Goal: Task Accomplishment & Management: Use online tool/utility

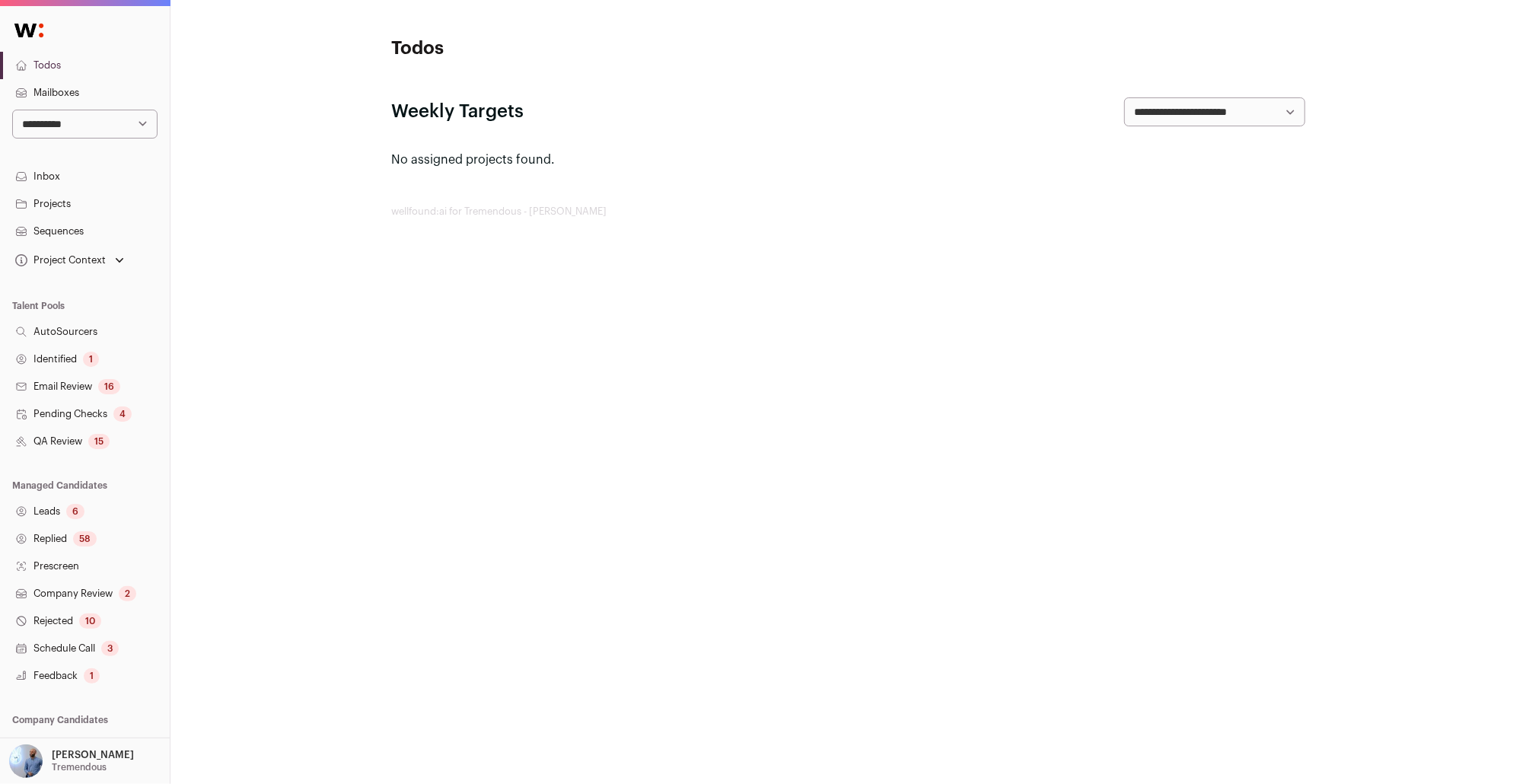
click at [132, 122] on select "**********" at bounding box center [84, 125] width 146 height 29
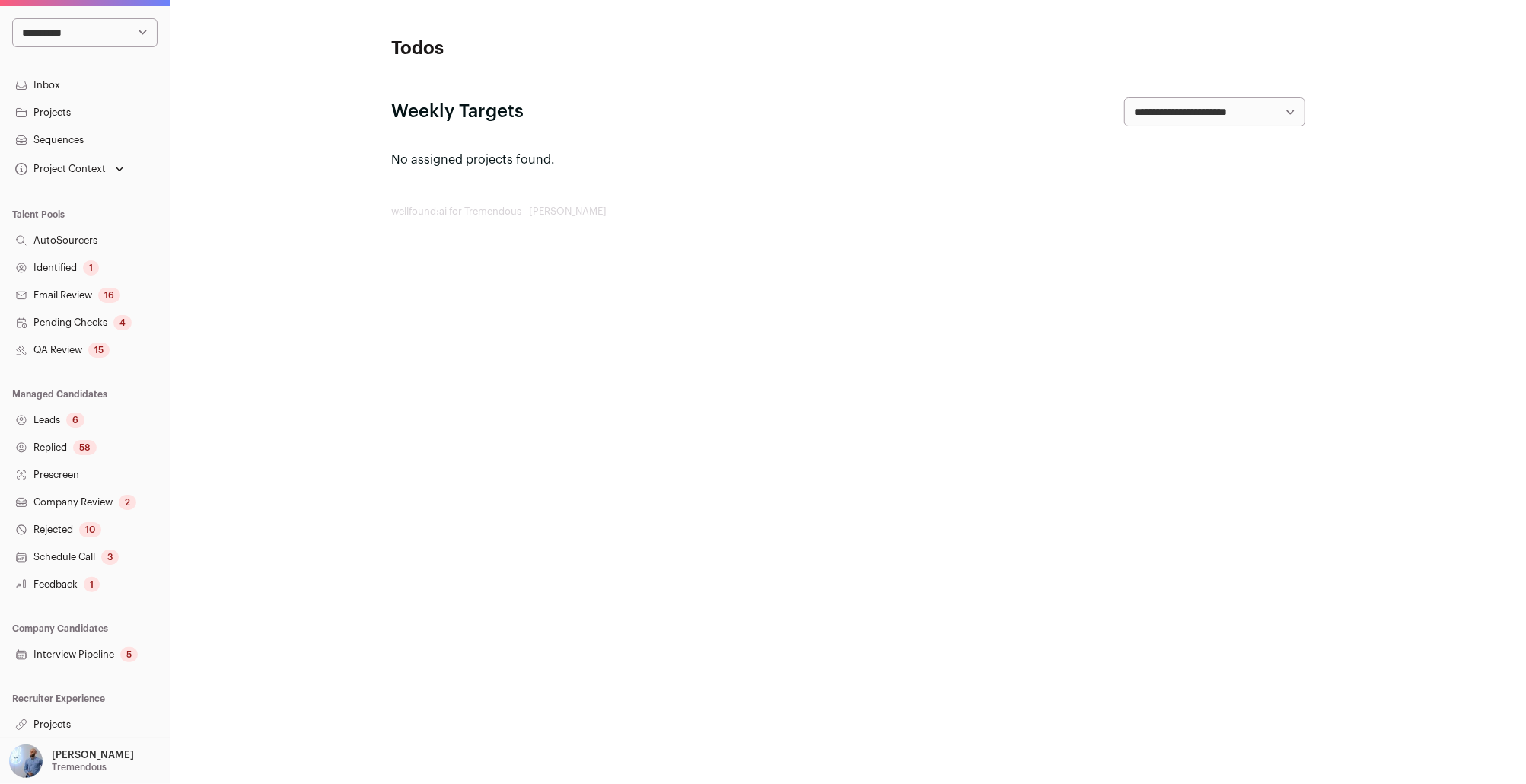
click at [64, 772] on p "Tremendous" at bounding box center [79, 767] width 55 height 12
click at [50, 726] on link "Admin" at bounding box center [103, 719] width 168 height 34
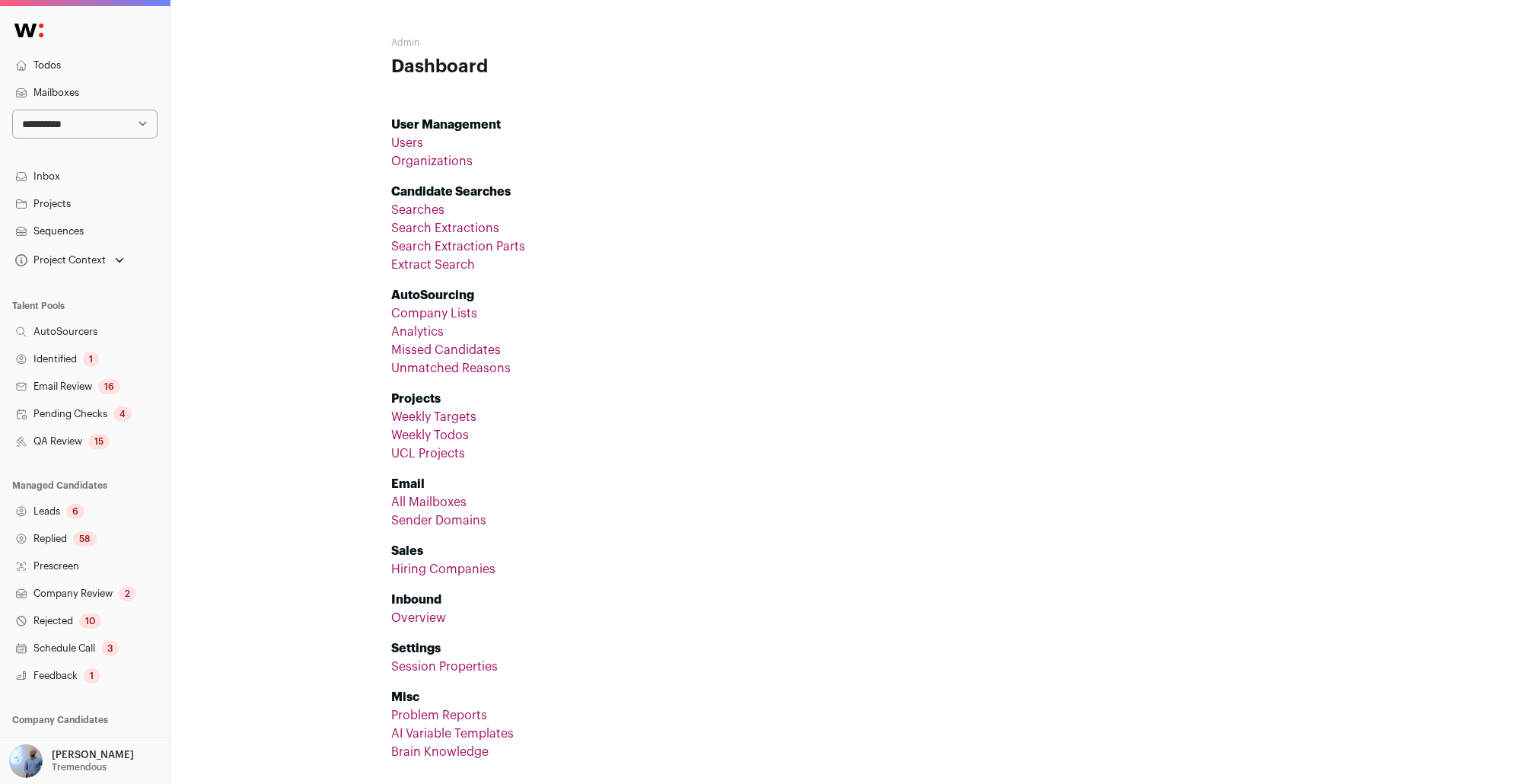
click at [442, 316] on link "Company Lists" at bounding box center [435, 313] width 86 height 12
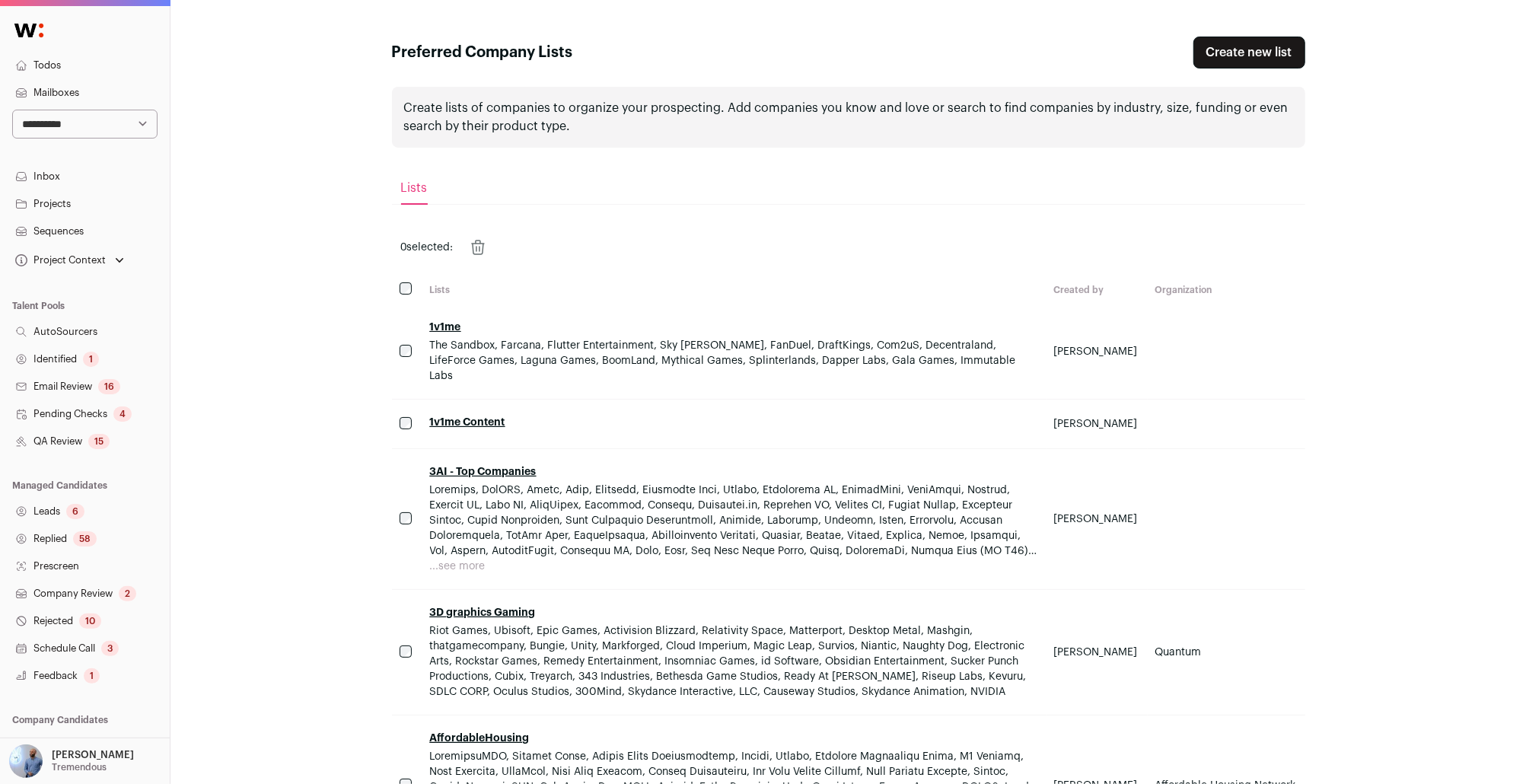
click at [455, 322] on link "1v1me" at bounding box center [446, 327] width 31 height 11
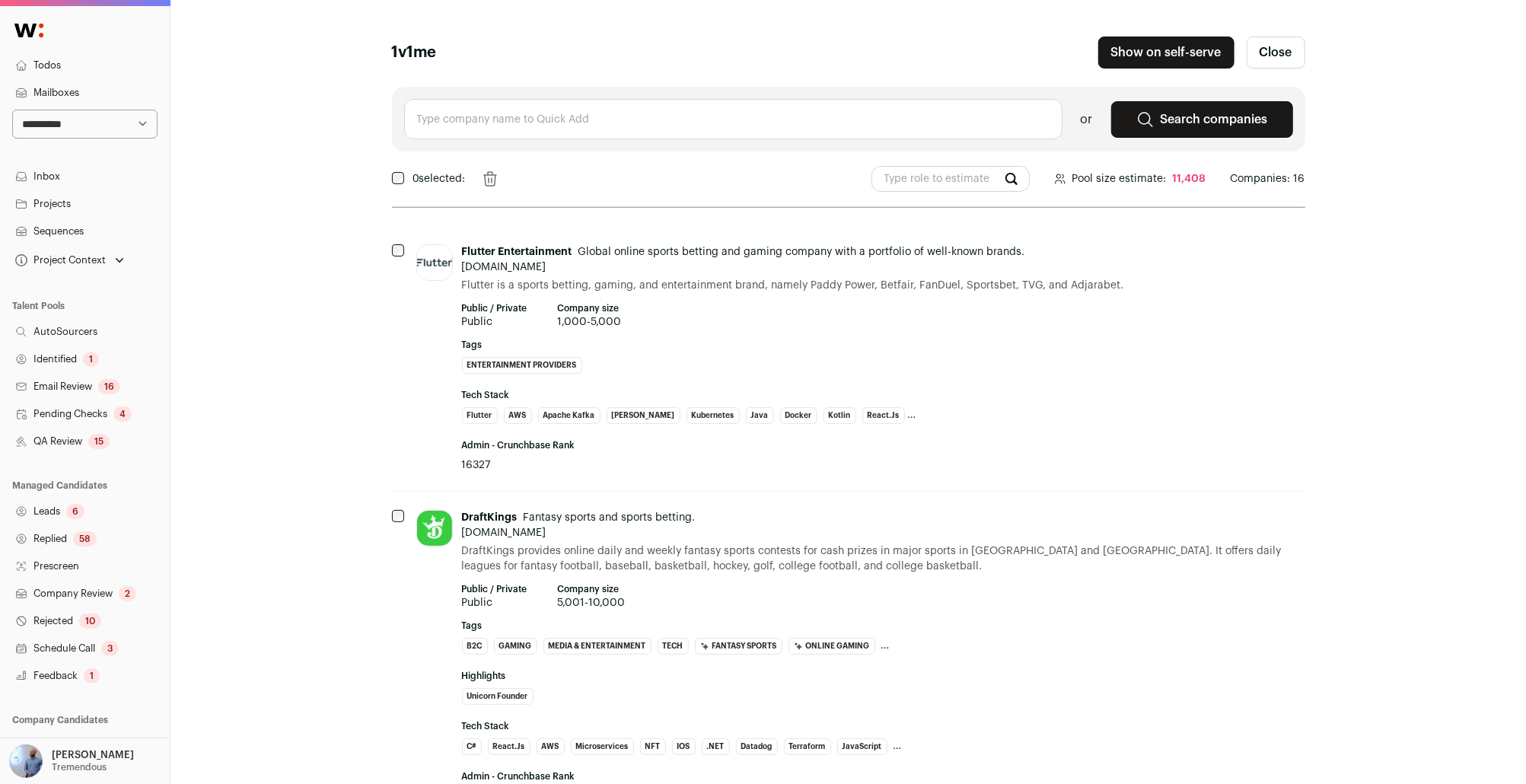
click at [570, 145] on div "or Search companies" at bounding box center [848, 119] width 913 height 65
click at [575, 134] on input "text" at bounding box center [734, 119] width 658 height 40
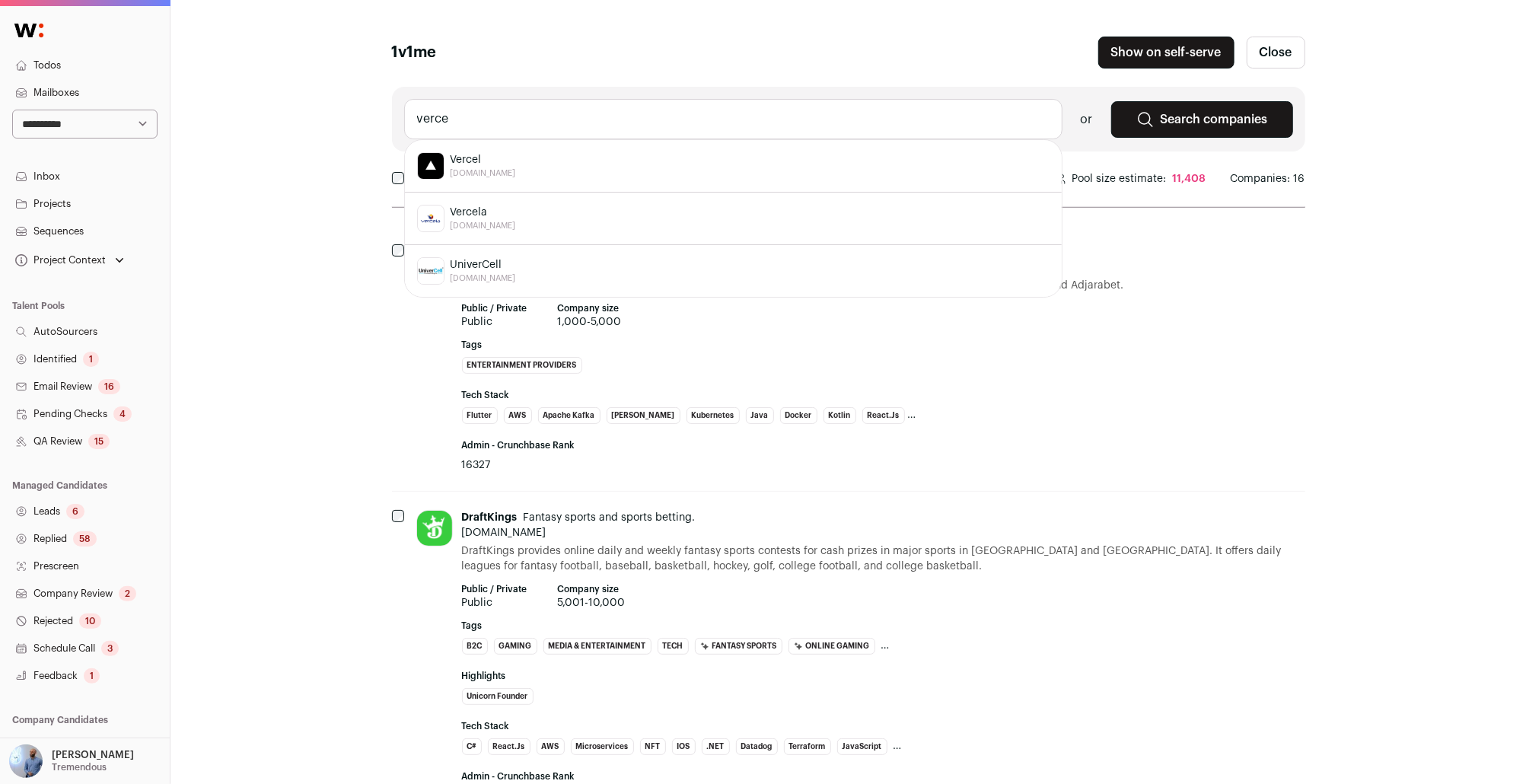
type input "vercel"
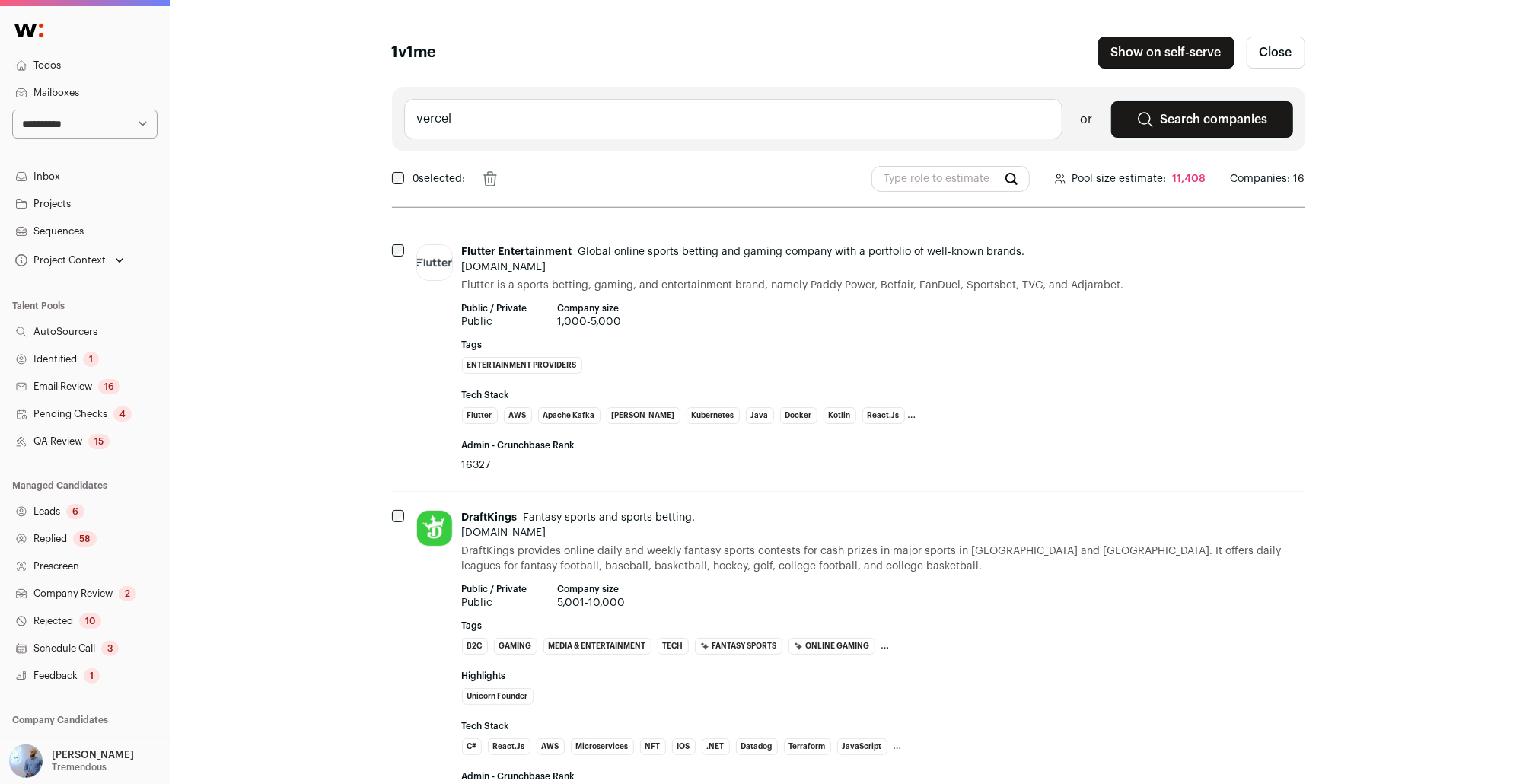
click at [617, 126] on input "vercel" at bounding box center [734, 119] width 658 height 40
type input "tremendous.com"
type input "microsoft"
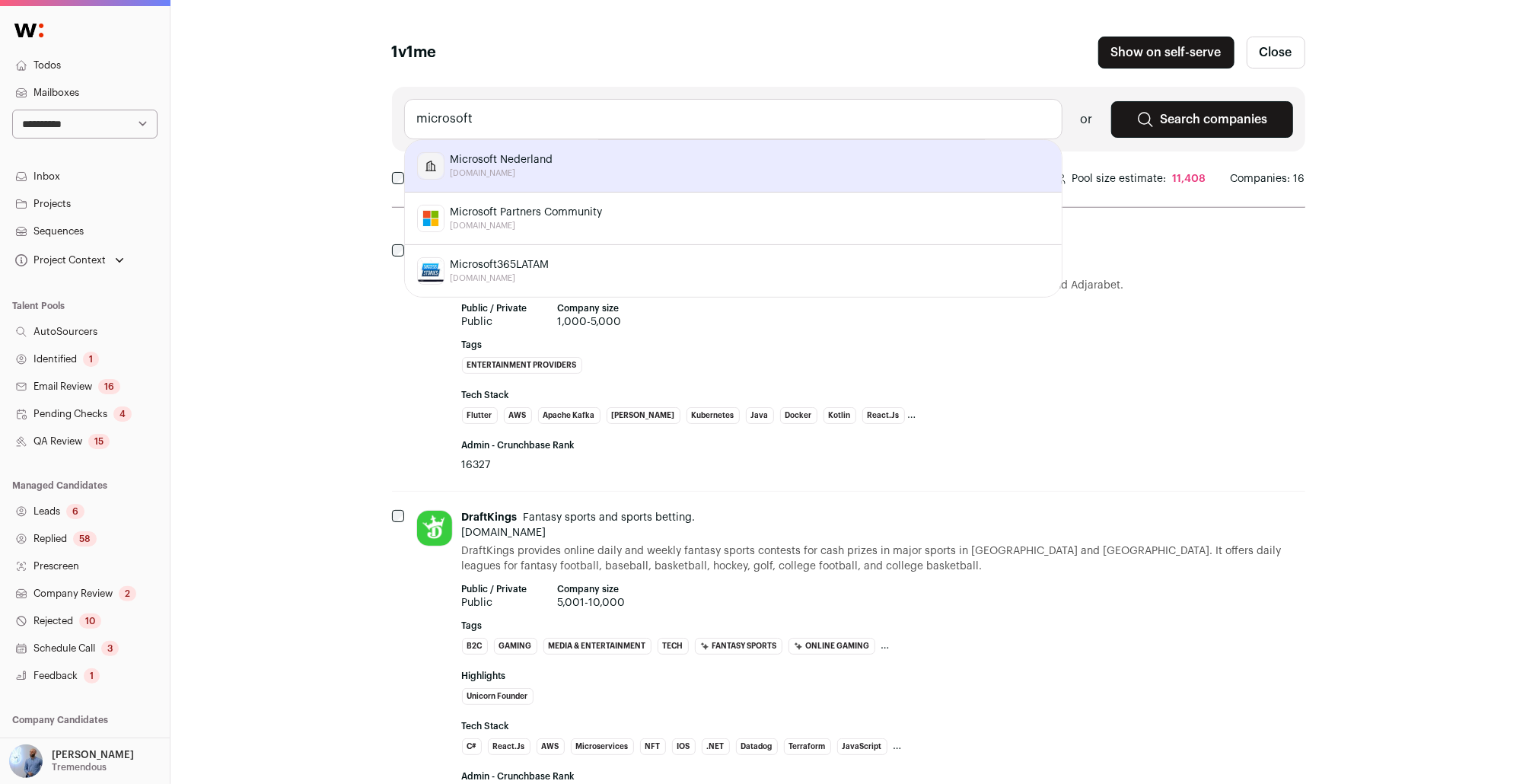
scroll to position [262, 0]
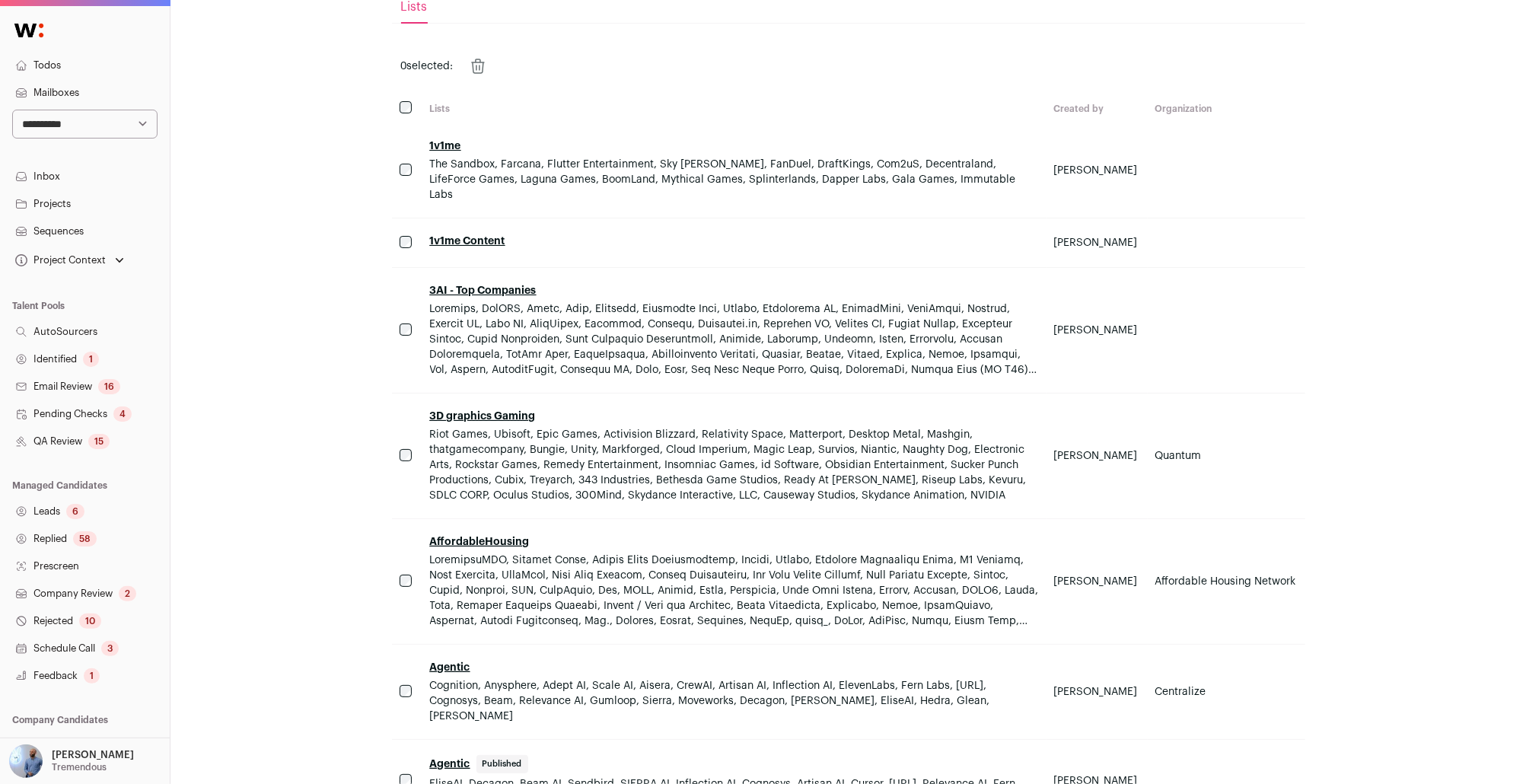
scroll to position [417, 0]
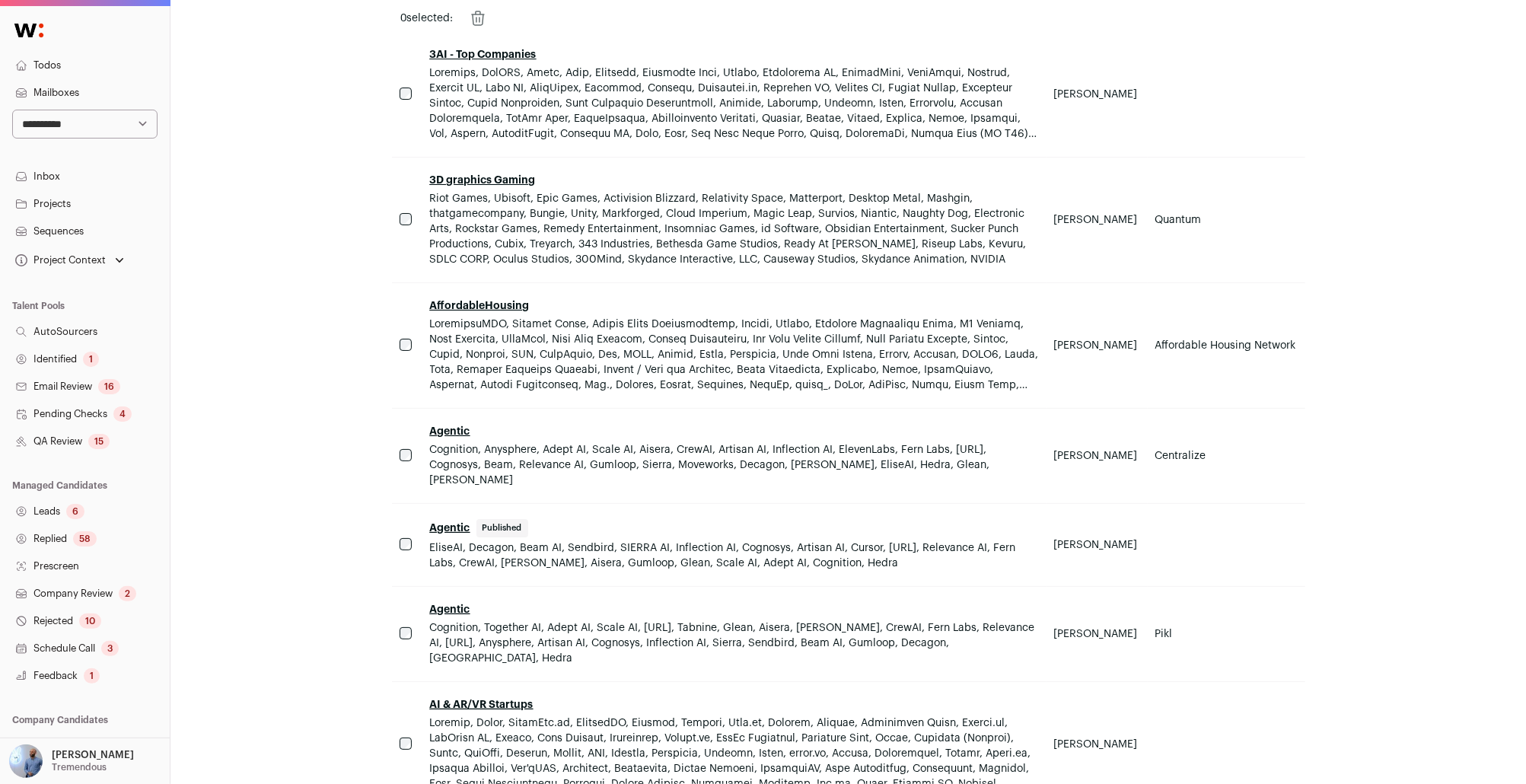
click at [448, 426] on link "Agentic" at bounding box center [450, 432] width 40 height 11
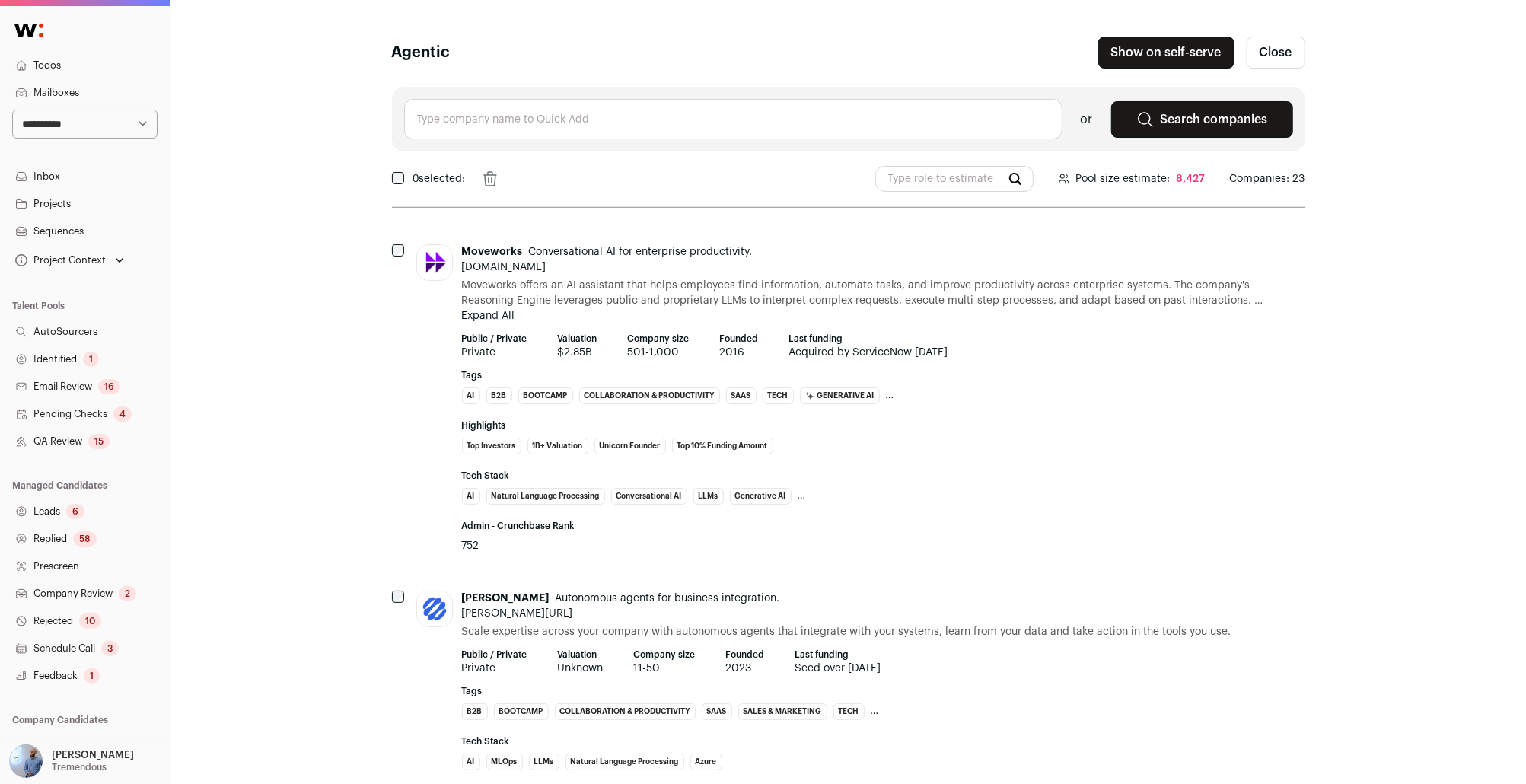
click at [576, 108] on input "text" at bounding box center [734, 119] width 658 height 40
type input "u"
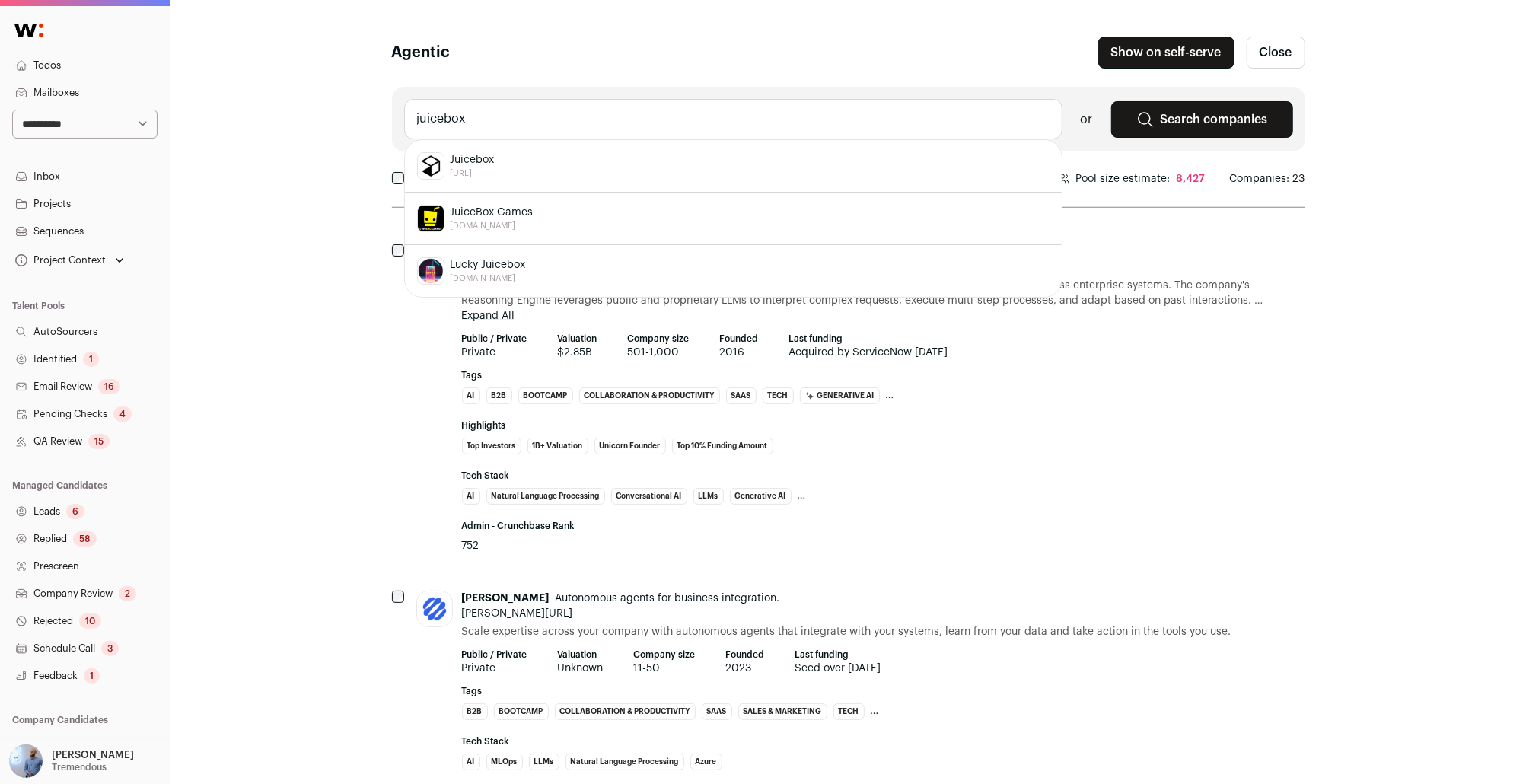
click at [677, 171] on div "Juicebox juicebox.ai" at bounding box center [734, 166] width 633 height 28
type input "Juicebox juicebox.ai"
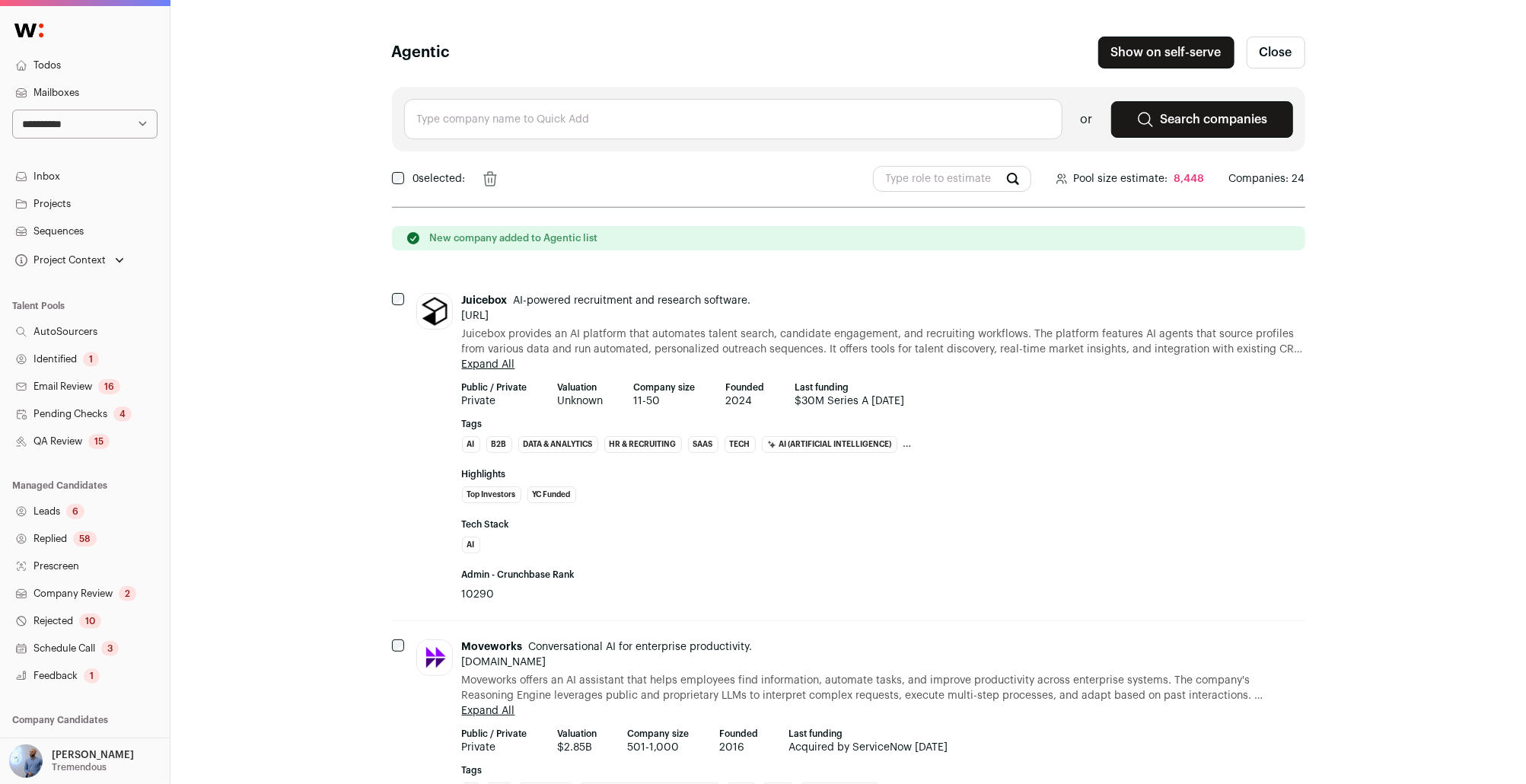
click at [762, 110] on link "Search companies" at bounding box center [1202, 119] width 182 height 37
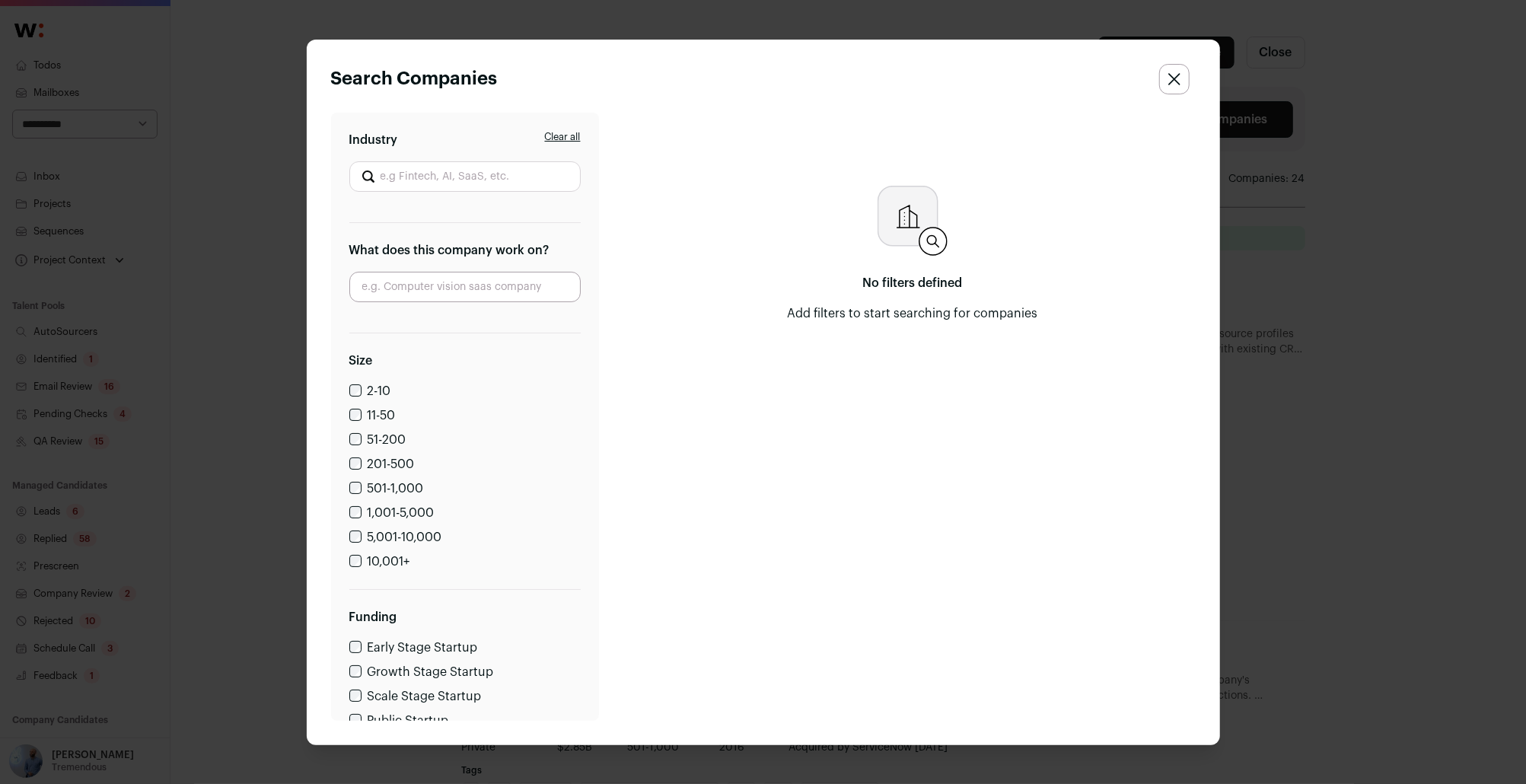
click at [762, 186] on div "Search Companies Clear all Industry What does this company work on? Size 2-10 1…" at bounding box center [763, 392] width 1526 height 784
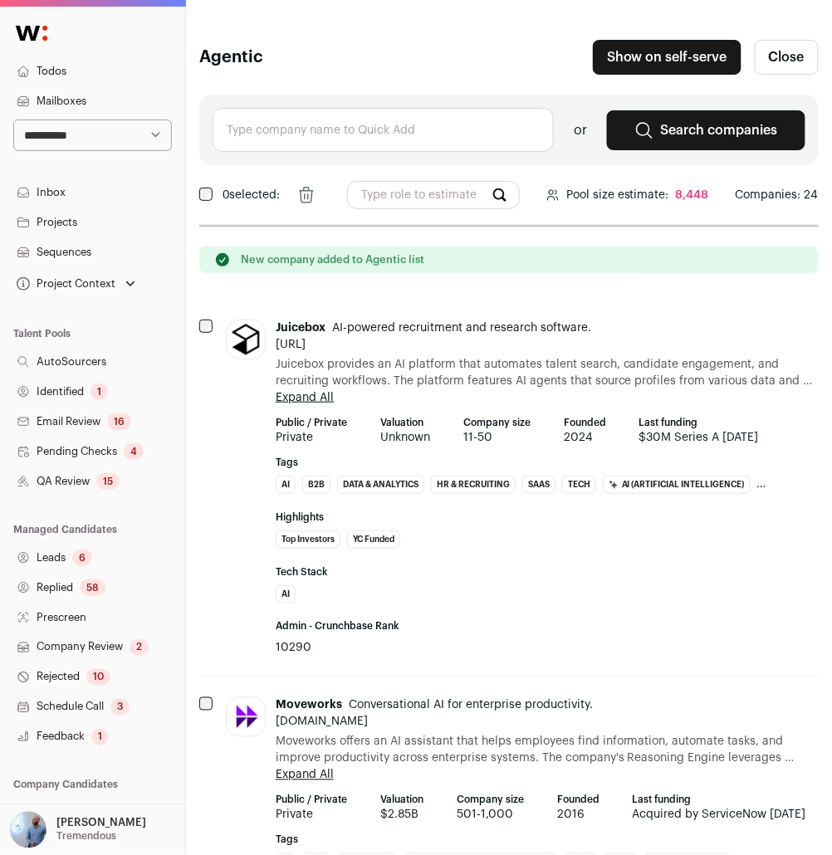
click at [813, 40] on link "Close" at bounding box center [786, 57] width 64 height 35
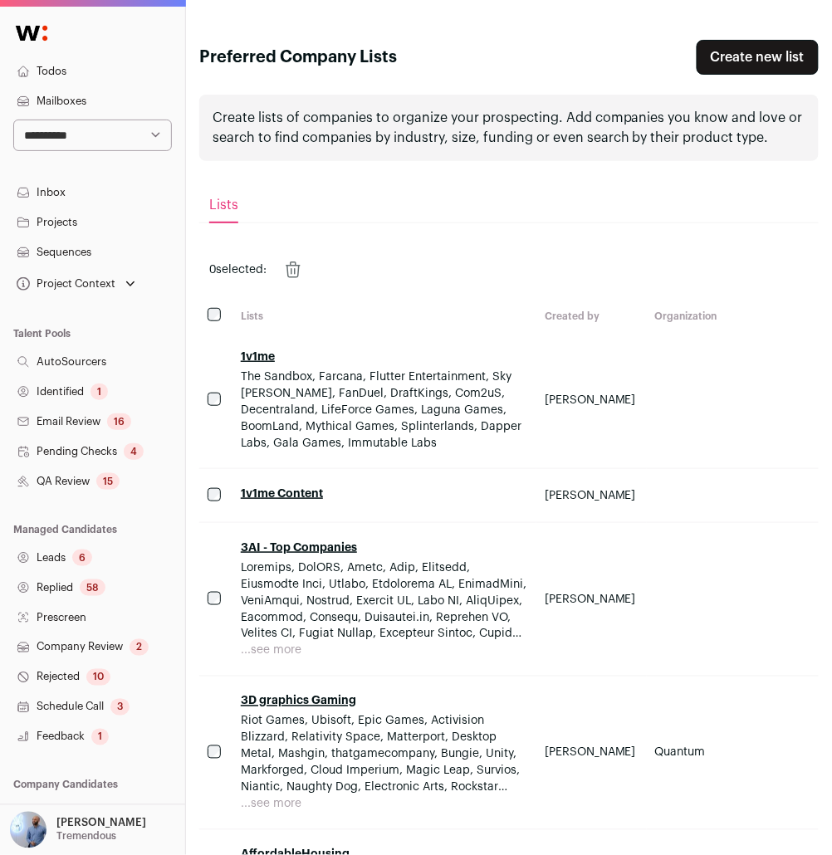
click at [748, 69] on link "Create new list" at bounding box center [757, 57] width 122 height 35
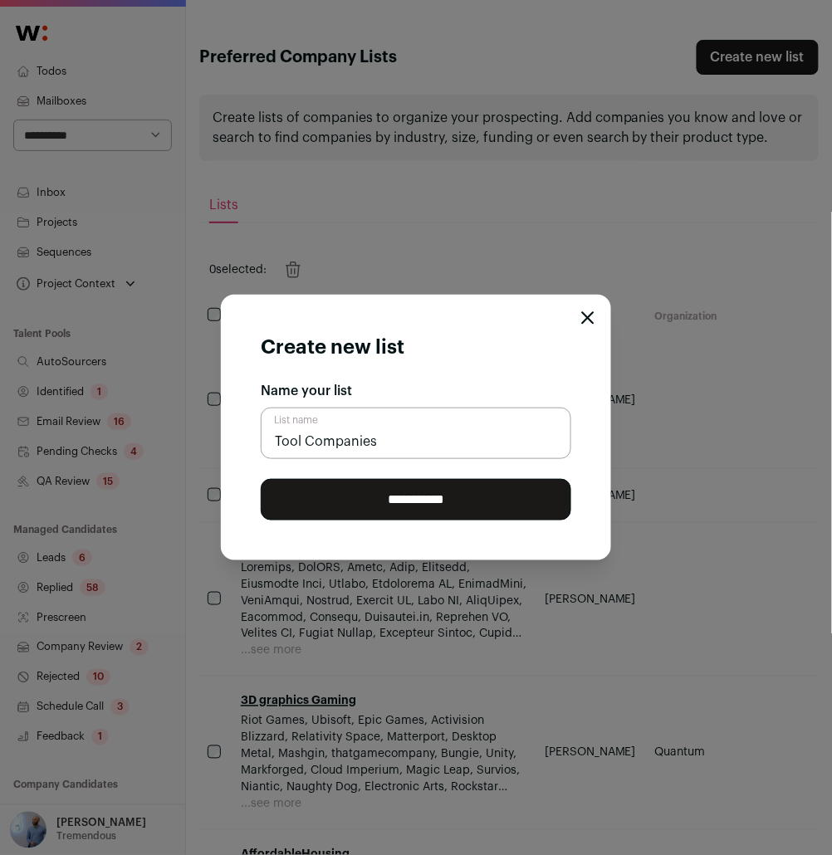
type input "Tool Companies"
click at [399, 512] on input "**********" at bounding box center [416, 499] width 310 height 41
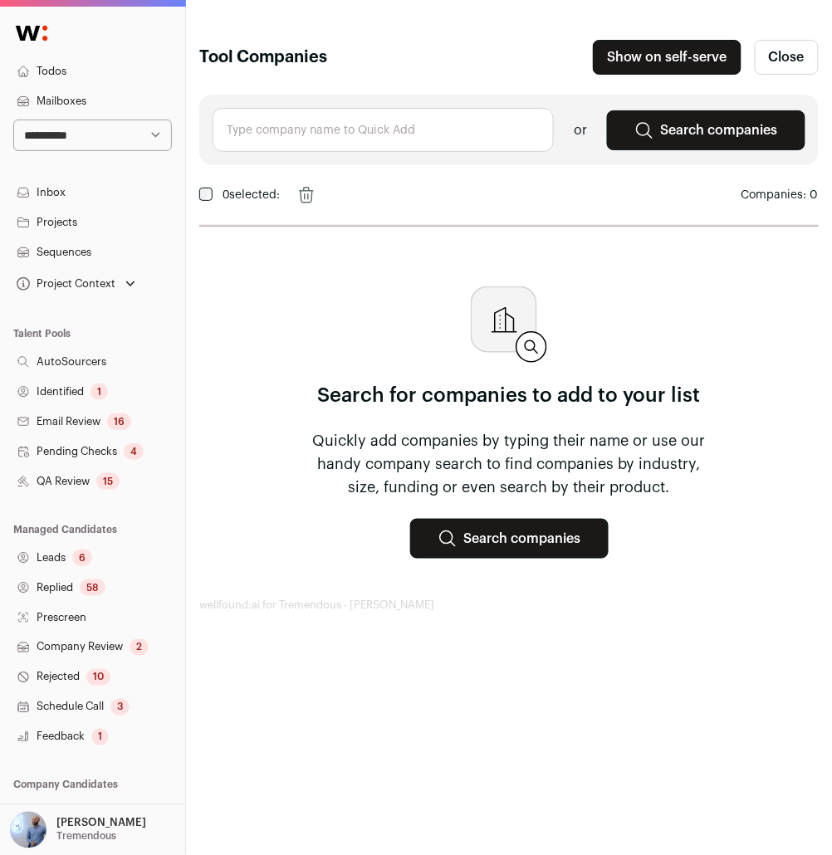
click at [454, 134] on input "text" at bounding box center [382, 130] width 341 height 44
paste input "Narrato"
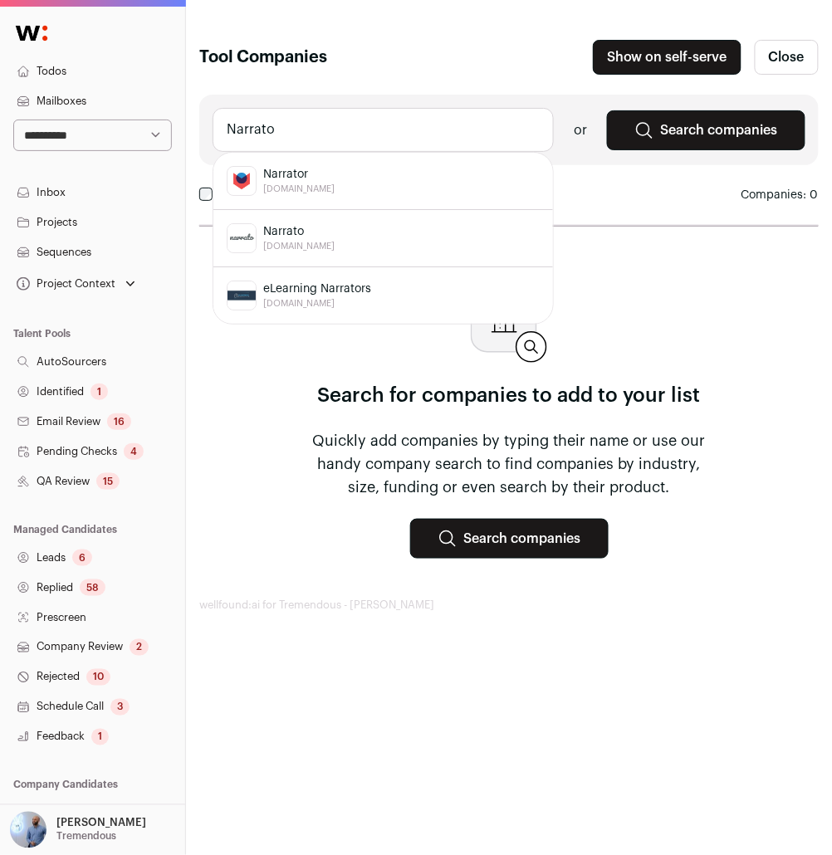
click at [352, 229] on div "Narrato narrato.io" at bounding box center [383, 238] width 313 height 30
type input "Narrato narrato.io"
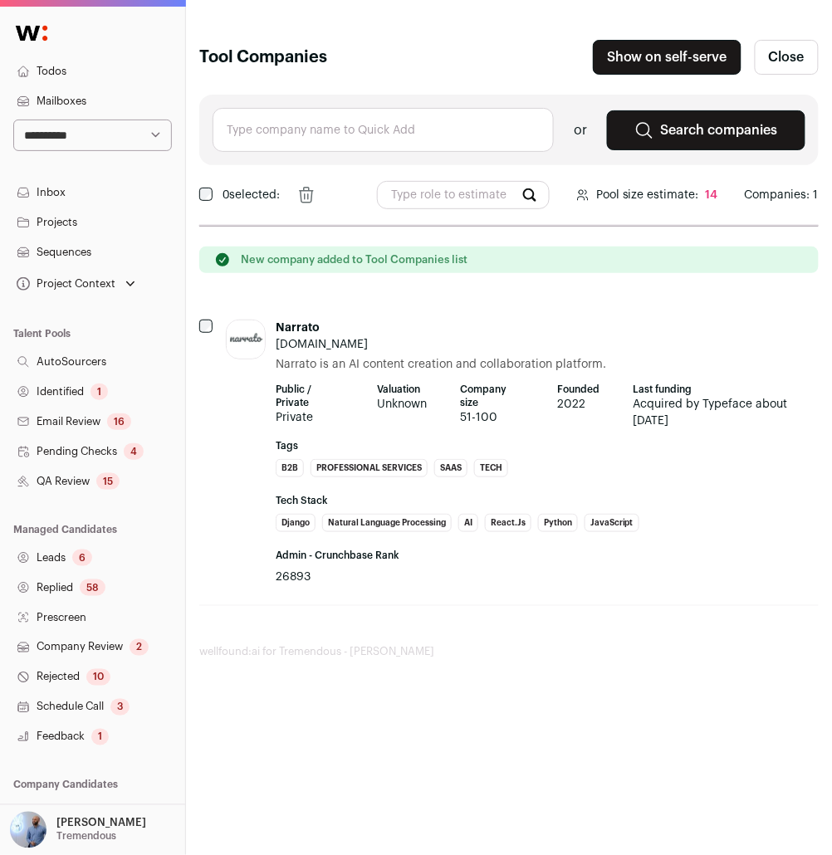
click at [377, 140] on input "text" at bounding box center [382, 130] width 341 height 44
click at [362, 172] on div "Venngage venngage.com" at bounding box center [383, 181] width 313 height 30
type input "Venngage venngage.com"
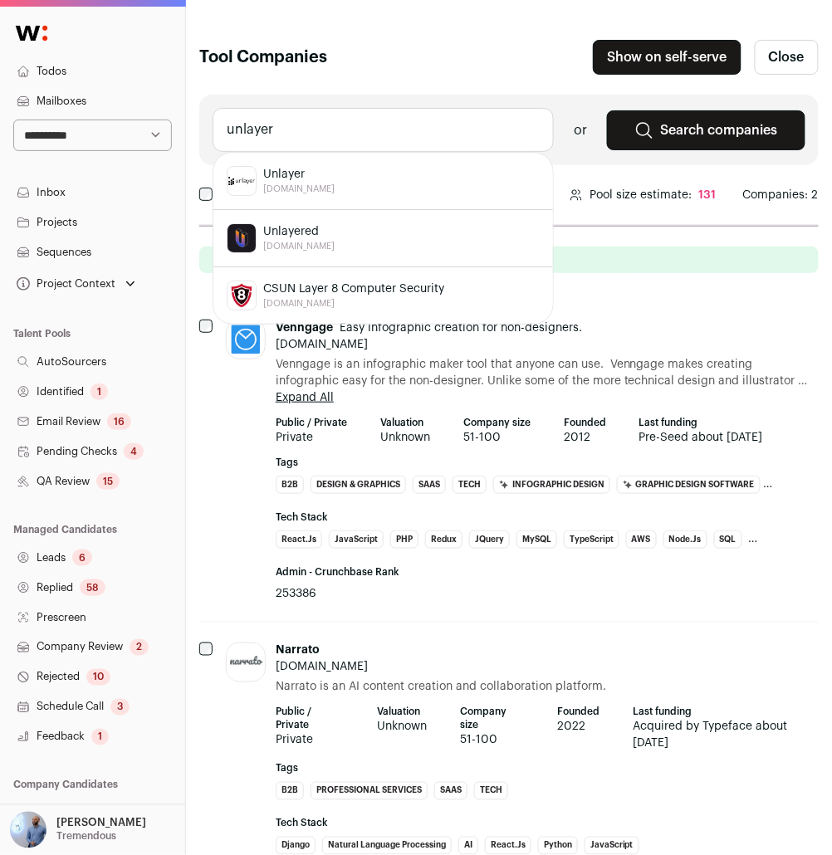
click at [359, 169] on div "Unlayer unlayer.com" at bounding box center [383, 181] width 313 height 30
type input "Unlayer unlayer.com"
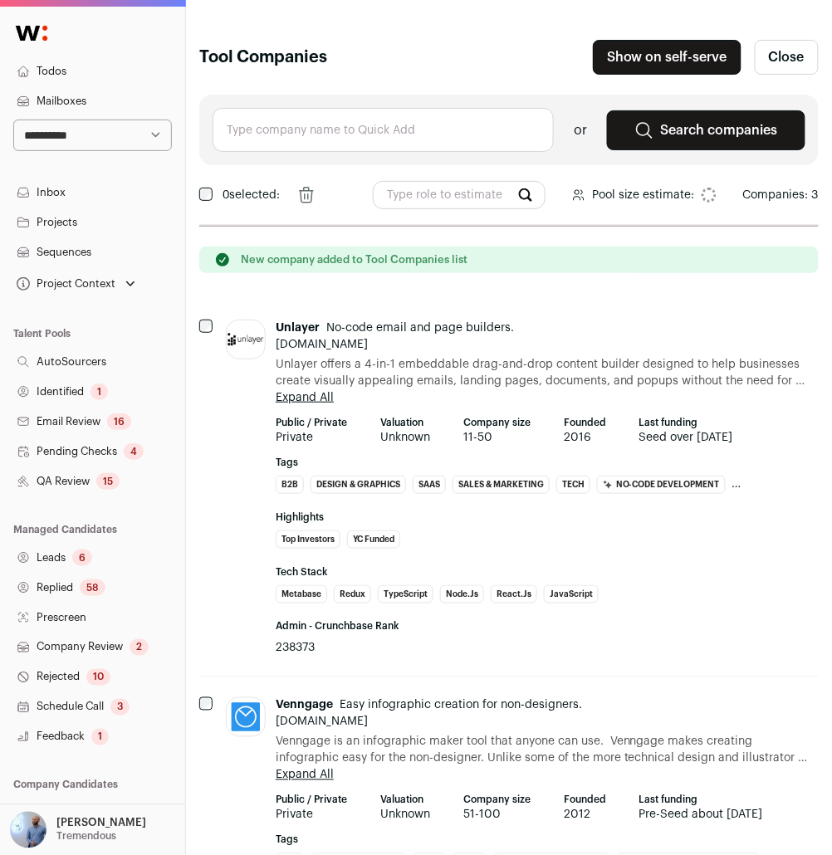
type input "c"
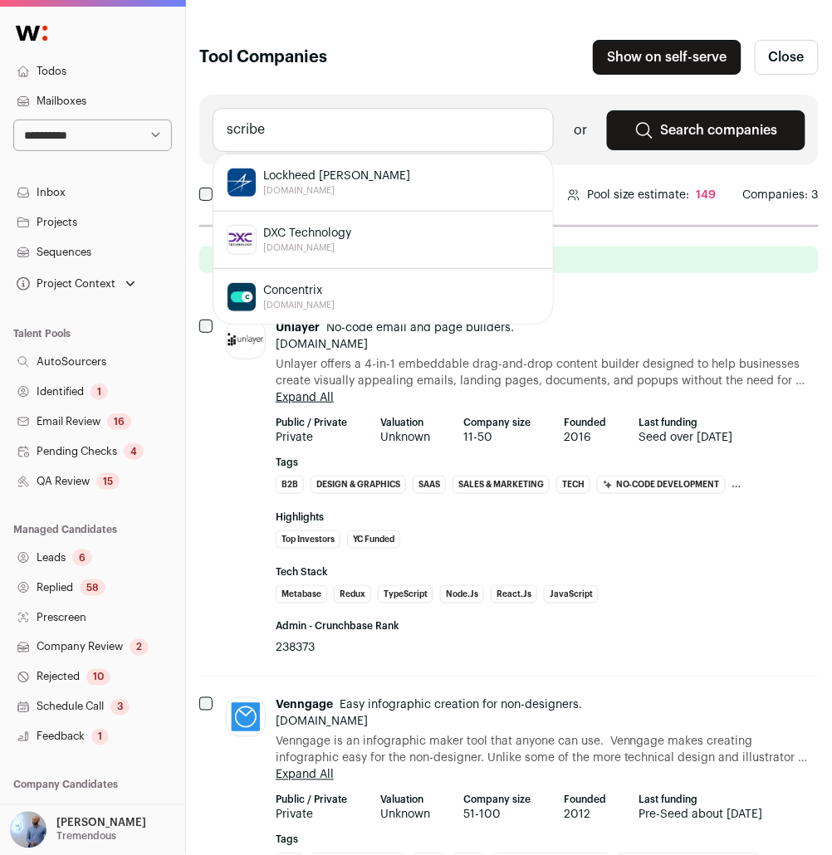
scroll to position [291, 0]
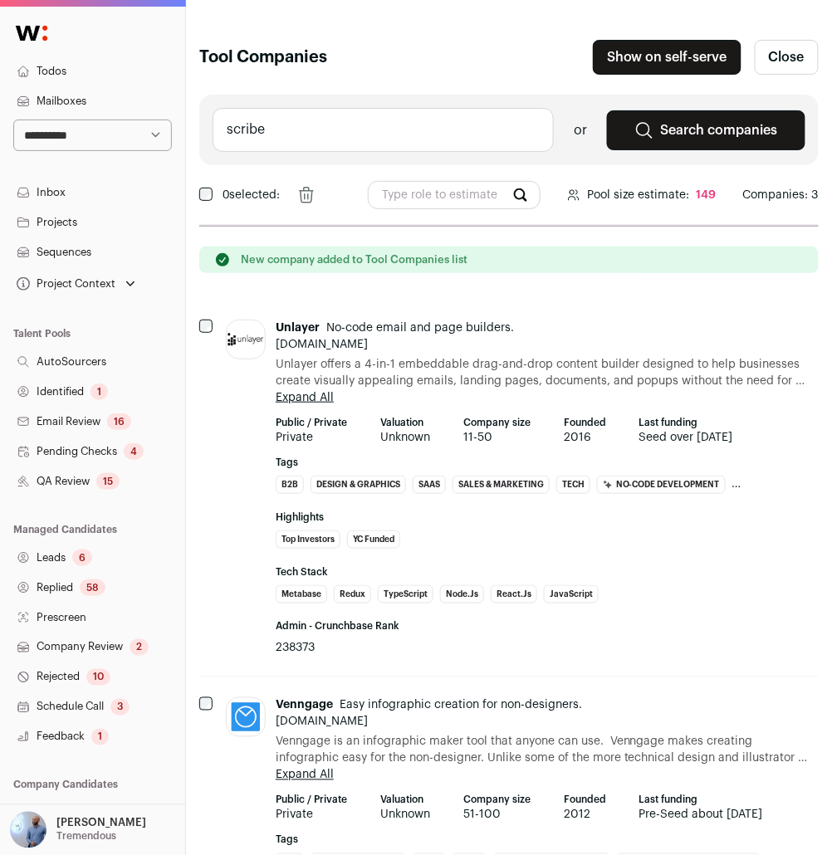
click at [360, 145] on input "scribe" at bounding box center [382, 130] width 341 height 44
paste input "https://scribehow.com/"
type input "scribehttps://scribehow.com/"
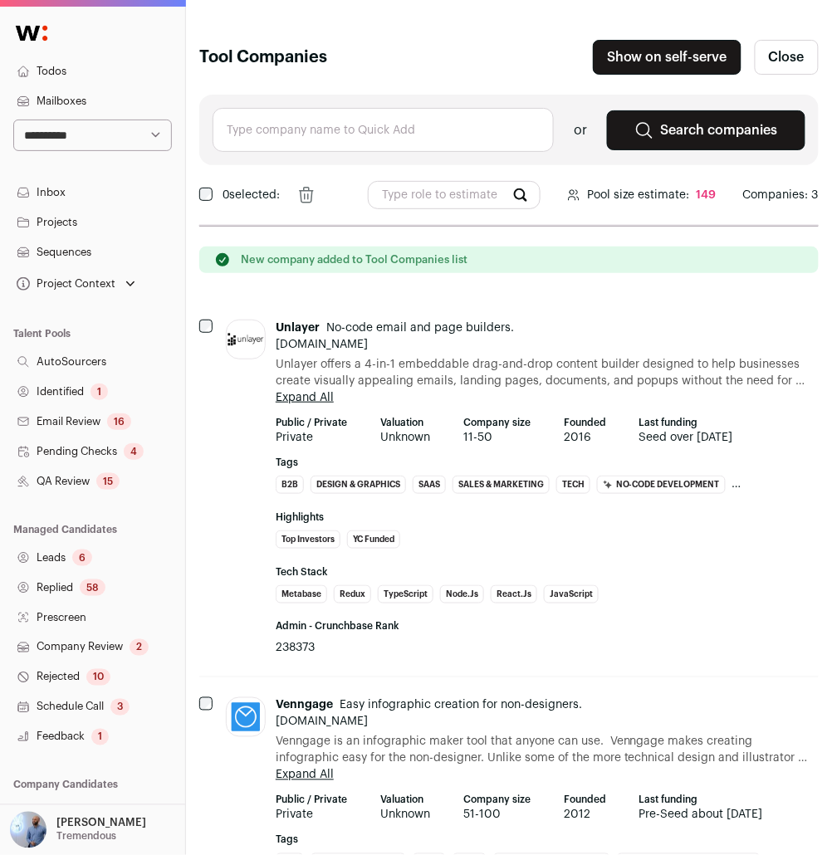
paste input "https://scribehow.com/"
click at [332, 183] on div "Scribe scribehow.com" at bounding box center [383, 181] width 313 height 30
type input "Scribe scribehow.com"
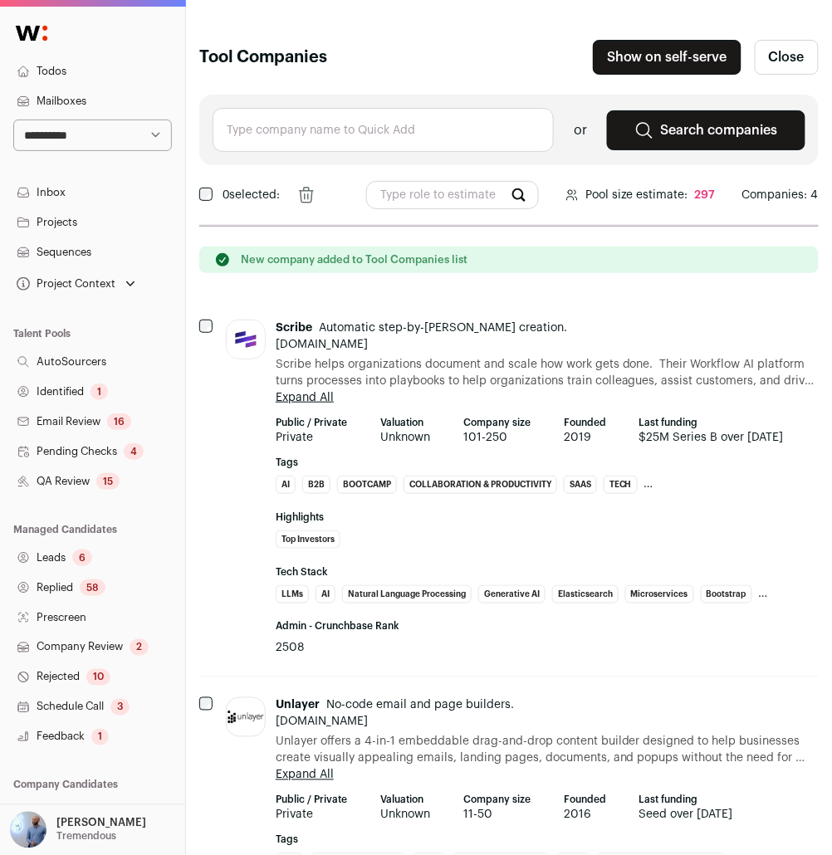
click at [353, 480] on li "Bootcamp" at bounding box center [367, 485] width 60 height 18
click at [694, 322] on header "Scribe Automatic step-by-step guide creation. scribehow.com" at bounding box center [547, 336] width 543 height 33
click at [678, 373] on span "Scribe helps organizations document and scale how work gets done. Their Workflo…" at bounding box center [547, 372] width 543 height 33
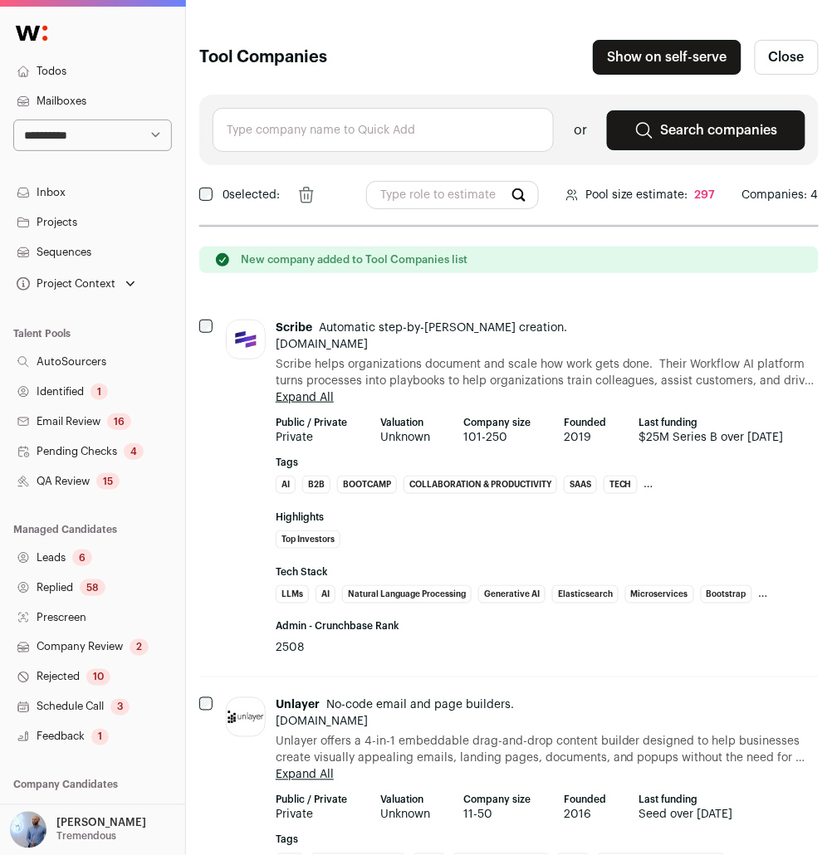
click at [678, 373] on span "Scribe helps organizations document and scale how work gets done. Their Workflo…" at bounding box center [547, 372] width 543 height 33
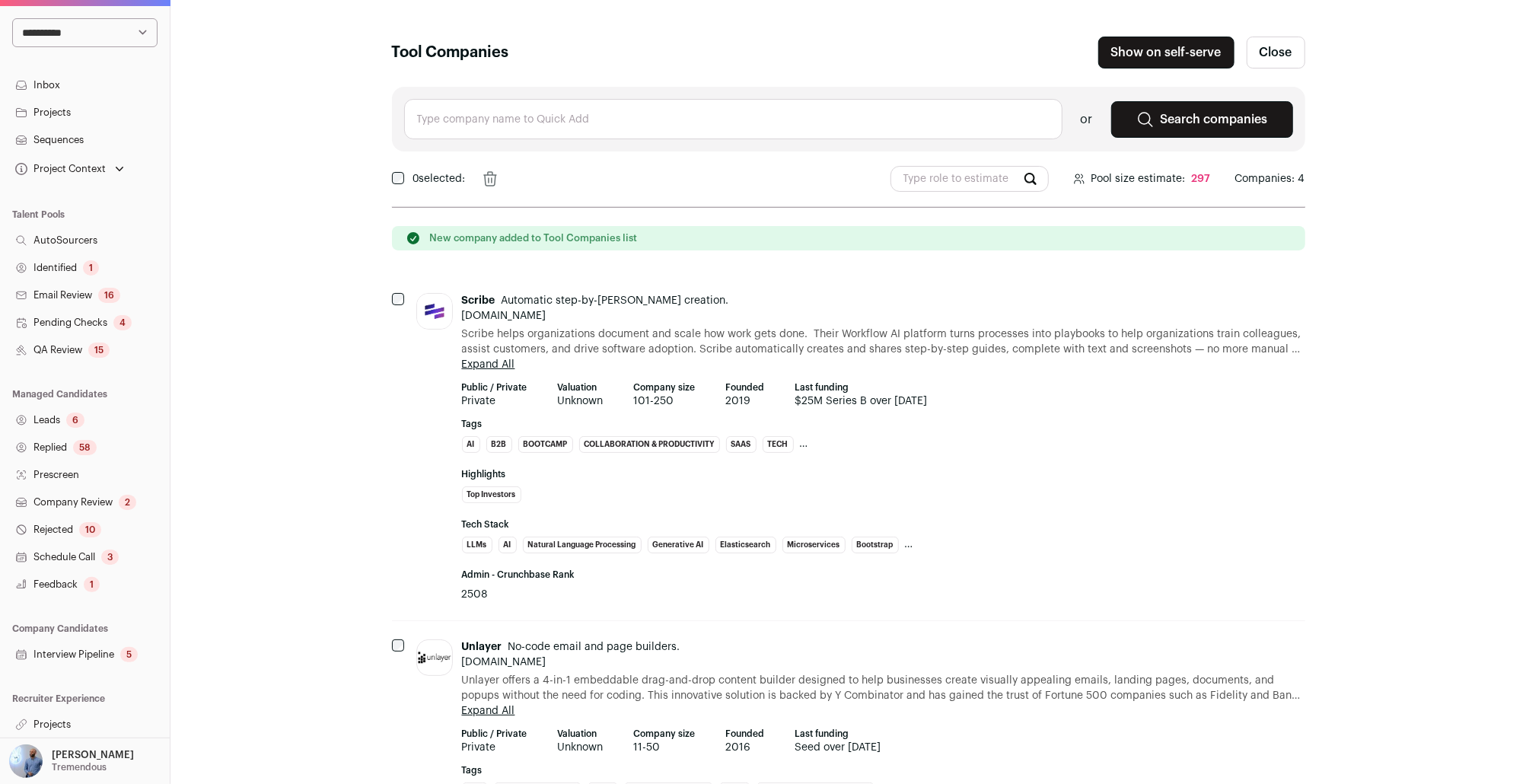
scroll to position [91, 0]
click at [63, 721] on link "Projects" at bounding box center [84, 725] width 170 height 28
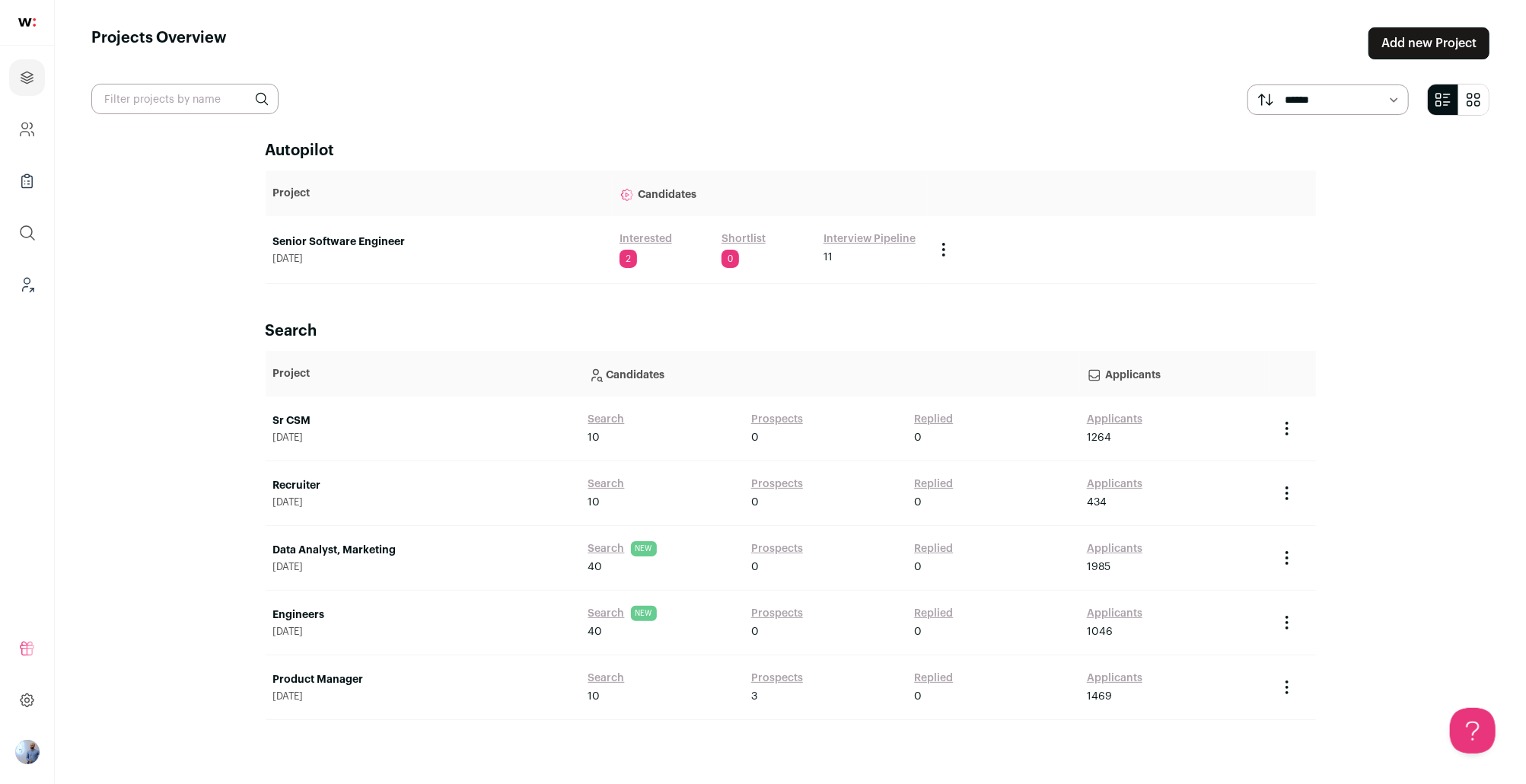
click at [370, 233] on td "Senior Software Engineer August 11, 2025" at bounding box center [439, 250] width 347 height 68
click at [362, 240] on link "Senior Software Engineer" at bounding box center [438, 242] width 331 height 16
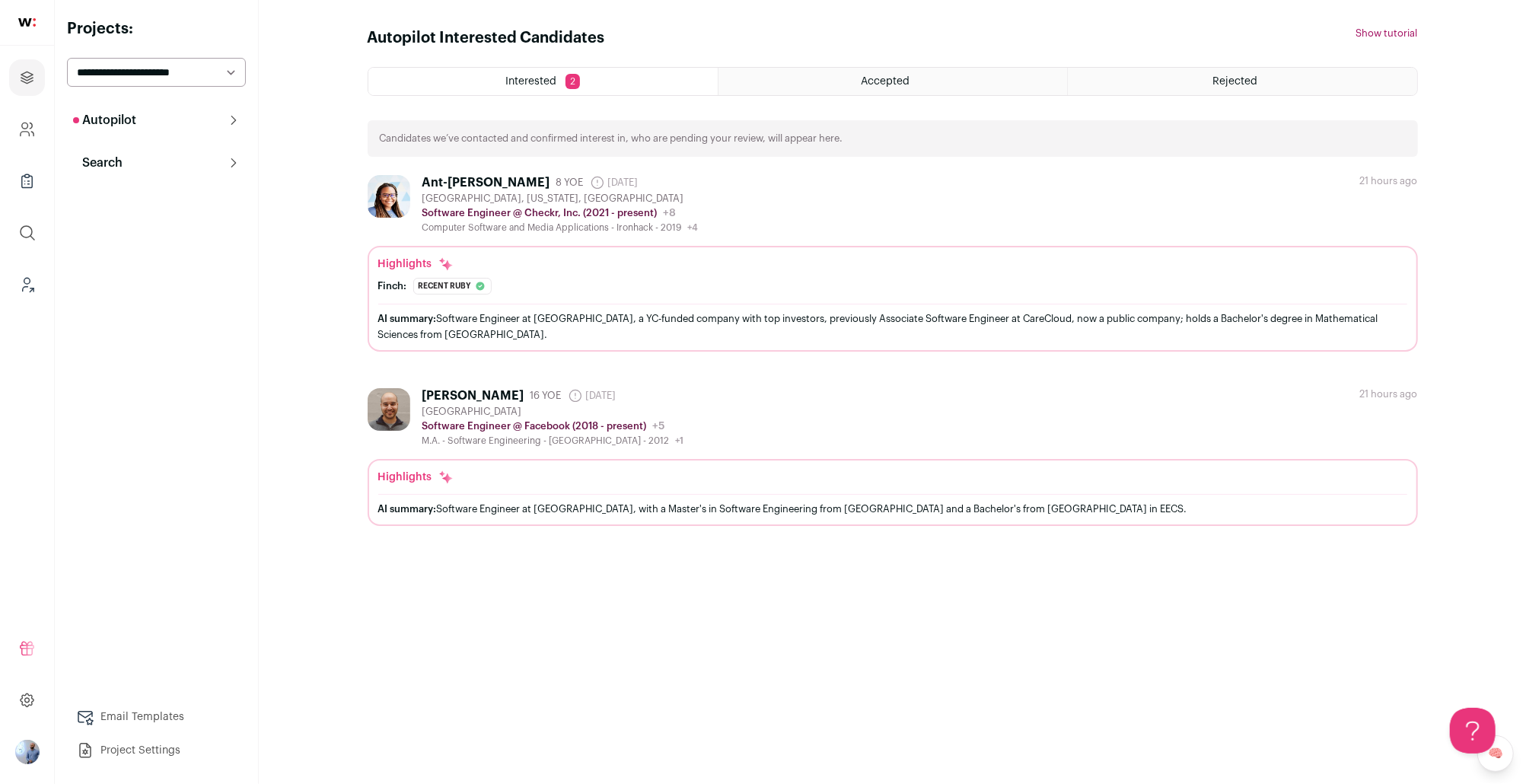
click at [111, 165] on p "Search" at bounding box center [98, 163] width 50 height 18
click at [163, 229] on link "Agent 91" at bounding box center [156, 229] width 179 height 30
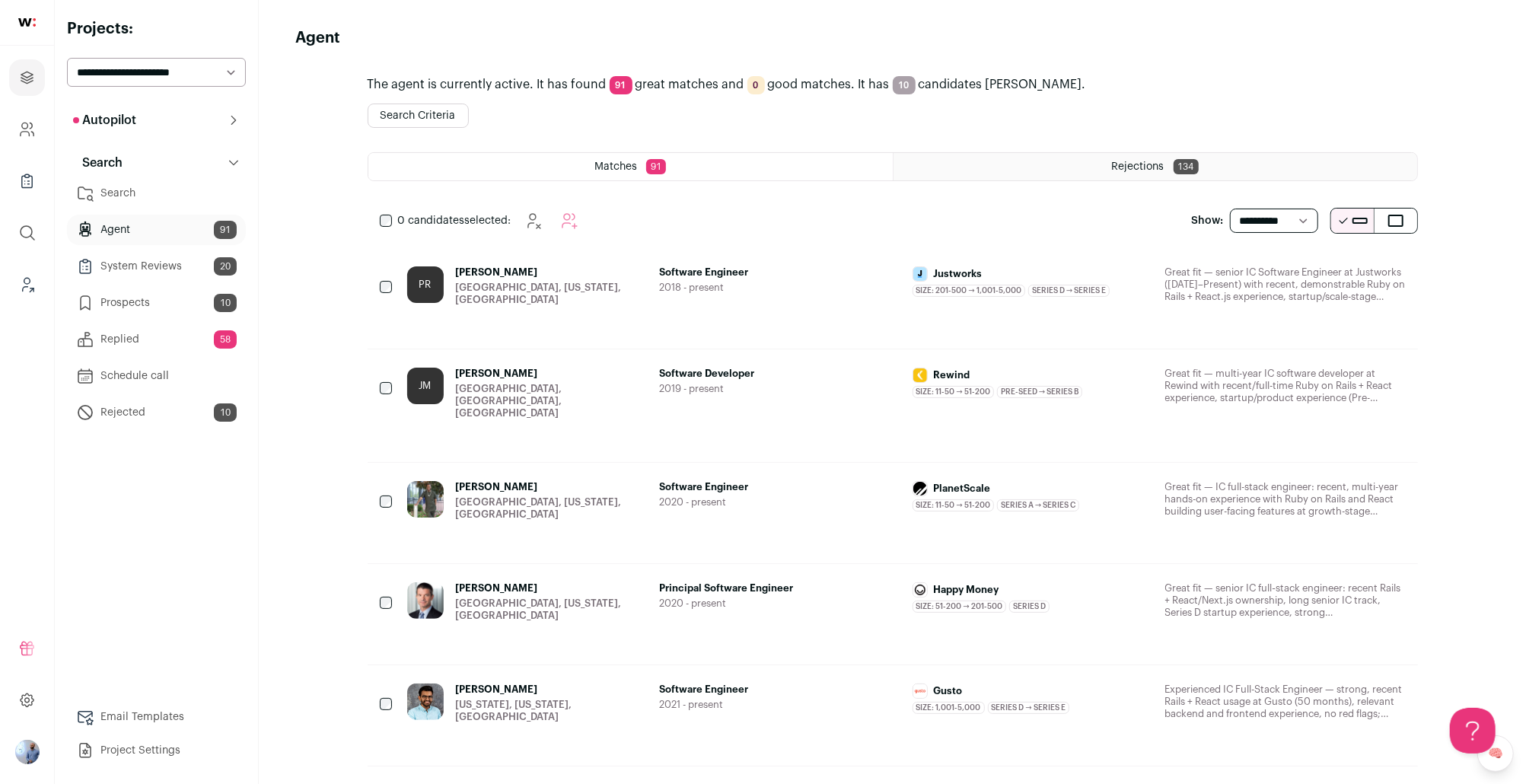
click at [394, 115] on button "Search Criteria" at bounding box center [418, 116] width 101 height 25
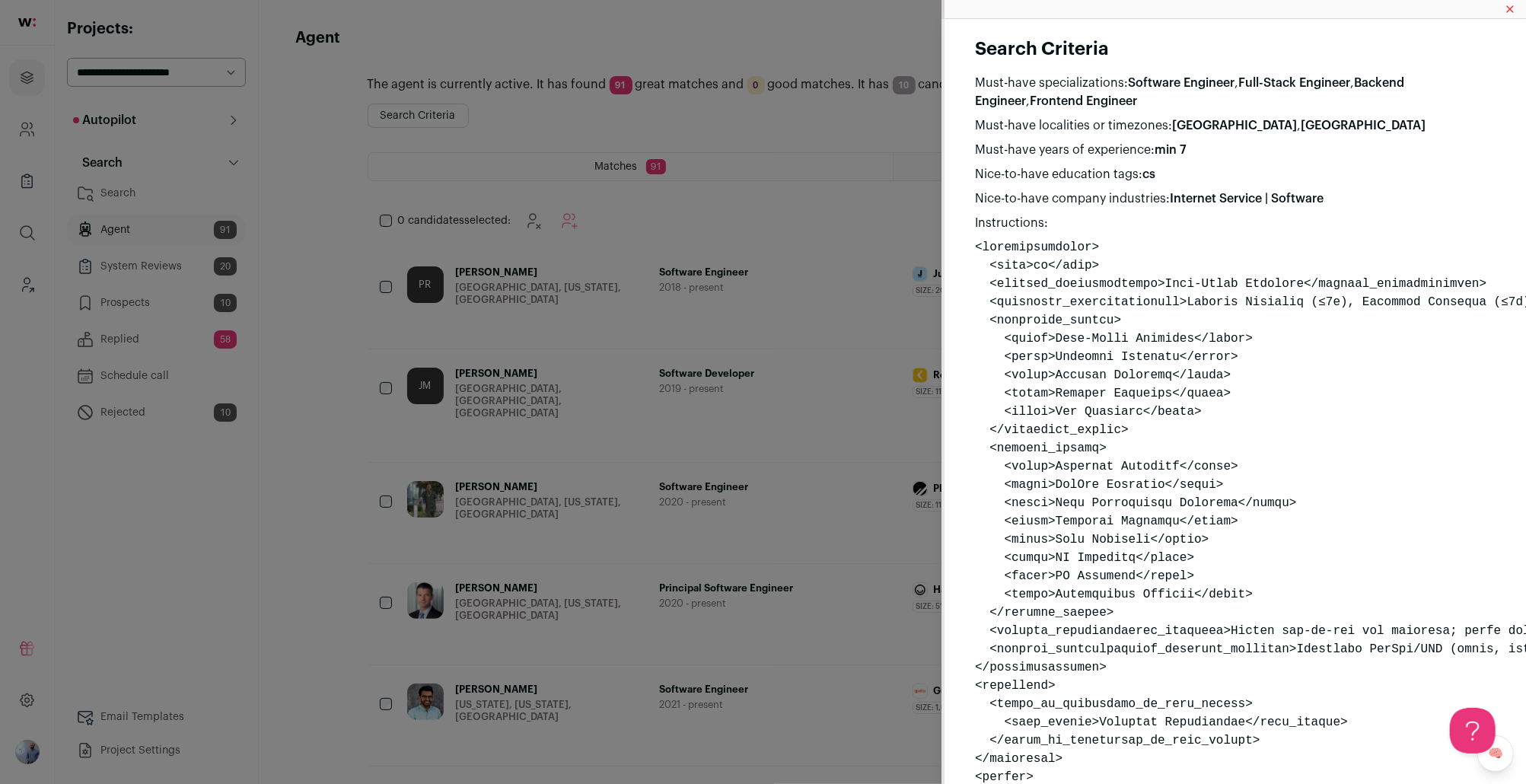
click at [472, 201] on div "Search Criteria Must-have specializations: Software Engineer , Full-Stack Engin…" at bounding box center [763, 392] width 1526 height 784
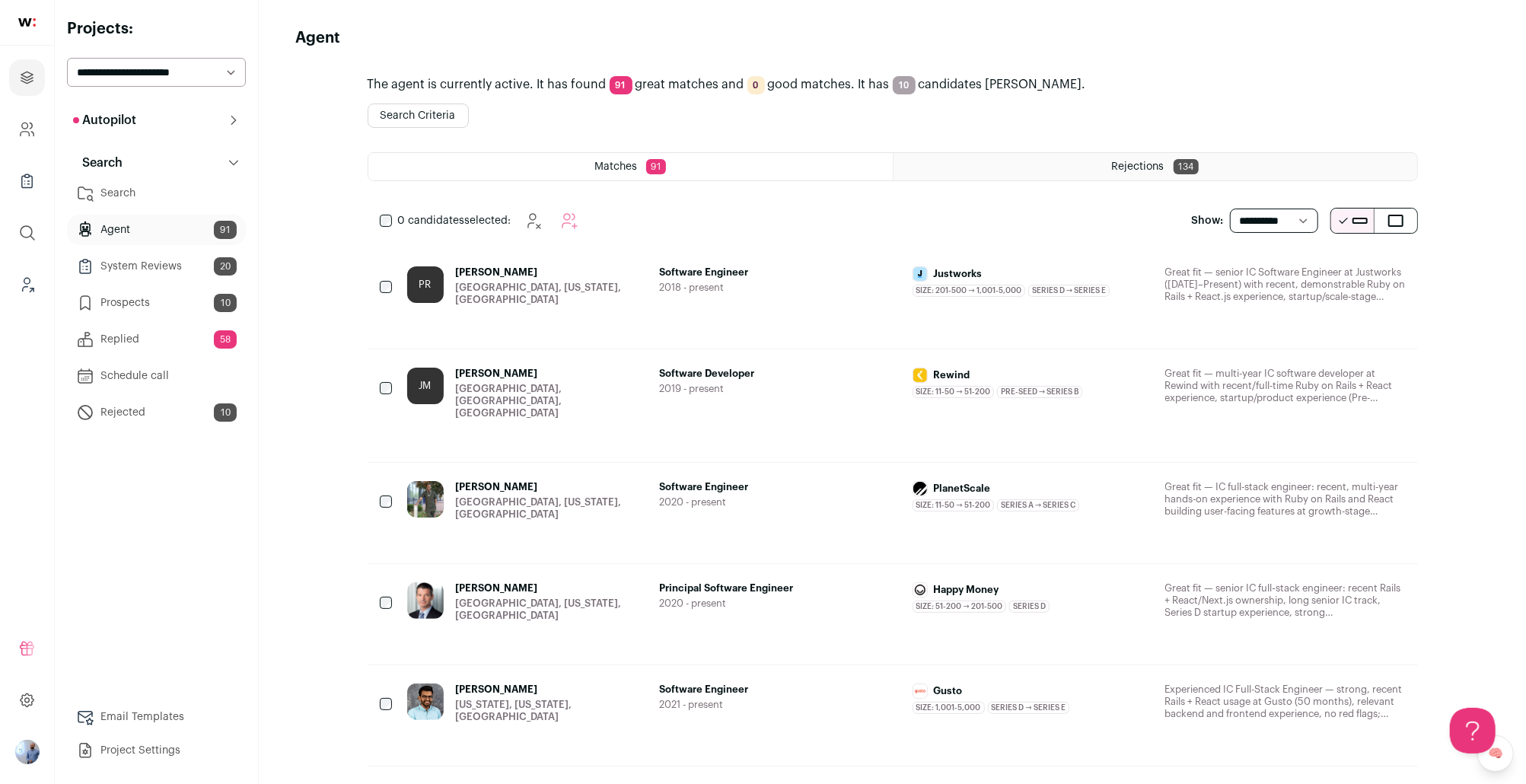
click at [137, 128] on button "Autopilot" at bounding box center [156, 120] width 179 height 30
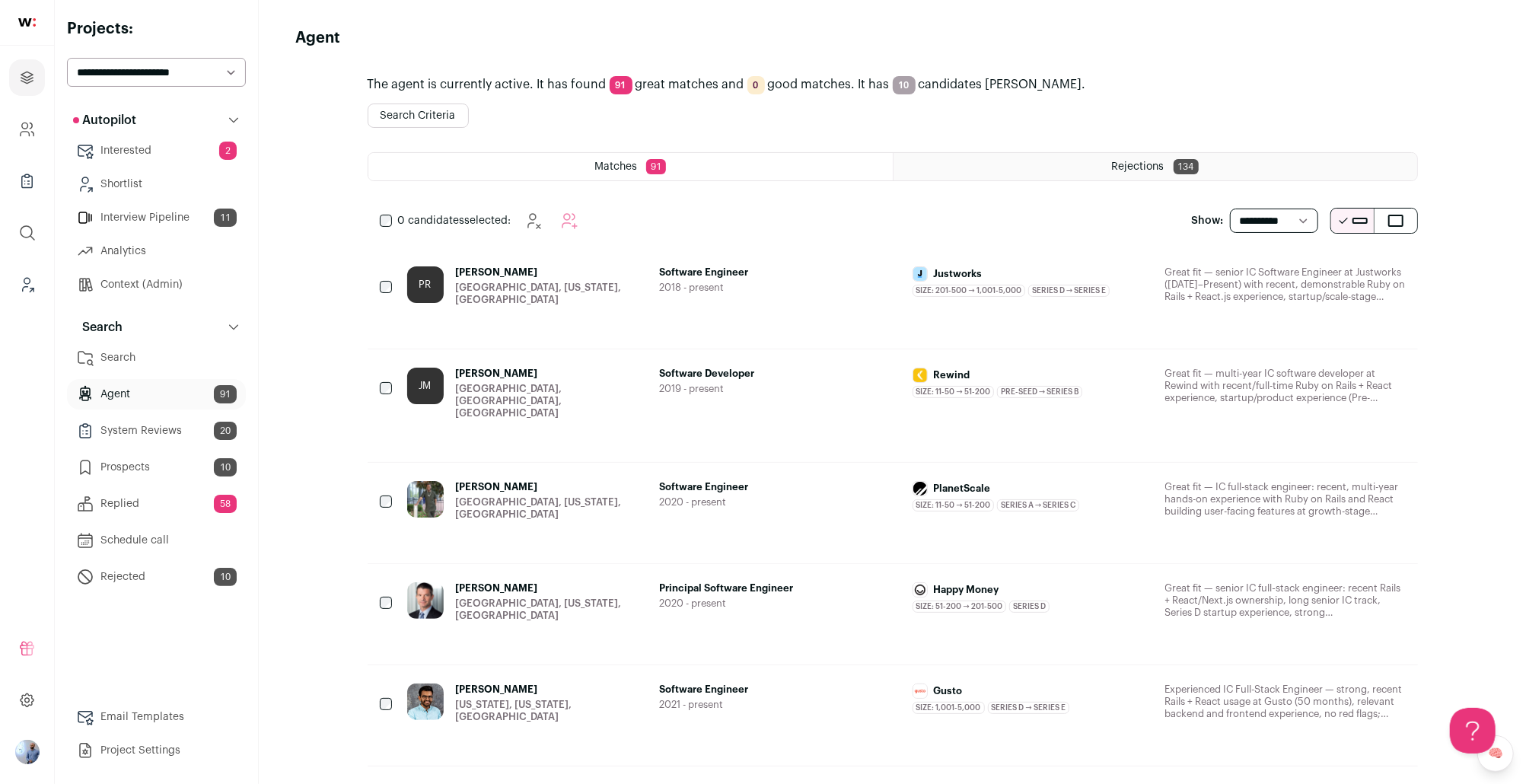
click at [158, 295] on link "Context (Admin)" at bounding box center [156, 284] width 179 height 30
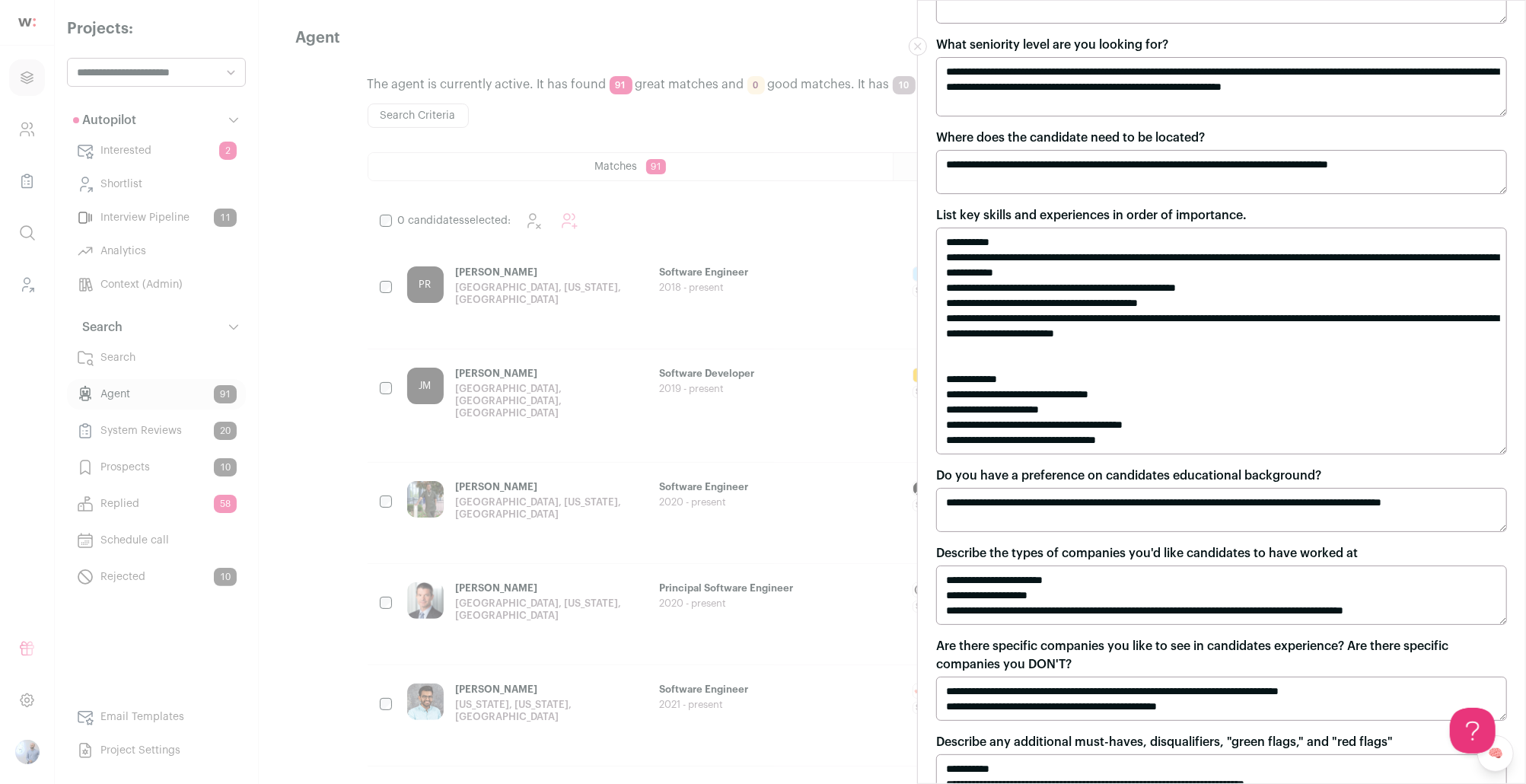
scroll to position [159, 0]
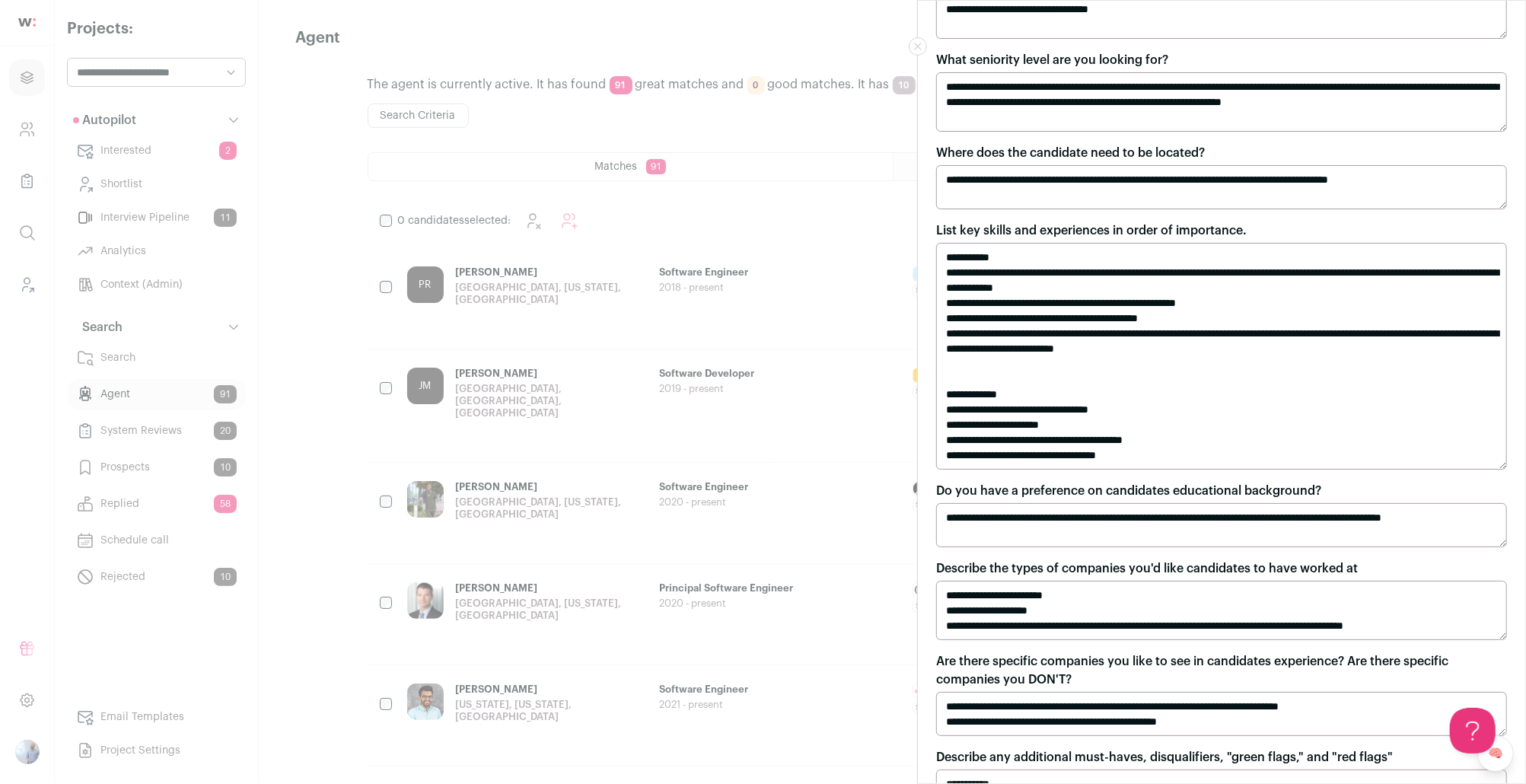
click at [278, 400] on div "**********" at bounding box center [763, 392] width 1526 height 784
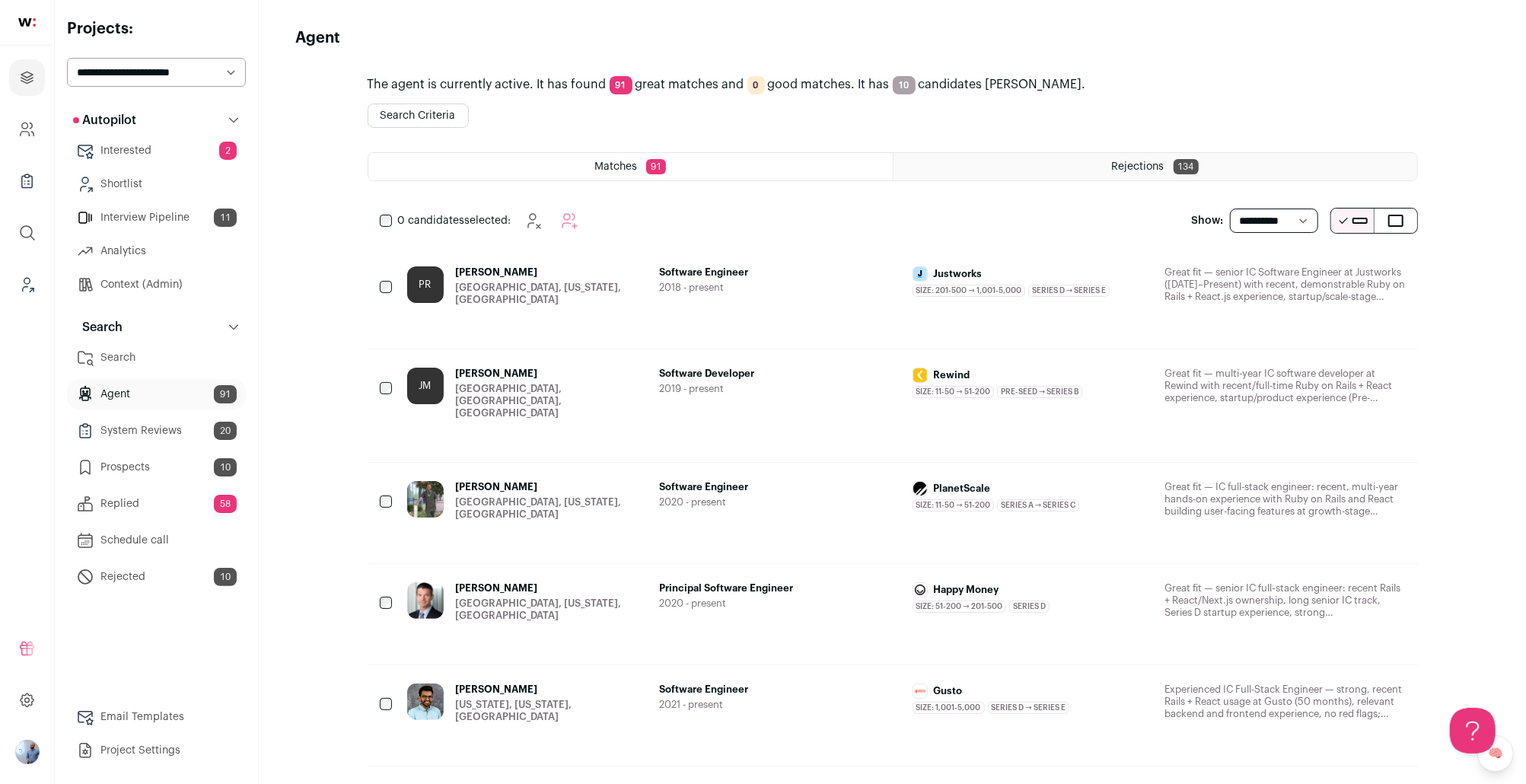
click at [421, 123] on button "Search Criteria" at bounding box center [418, 116] width 101 height 25
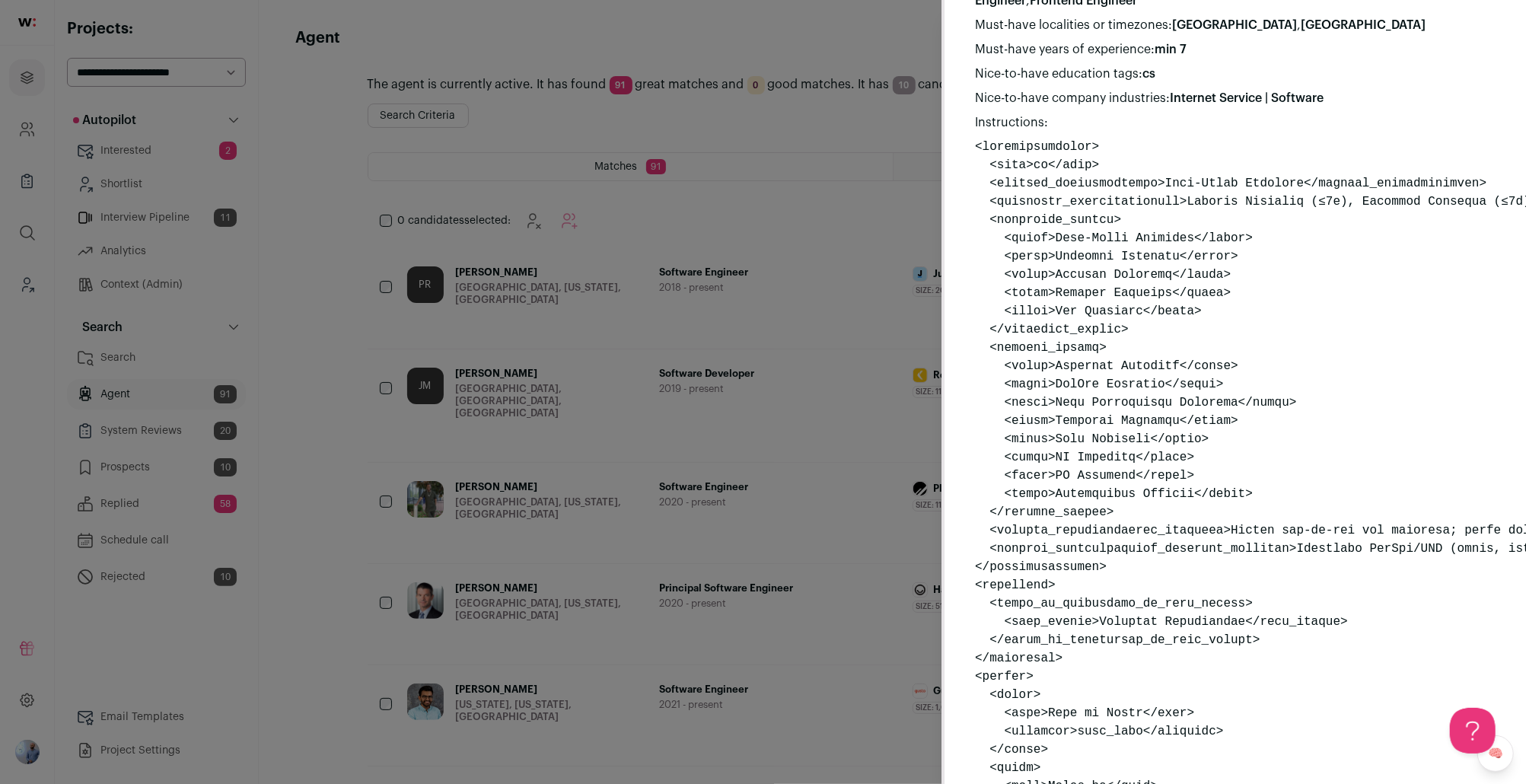
scroll to position [0, 0]
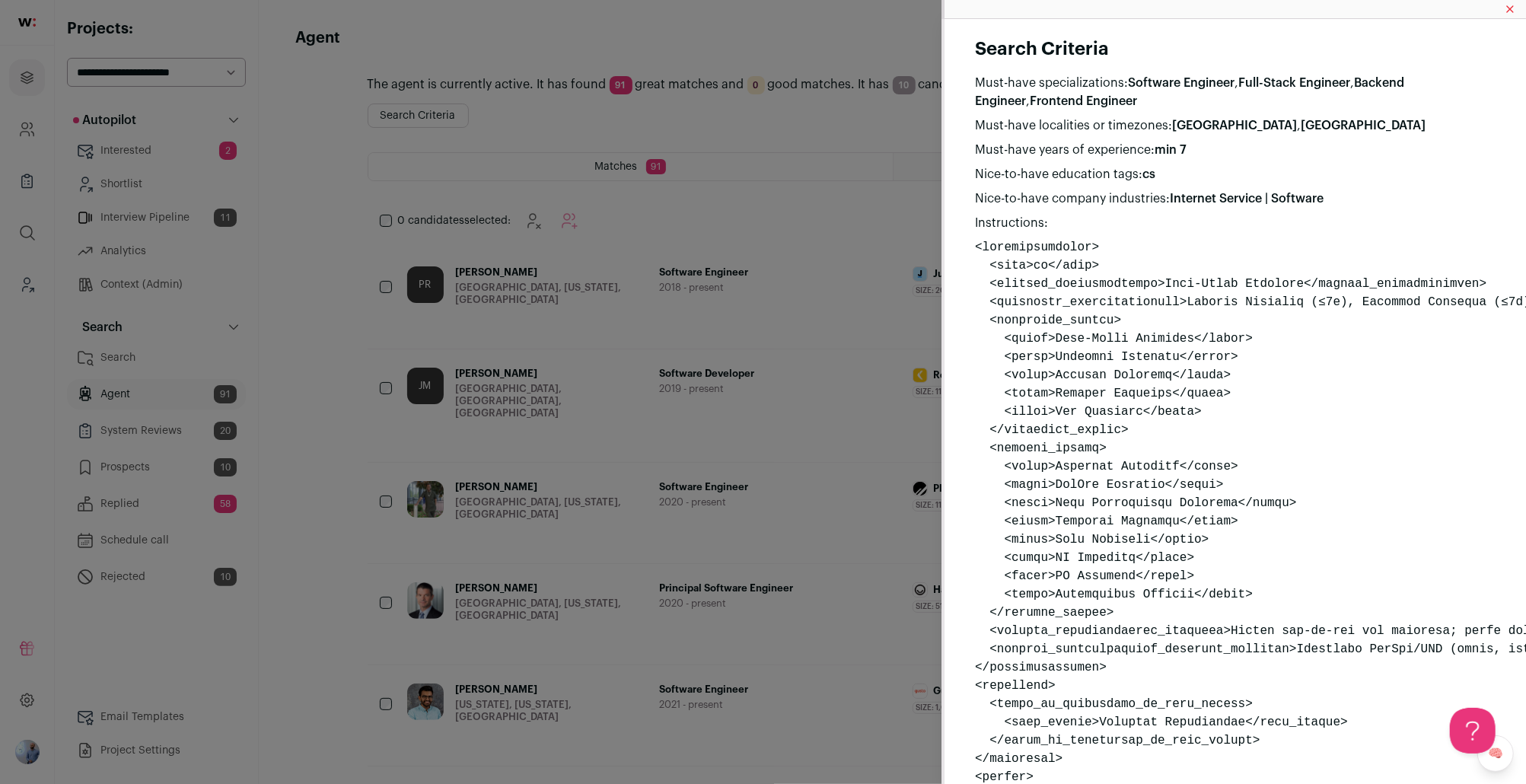
click at [762, 334] on div "Search Criteria Must-have specializations: Software Engineer , Full-Stack Engin…" at bounding box center [763, 392] width 1526 height 784
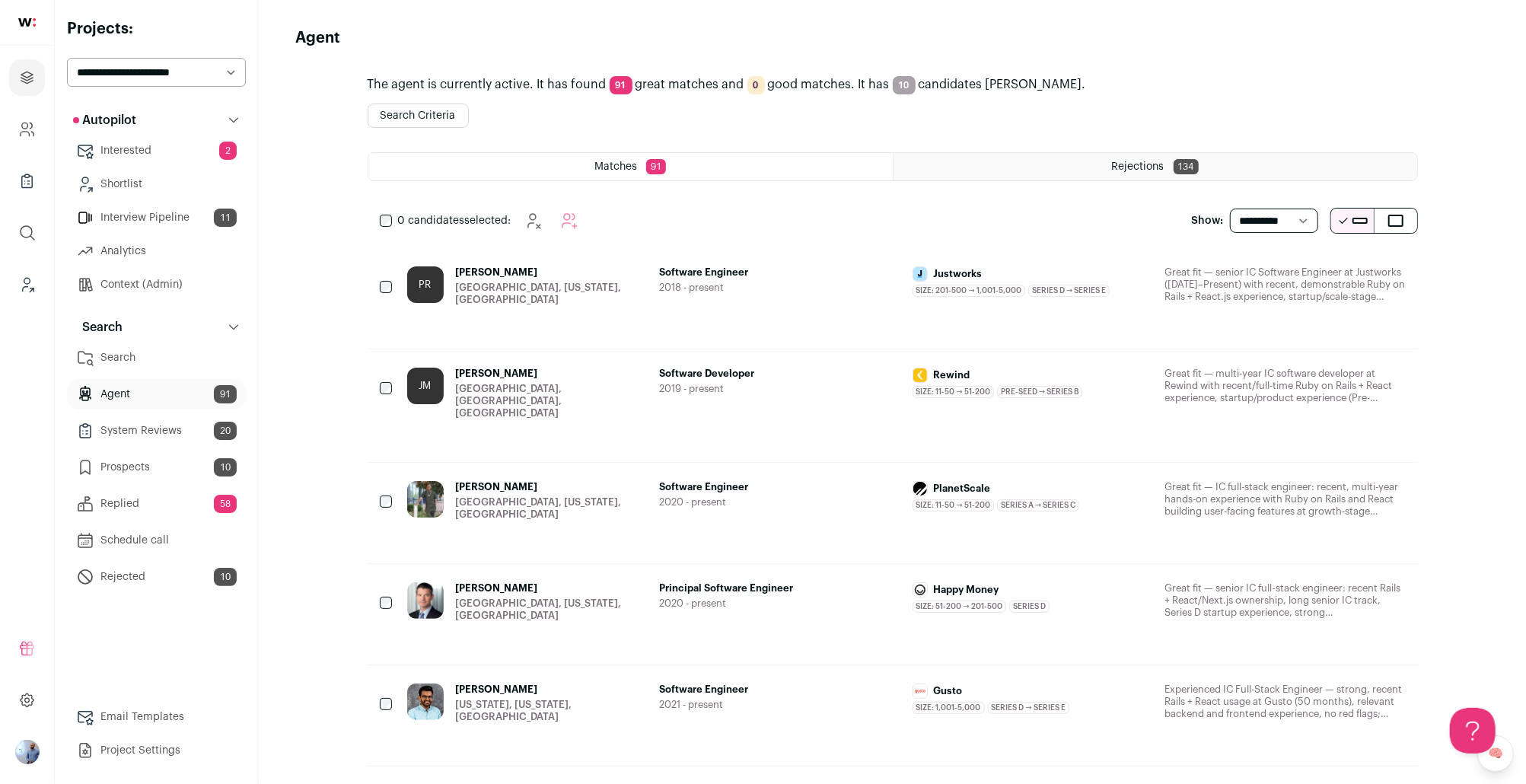
click at [762, 302] on div "Software Engineer 2018 - present" at bounding box center [780, 285] width 240 height 39
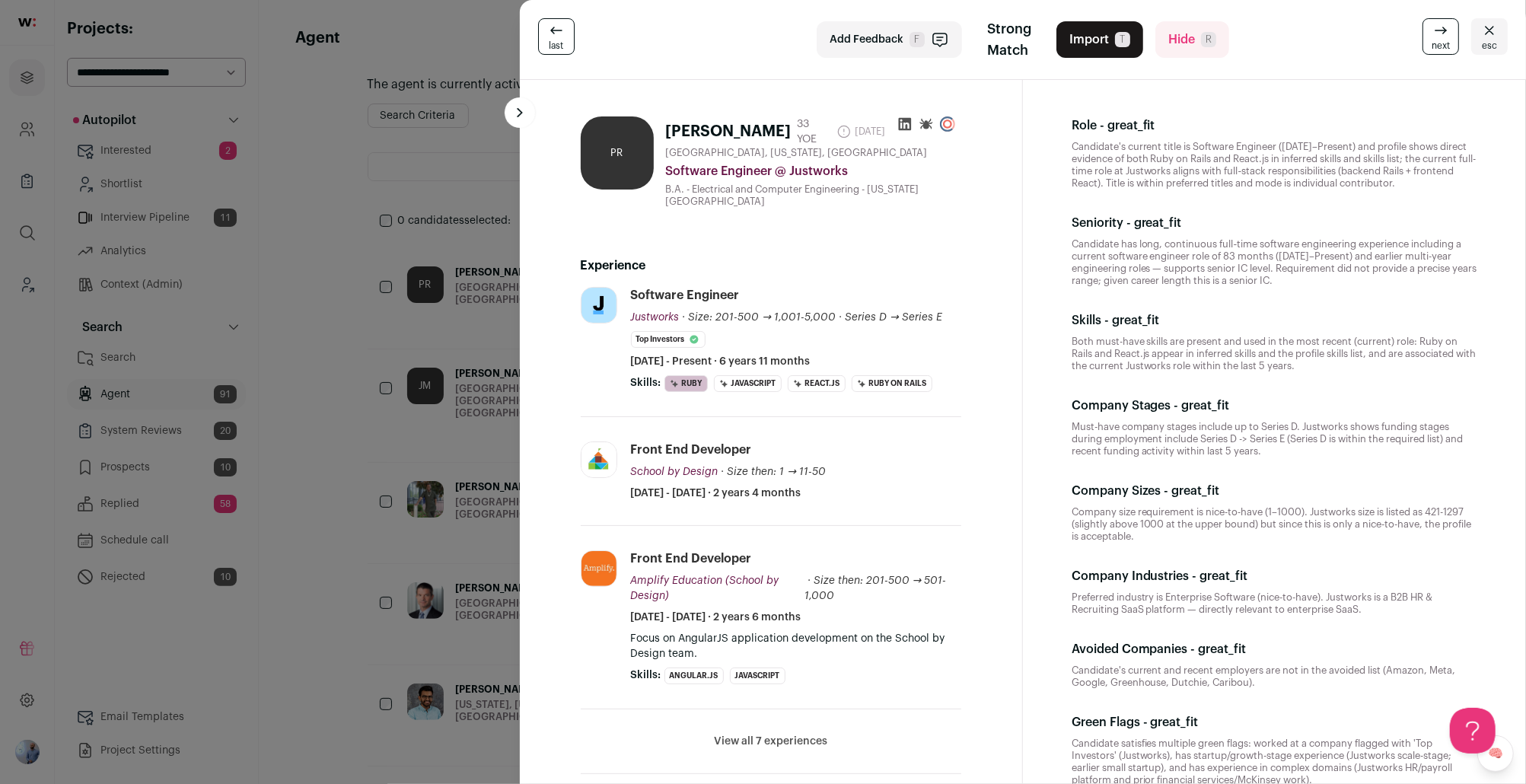
click at [386, 299] on div "last Add Feedback F Strong Match Import T Hide R next esc PR Paul Russo 33 YOE …" at bounding box center [763, 392] width 1526 height 784
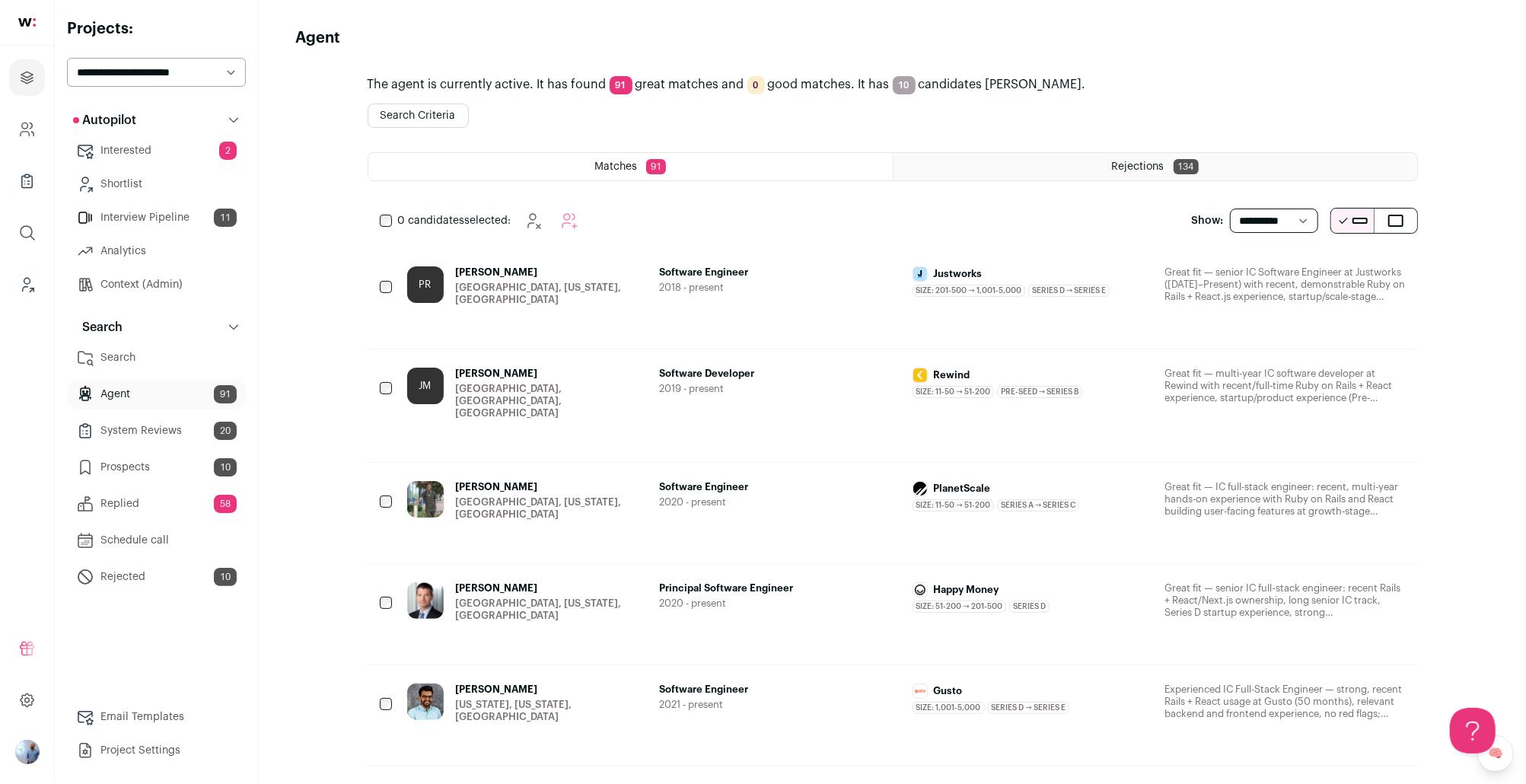
click at [762, 436] on div "JM Jason Meredith Ottawa, Ontario, Canada Software Developer 2019 - present Rew…" at bounding box center [892, 405] width 1050 height 113
click at [762, 392] on div "Software Developer 2019 - present" at bounding box center [780, 393] width 240 height 51
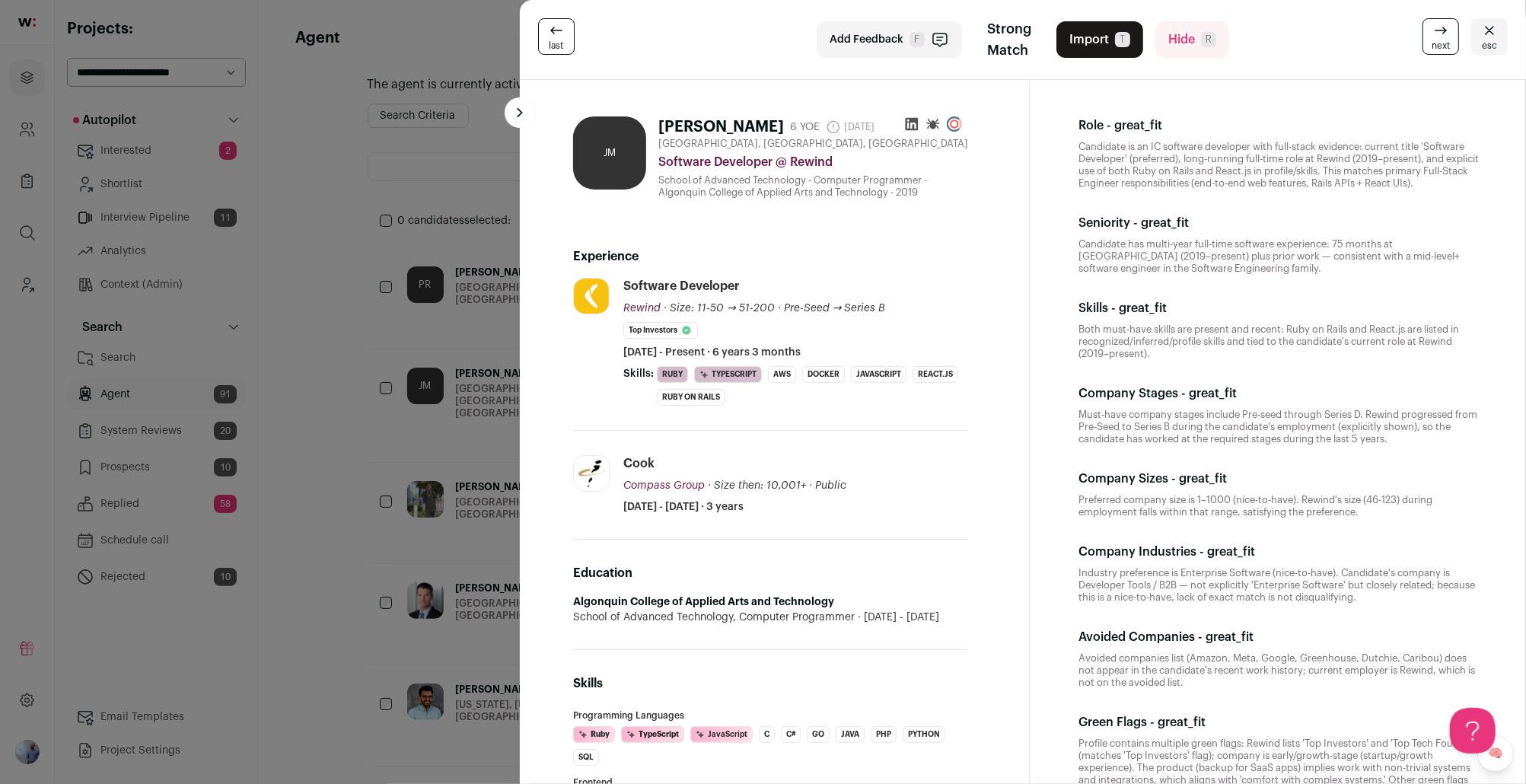
click at [463, 361] on div "last Add Feedback F Strong Match Import T Hide R next esc JM Jason Meredith 6 Y…" at bounding box center [763, 392] width 1526 height 784
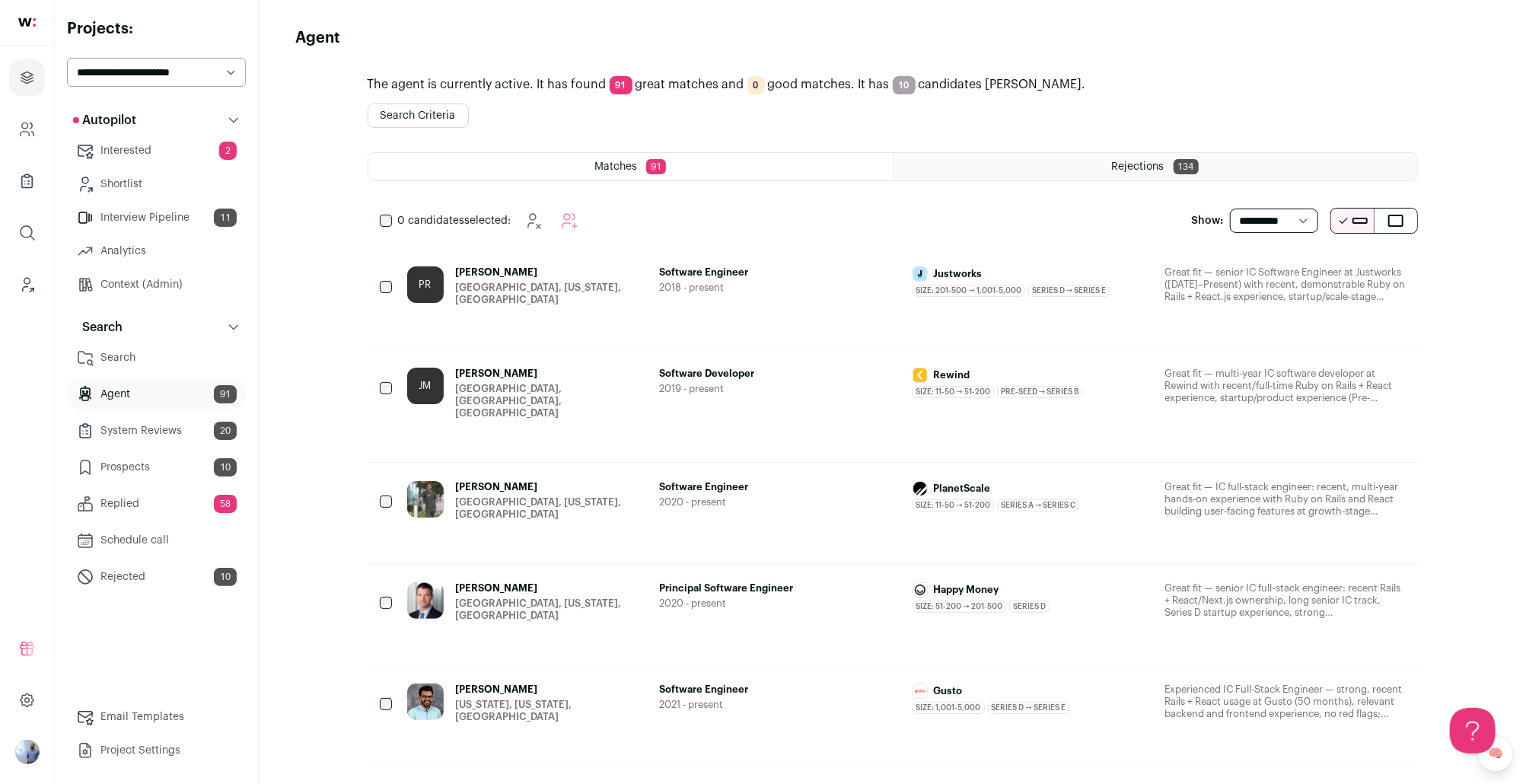
click at [502, 360] on div "JM Jason Meredith Ottawa, Ontario, Canada Software Developer 2019 - present Rew…" at bounding box center [892, 405] width 1050 height 113
click at [634, 363] on div "JM Jason Meredith Ottawa, Ontario, Canada Software Developer 2019 - present Rew…" at bounding box center [892, 405] width 1050 height 113
click at [762, 374] on span "Software Developer" at bounding box center [780, 373] width 240 height 12
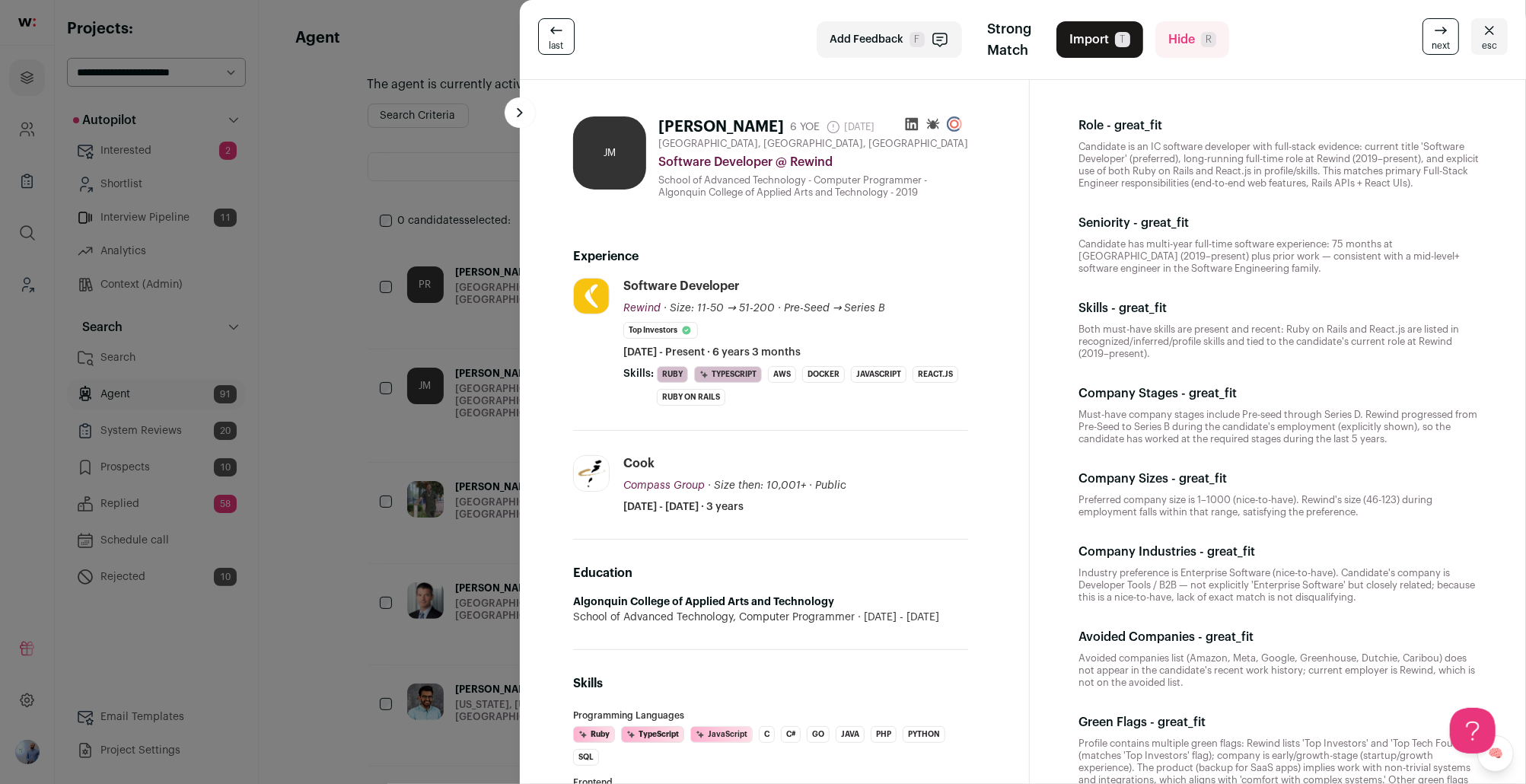
click at [391, 516] on div "last Add Feedback F Strong Match Import T Hide R next esc JM Jason Meredith 6 Y…" at bounding box center [763, 392] width 1526 height 784
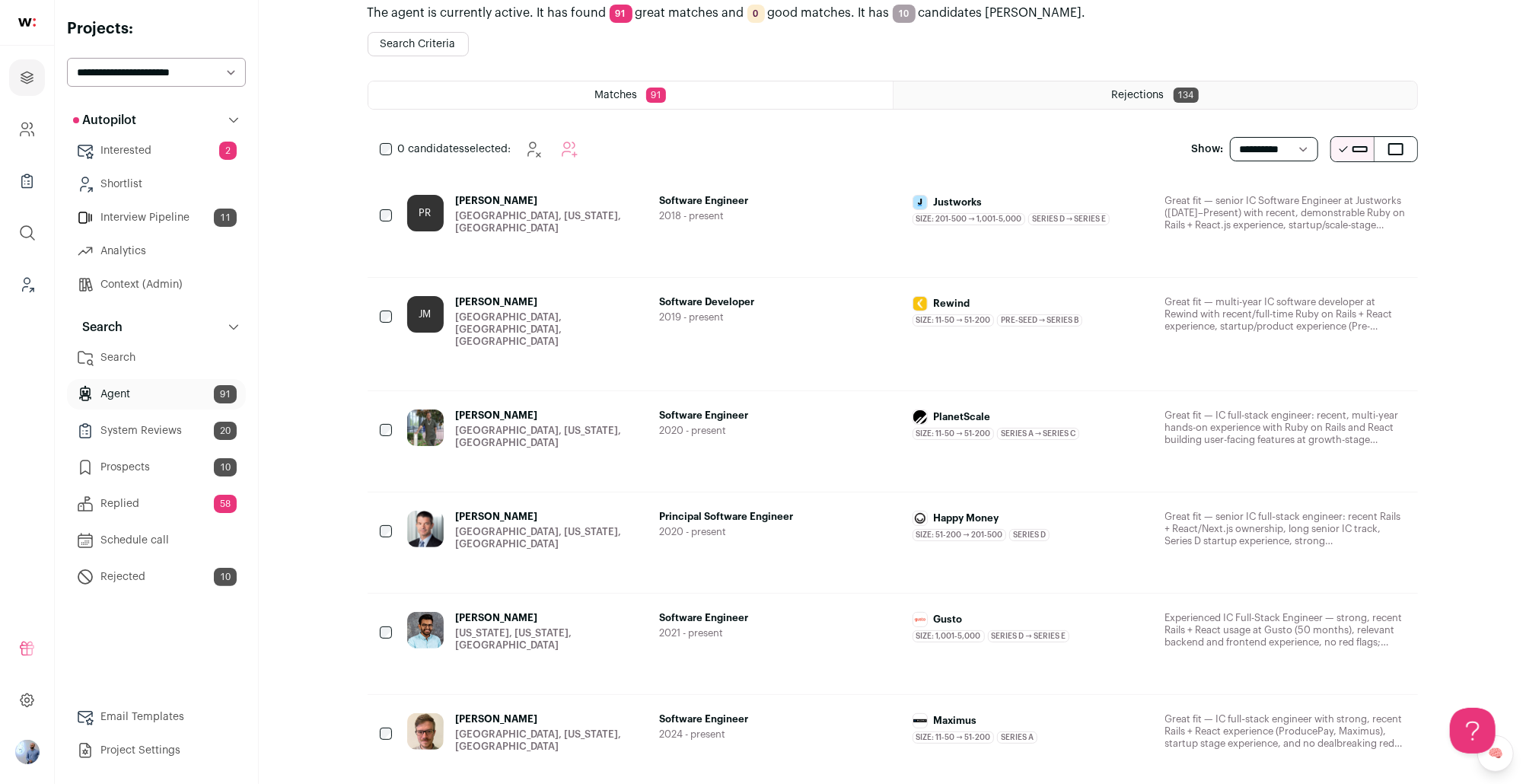
scroll to position [159, 0]
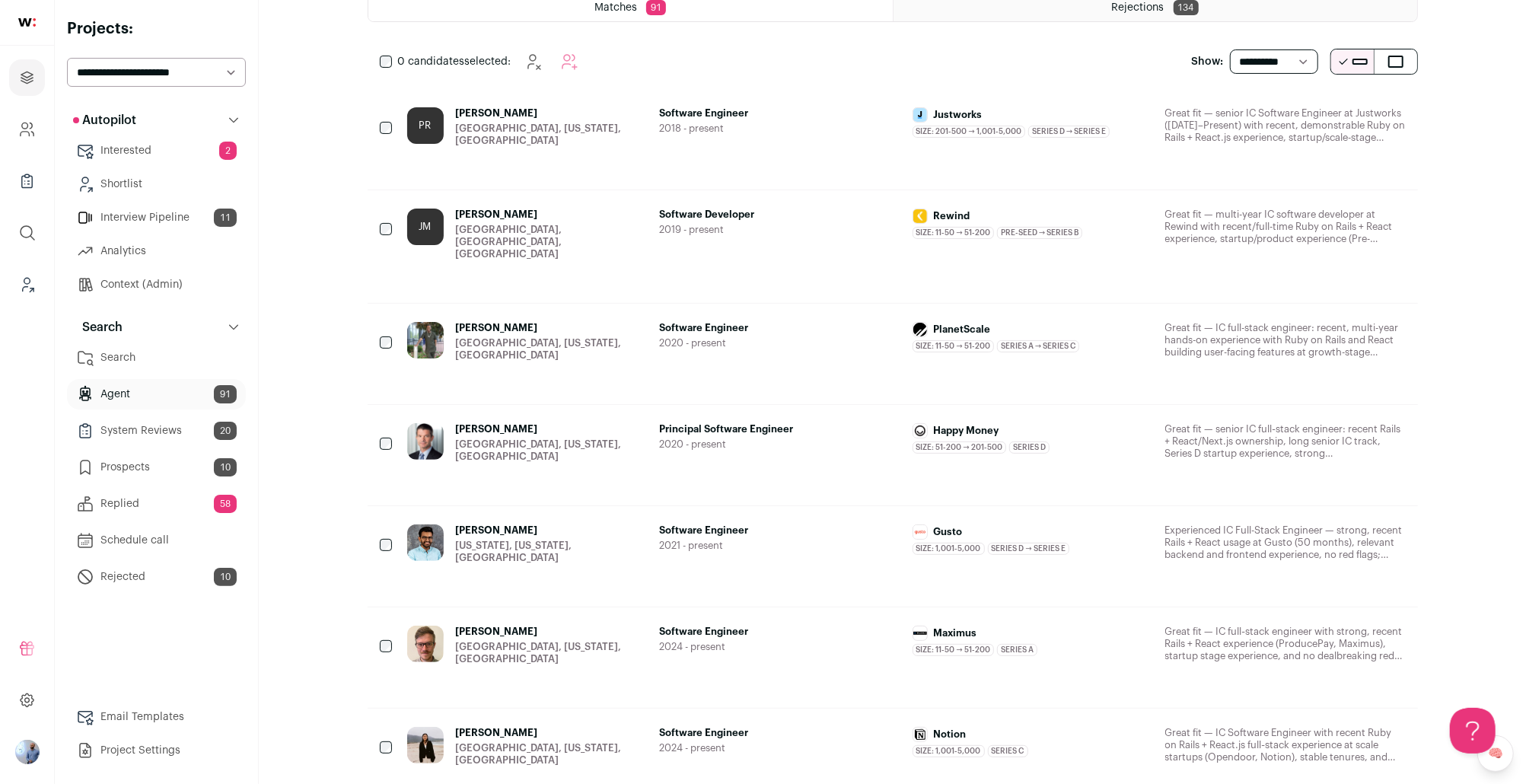
click at [533, 535] on div "Anish Asrani New York, New York, United States" at bounding box center [551, 544] width 192 height 39
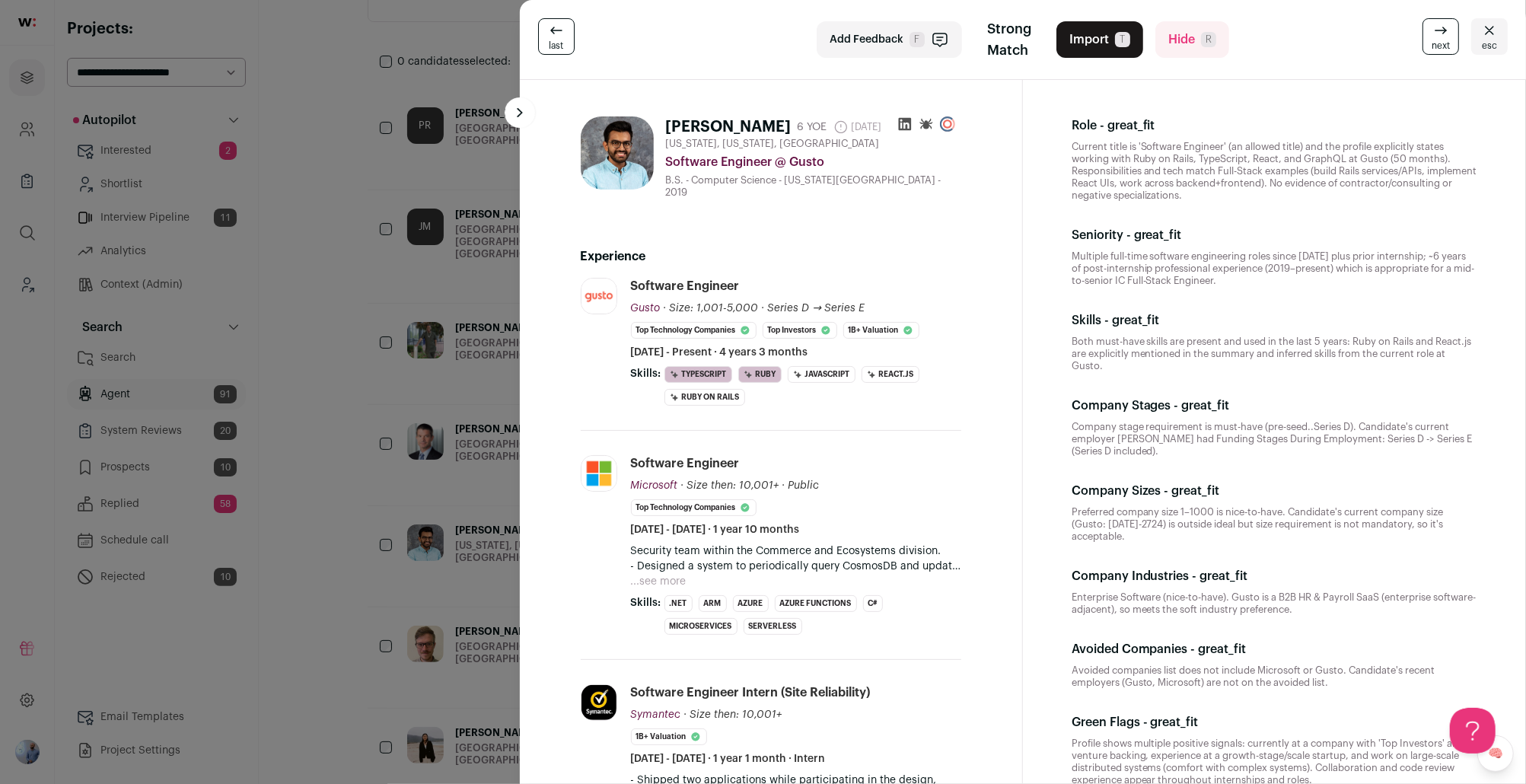
scroll to position [2, 0]
click at [427, 337] on div "last Add Feedback F Strong Match Import T Hide R next esc Anish Asrani 6 YOE 6 …" at bounding box center [763, 392] width 1526 height 784
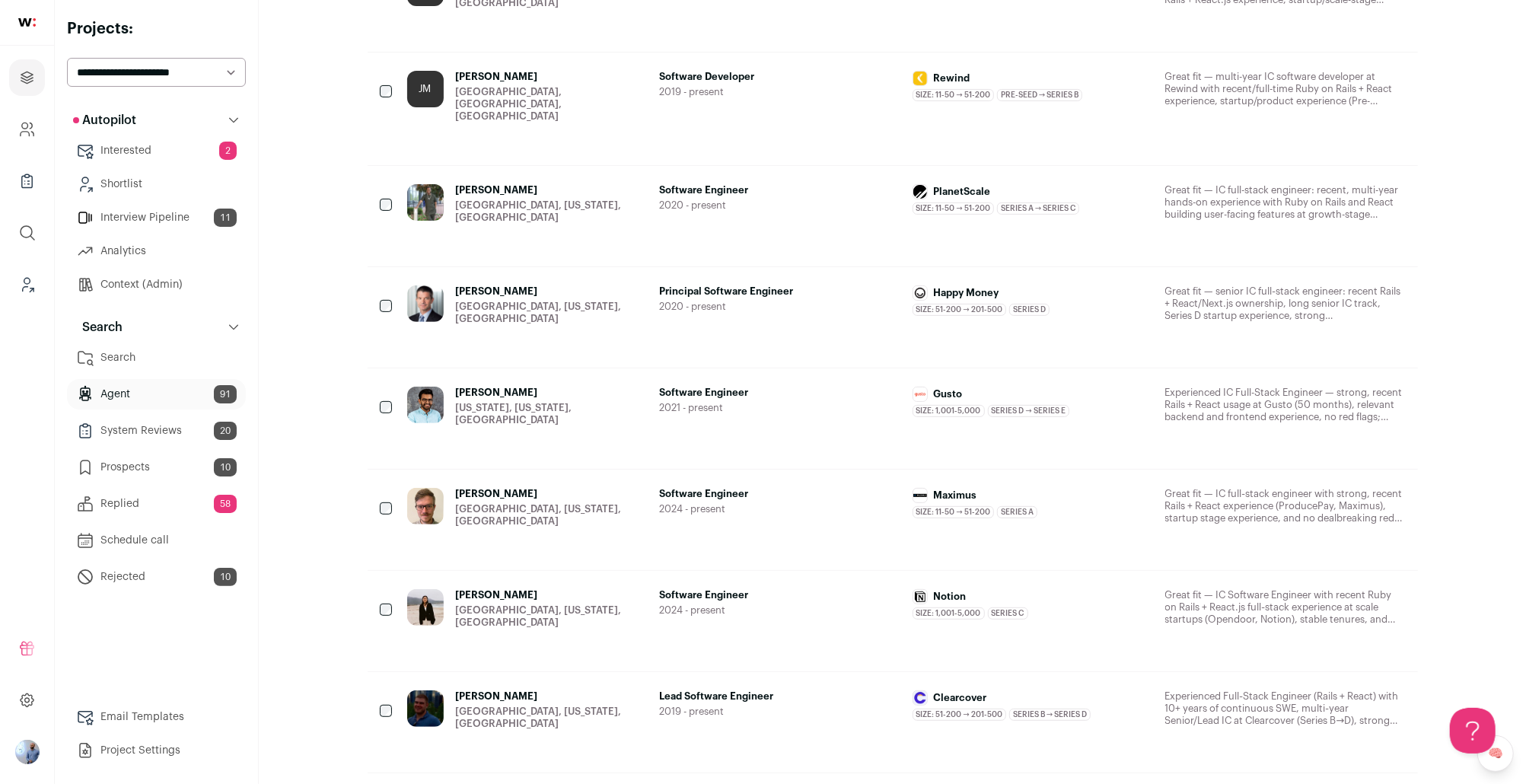
scroll to position [0, 0]
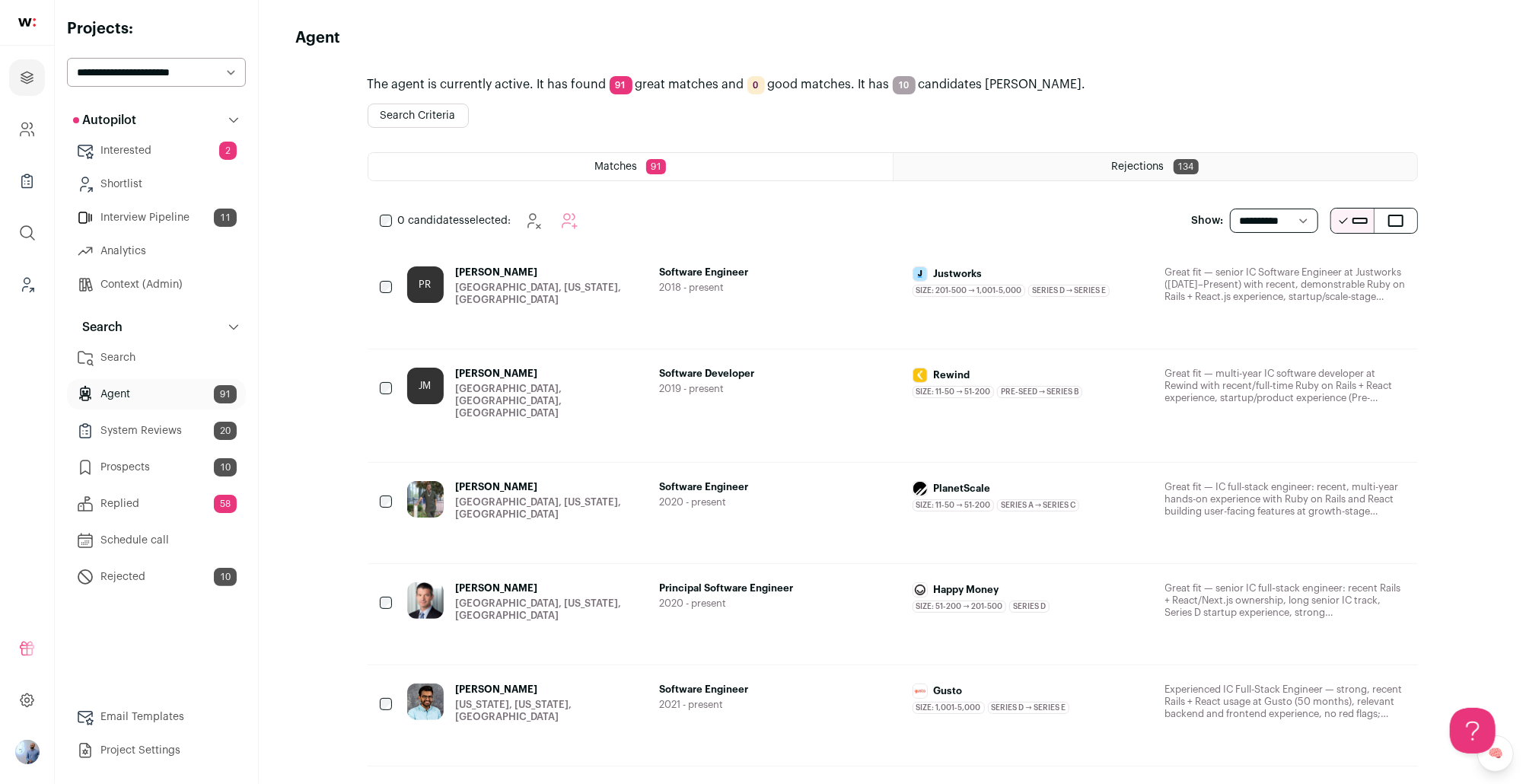
click at [38, 740] on li "Todos Admin Cookie Preferences Logout" at bounding box center [27, 752] width 36 height 37
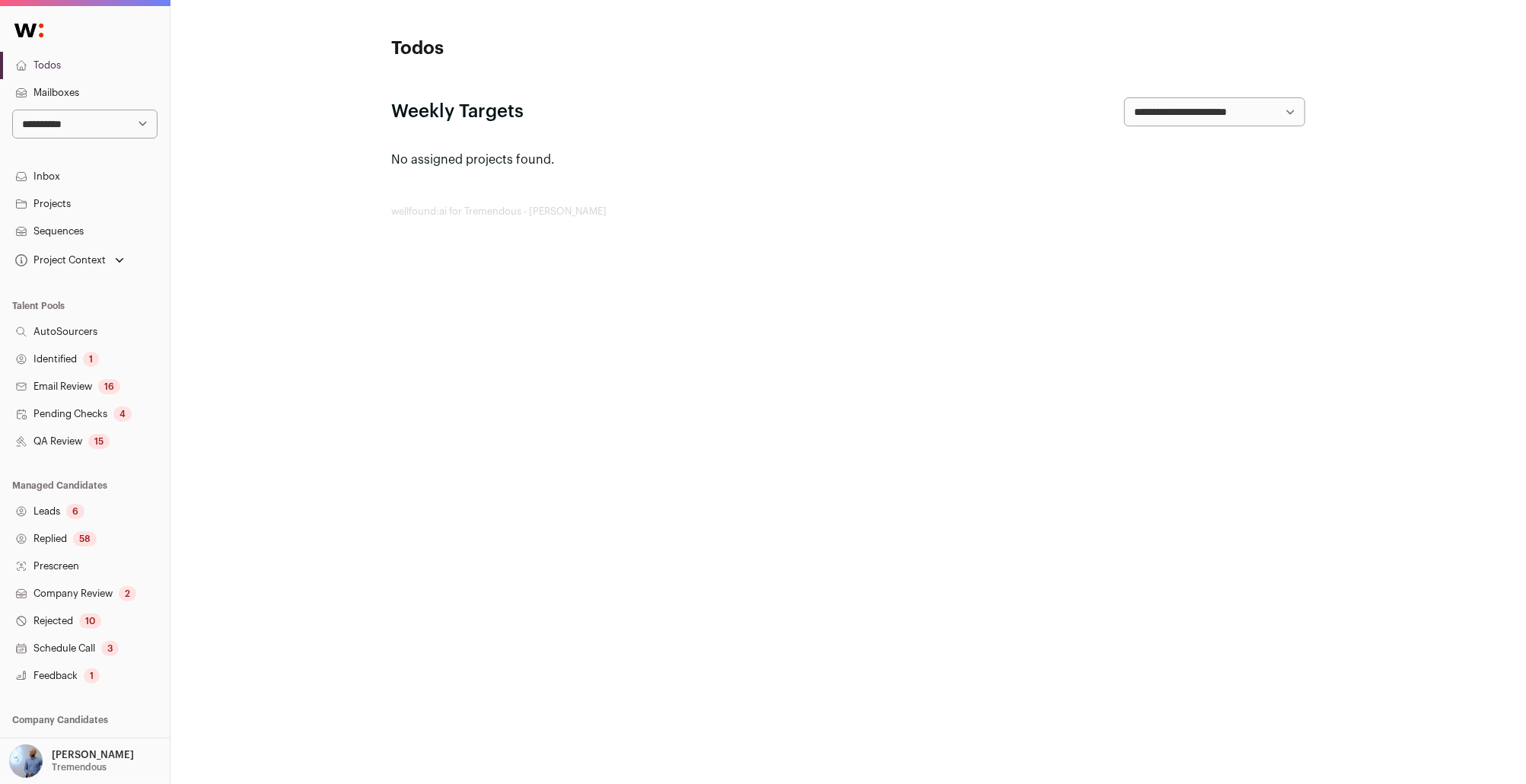
click at [89, 127] on select "**********" at bounding box center [84, 125] width 146 height 29
select select "*****"
click at [12, 110] on select "**********" at bounding box center [84, 125] width 146 height 29
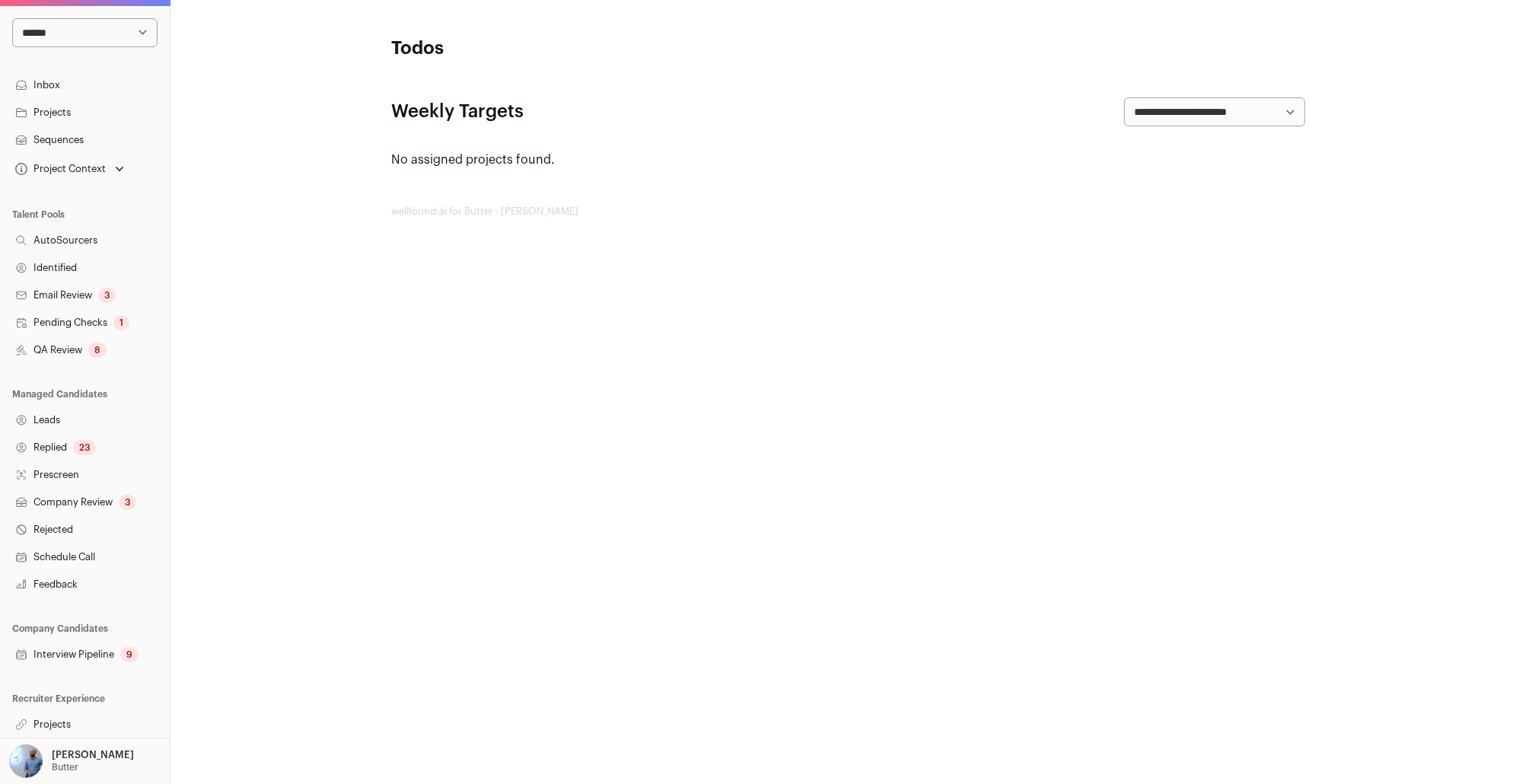
click at [67, 723] on link "Projects" at bounding box center [84, 724] width 170 height 28
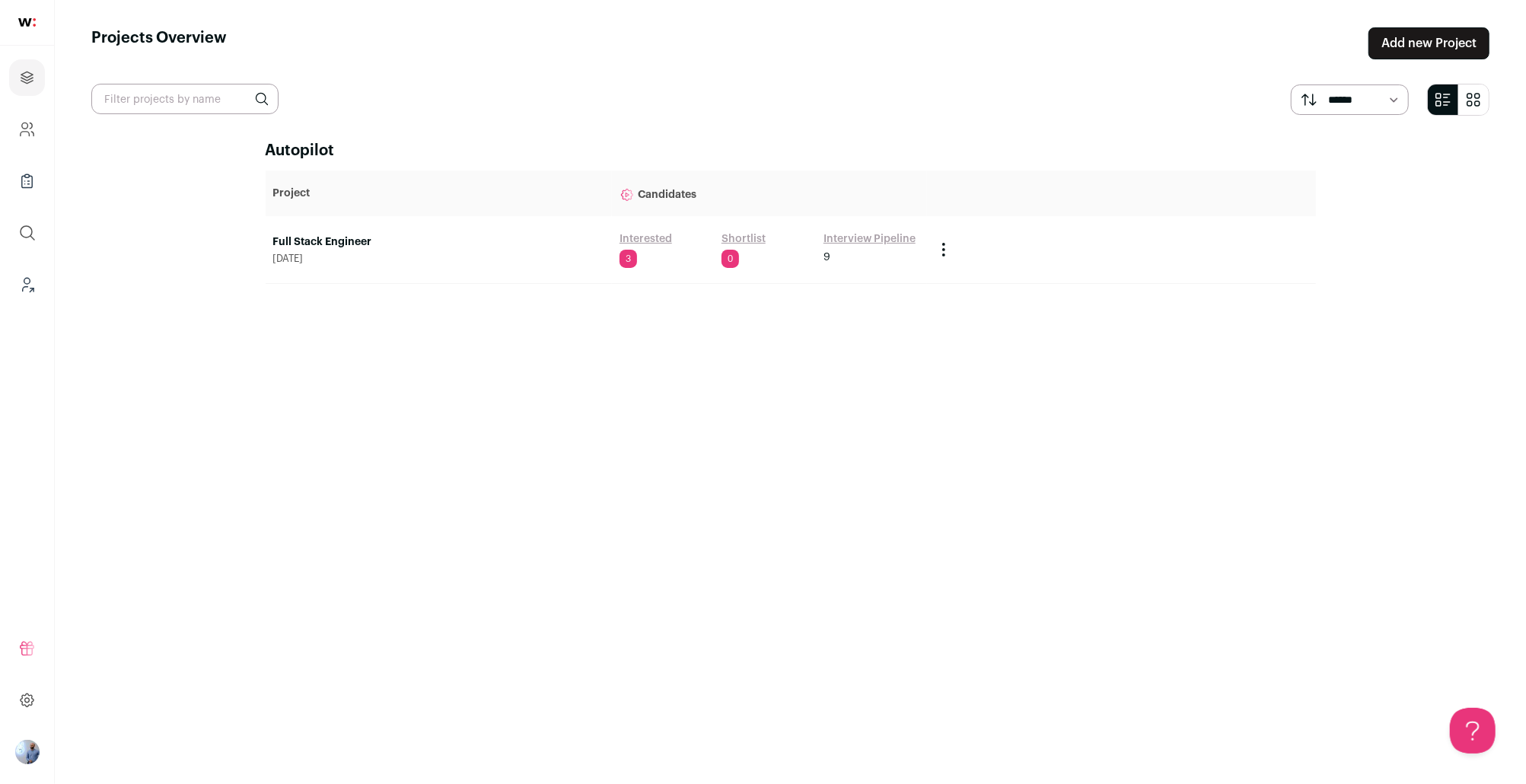
click at [329, 244] on link "Full Stack Engineer" at bounding box center [438, 242] width 331 height 16
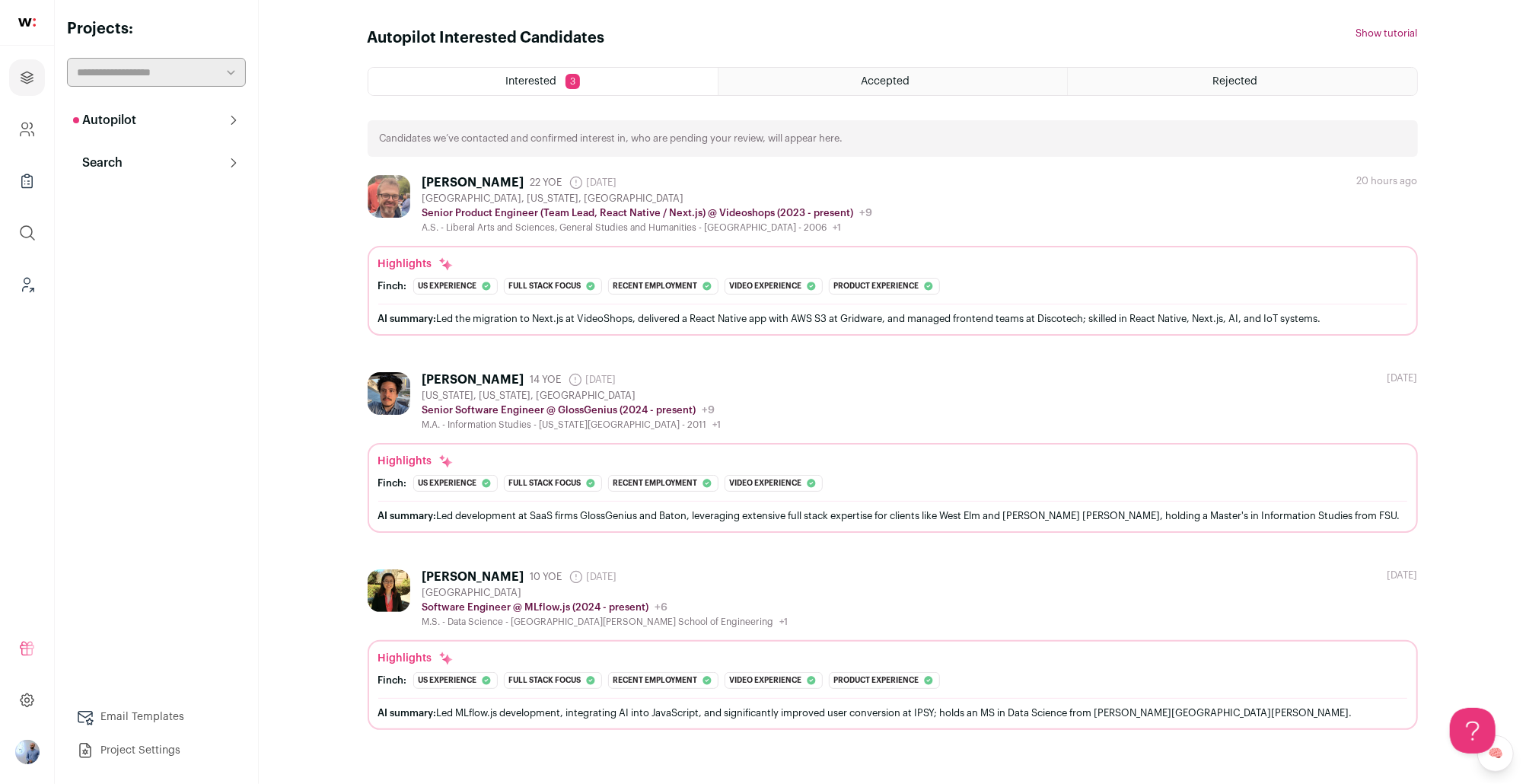
click at [103, 132] on button "Autopilot" at bounding box center [156, 120] width 179 height 30
click at [39, 140] on link "Company and ATS Settings" at bounding box center [27, 129] width 36 height 37
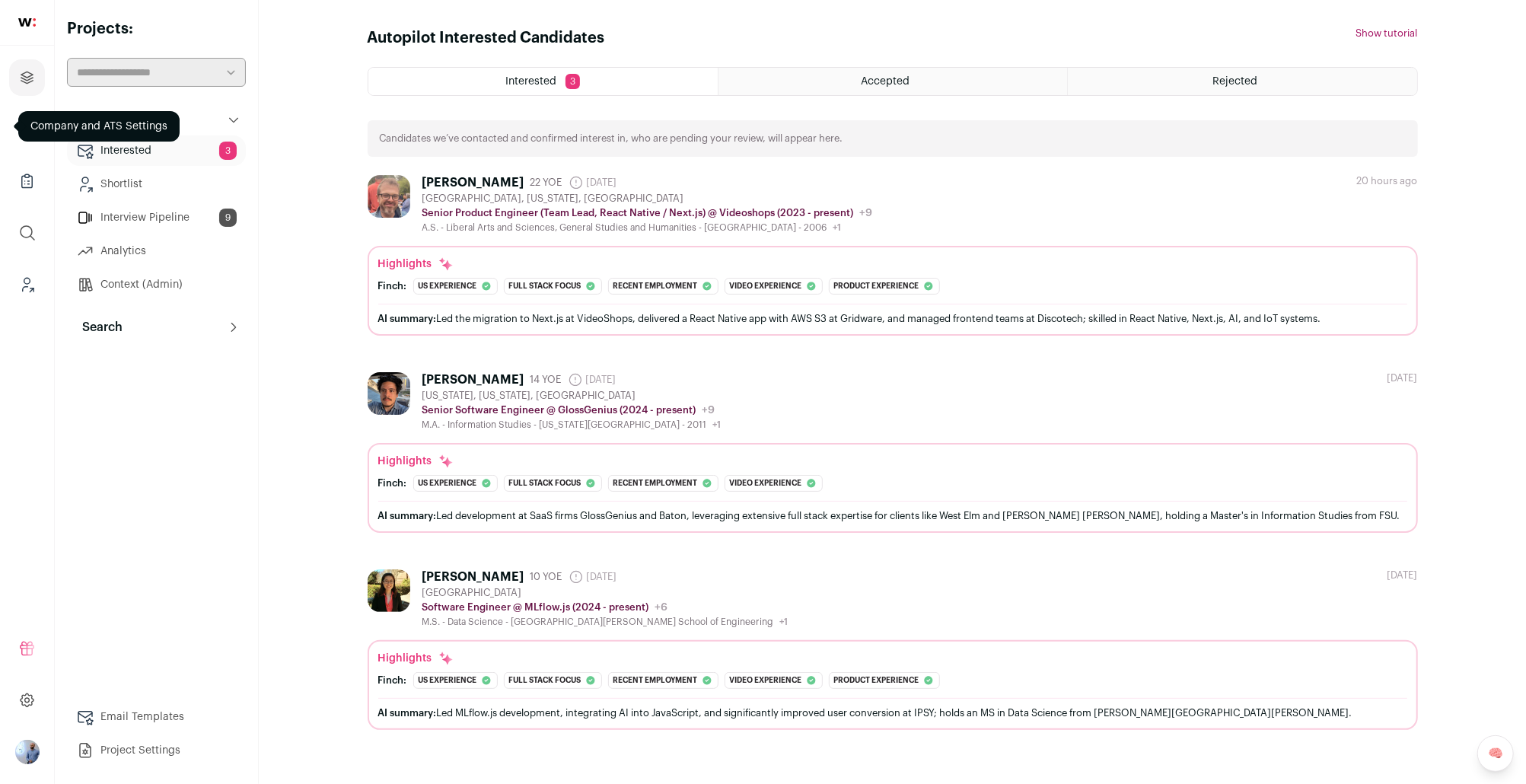
click at [121, 313] on button "Search" at bounding box center [156, 326] width 179 height 30
click at [129, 293] on link "Context (Admin)" at bounding box center [156, 284] width 179 height 30
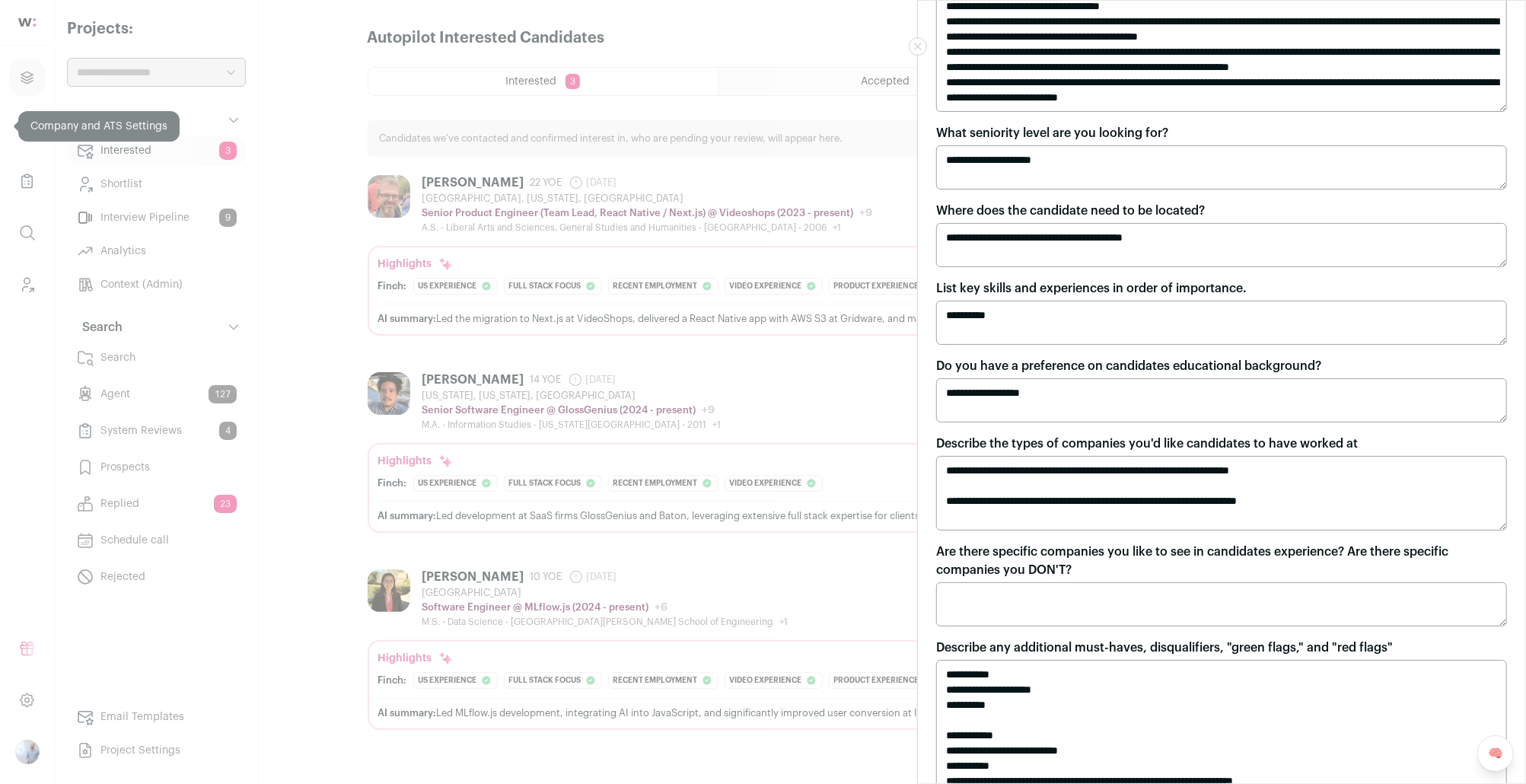
scroll to position [266, 0]
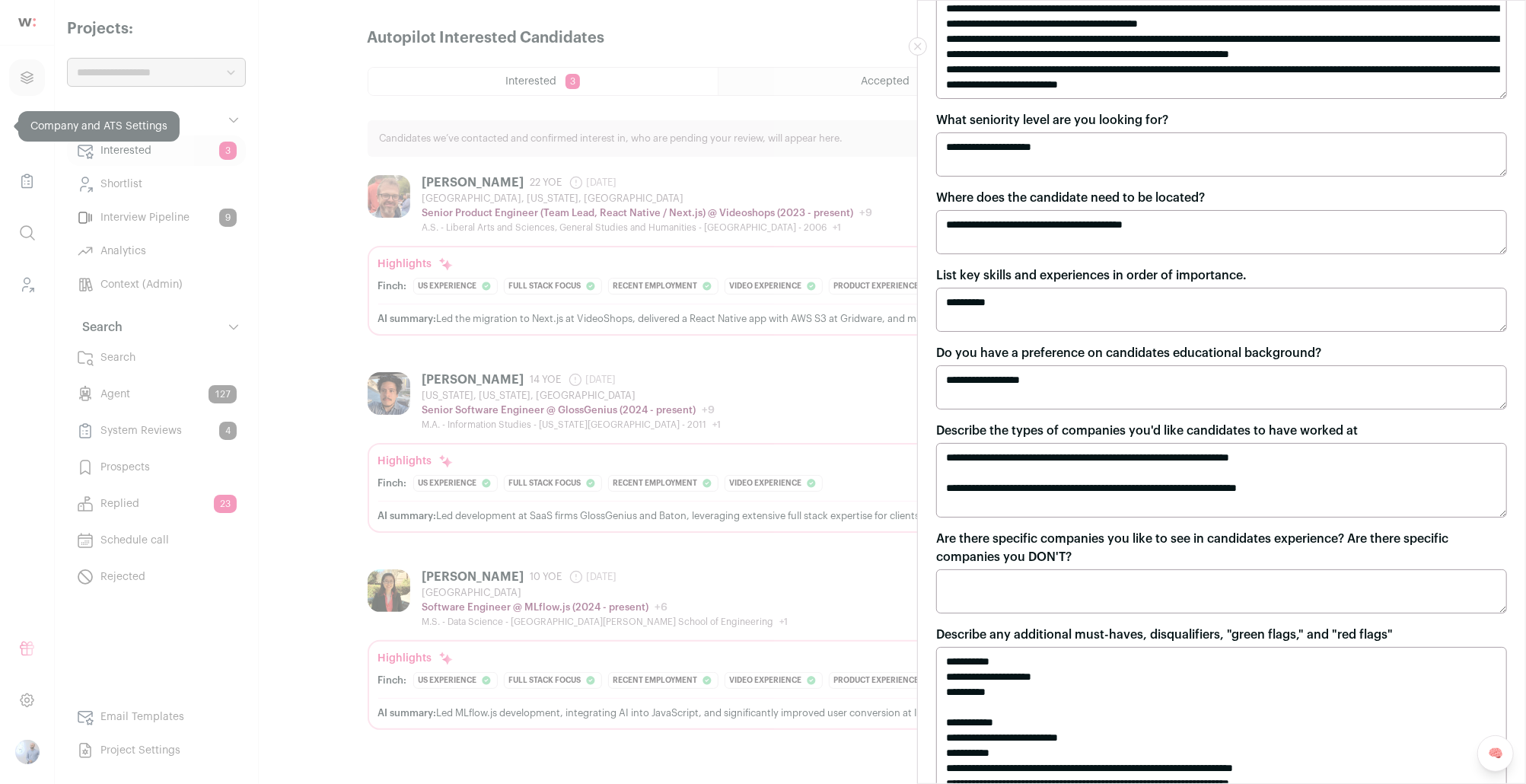
click at [1081, 300] on textarea "**********" at bounding box center [1222, 310] width 570 height 44
click at [1076, 381] on textarea "**********" at bounding box center [1222, 387] width 570 height 44
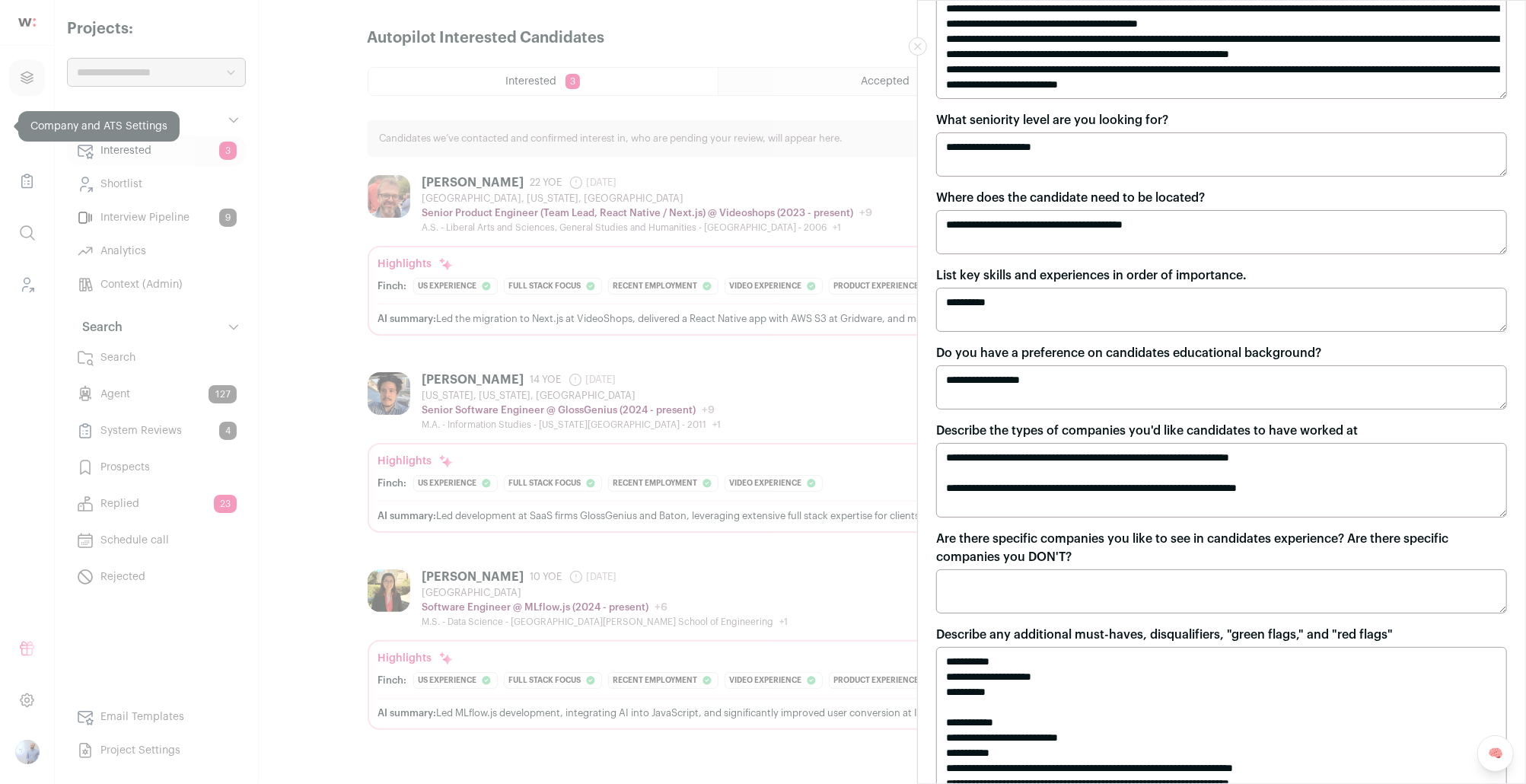
click at [1076, 381] on textarea "**********" at bounding box center [1222, 387] width 570 height 44
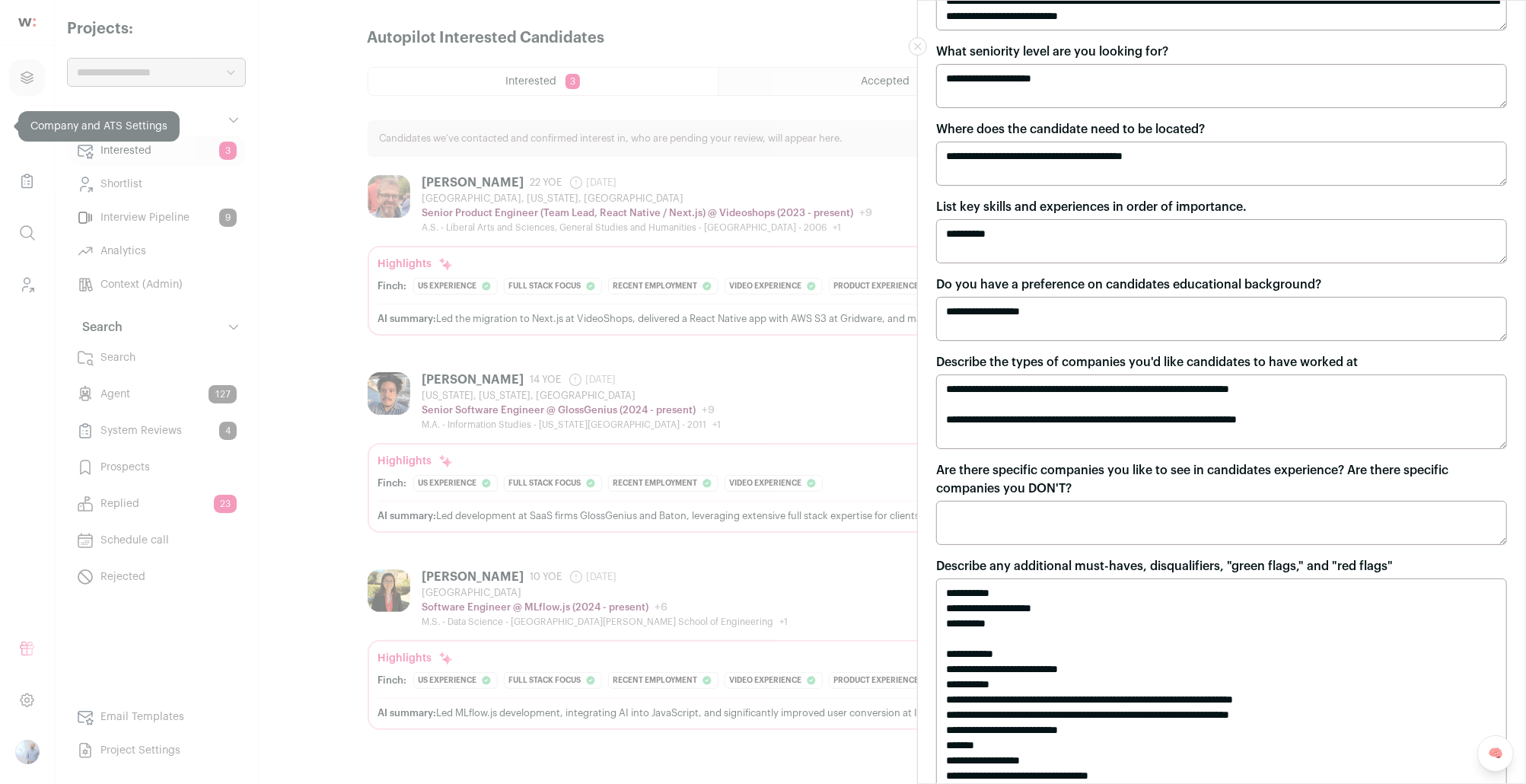
scroll to position [339, 0]
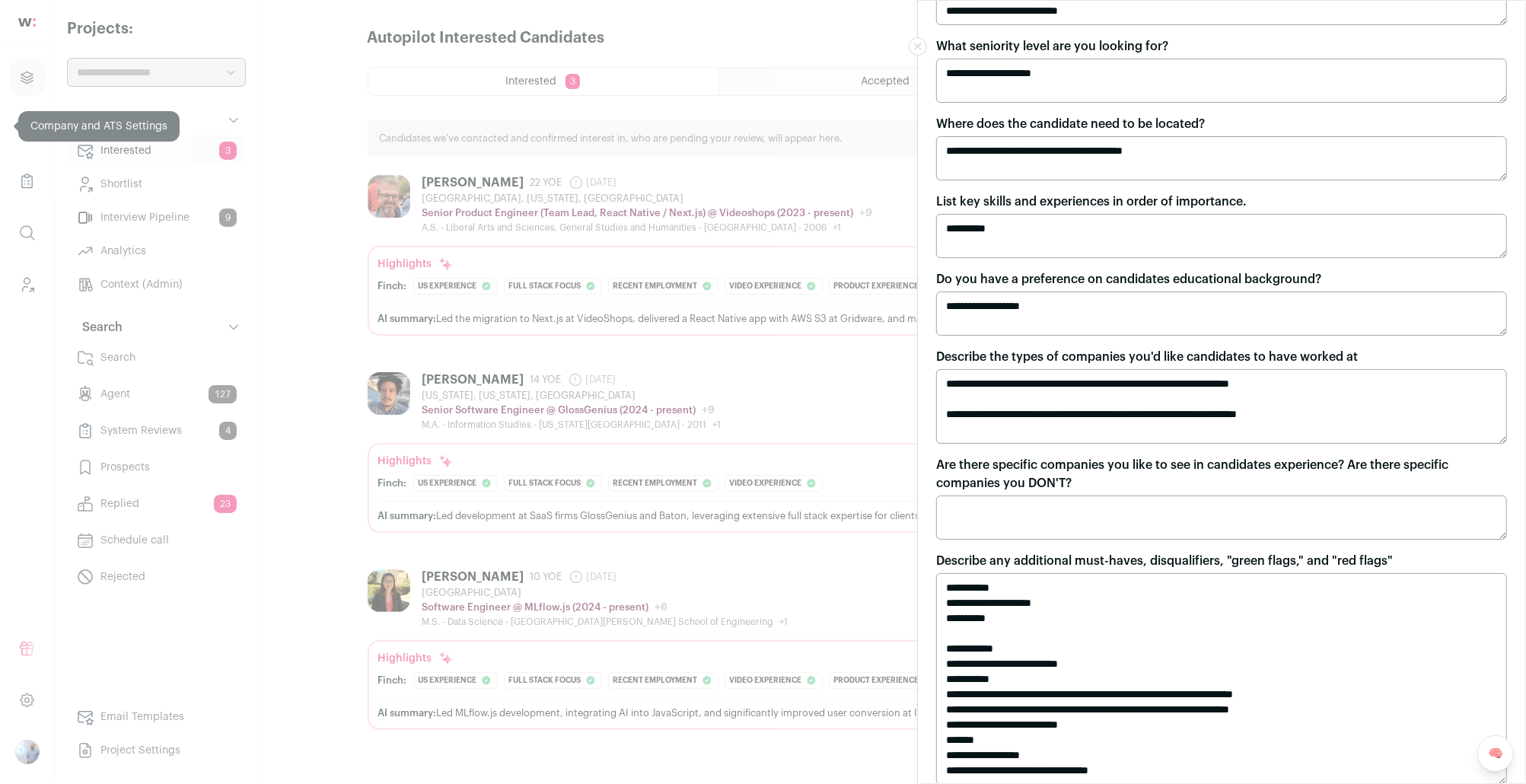
click at [1089, 404] on textarea "**********" at bounding box center [1222, 406] width 570 height 74
drag, startPoint x: 1336, startPoint y: 408, endPoint x: 845, endPoint y: 351, distance: 494.3
click at [845, 351] on div "**********" at bounding box center [763, 392] width 1526 height 784
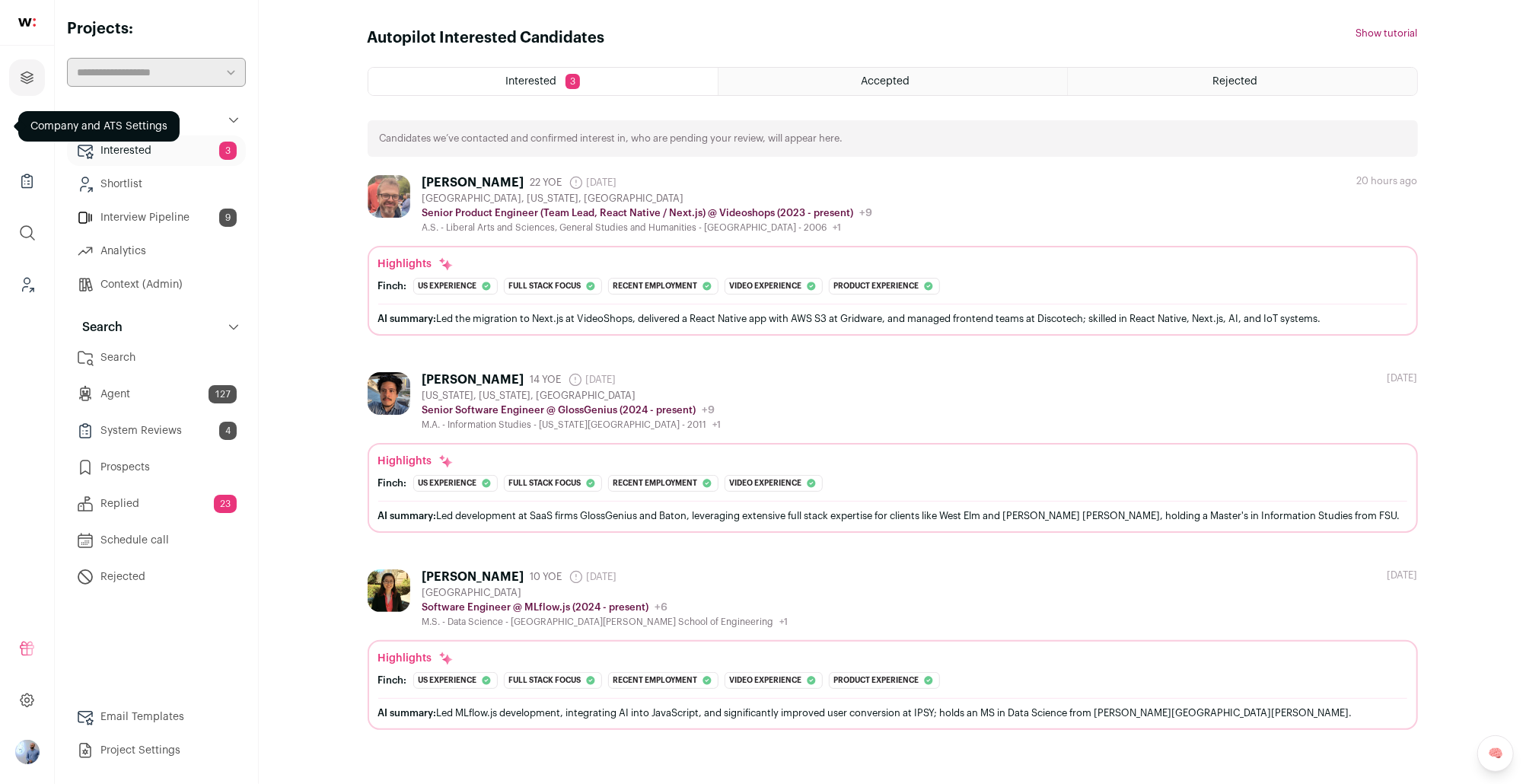
click at [160, 282] on link "Context (Admin)" at bounding box center [156, 284] width 179 height 30
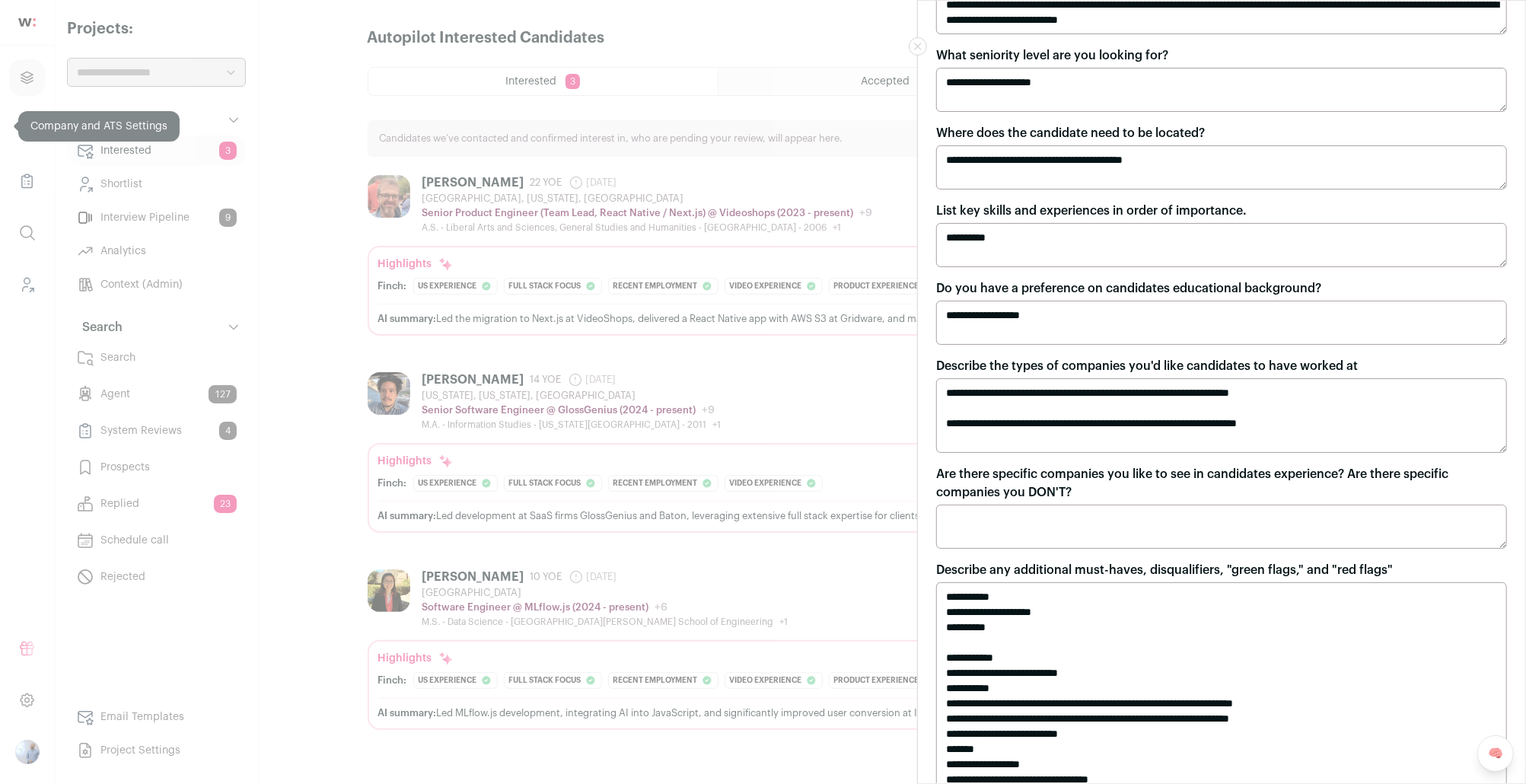
scroll to position [442, 0]
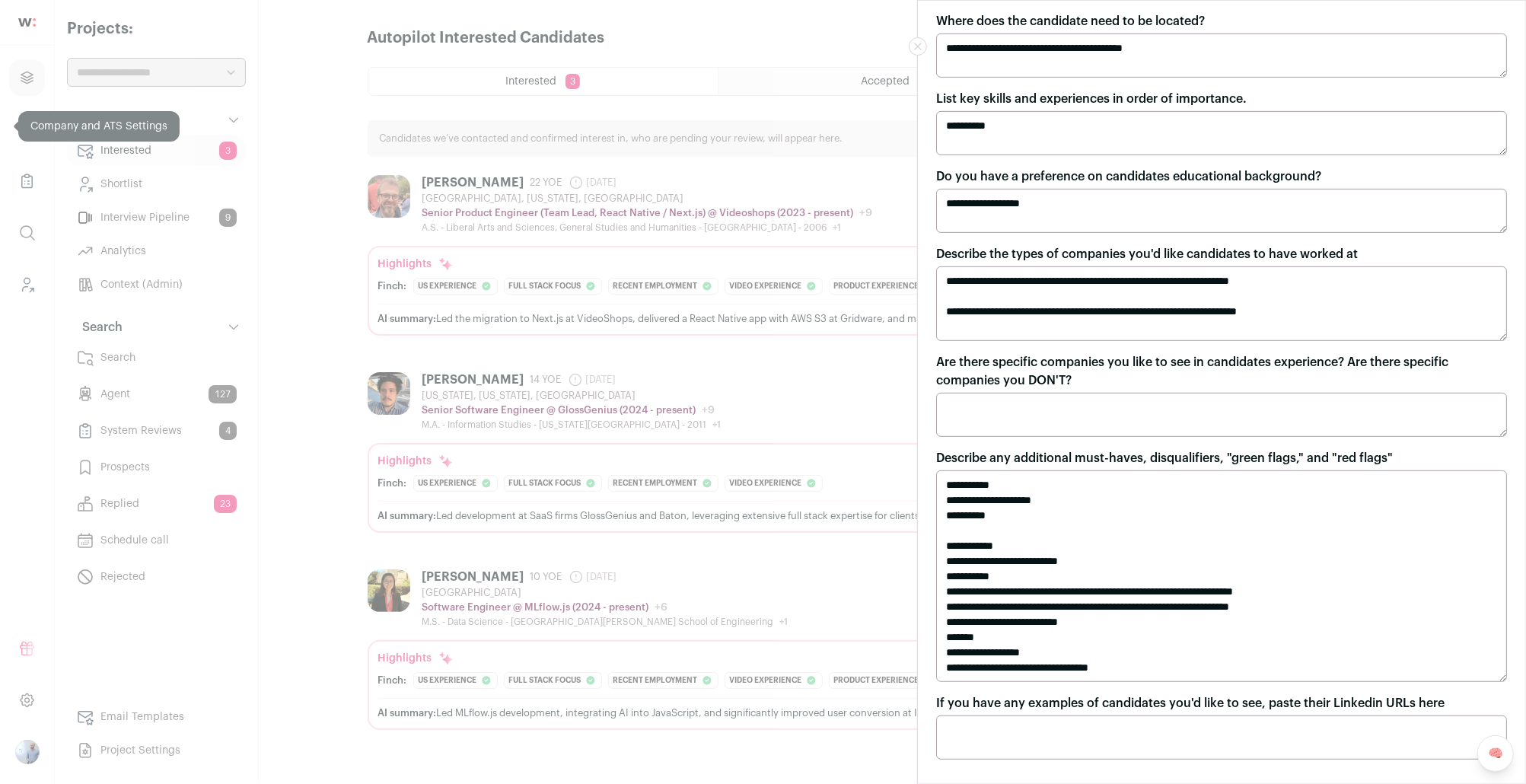
drag, startPoint x: 1391, startPoint y: 302, endPoint x: 1201, endPoint y: 336, distance: 193.0
click at [1183, 332] on textarea "**********" at bounding box center [1222, 303] width 570 height 74
click at [1251, 308] on textarea "**********" at bounding box center [1222, 303] width 570 height 74
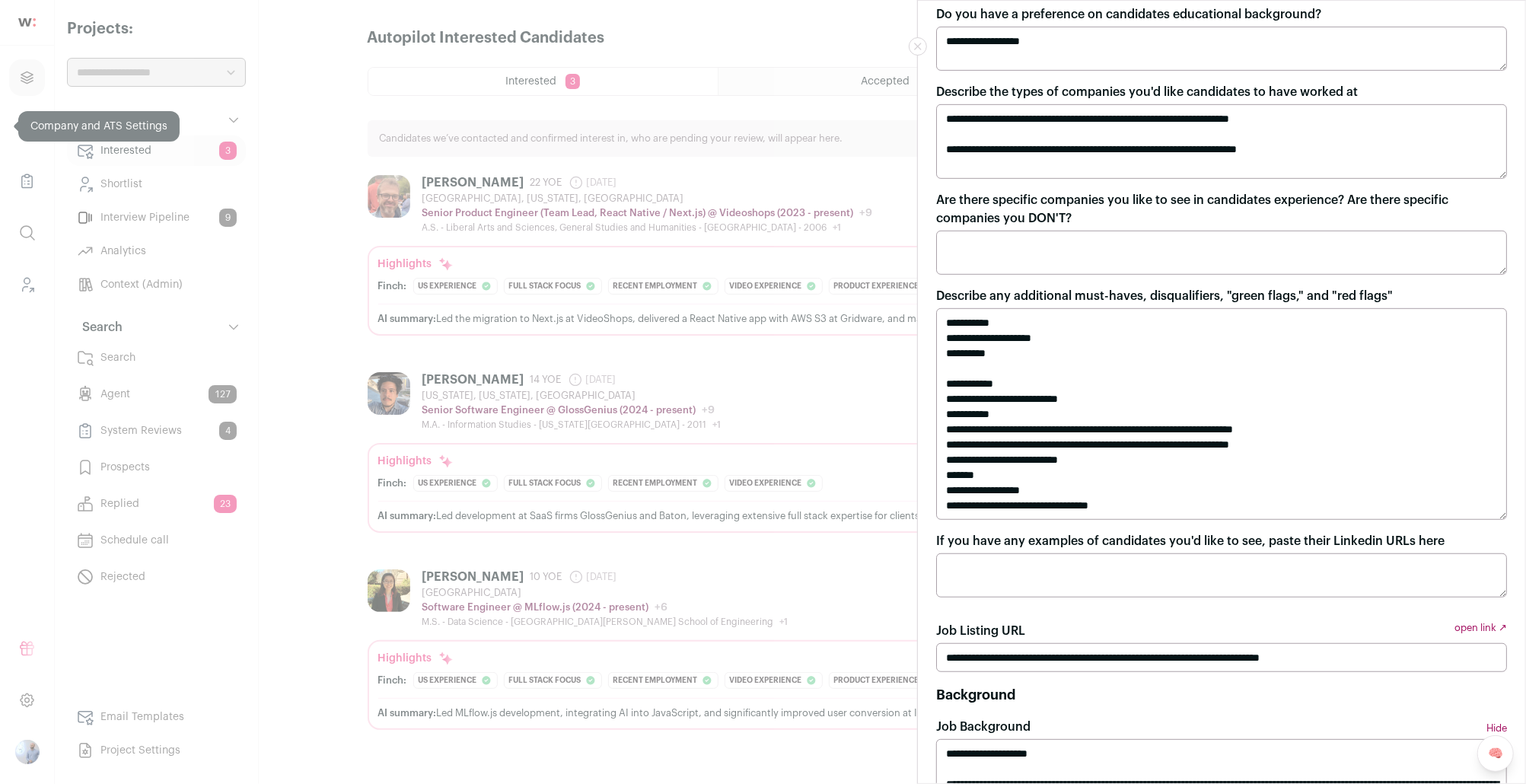
scroll to position [620, 0]
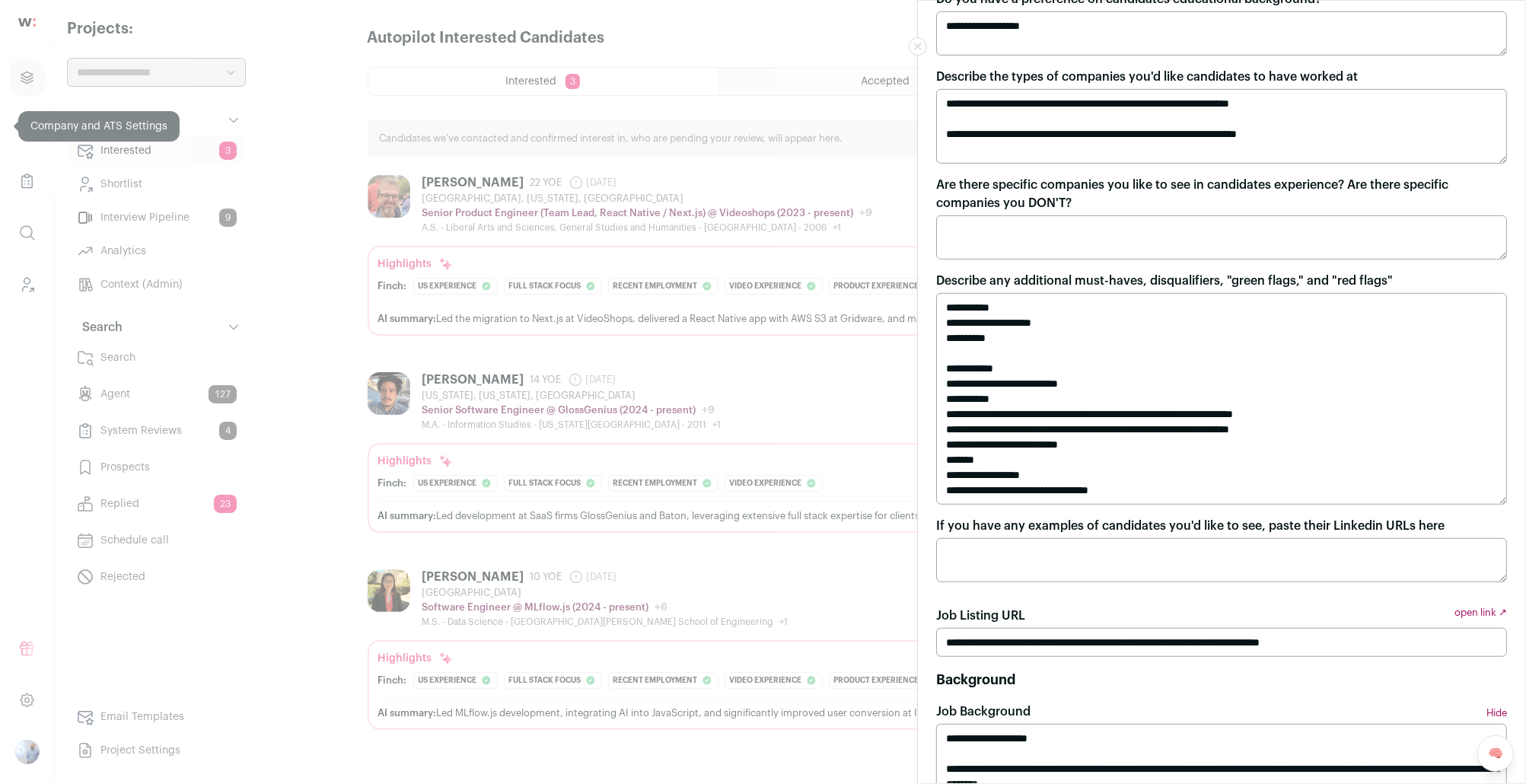
click at [1011, 355] on textarea "**********" at bounding box center [1222, 399] width 570 height 212
click at [415, 351] on div "**********" at bounding box center [763, 392] width 1526 height 784
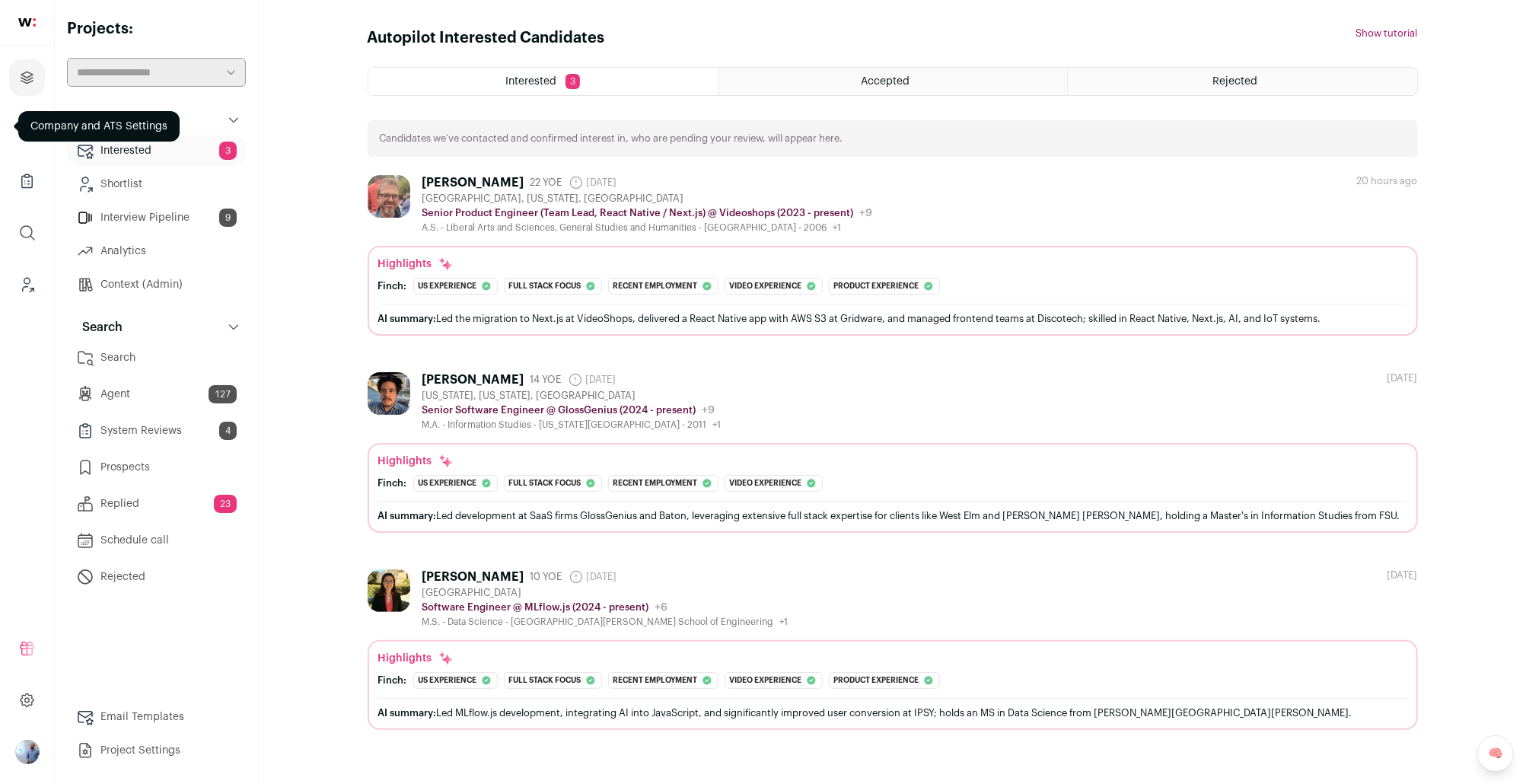
click at [114, 394] on link "Agent 127" at bounding box center [156, 393] width 179 height 30
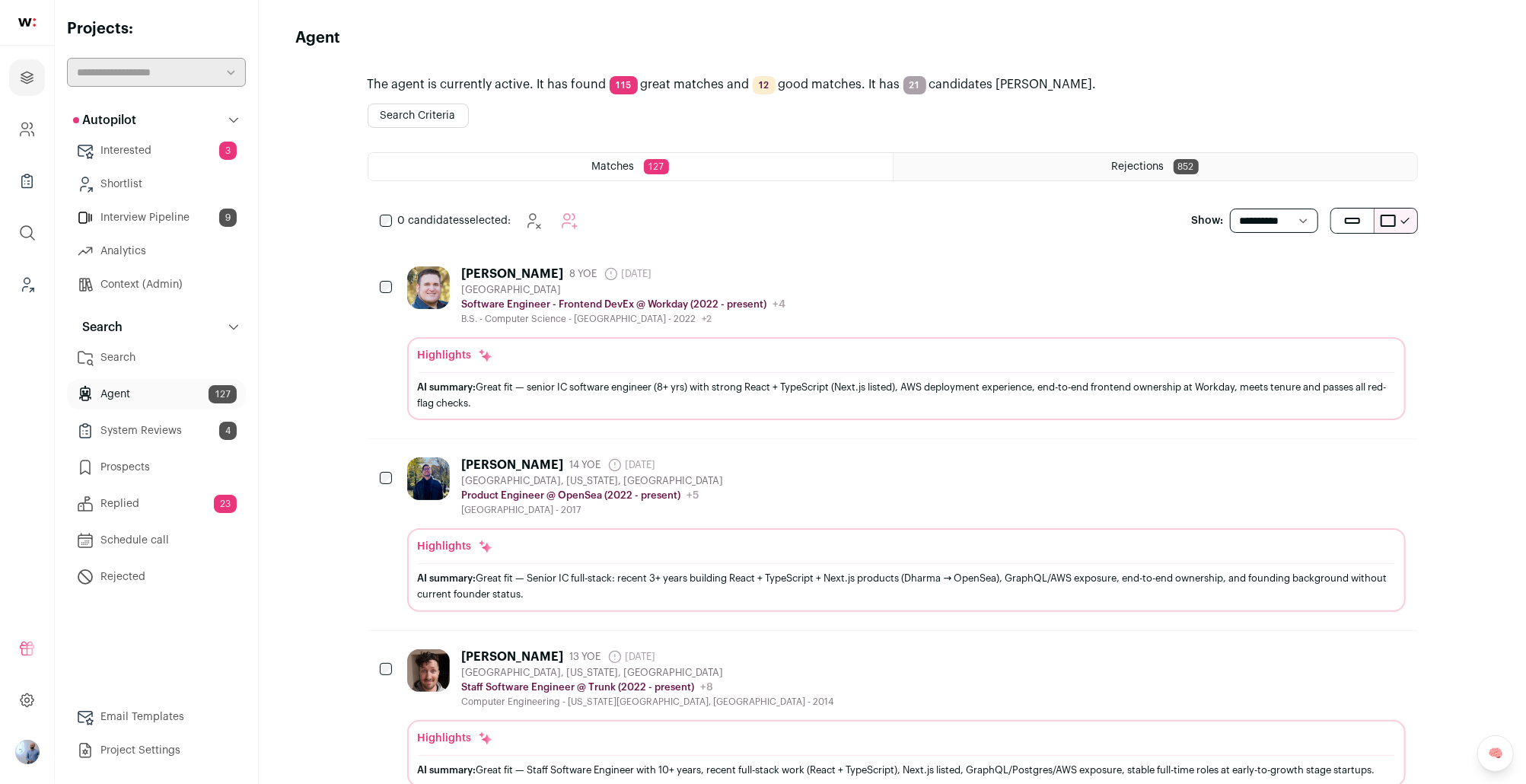
click at [438, 124] on button "Search Criteria" at bounding box center [418, 116] width 101 height 25
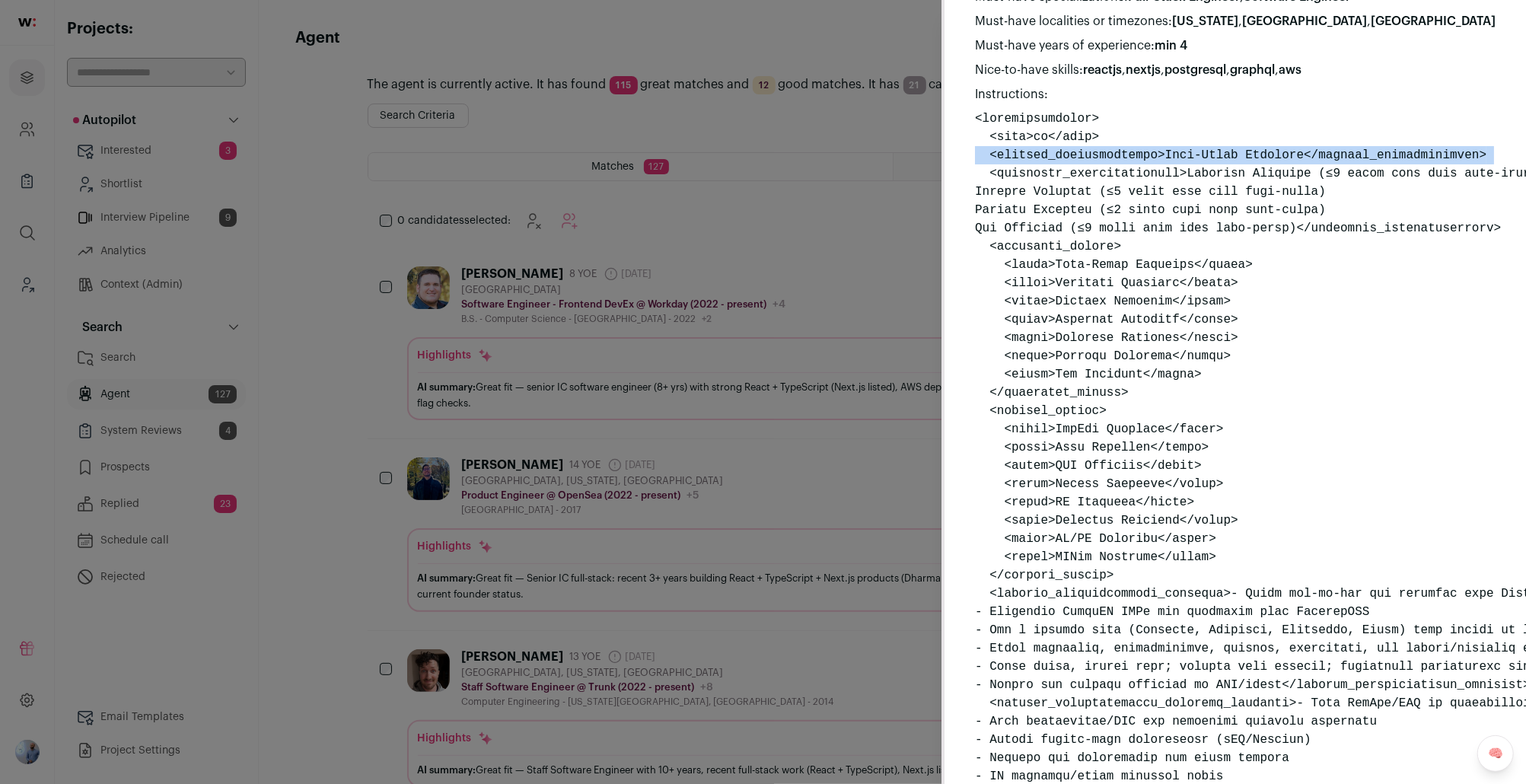
scroll to position [97, 0]
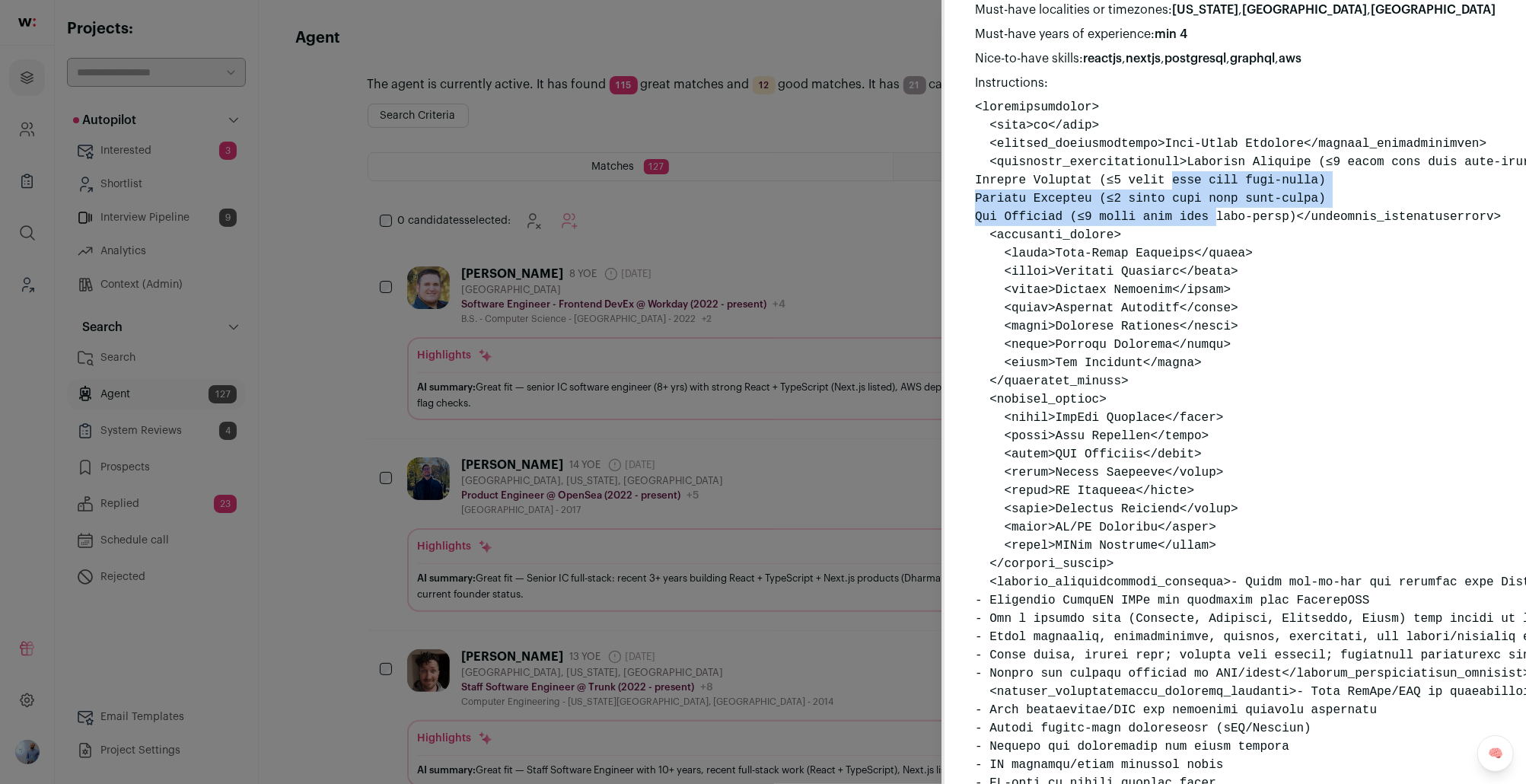
drag, startPoint x: 1175, startPoint y: 173, endPoint x: 1220, endPoint y: 217, distance: 62.9
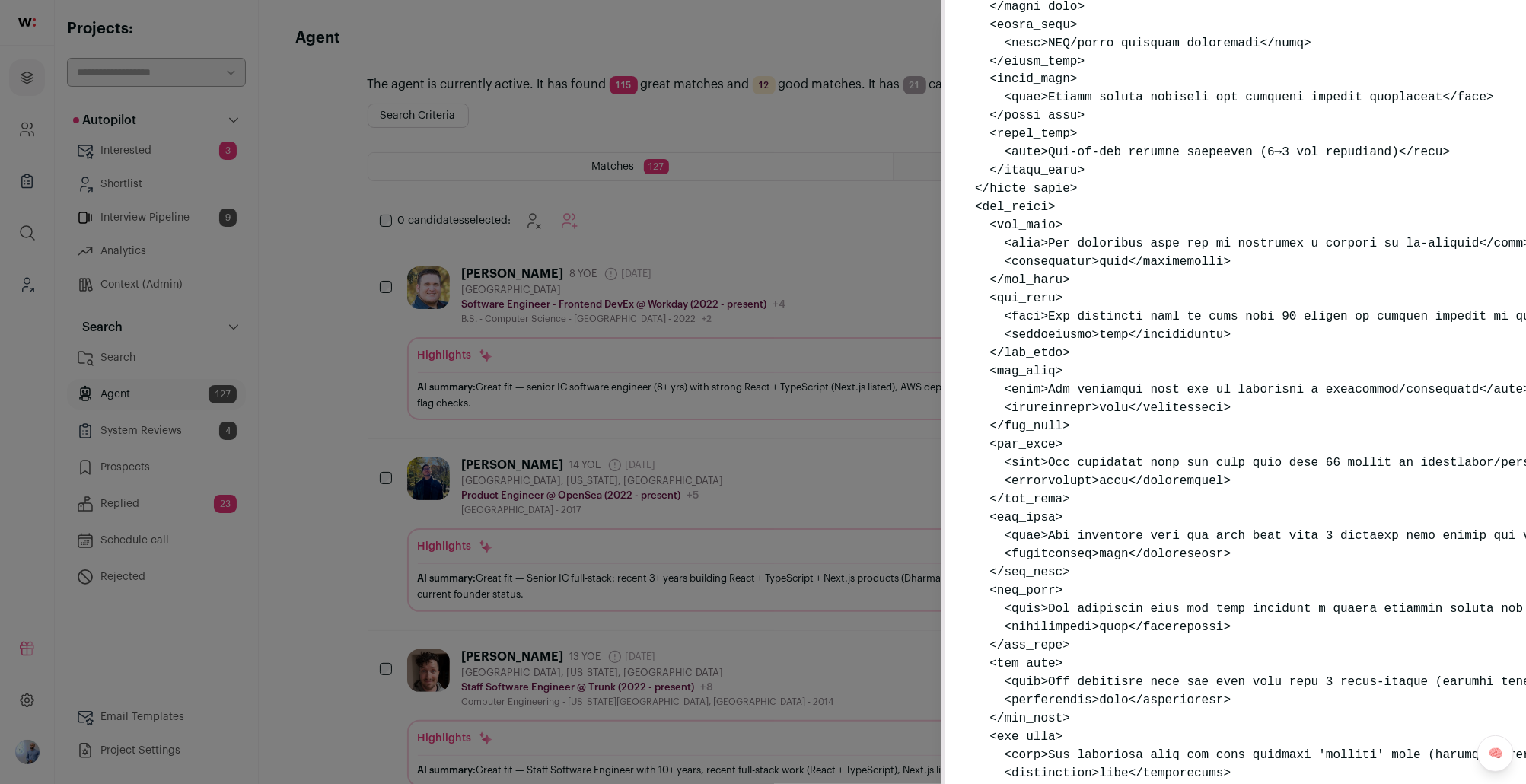
scroll to position [2284, 0]
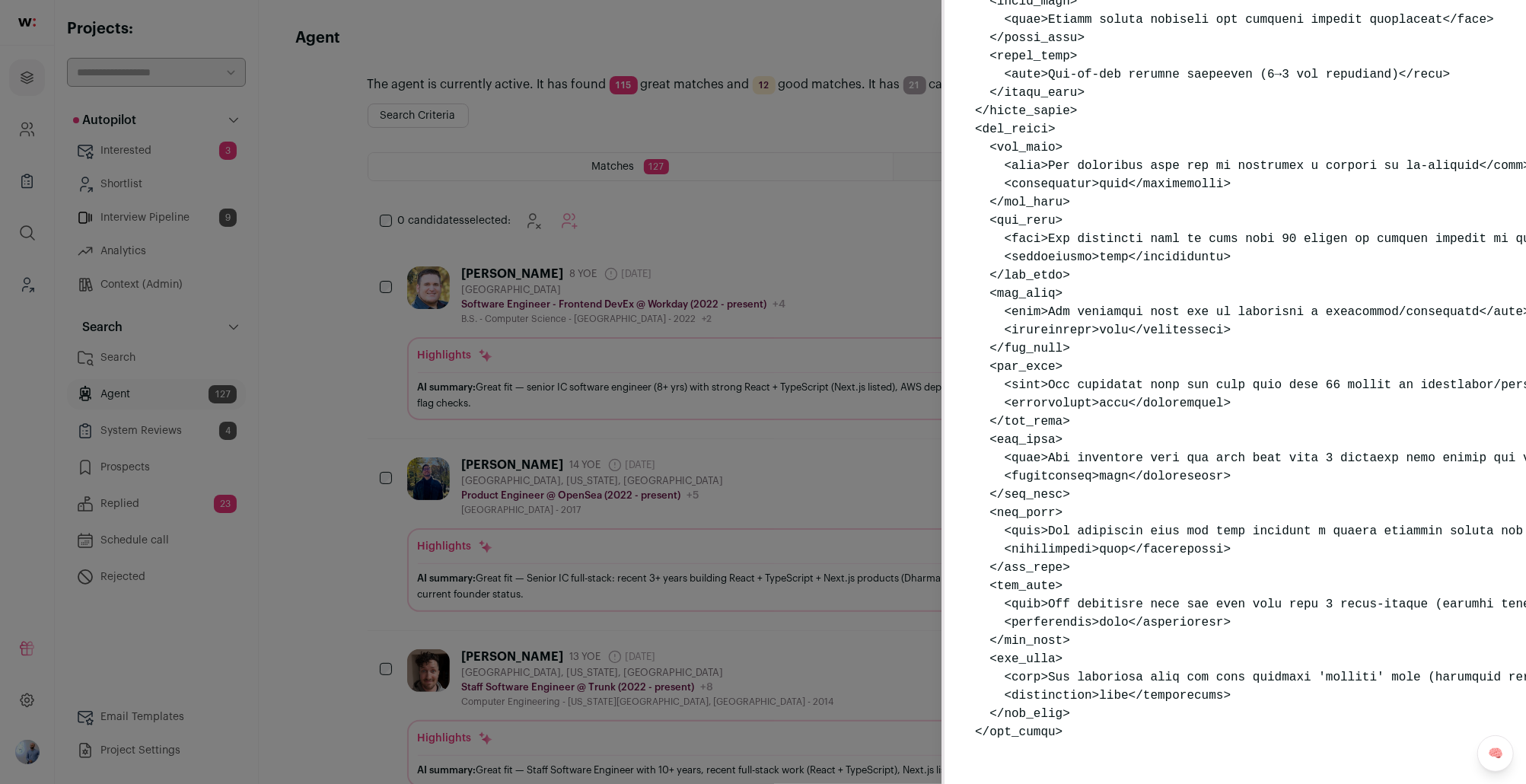
click at [734, 445] on div "Search Criteria Must-have specializations: Full-Stack Engineer , Software Engin…" at bounding box center [763, 392] width 1526 height 784
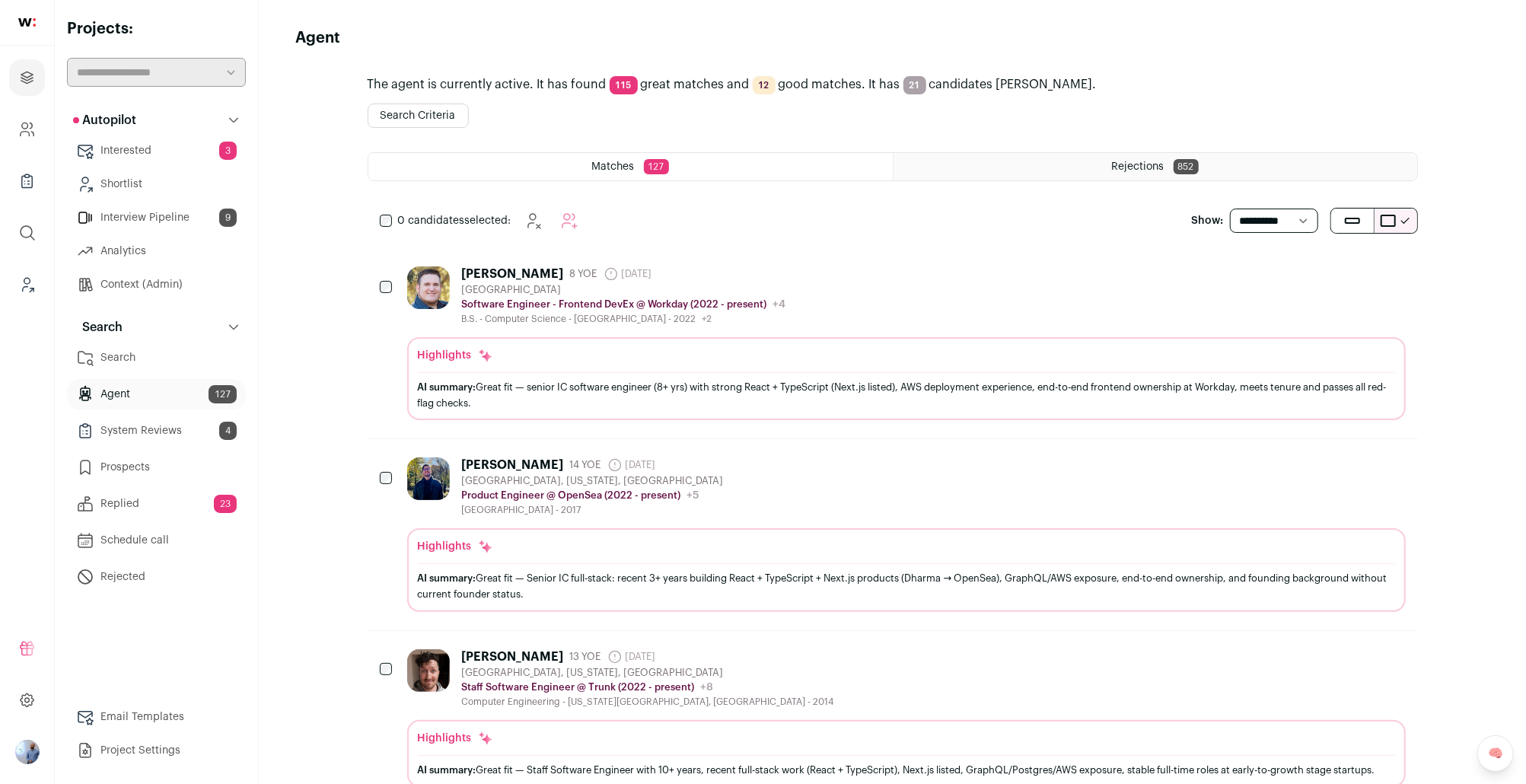
click at [772, 290] on div "[GEOGRAPHIC_DATA]" at bounding box center [625, 290] width 325 height 12
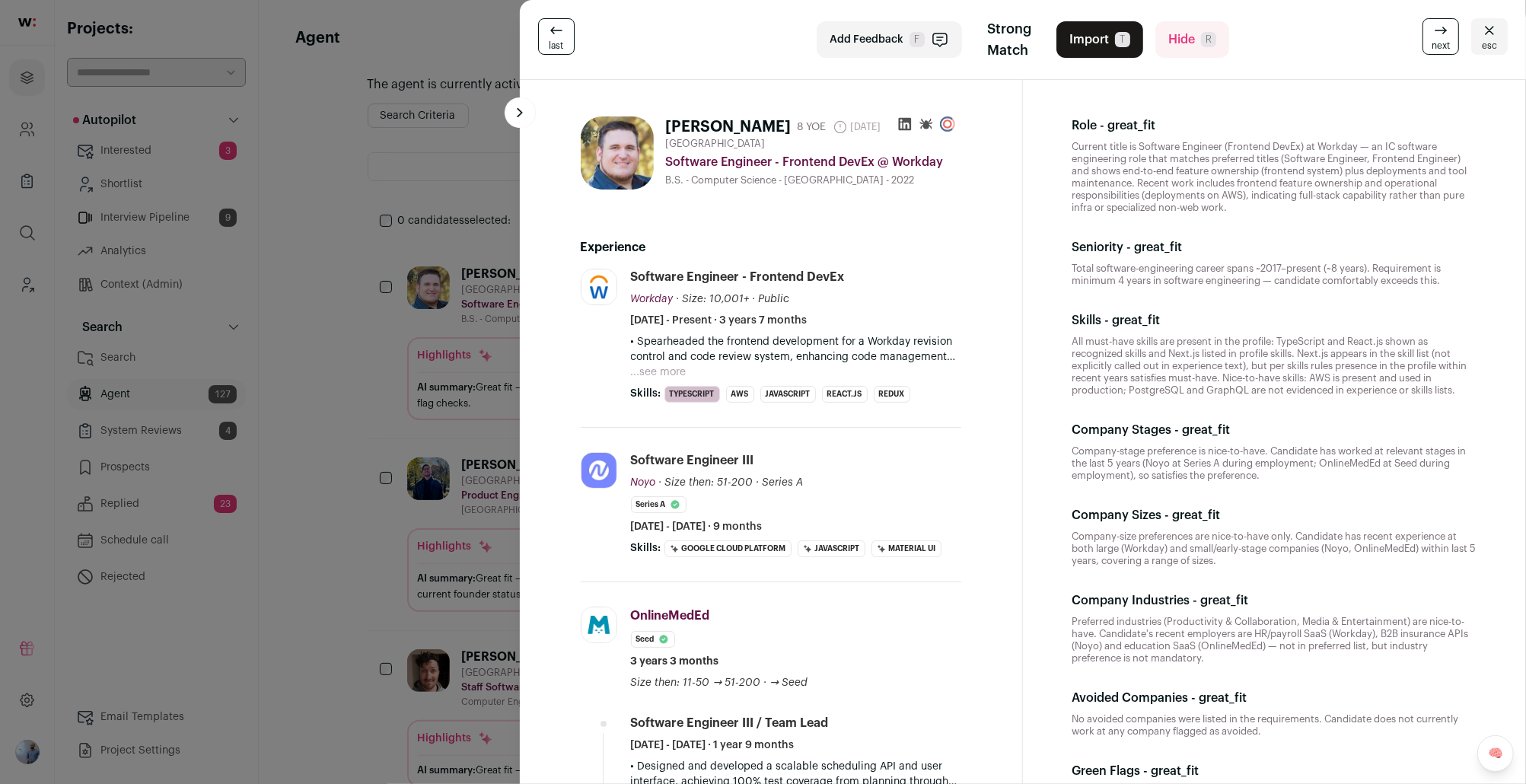
click at [306, 360] on div "last Add Feedback F Strong Match Import T Hide R next esc Jerome Ortega 8 YOE 1…" at bounding box center [763, 392] width 1526 height 784
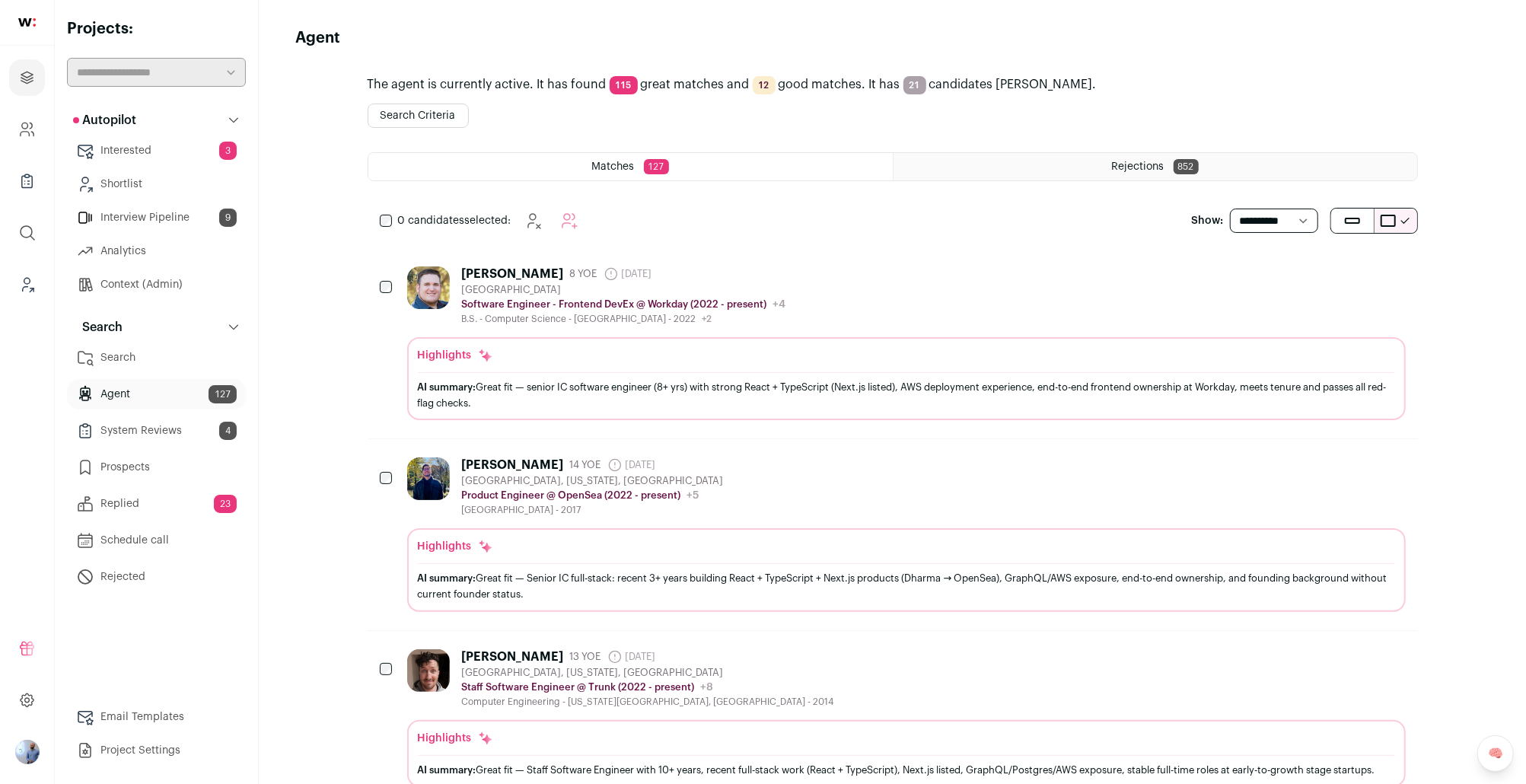
click at [159, 288] on link "Context (Admin)" at bounding box center [156, 284] width 179 height 30
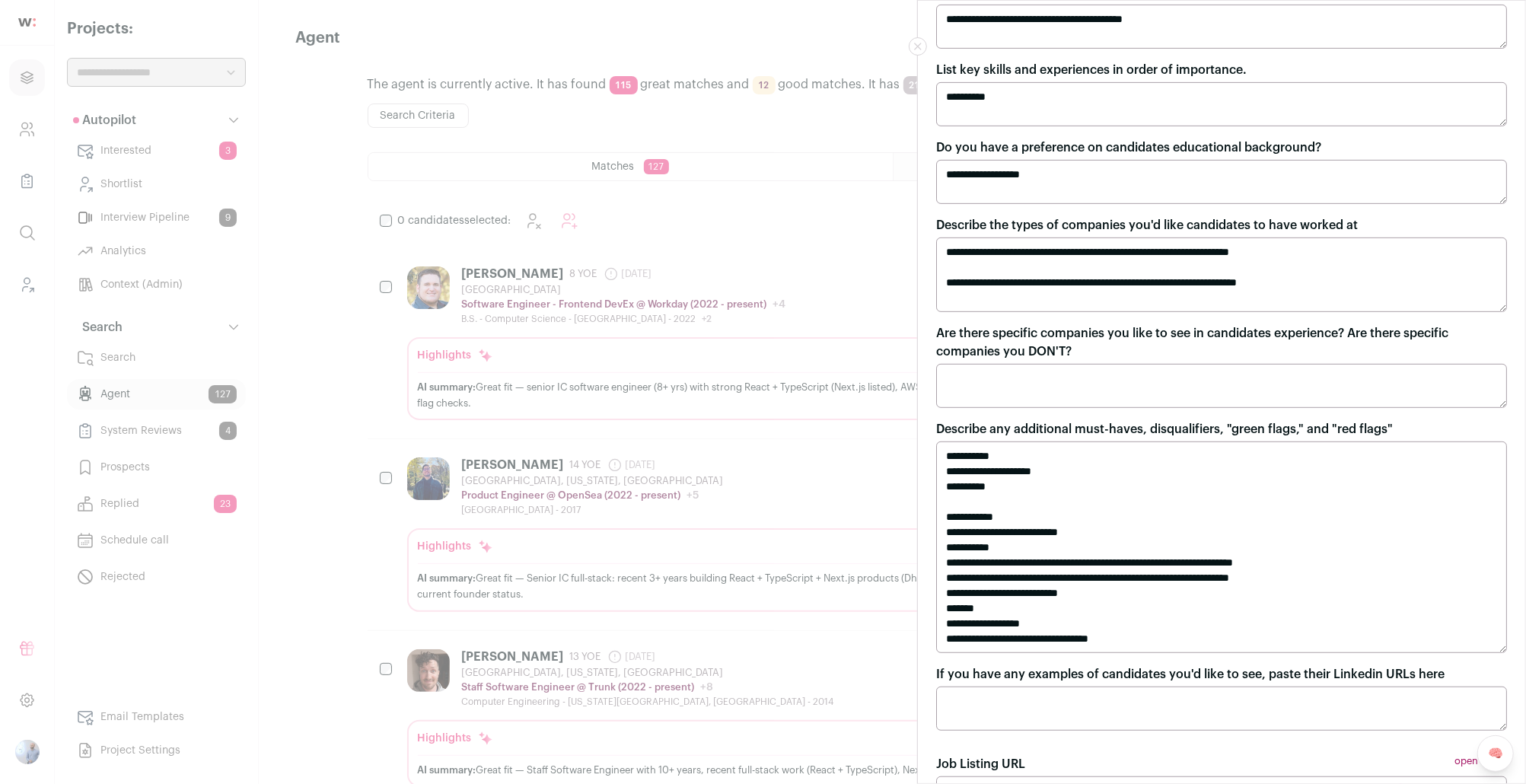
scroll to position [549, 0]
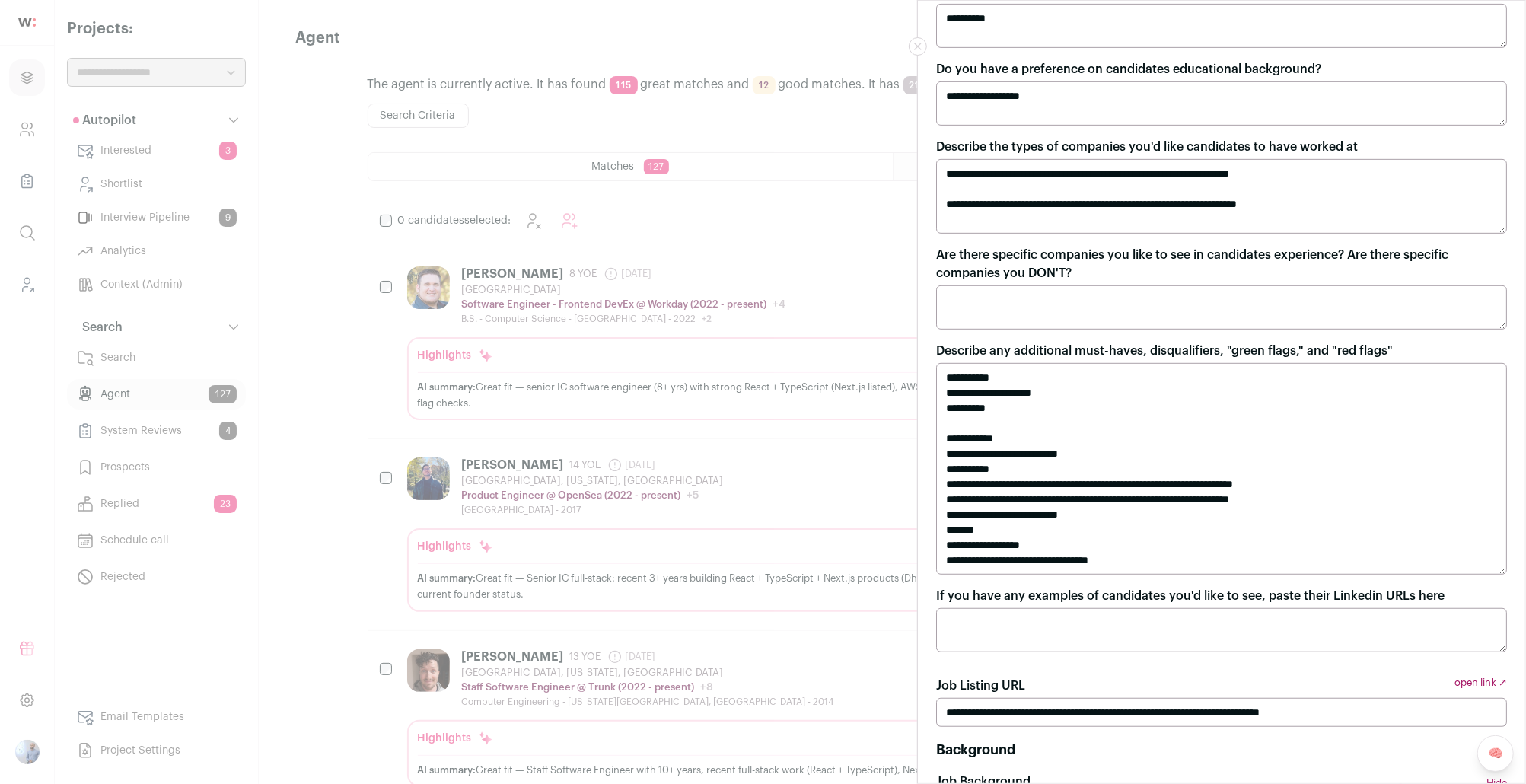
click at [1001, 512] on textarea "**********" at bounding box center [1222, 469] width 570 height 212
click at [749, 446] on div "**********" at bounding box center [763, 392] width 1526 height 784
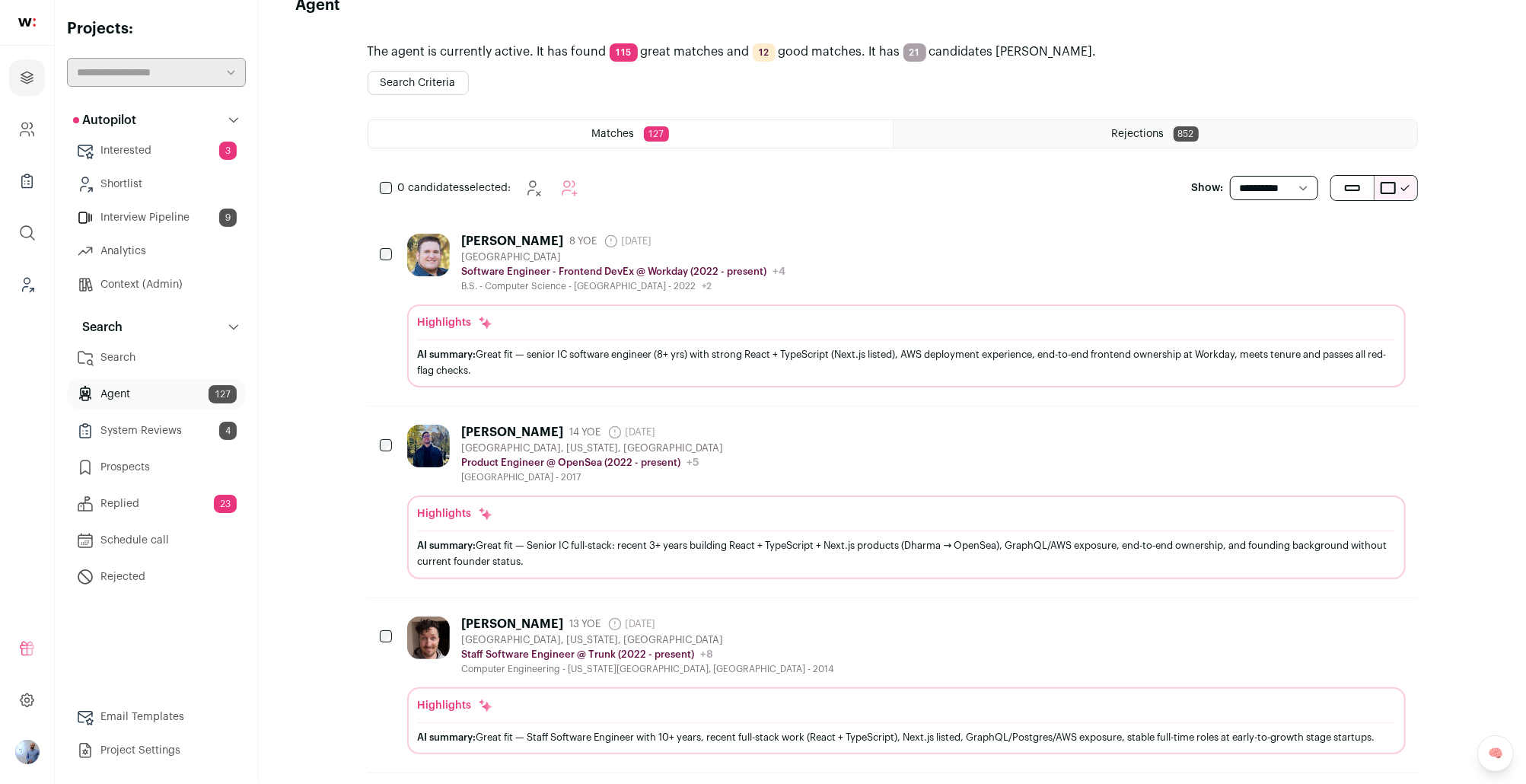
scroll to position [44, 0]
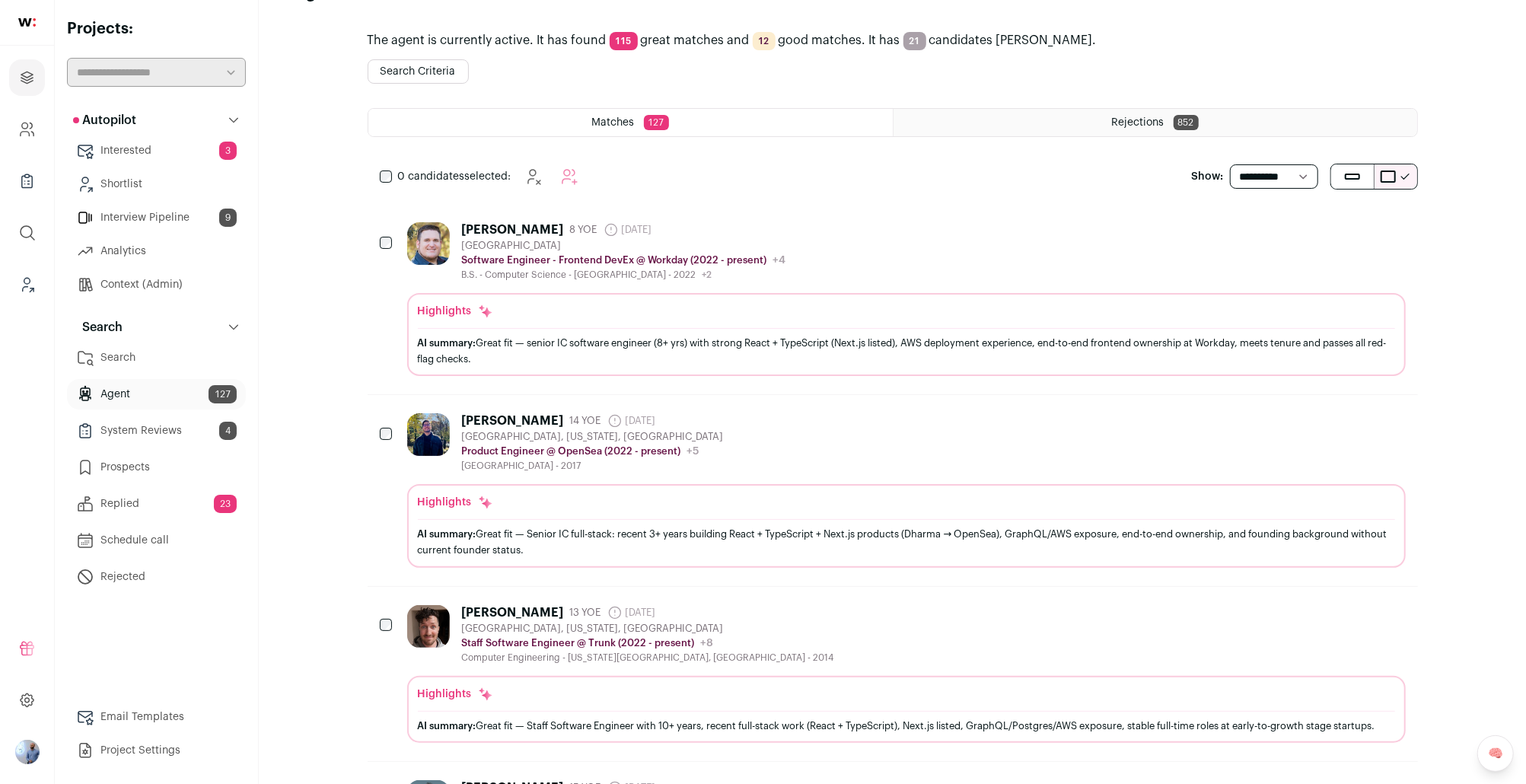
click at [758, 446] on div "Sam Hernández 14 YOE 3 months ago Admin only. The last time the profile was scr…" at bounding box center [906, 443] width 999 height 59
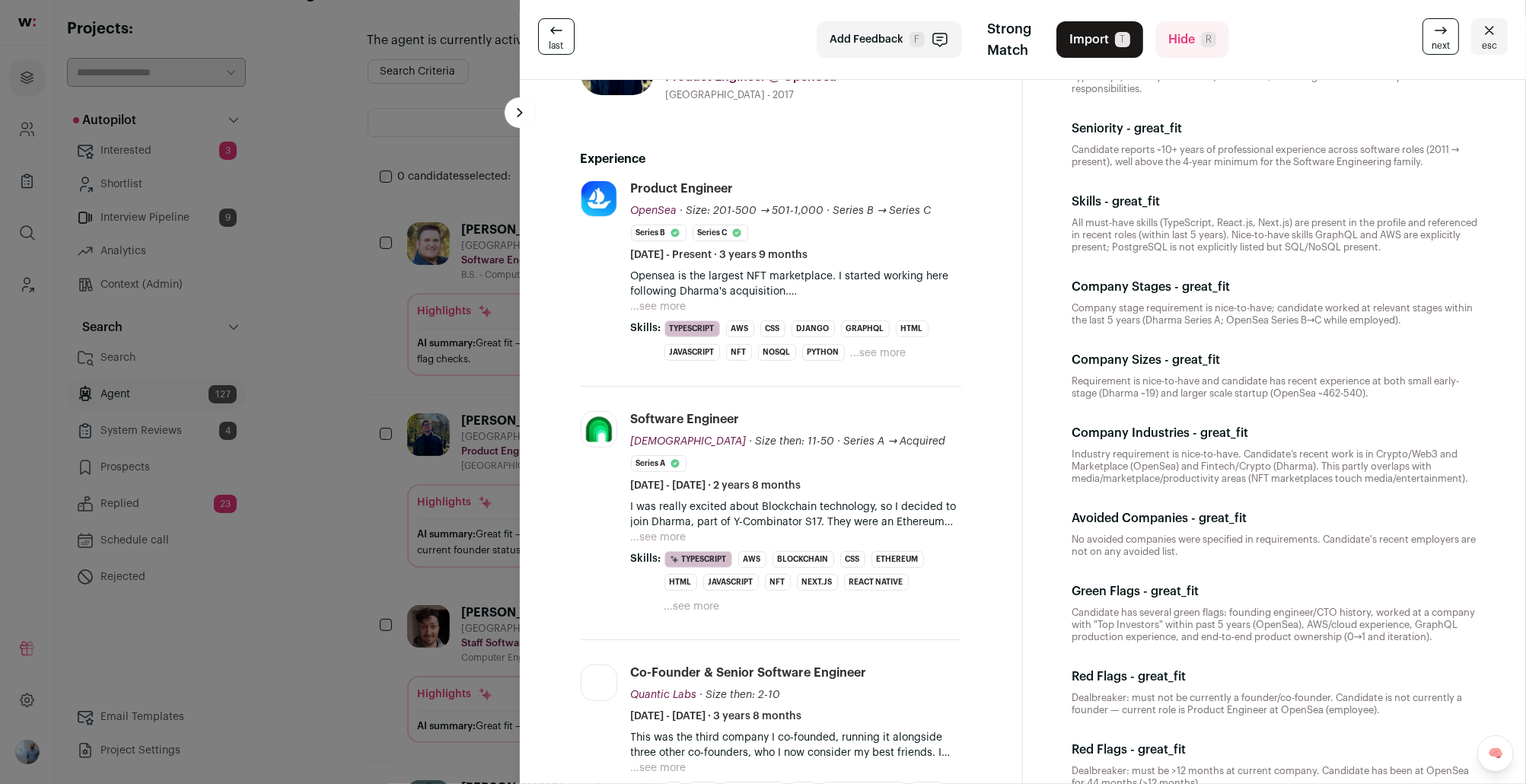
scroll to position [114, 0]
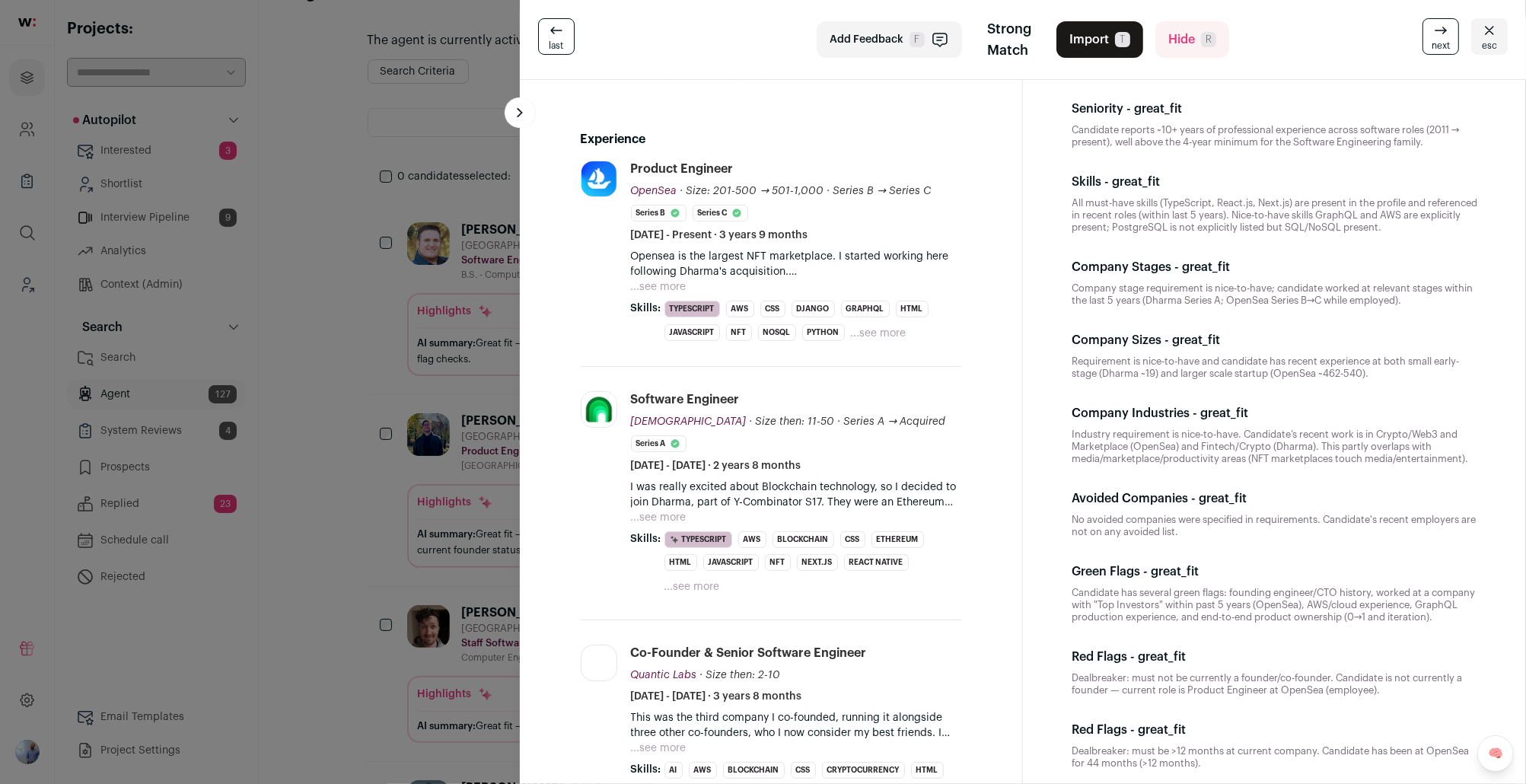
click at [449, 448] on div "last Add Feedback F Strong Match Import T Hide R next esc Sam Hernández 14 YOE …" at bounding box center [763, 392] width 1526 height 784
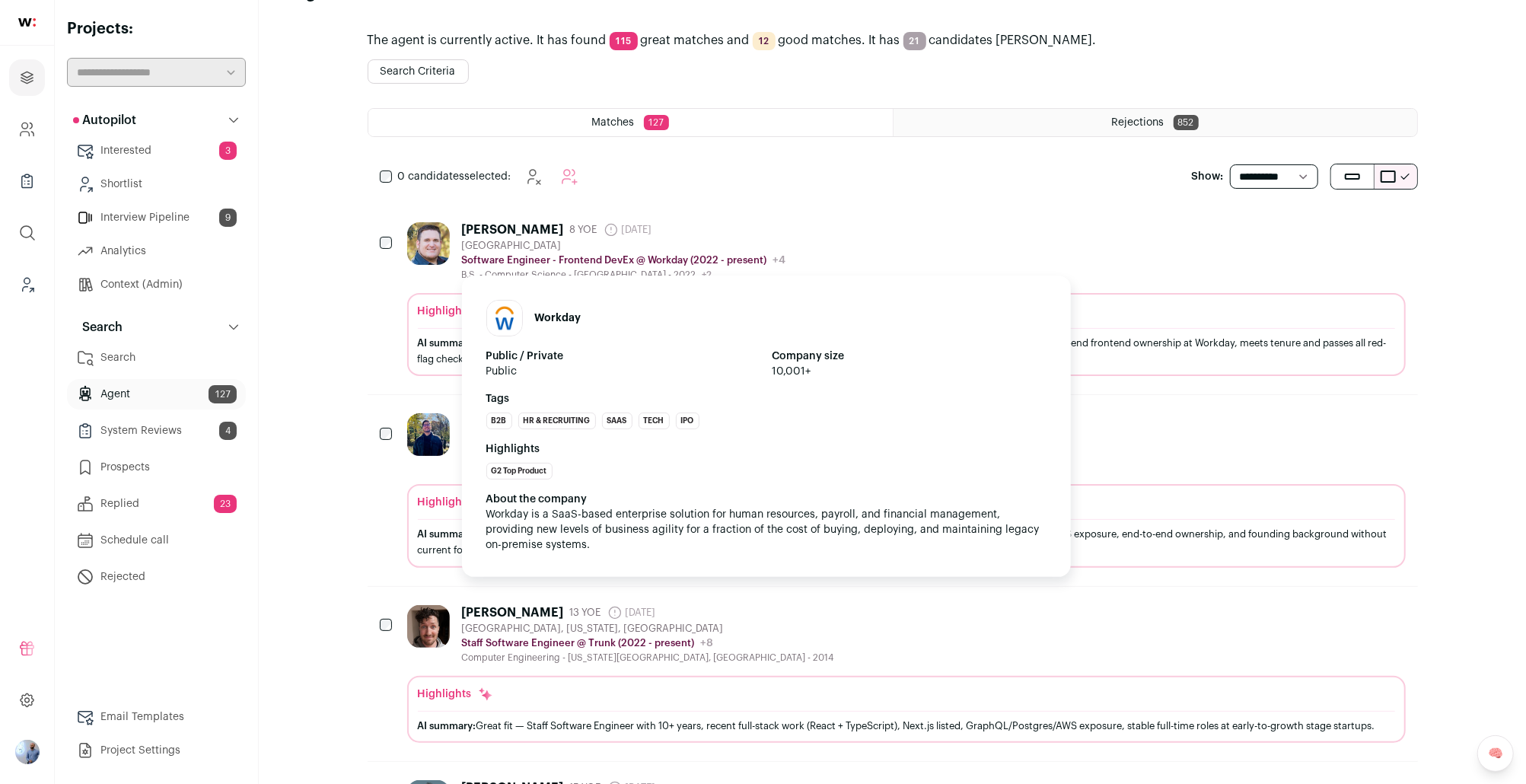
scroll to position [120, 0]
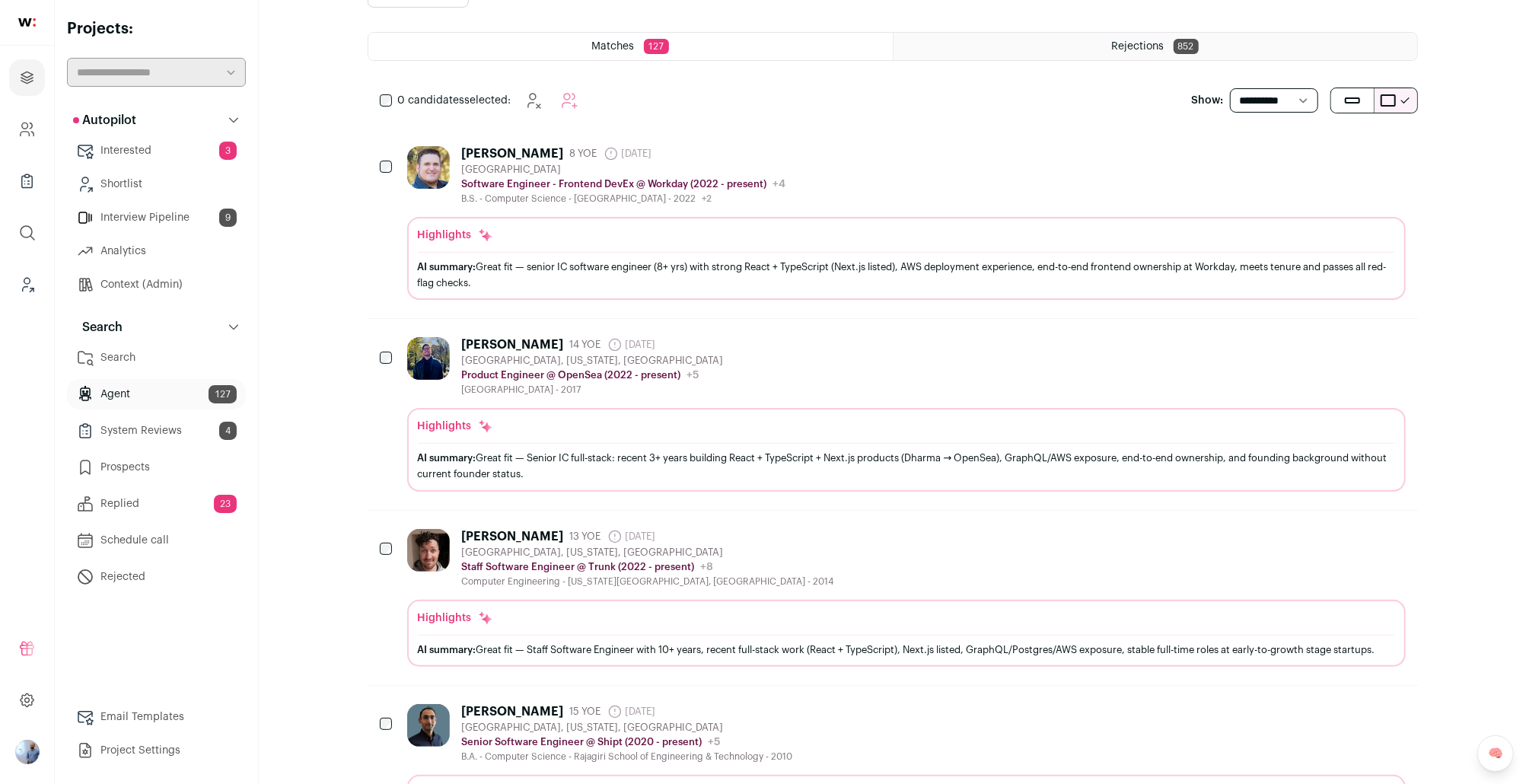
click at [543, 611] on div "Highlights" at bounding box center [907, 618] width 978 height 16
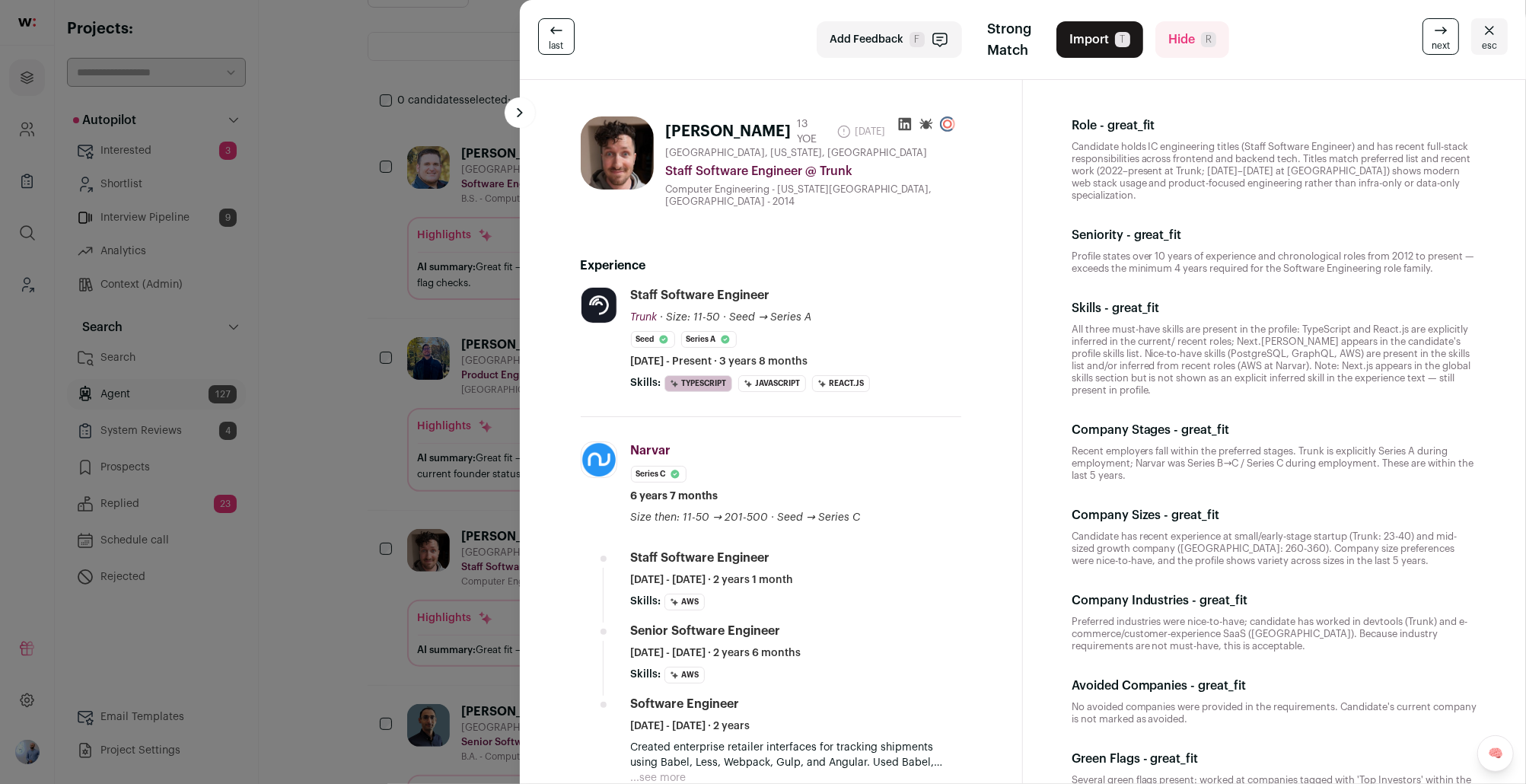
click at [401, 357] on div "last Add Feedback F Strong Match Import T Hide R next esc Dylan Frankland 13 YO…" at bounding box center [763, 392] width 1526 height 784
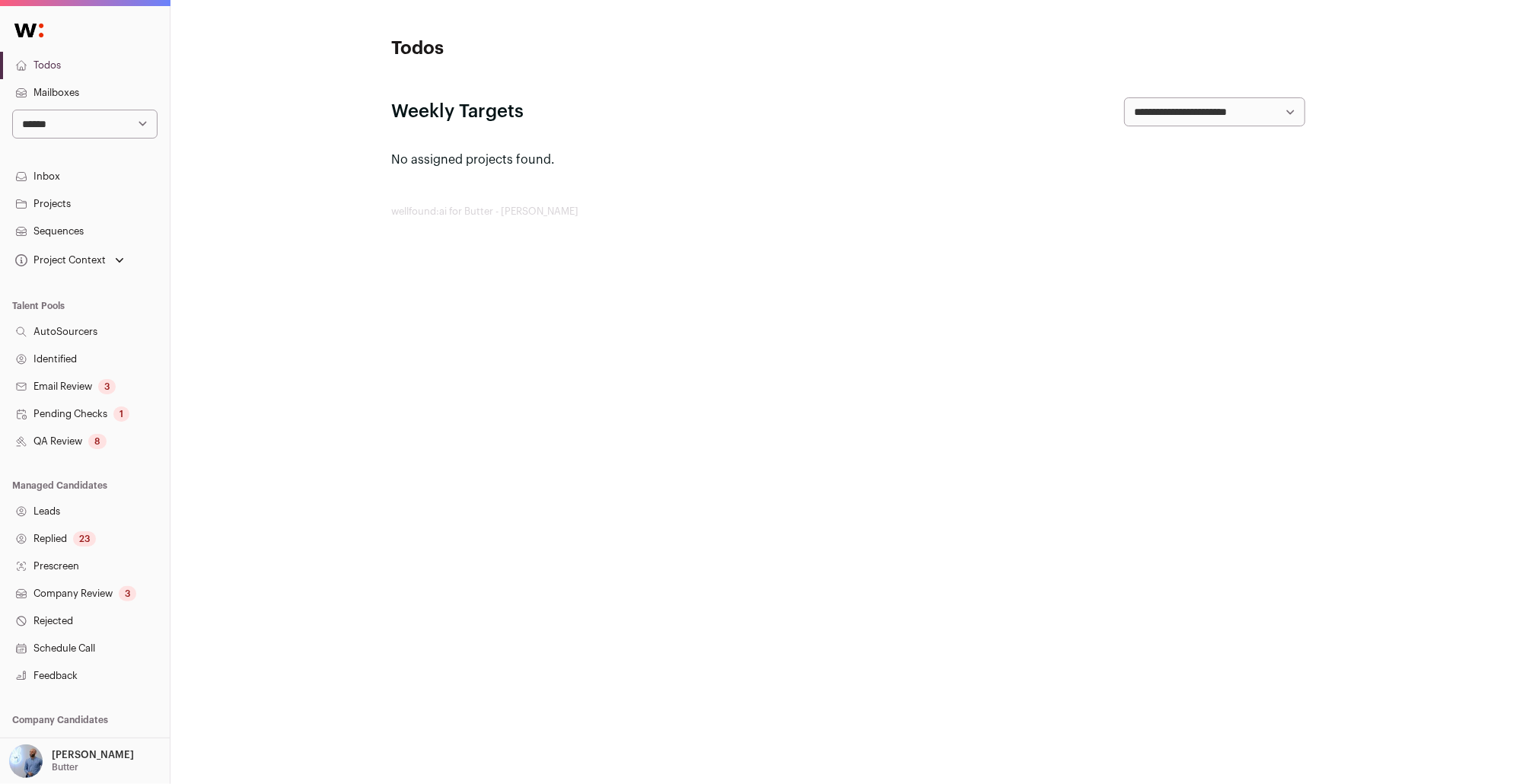
click at [40, 131] on select "**********" at bounding box center [84, 125] width 146 height 29
select select "*"
click at [12, 110] on select "**********" at bounding box center [84, 125] width 146 height 29
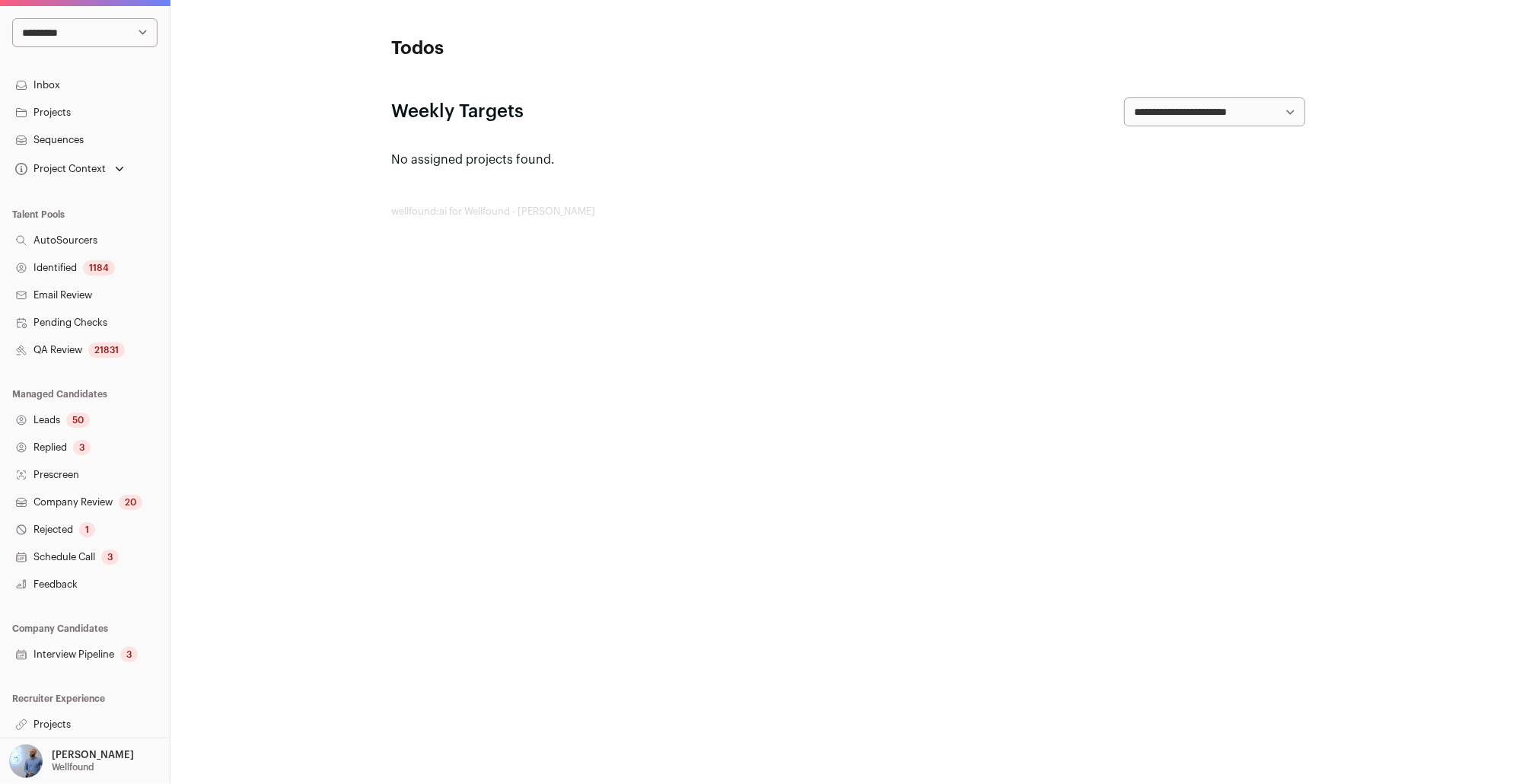
click at [39, 726] on link "Projects" at bounding box center [84, 724] width 170 height 28
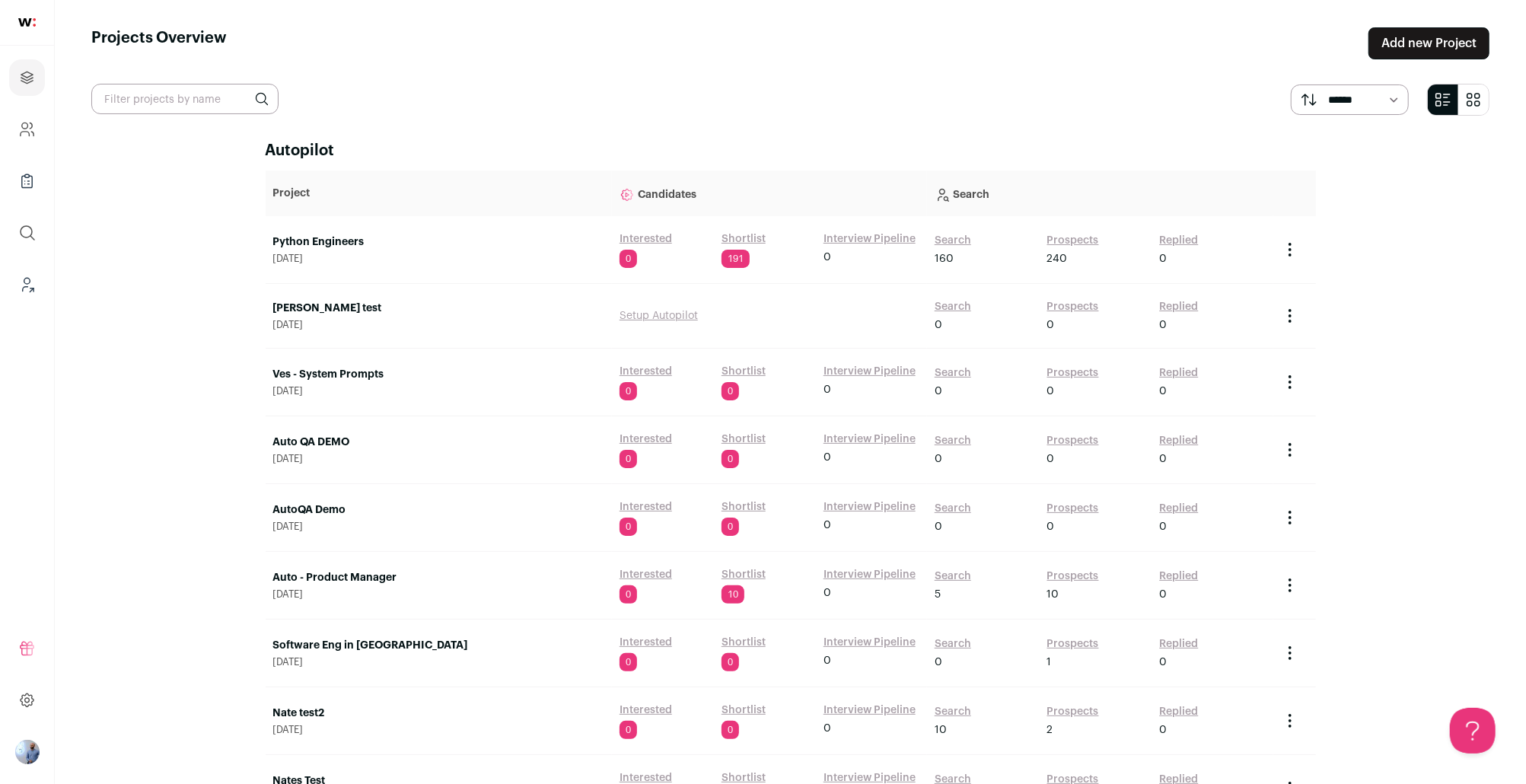
scroll to position [3070, 0]
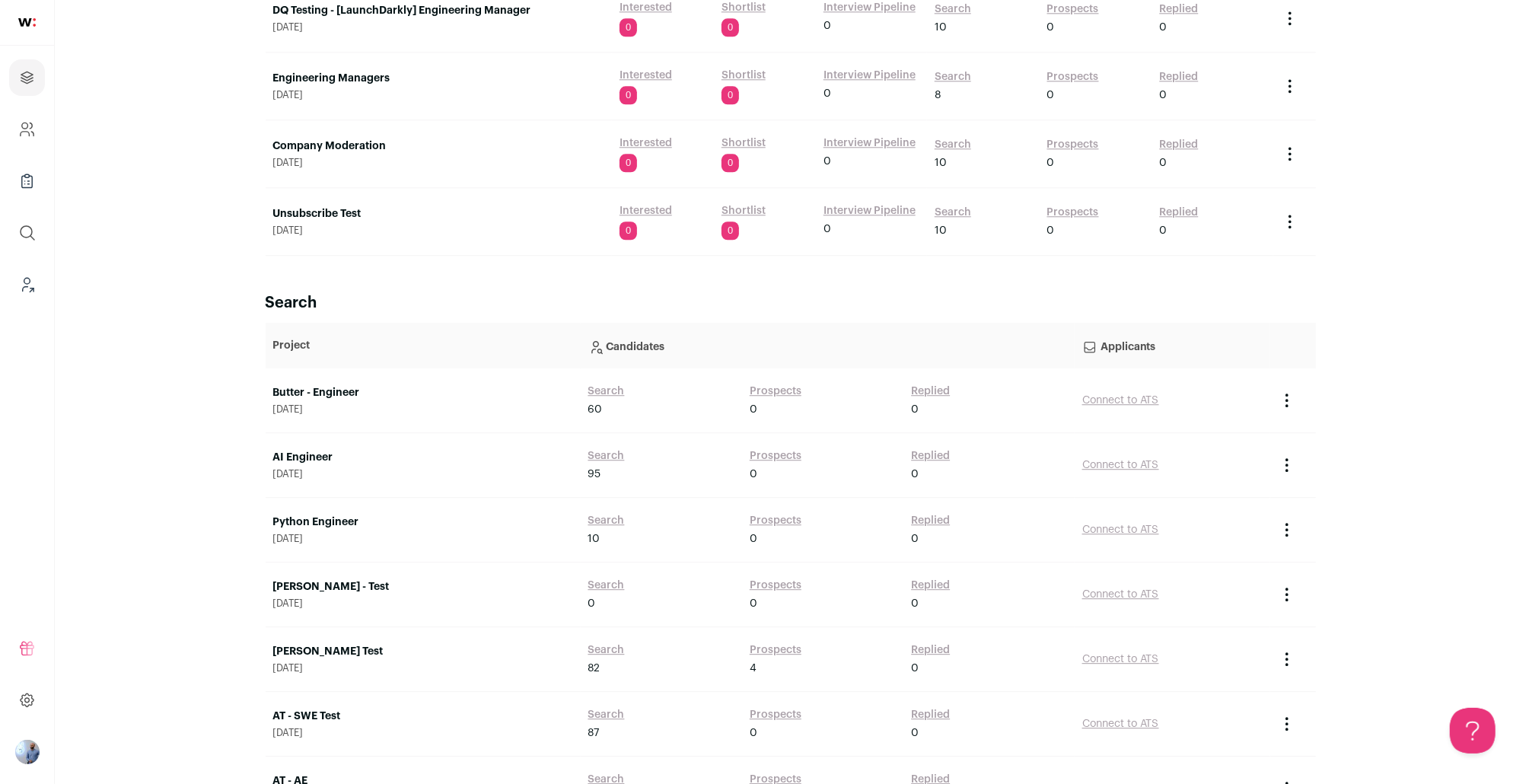
click at [334, 391] on link "Butter - Engineer" at bounding box center [423, 392] width 300 height 16
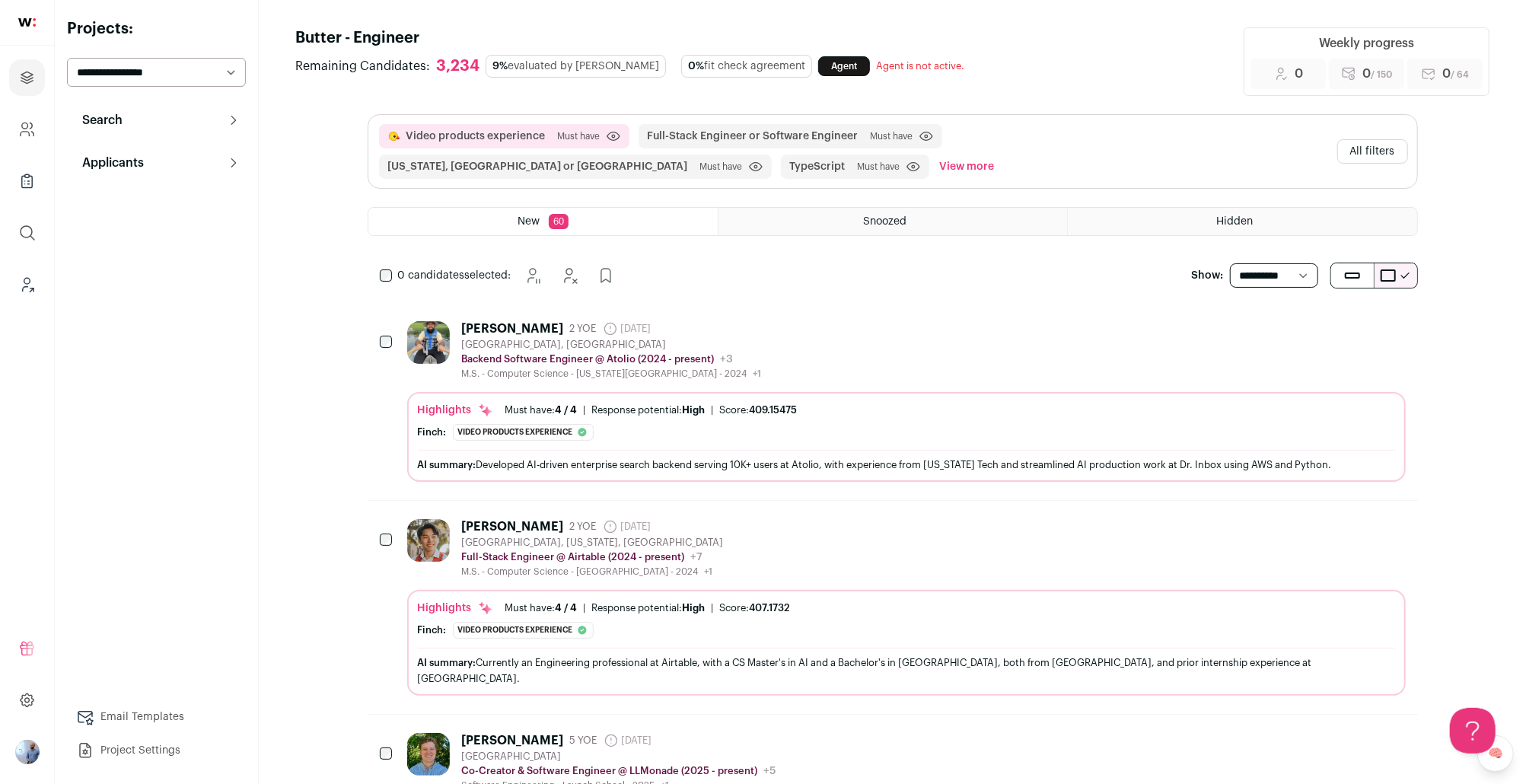
click at [1375, 146] on button "All filters" at bounding box center [1372, 151] width 71 height 25
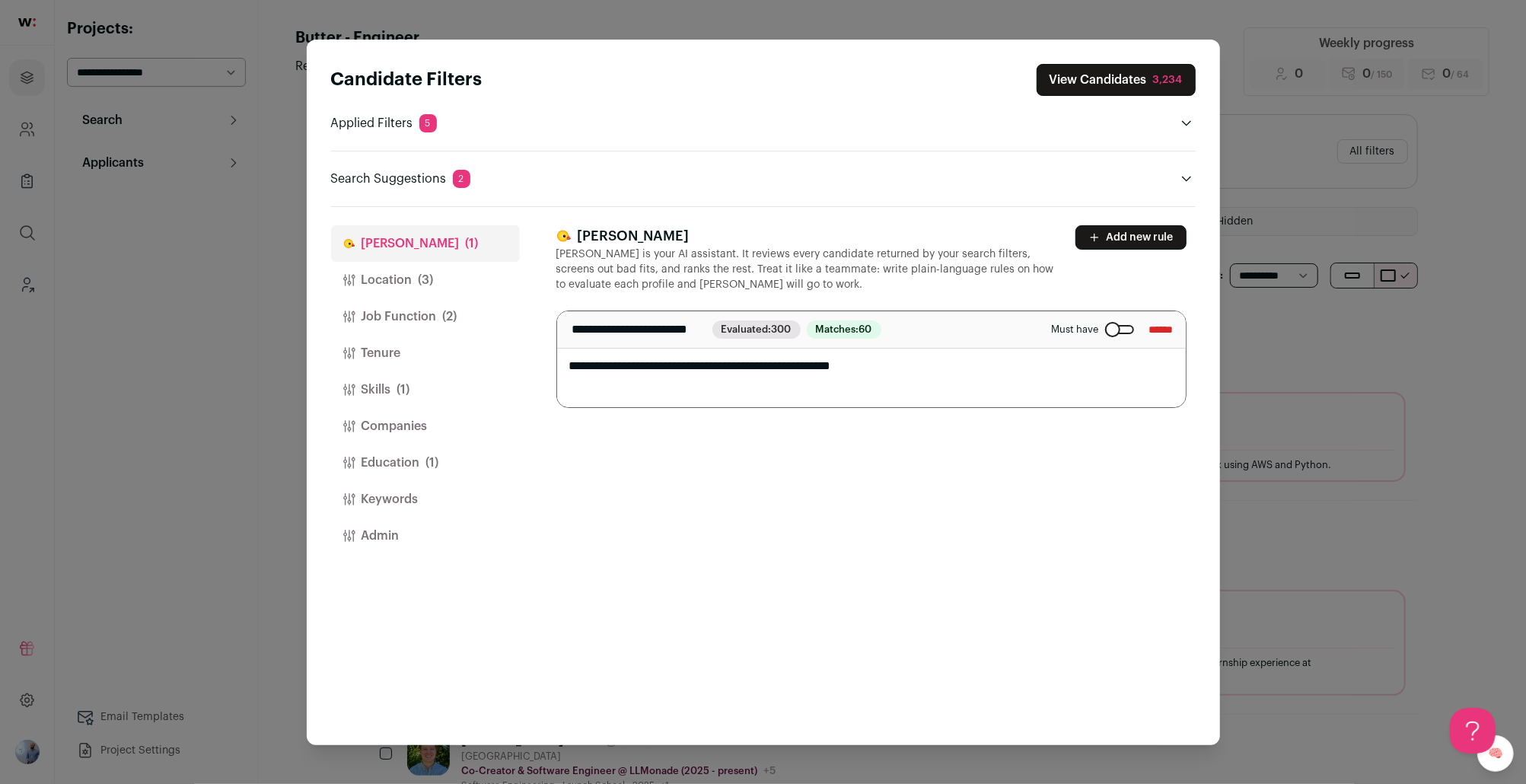
click at [364, 282] on button "Location (3)" at bounding box center [426, 281] width 189 height 37
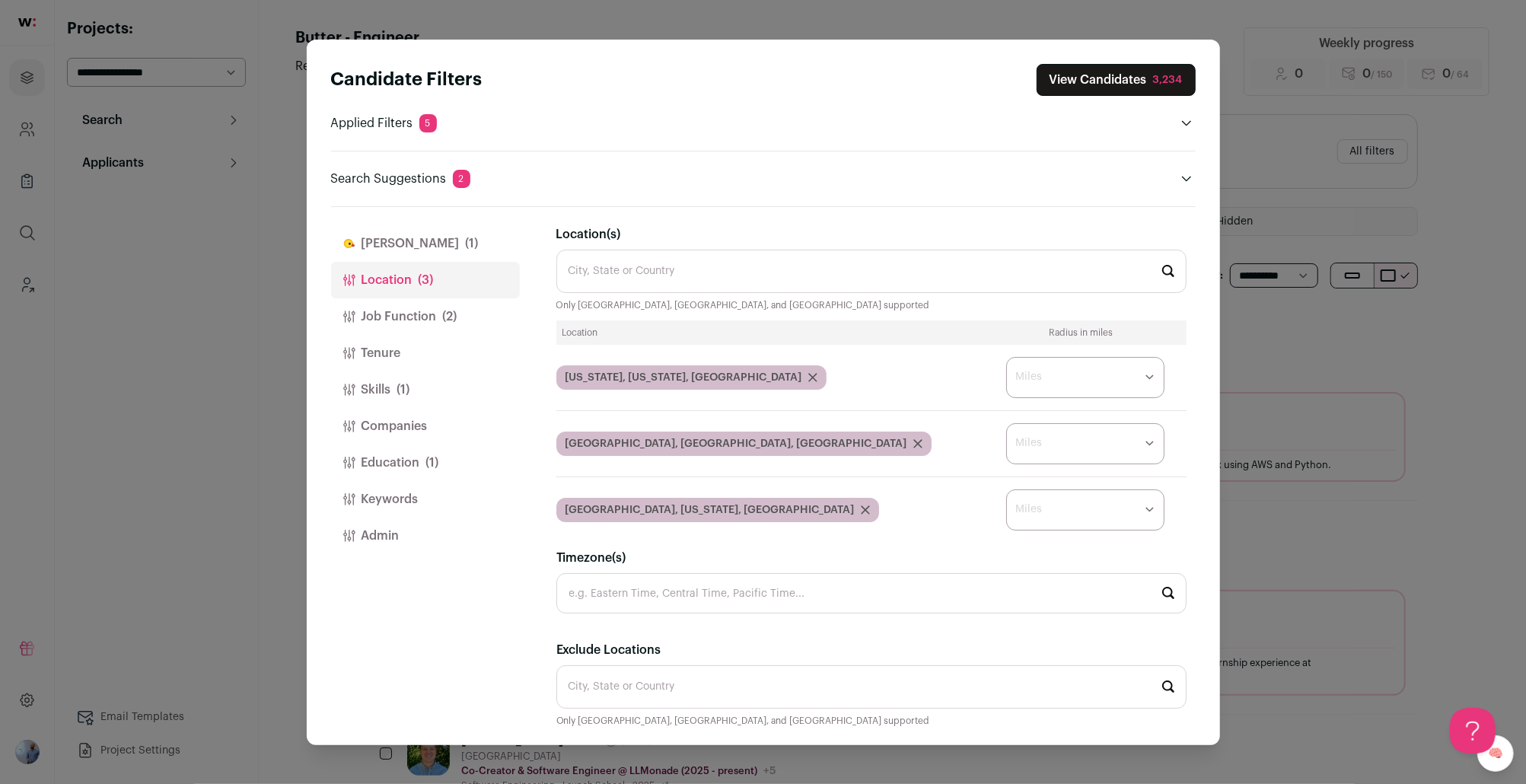
click at [406, 319] on button "Job Function (2)" at bounding box center [426, 316] width 189 height 37
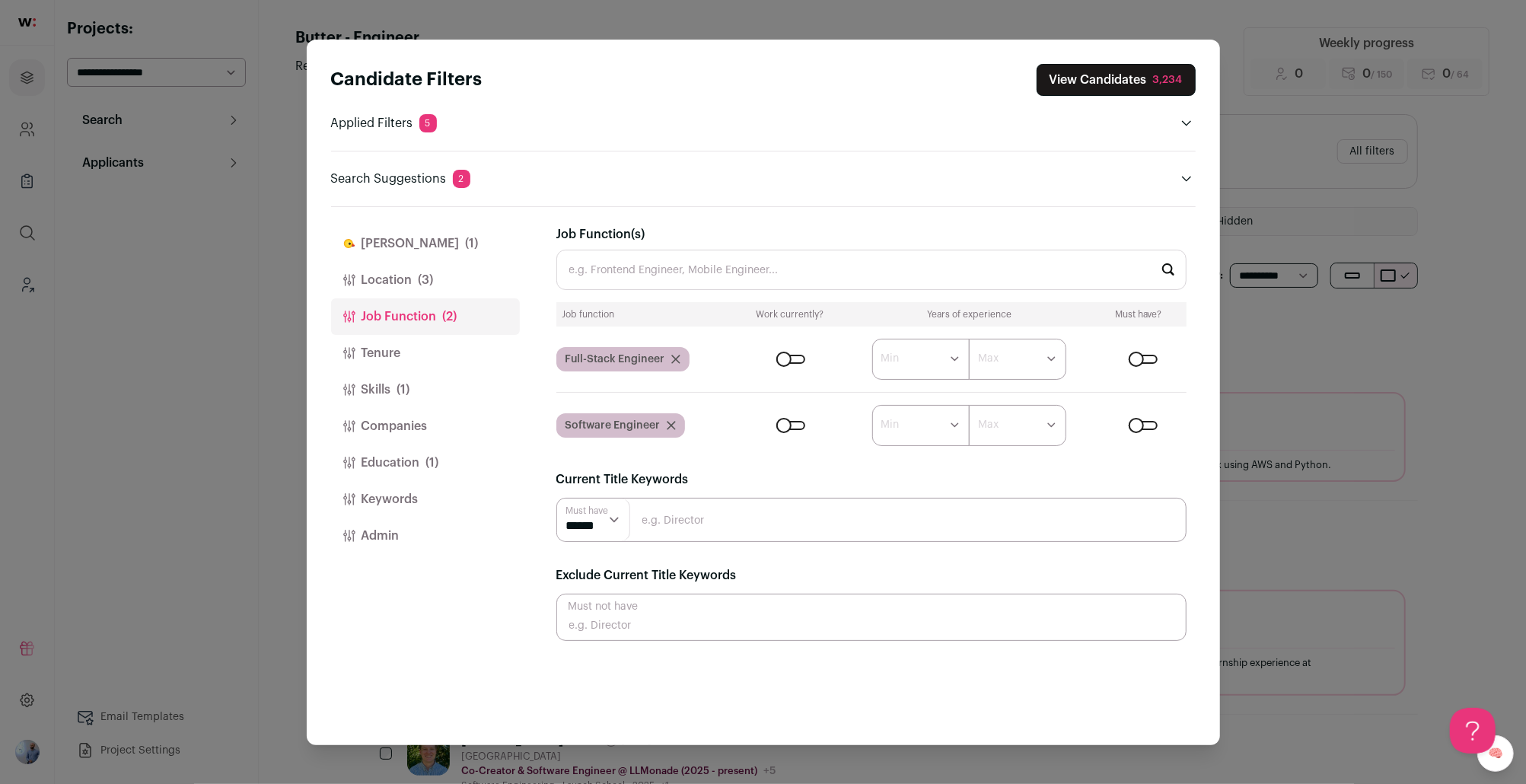
click at [404, 392] on span "(1)" at bounding box center [404, 390] width 13 height 18
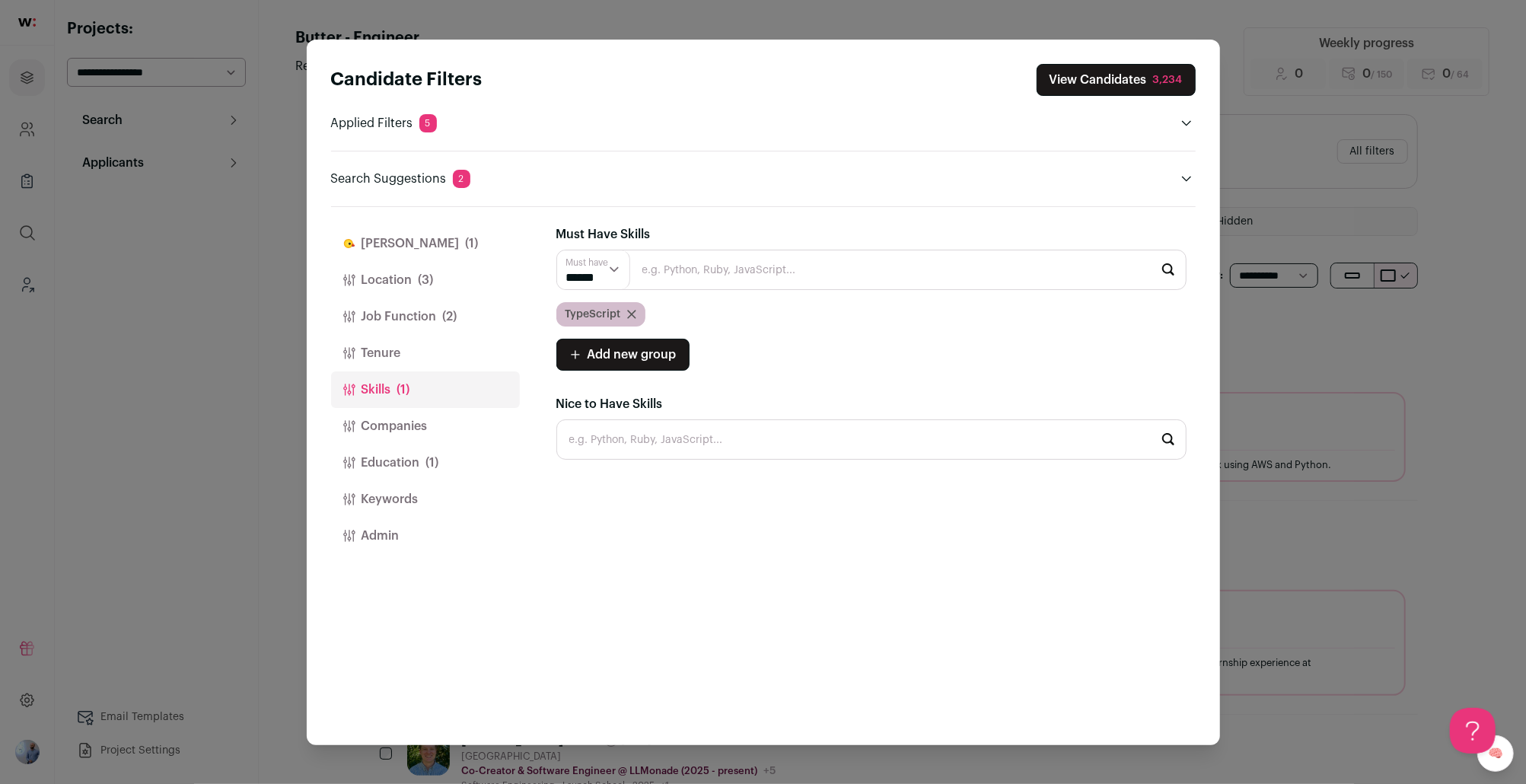
click at [420, 459] on button "Education (1)" at bounding box center [426, 463] width 189 height 37
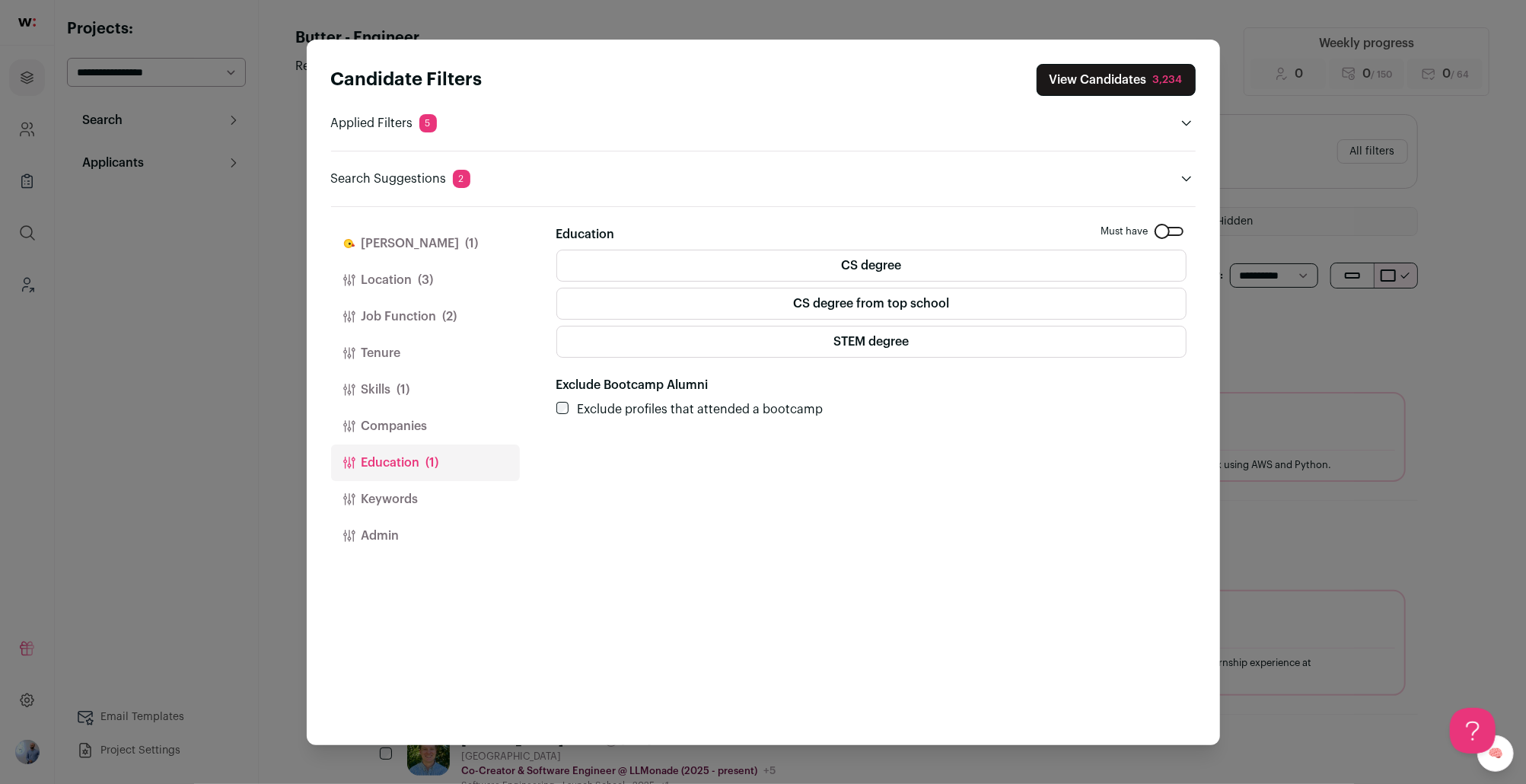
click at [385, 359] on button "Tenure" at bounding box center [426, 353] width 189 height 37
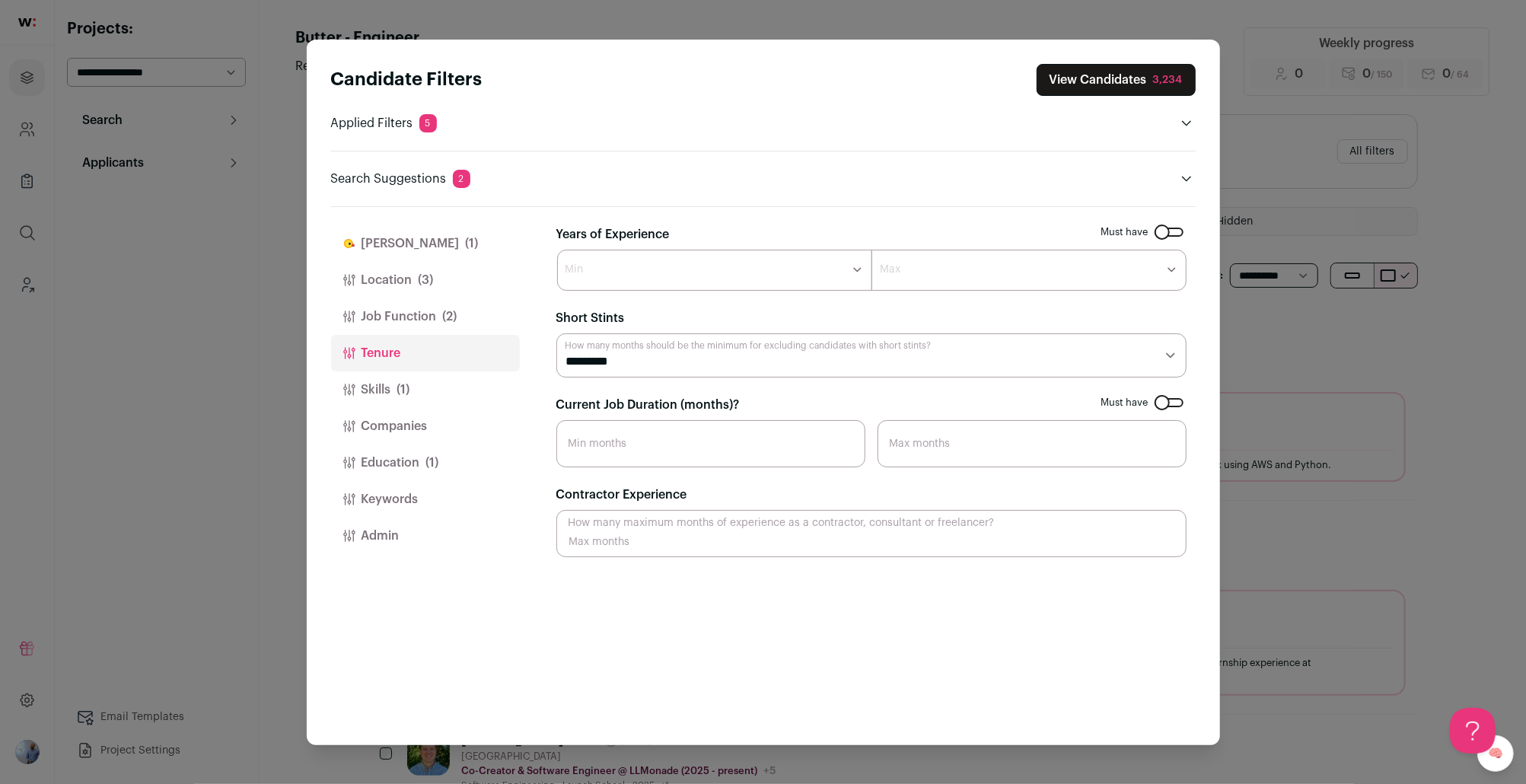
click at [625, 278] on select "******* ****** ******* ******* ******* ******* ******* ******* ******* ******* …" at bounding box center [715, 270] width 315 height 41
select select "*"
click at [558, 249] on select "******* ****** ******* ******* ******* ******* ******* ******* ******* ******* …" at bounding box center [715, 270] width 315 height 41
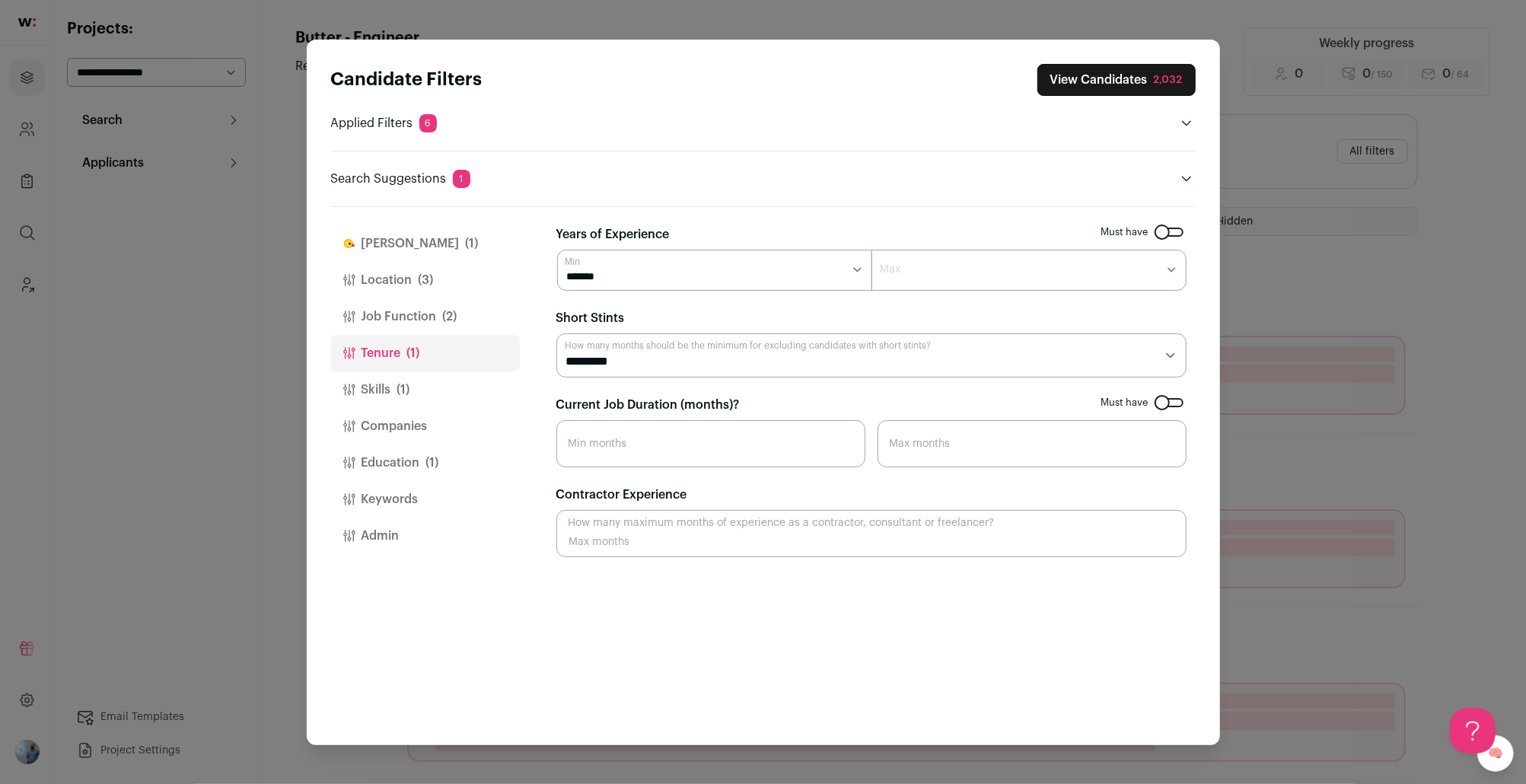
click at [404, 259] on button "Finch (1)" at bounding box center [426, 244] width 189 height 37
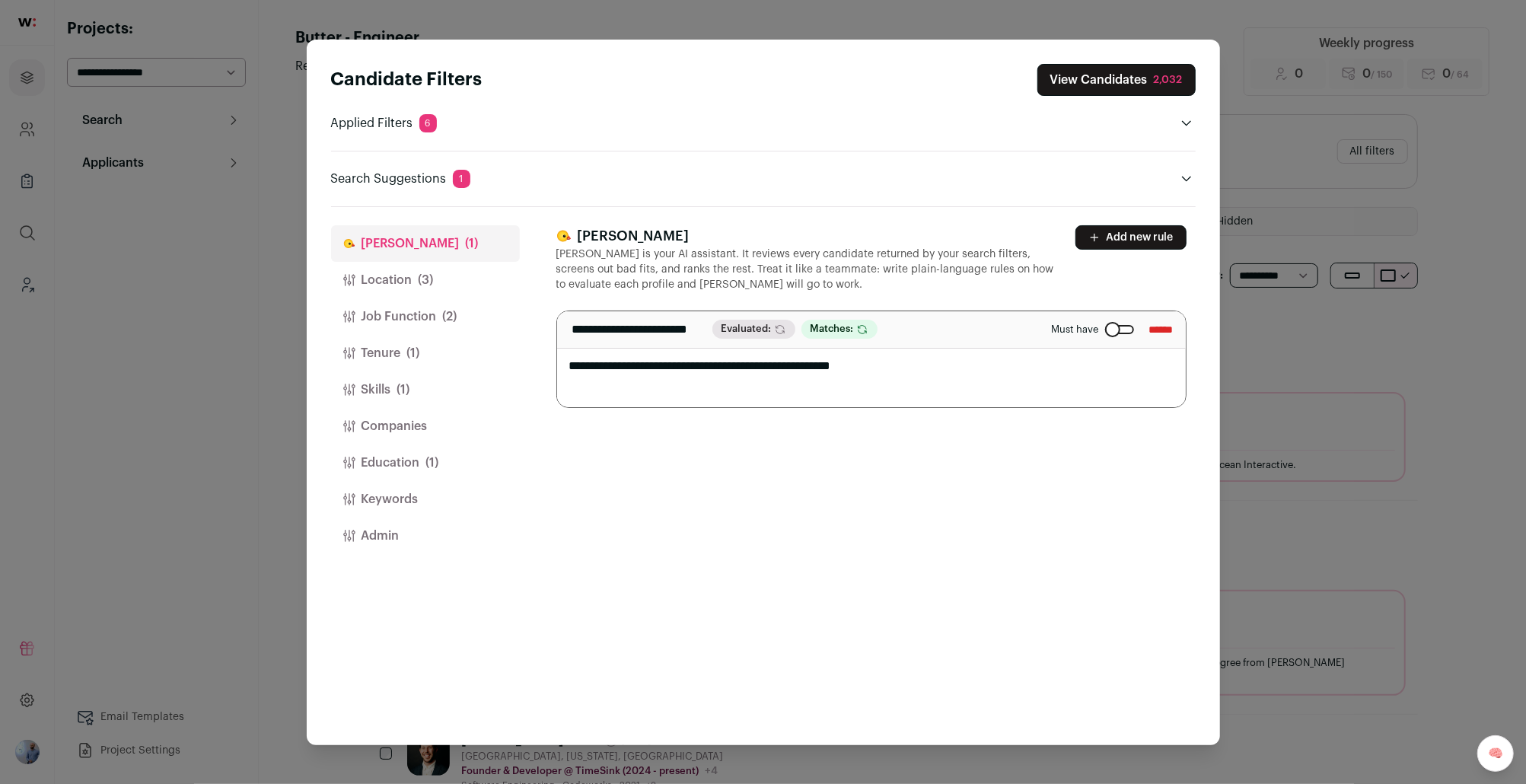
click at [734, 370] on textarea "**********" at bounding box center [872, 359] width 629 height 96
click at [1096, 78] on button "View Candidates 2,032" at bounding box center [1116, 80] width 159 height 32
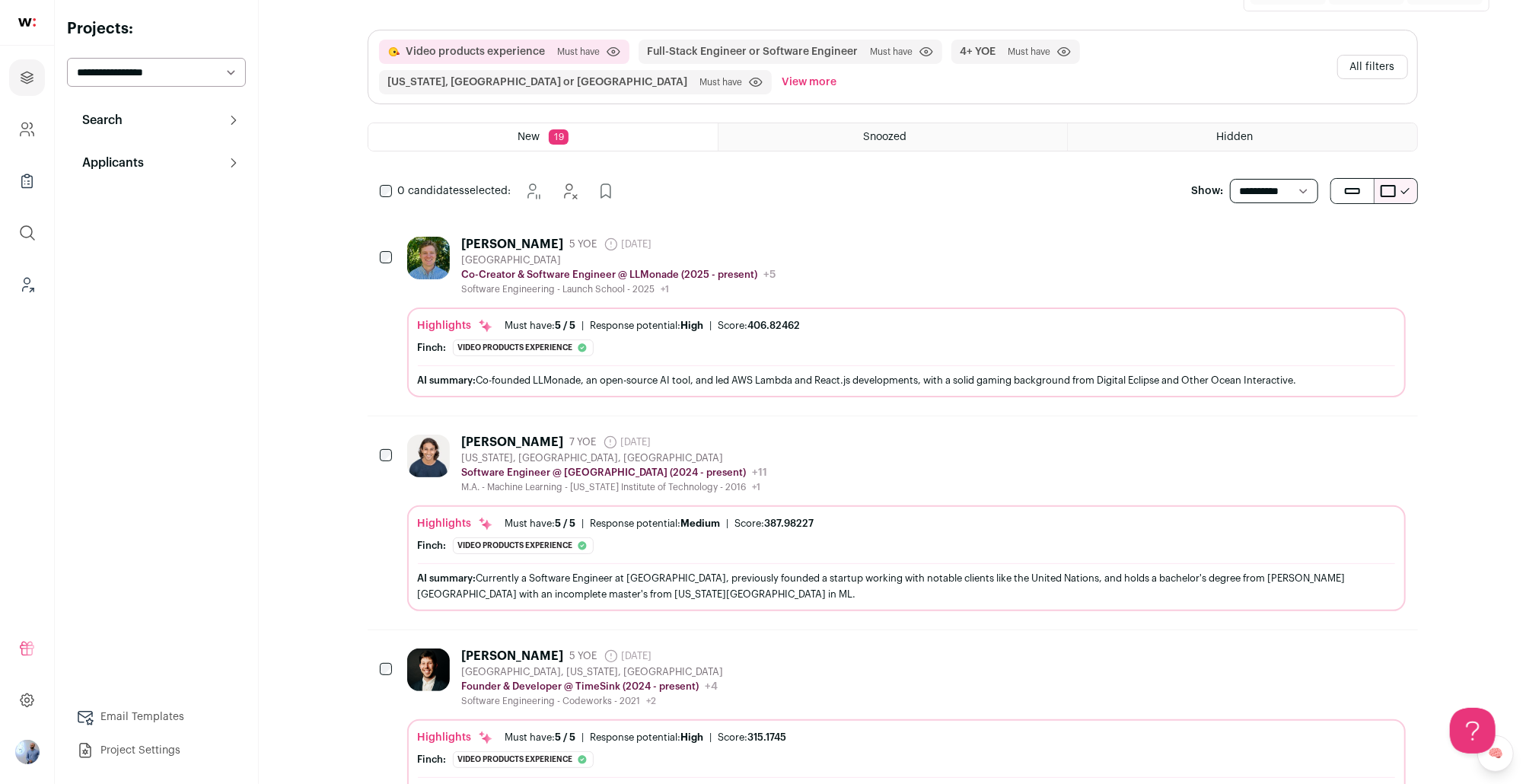
click at [553, 284] on div "Software Engineering - Launch School - 2025 +1 2016 - 2020 University of Washin…" at bounding box center [619, 289] width 315 height 12
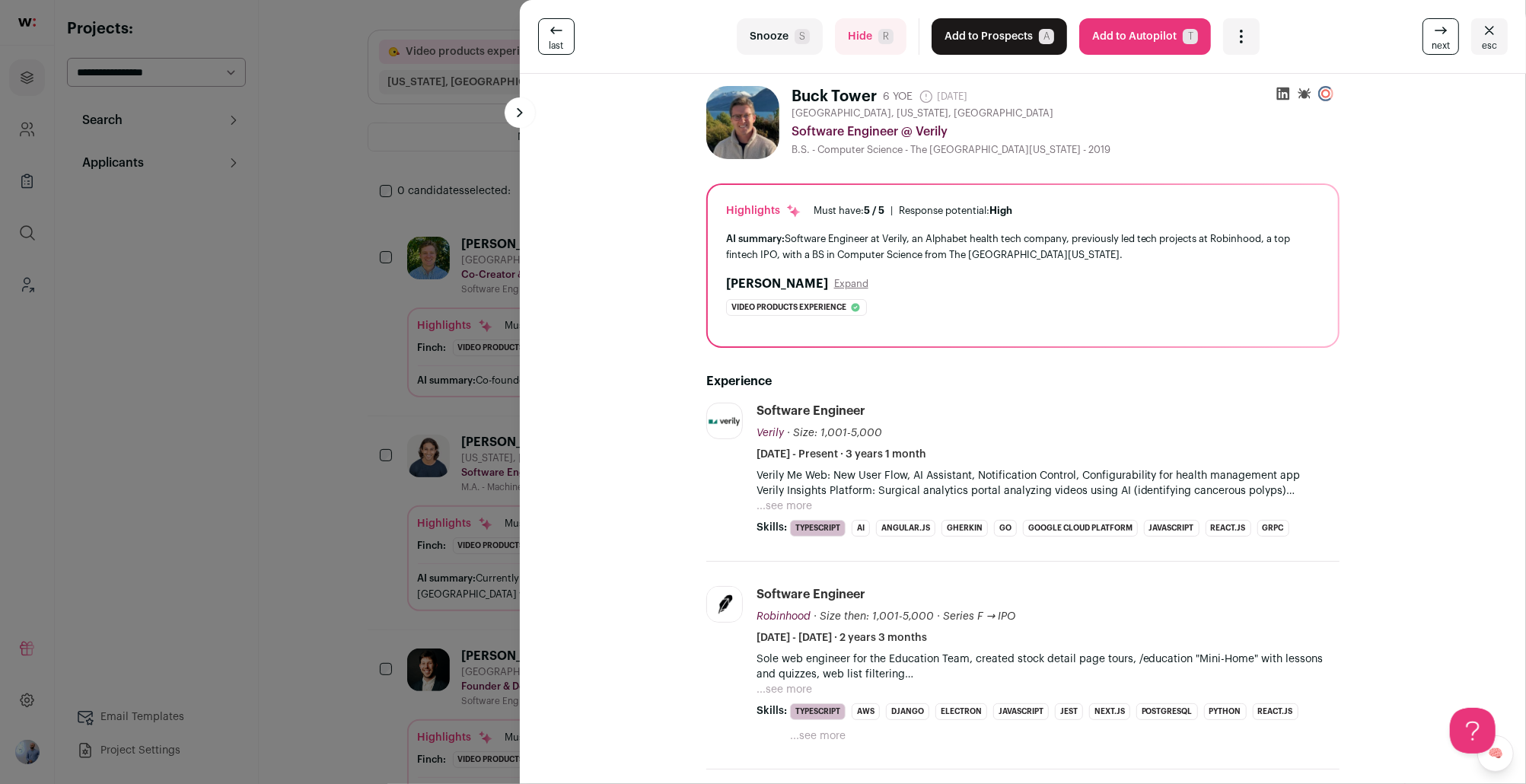
click at [278, 318] on div "last Snooze S Hide R Add to Prospects A Are you sure? Buck Tower is already in …" at bounding box center [763, 392] width 1526 height 784
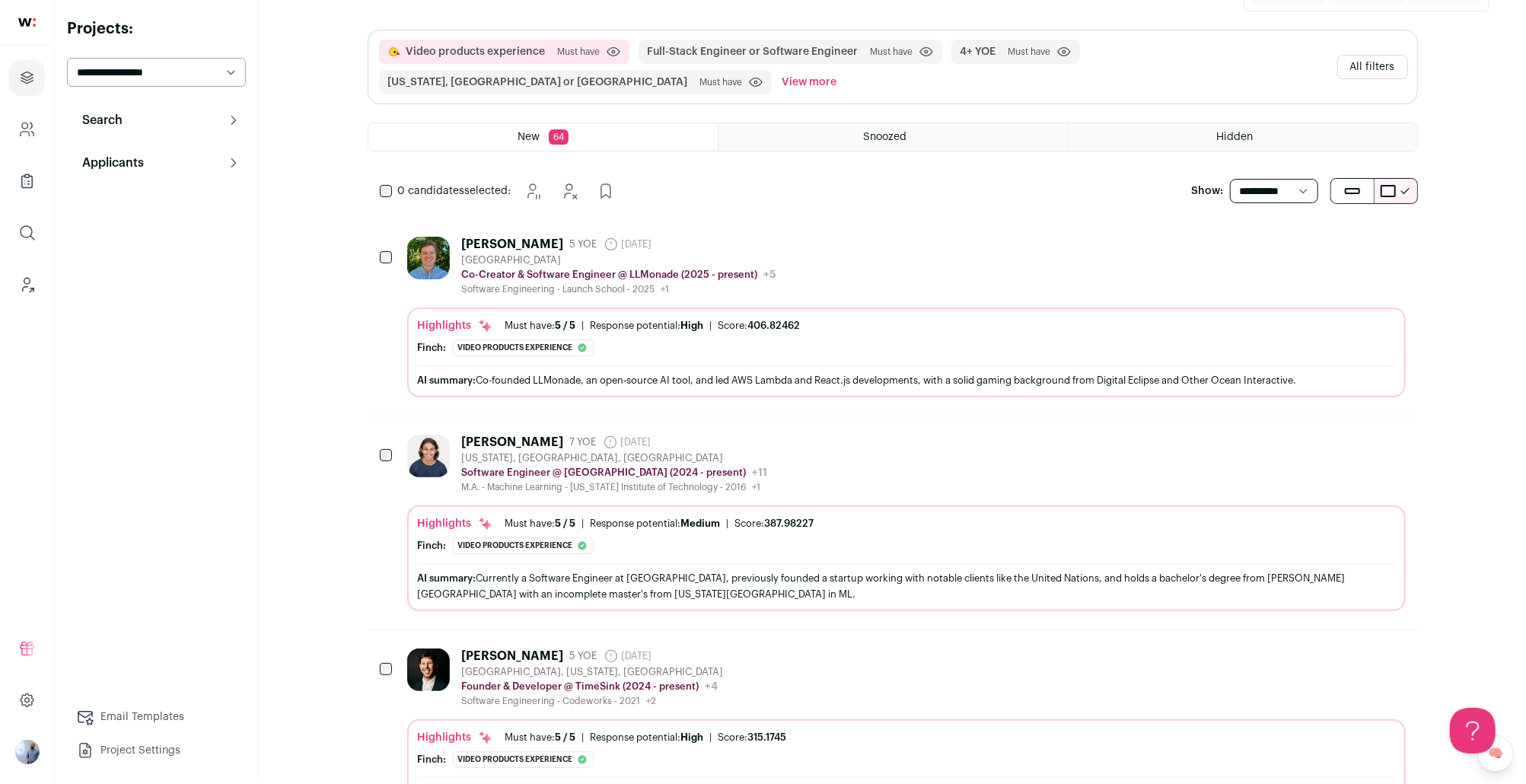
click at [1385, 58] on button "All filters" at bounding box center [1372, 67] width 71 height 25
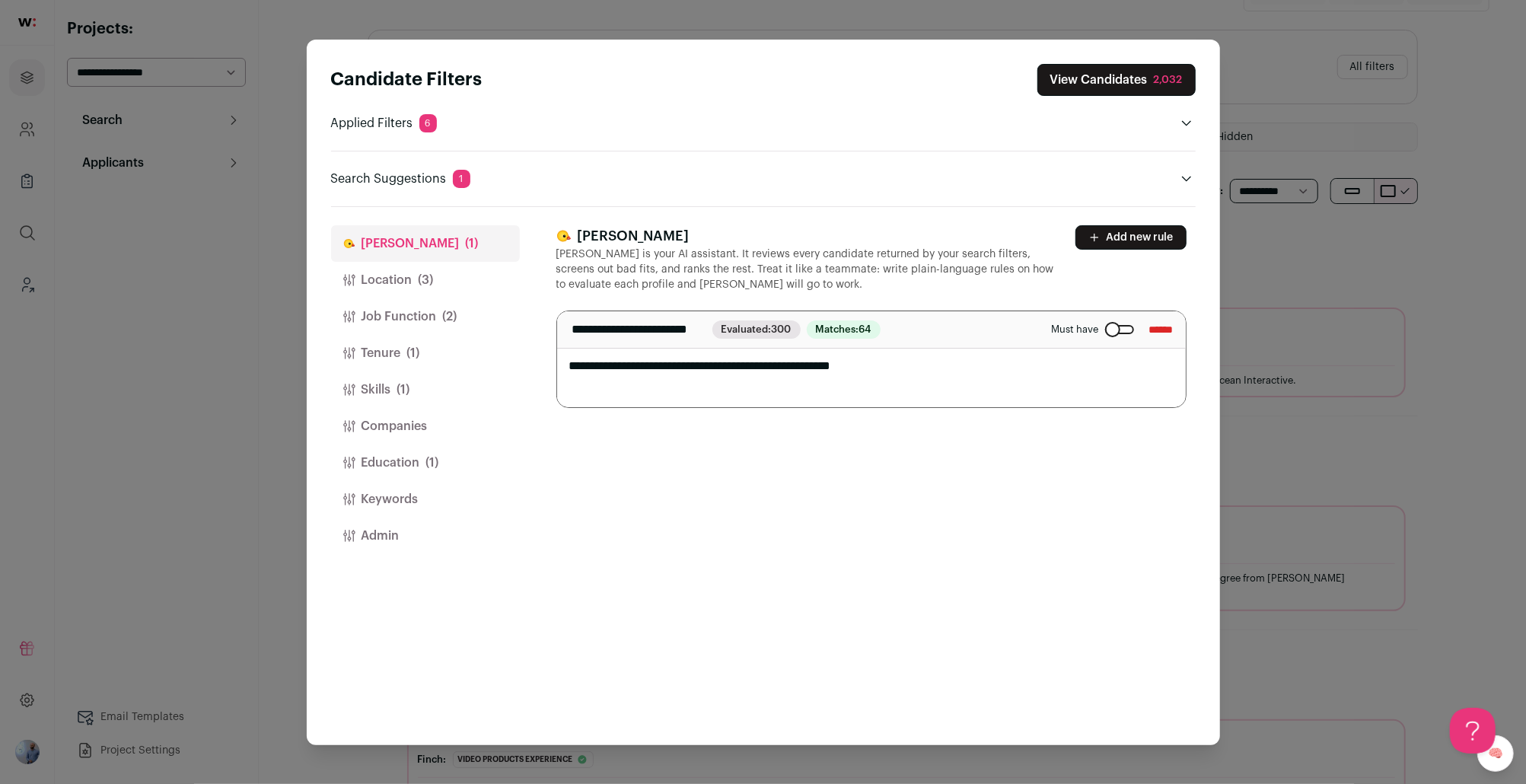
click at [426, 466] on span "(1)" at bounding box center [433, 463] width 13 height 18
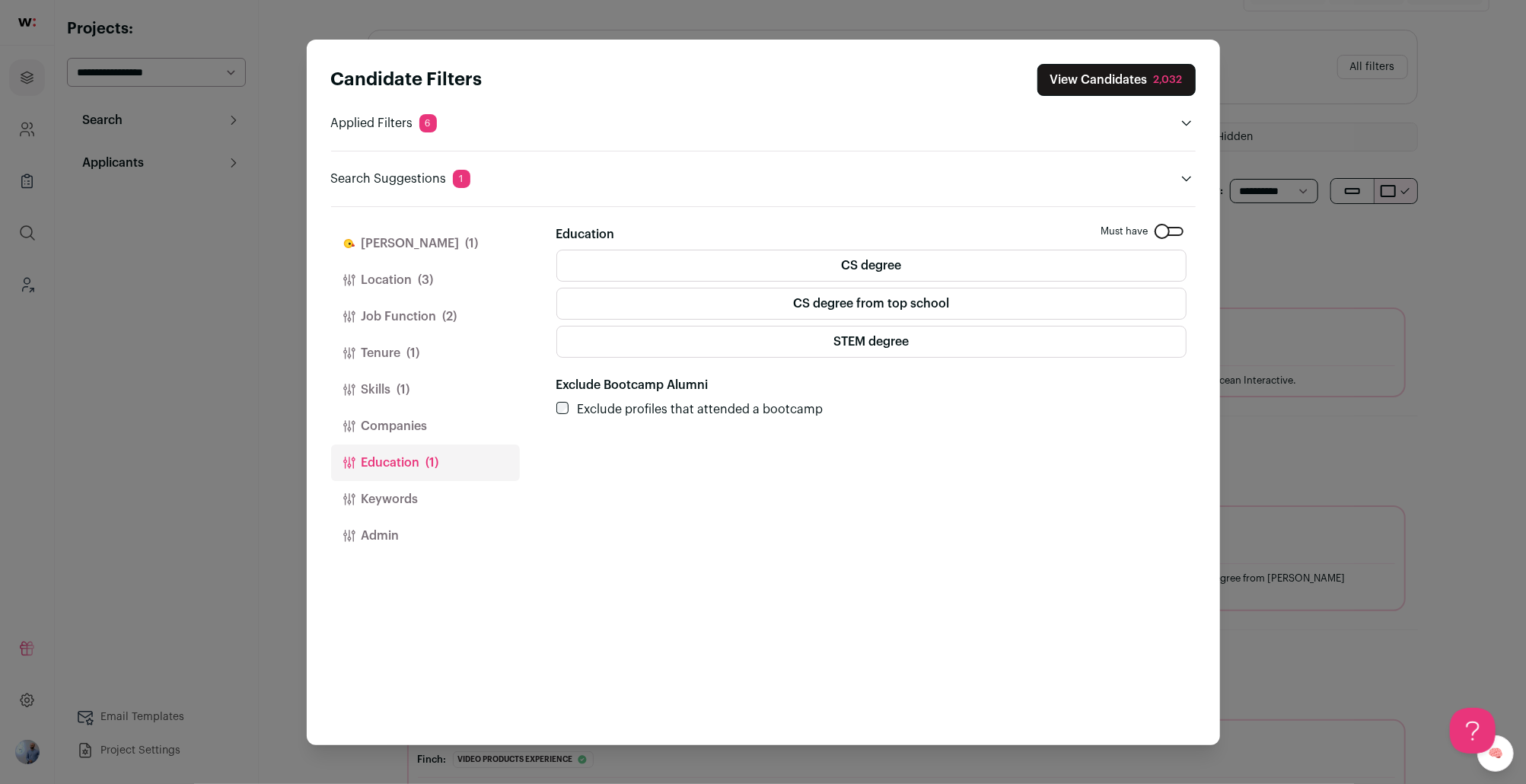
click at [898, 255] on label "CS degree" at bounding box center [871, 265] width 630 height 32
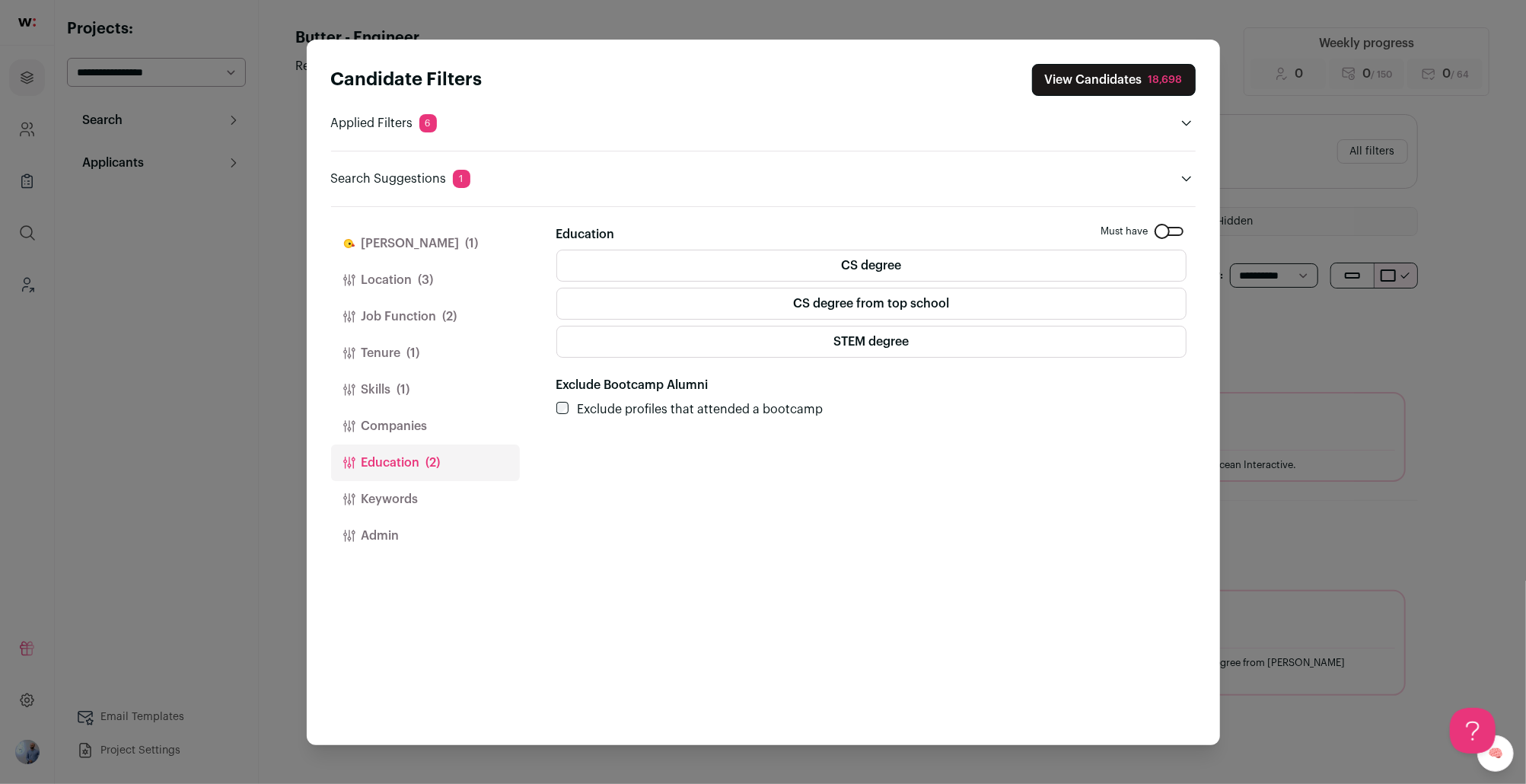
click at [827, 261] on label "CS degree" at bounding box center [871, 265] width 630 height 32
click at [466, 244] on span "(1)" at bounding box center [472, 244] width 13 height 18
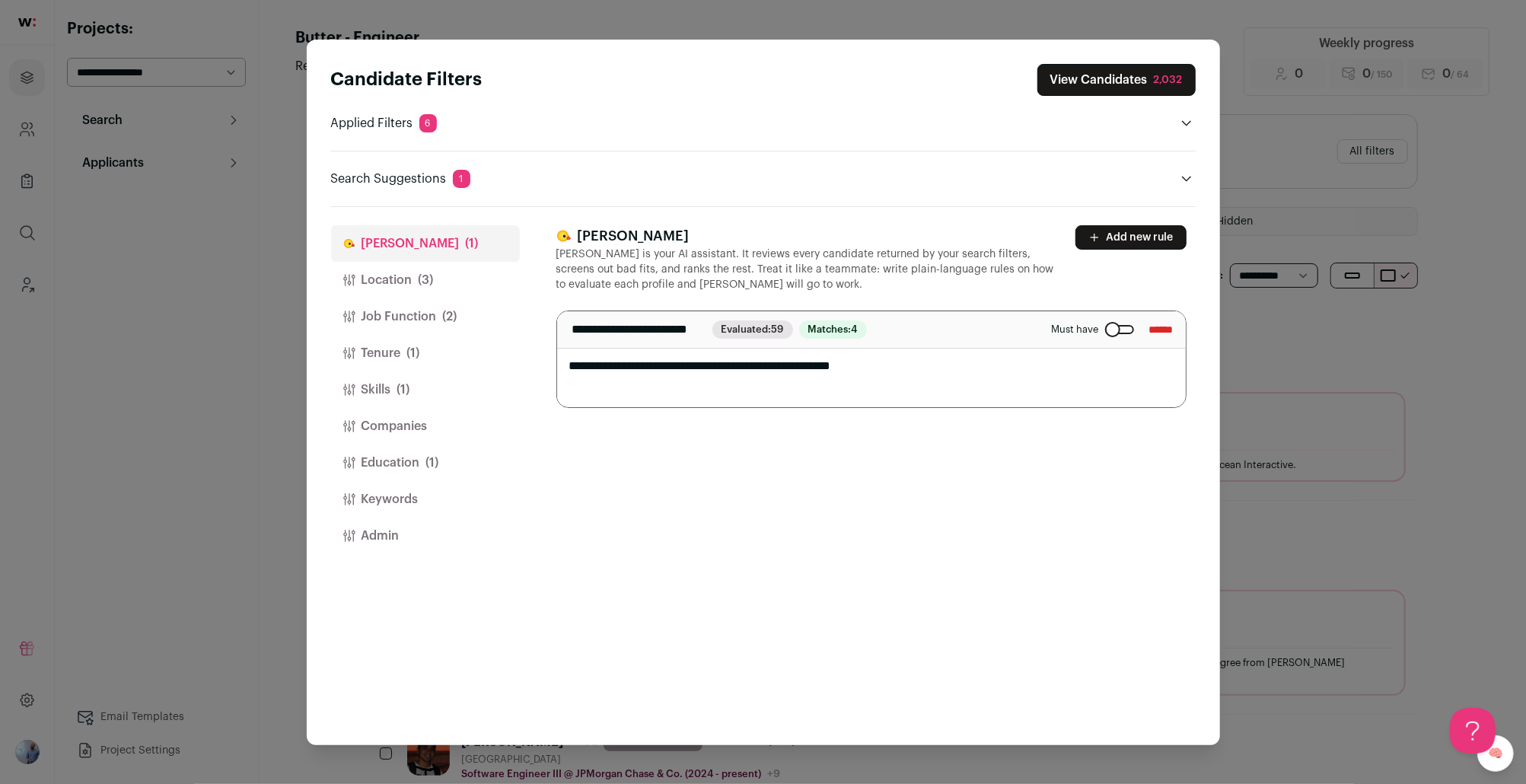
click at [405, 390] on span "(1)" at bounding box center [404, 390] width 13 height 18
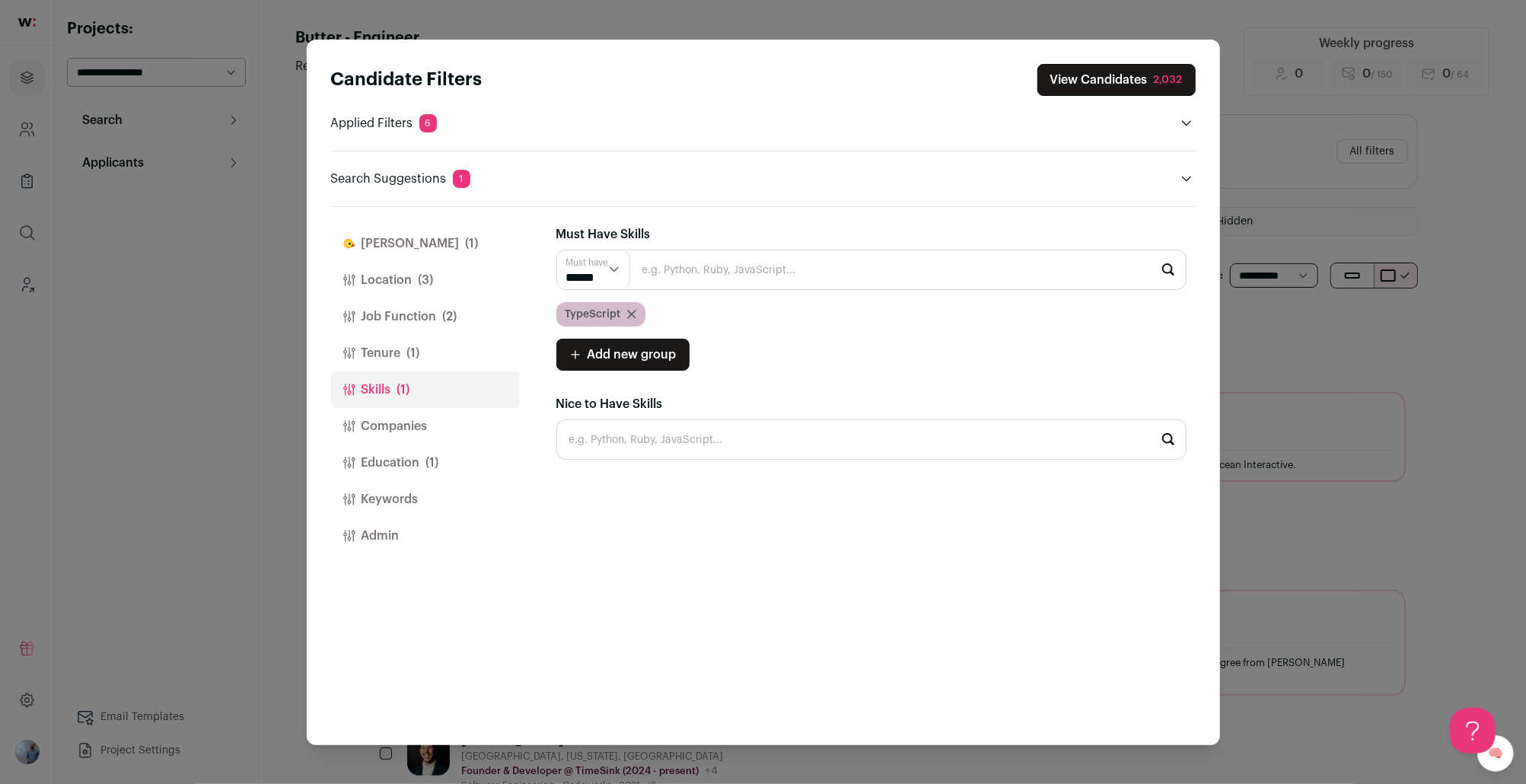
click at [428, 475] on button "Education (1)" at bounding box center [426, 463] width 189 height 37
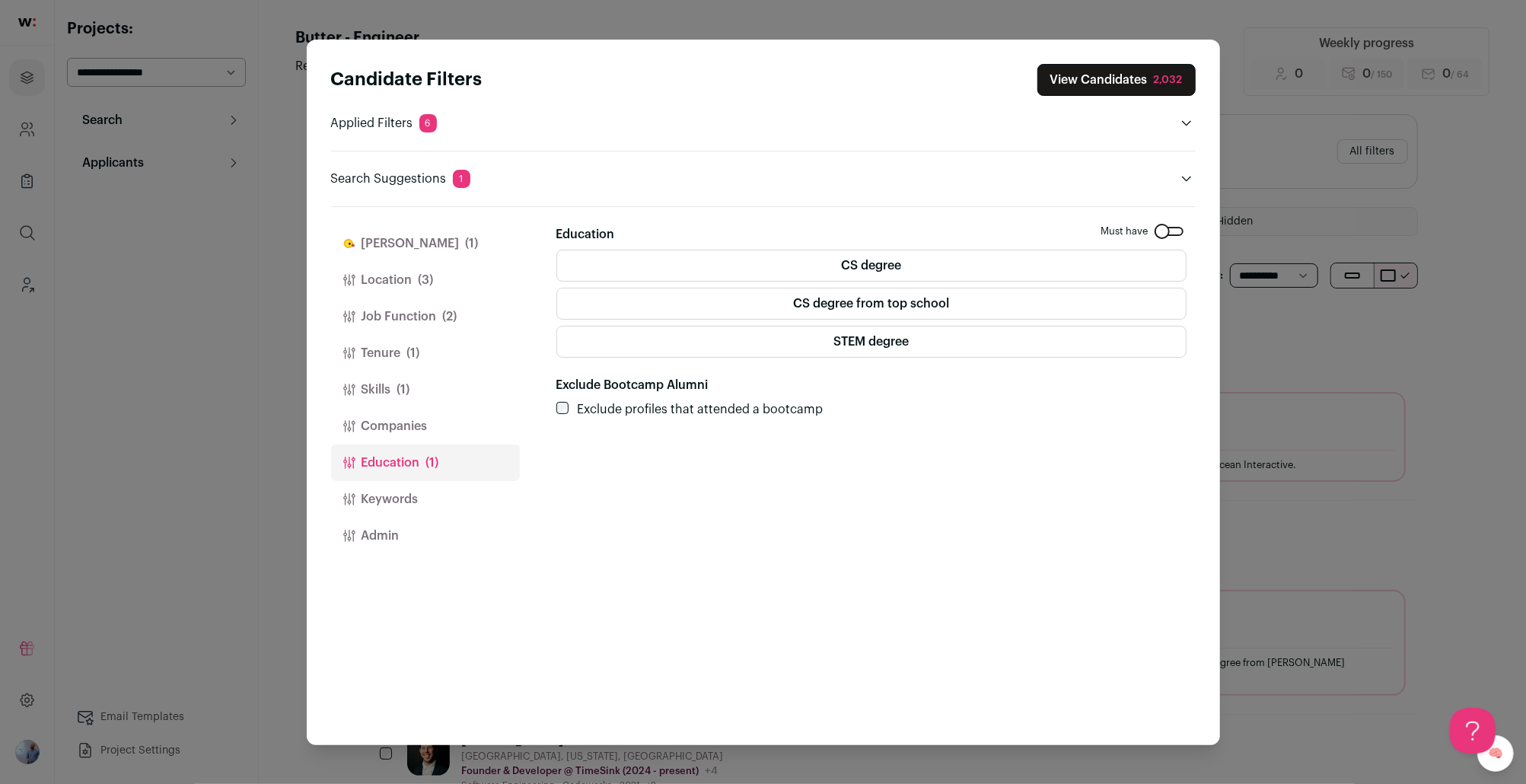
click at [1171, 72] on div "2,032" at bounding box center [1168, 80] width 29 height 16
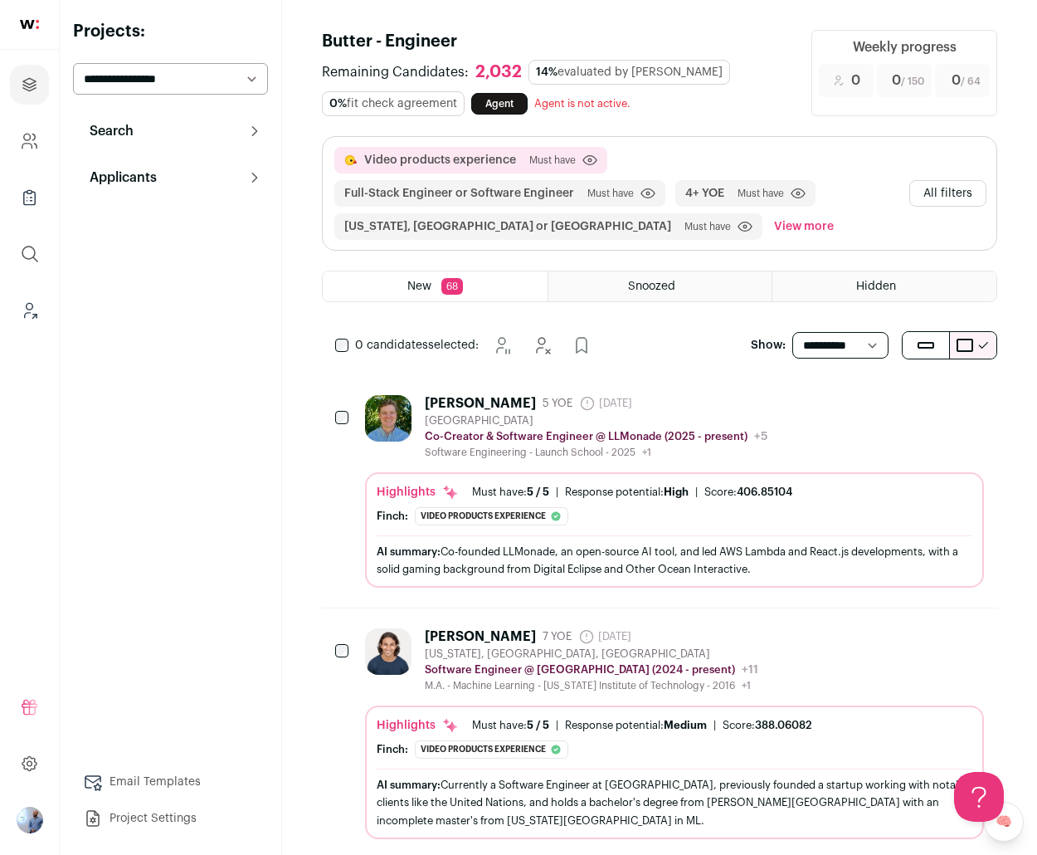
click at [175, 185] on button "Applicants" at bounding box center [170, 177] width 195 height 33
click at [168, 123] on button "Search" at bounding box center [170, 131] width 195 height 33
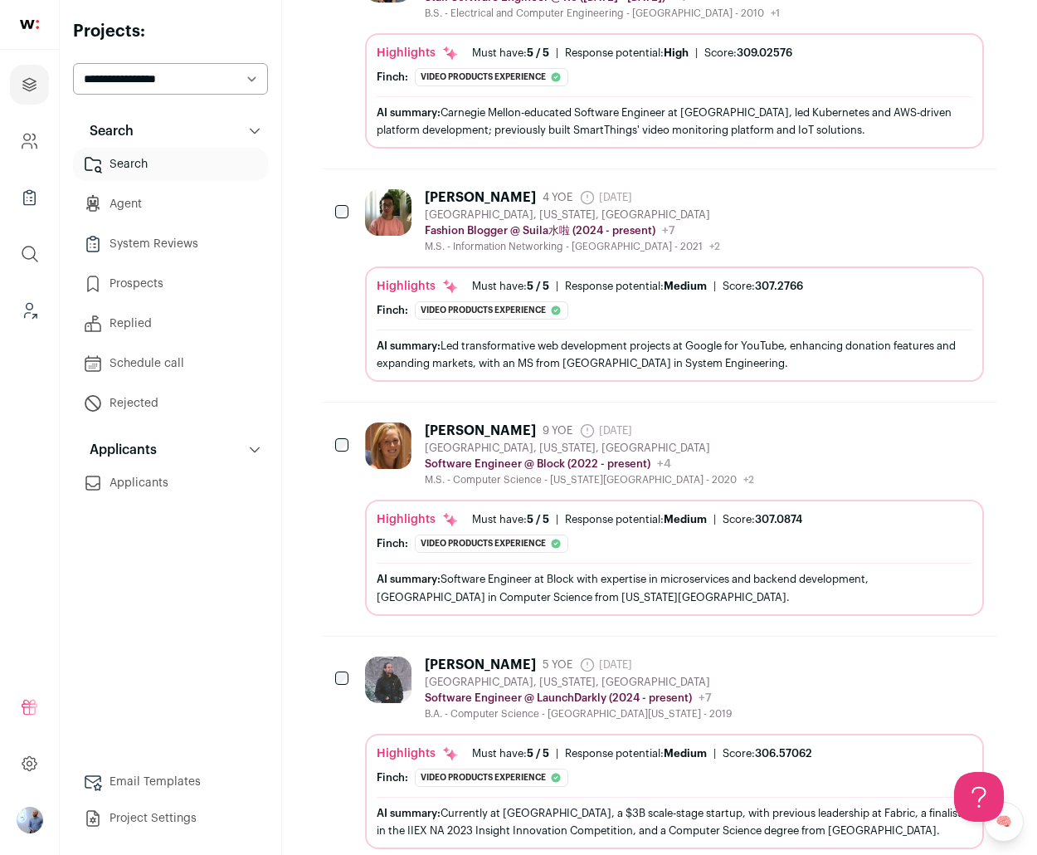
scroll to position [1901, 0]
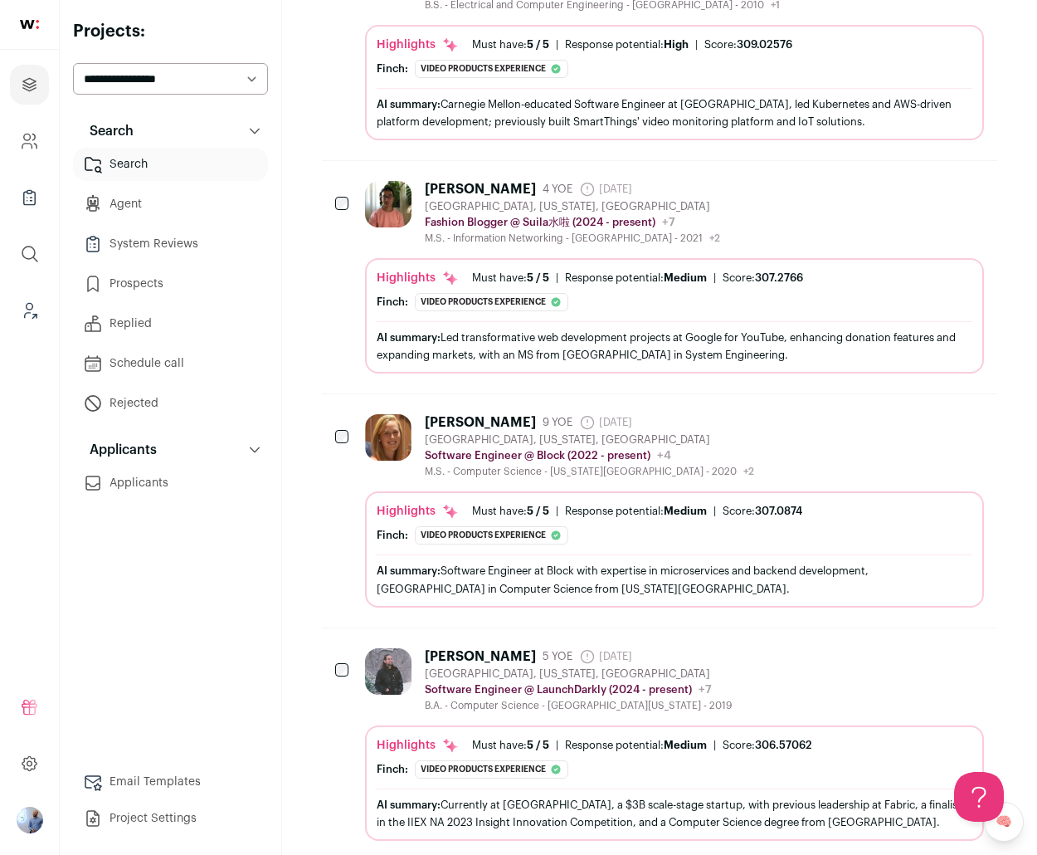
click at [485, 648] on div "Anthony Hartmann" at bounding box center [480, 656] width 111 height 17
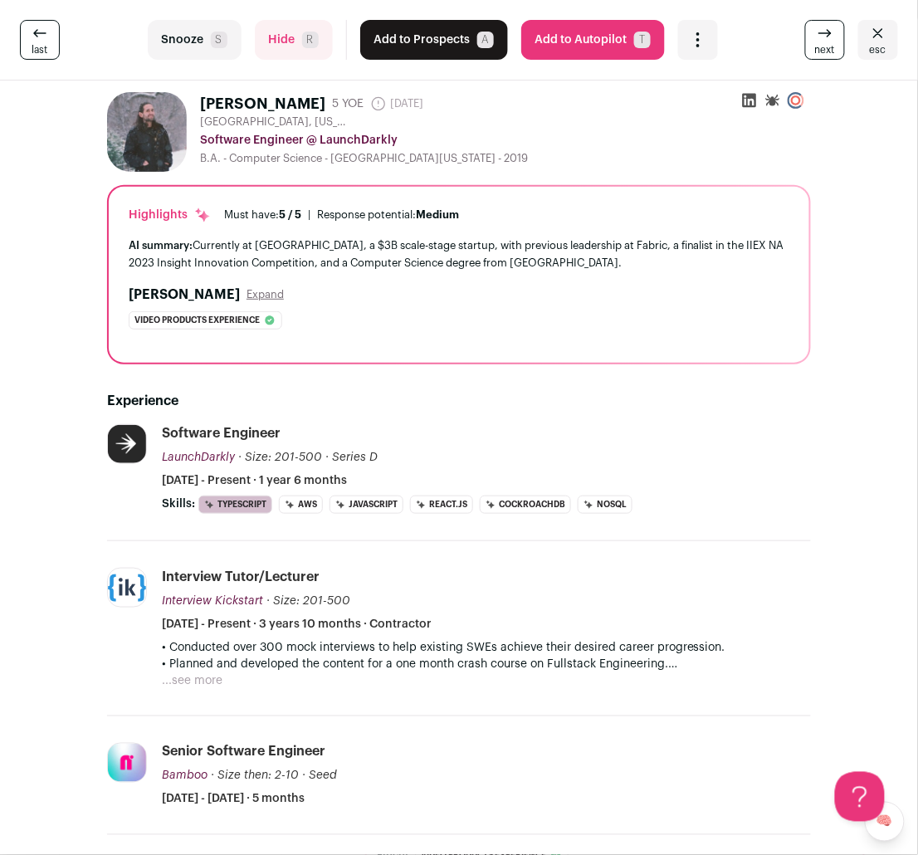
scroll to position [0, 0]
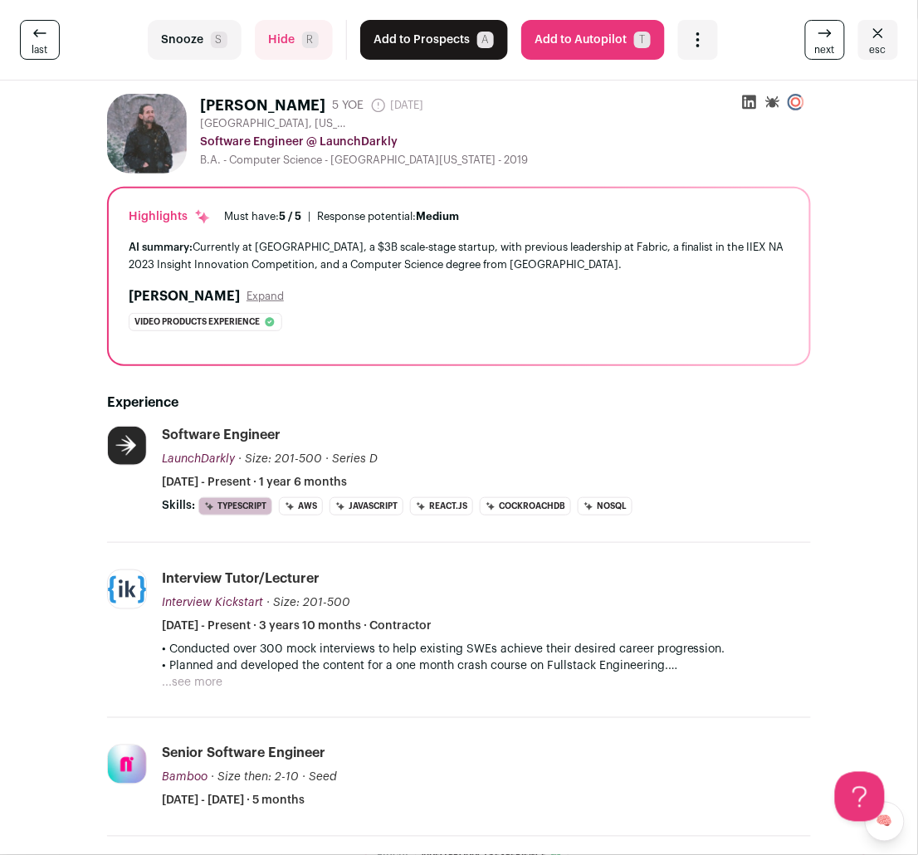
click at [872, 45] on span "esc" at bounding box center [878, 49] width 17 height 13
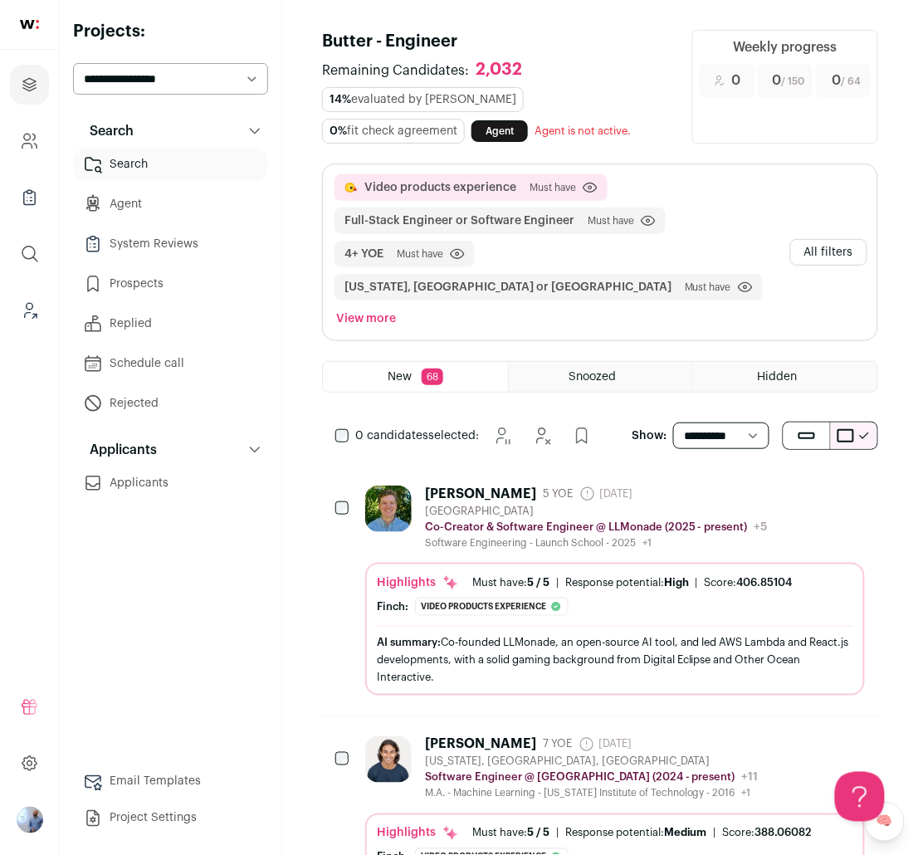
click at [820, 239] on button "All filters" at bounding box center [828, 252] width 77 height 27
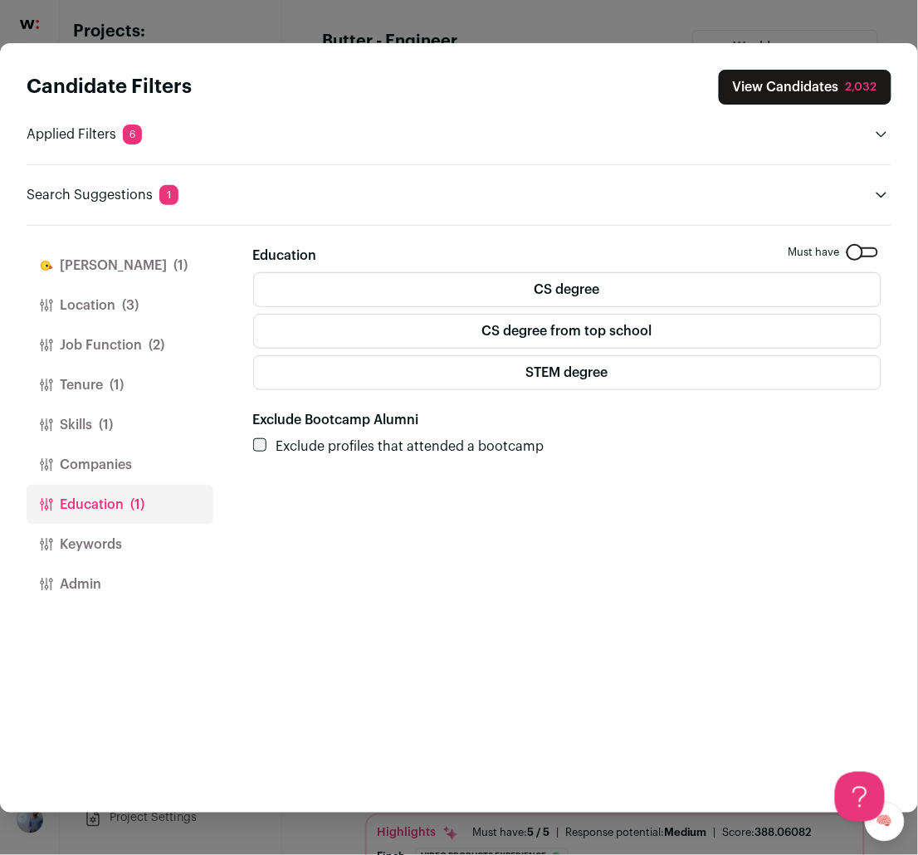
click at [842, 75] on button "View Candidates 2,032" at bounding box center [805, 87] width 173 height 35
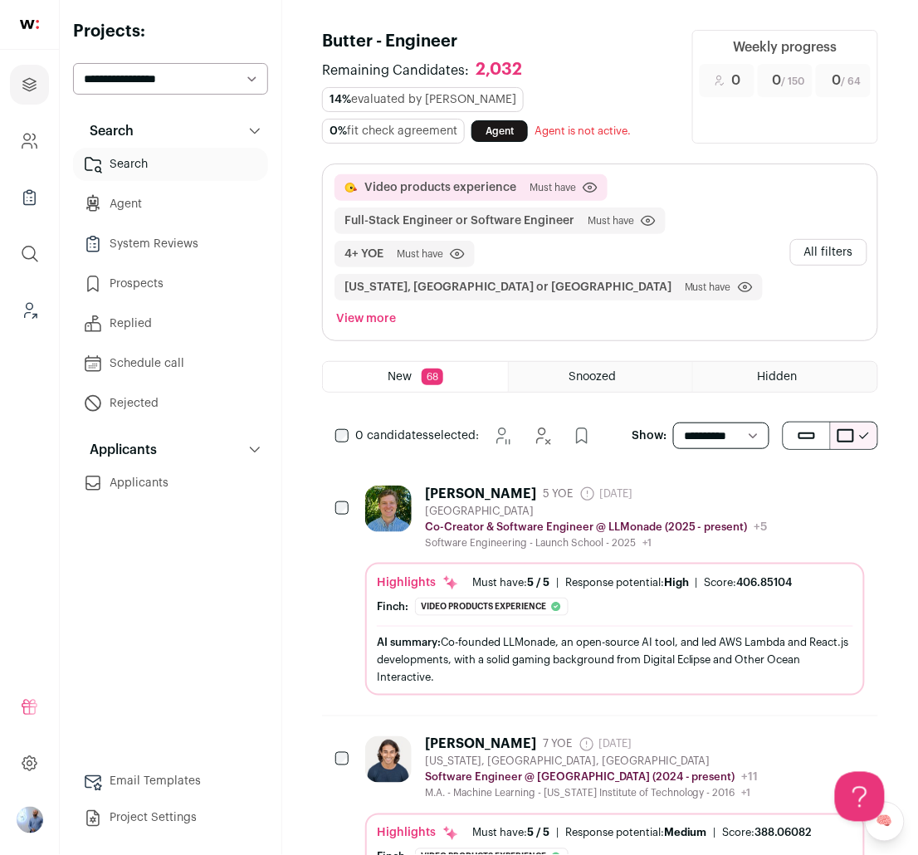
click at [793, 239] on button "All filters" at bounding box center [828, 252] width 77 height 27
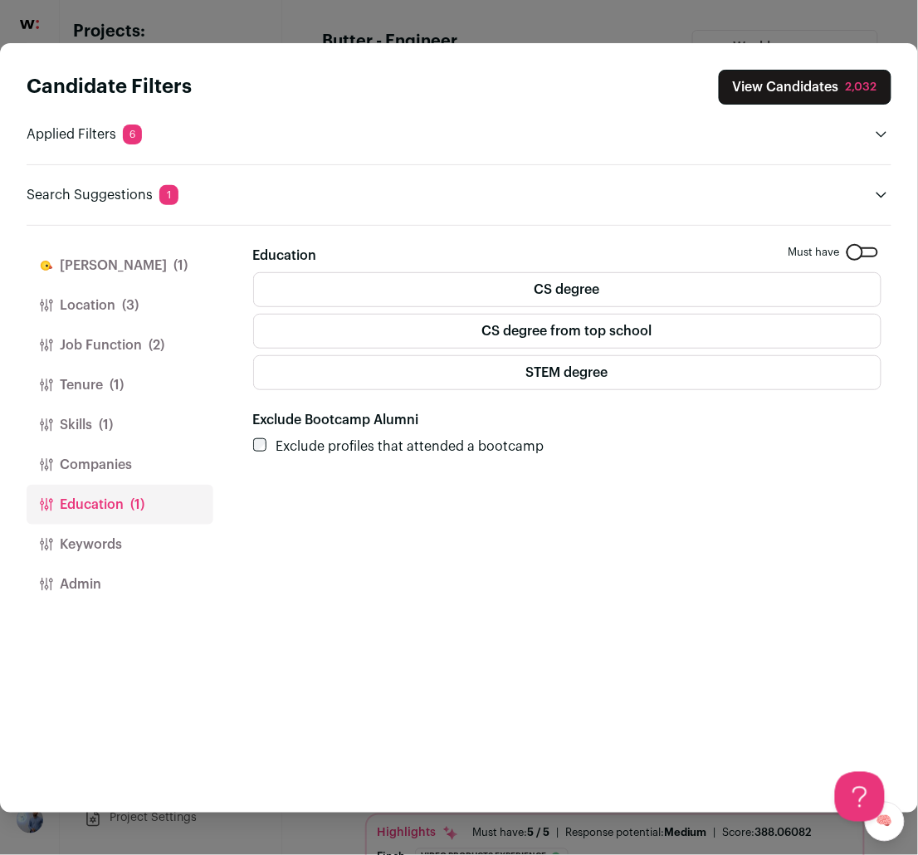
click at [579, 35] on div "Candidate Filters View Candidates 2,032 Applied Filters 6 Video products experi…" at bounding box center [459, 427] width 918 height 855
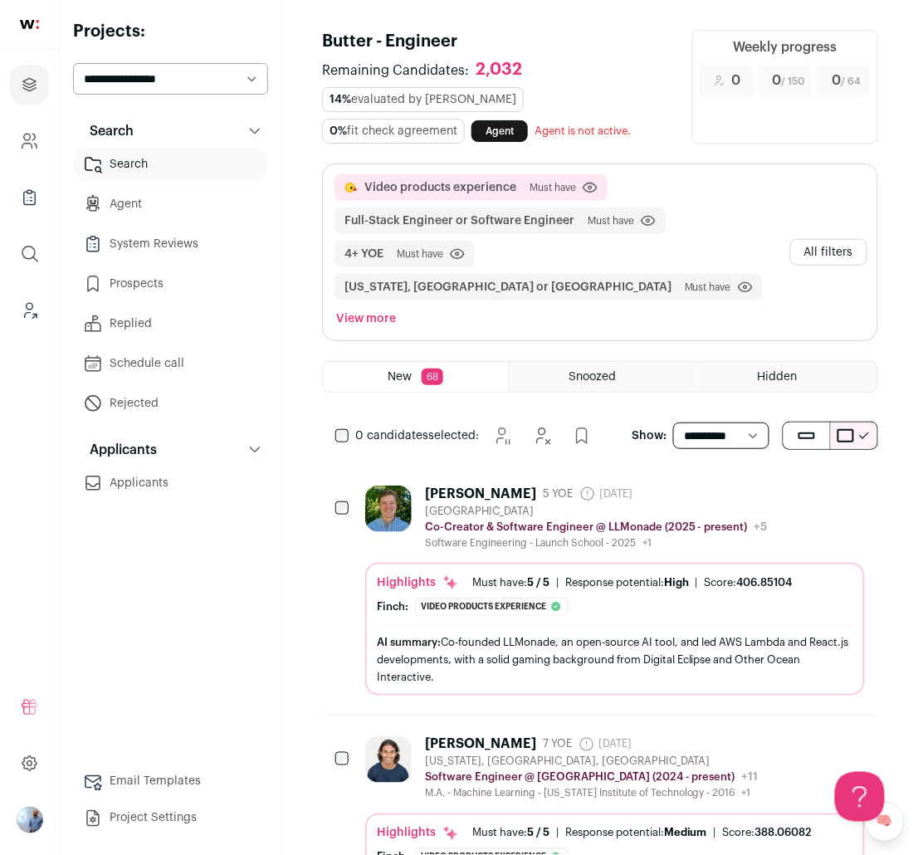
click at [859, 239] on button "All filters" at bounding box center [828, 252] width 77 height 27
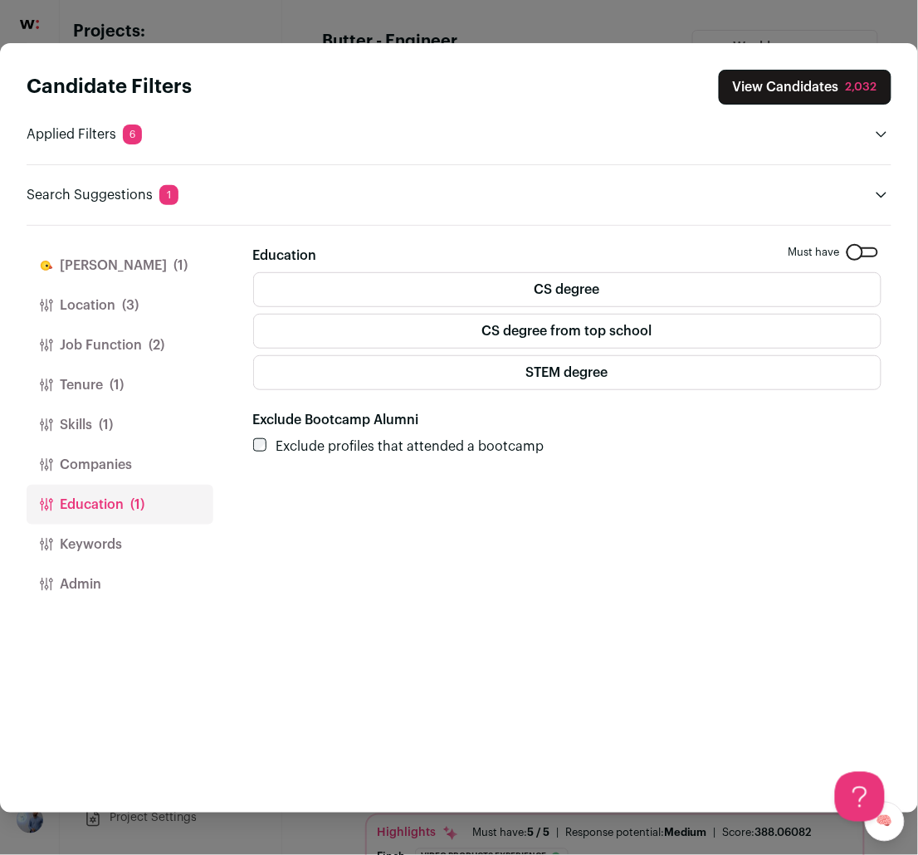
click at [696, 12] on div "Candidate Filters View Candidates 2,032 Applied Filters 6 Video products experi…" at bounding box center [459, 427] width 918 height 855
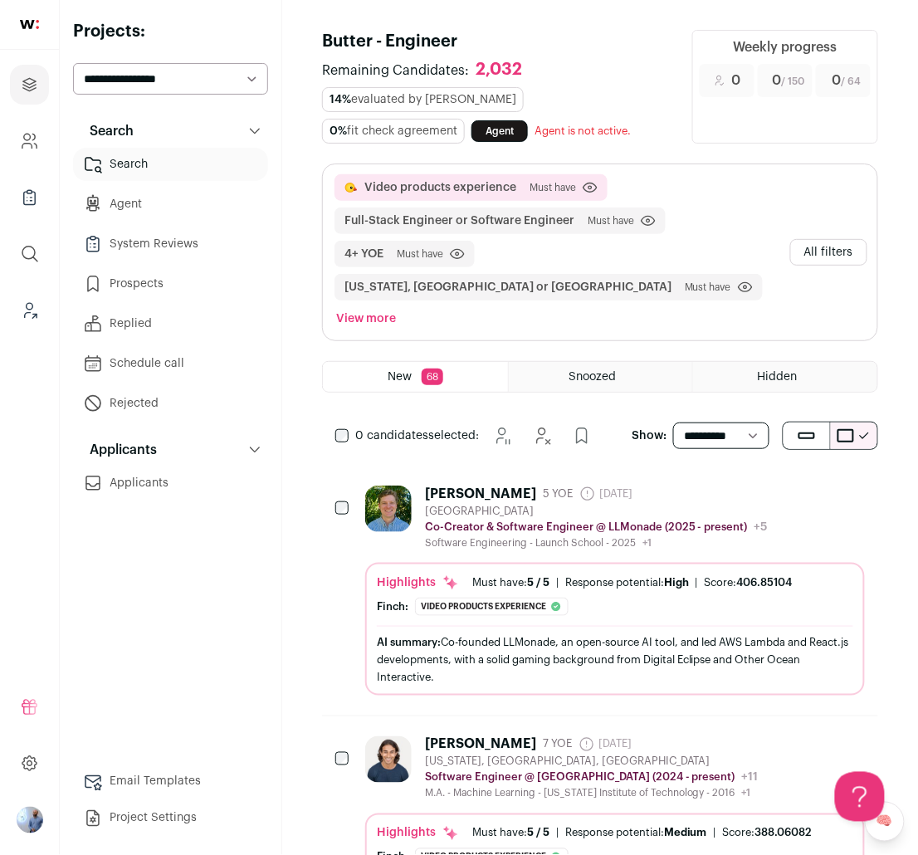
click at [95, 607] on div "Search Search Search Agent System Reviews Prospects Replied Schedule call" at bounding box center [170, 475] width 195 height 720
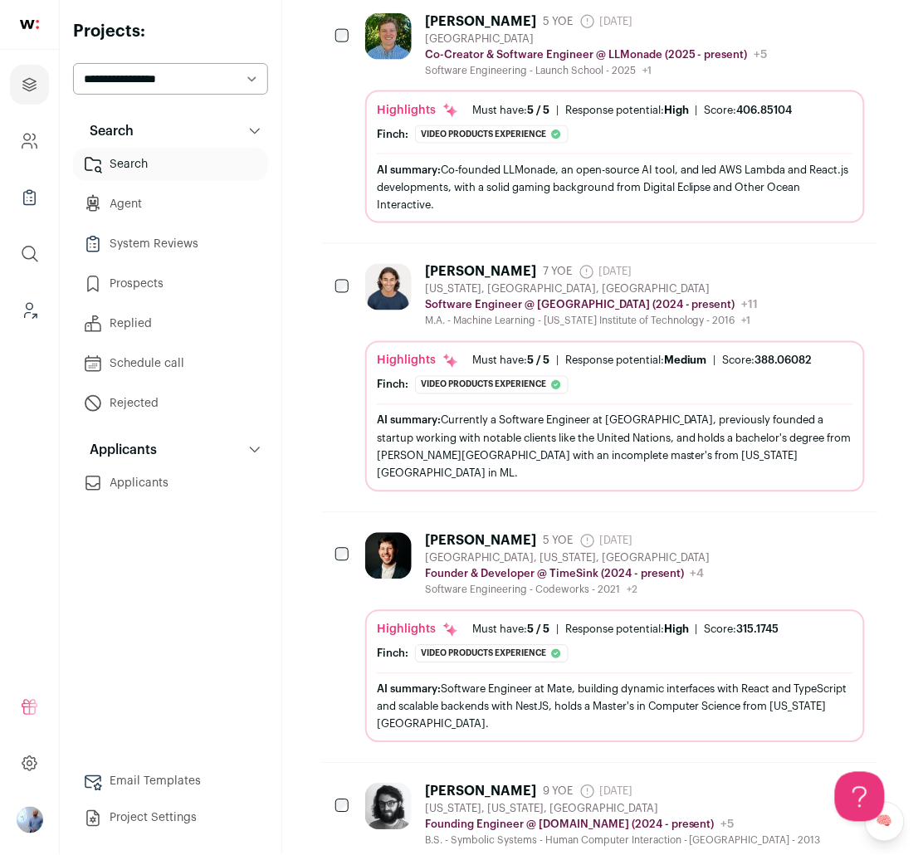
scroll to position [476, 0]
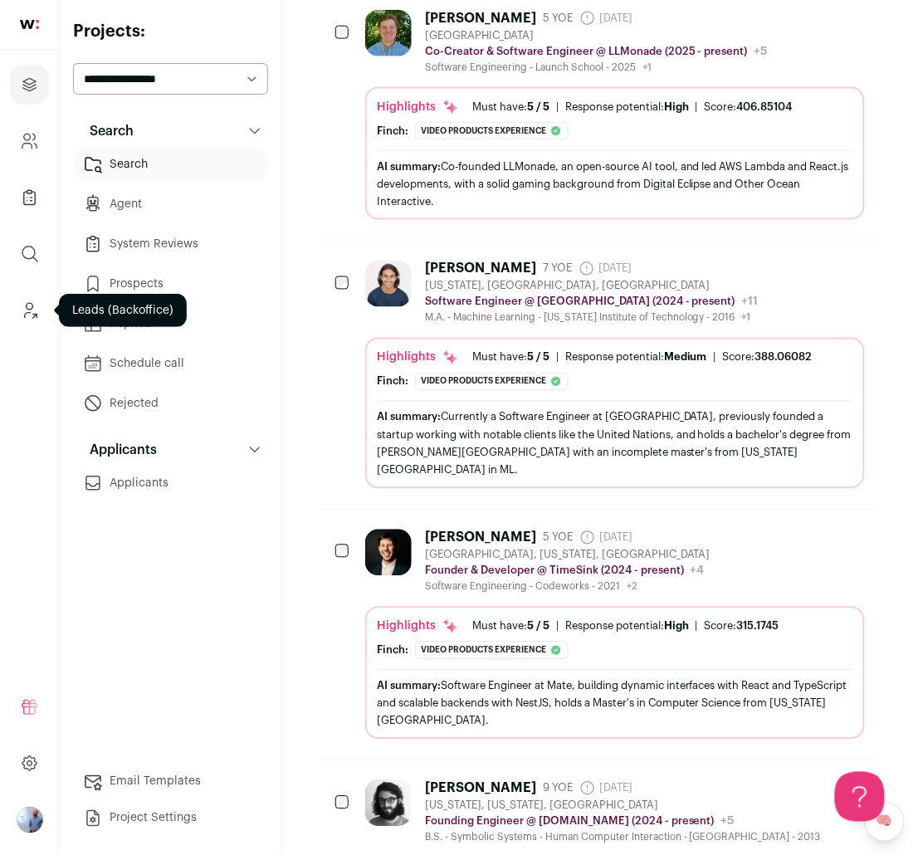
click at [39, 316] on link "Leads (Backoffice)" at bounding box center [29, 310] width 39 height 40
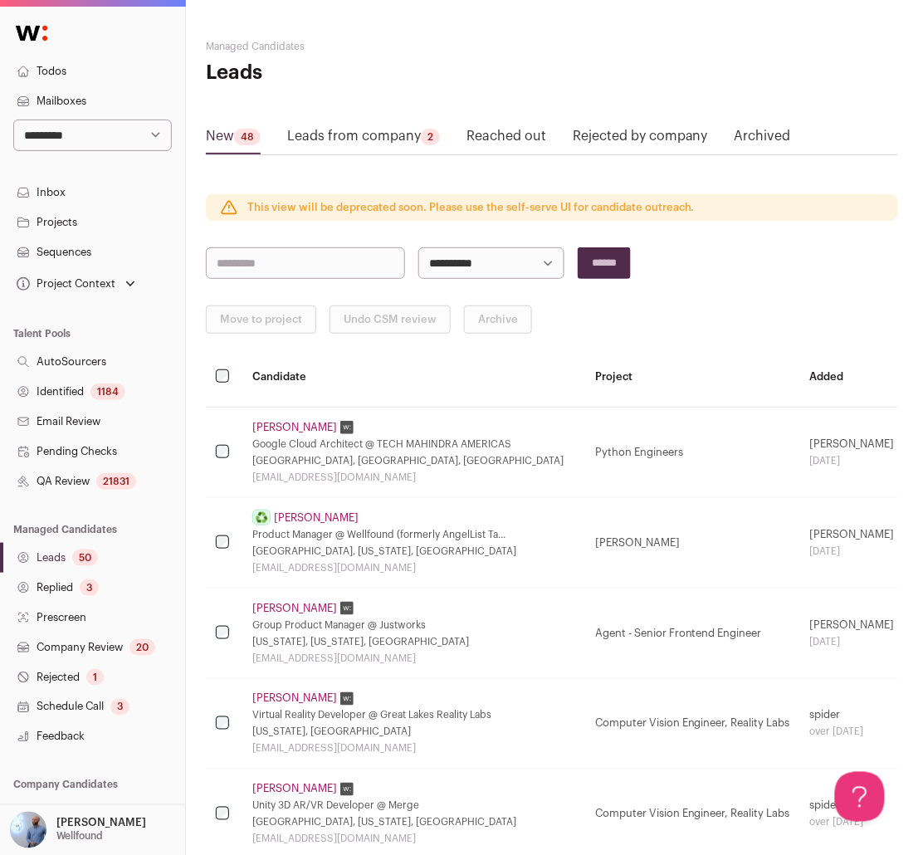
click at [76, 217] on link "Projects" at bounding box center [92, 222] width 185 height 30
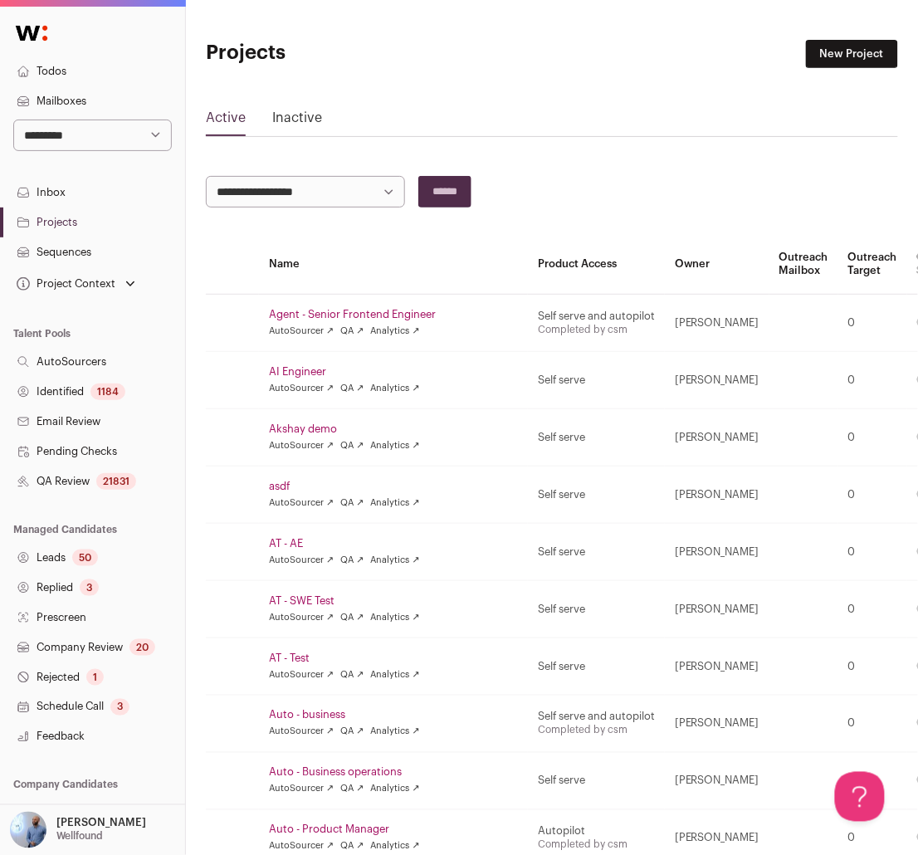
click at [303, 317] on link "Agent - Senior Frontend Engineer" at bounding box center [393, 314] width 249 height 13
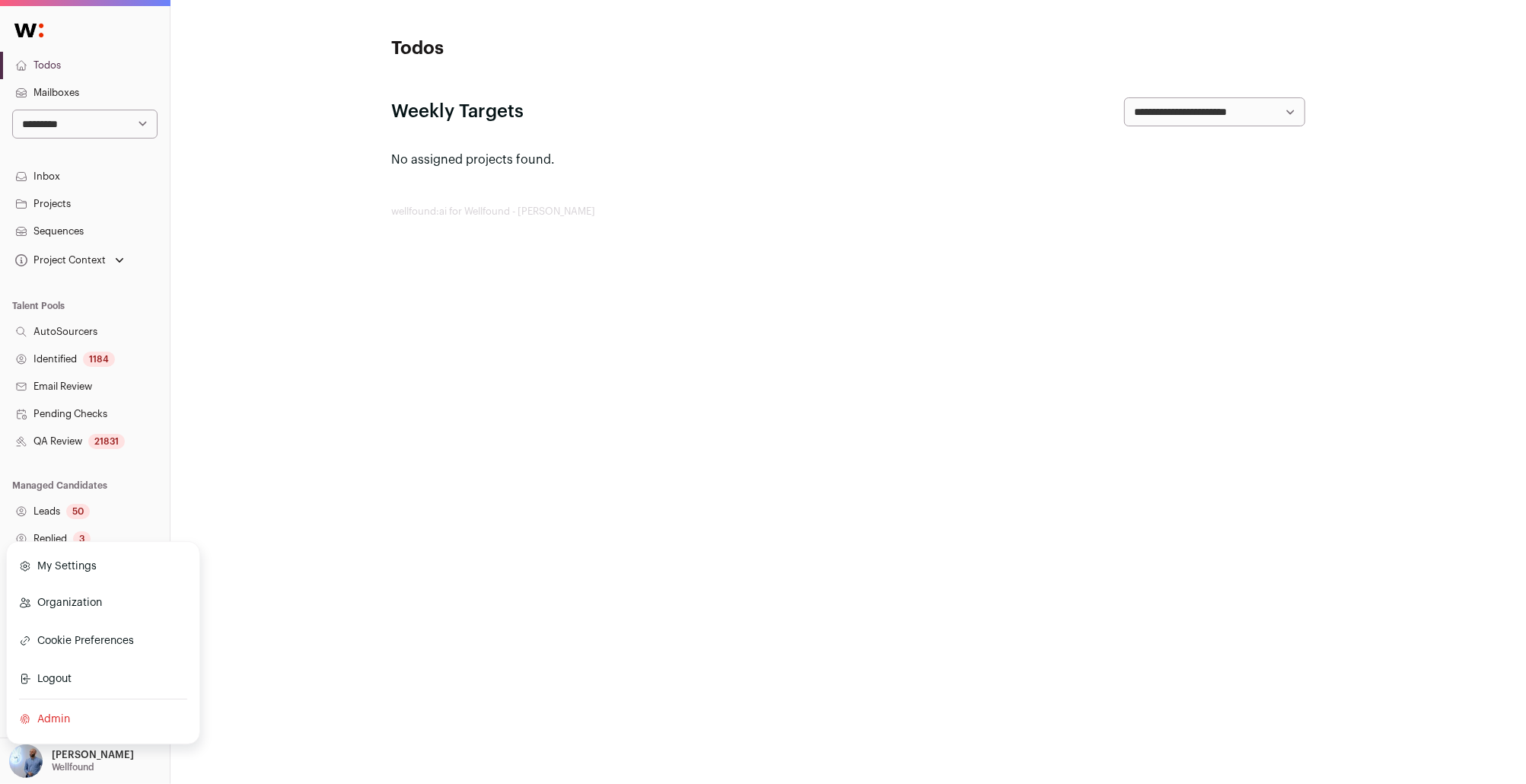
scroll to position [92, 0]
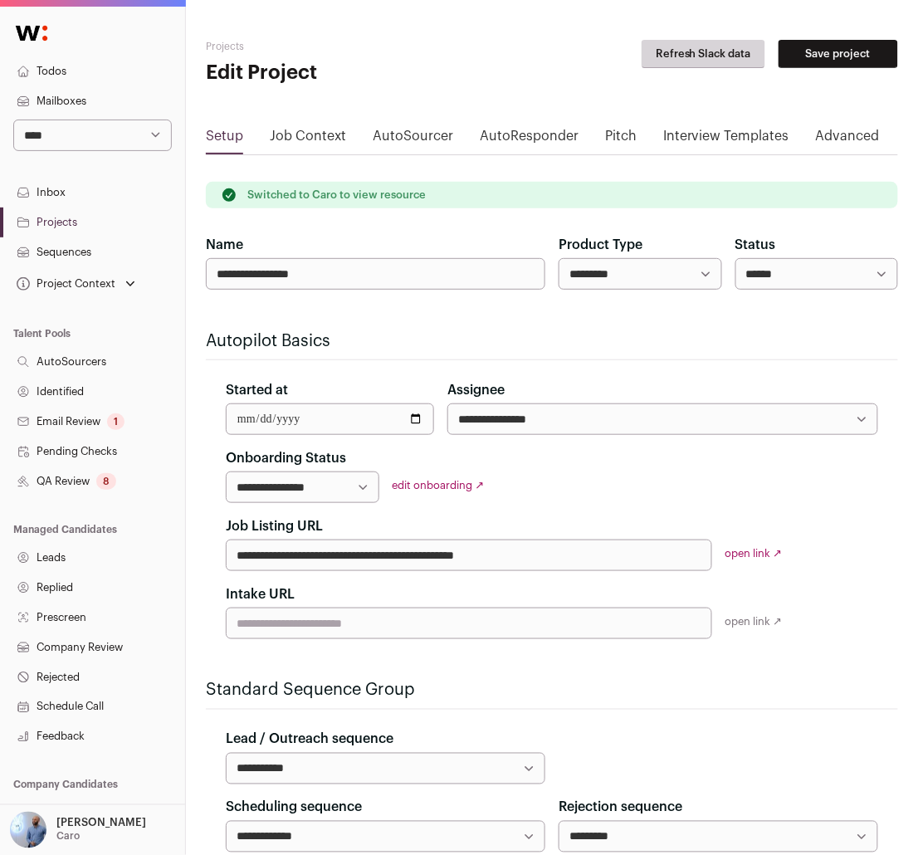
scroll to position [100, 0]
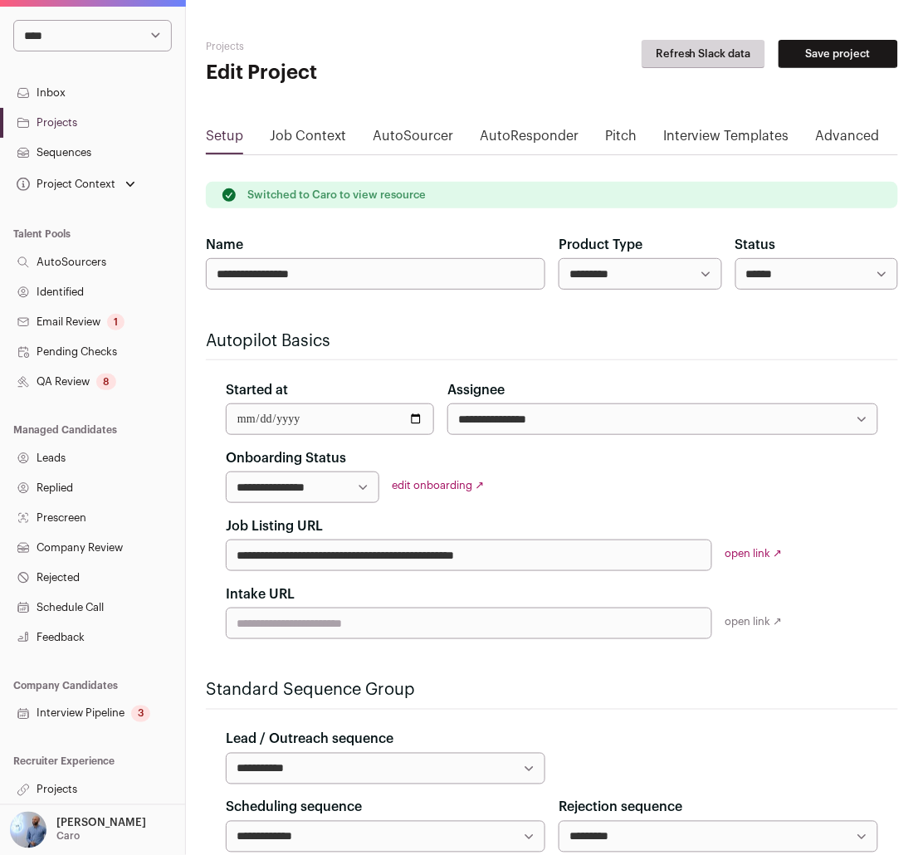
click at [44, 791] on link "Projects" at bounding box center [92, 790] width 185 height 30
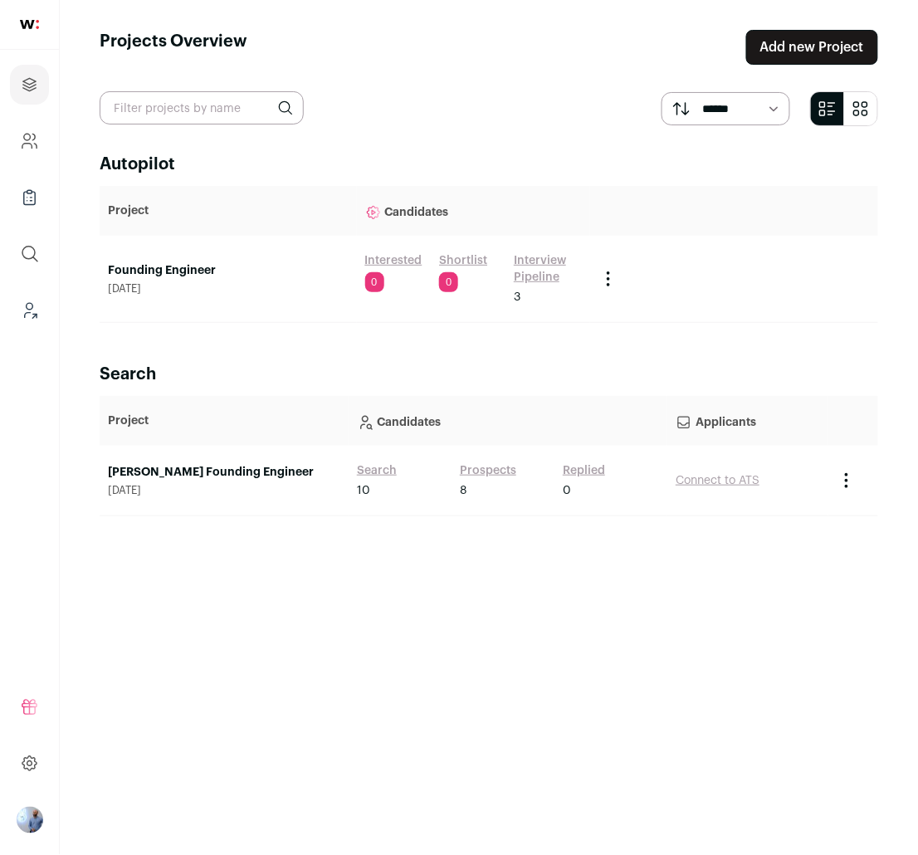
click at [44, 780] on div at bounding box center [29, 764] width 39 height 40
click at [212, 282] on span "[DATE]" at bounding box center [228, 288] width 241 height 13
click at [193, 276] on link "Founding Engineer" at bounding box center [228, 270] width 241 height 17
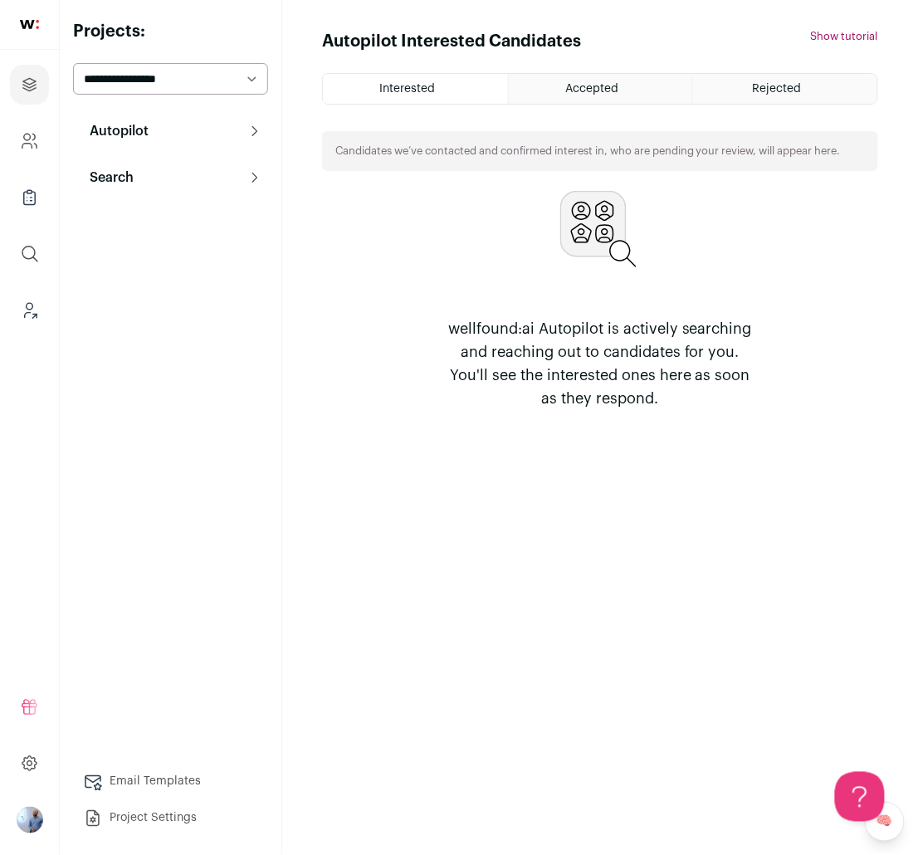
click at [158, 200] on div "Autopilot Autopilot Interested Shortlist Interview Pipeline 3 Analytics Context…" at bounding box center [170, 475] width 195 height 720
click at [171, 190] on button "Search" at bounding box center [170, 177] width 195 height 33
click at [81, 260] on link "Agent" at bounding box center [170, 250] width 195 height 33
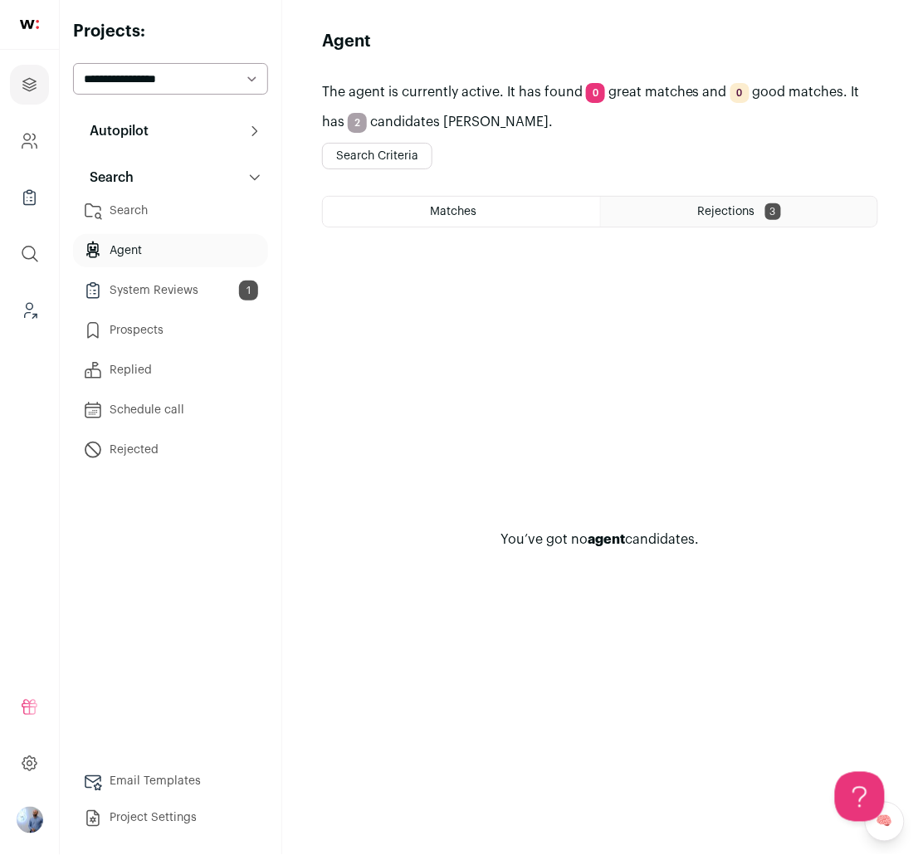
click at [442, 242] on div "Matches Rejections 3" at bounding box center [600, 225] width 556 height 58
click at [177, 220] on link "Search" at bounding box center [170, 210] width 195 height 33
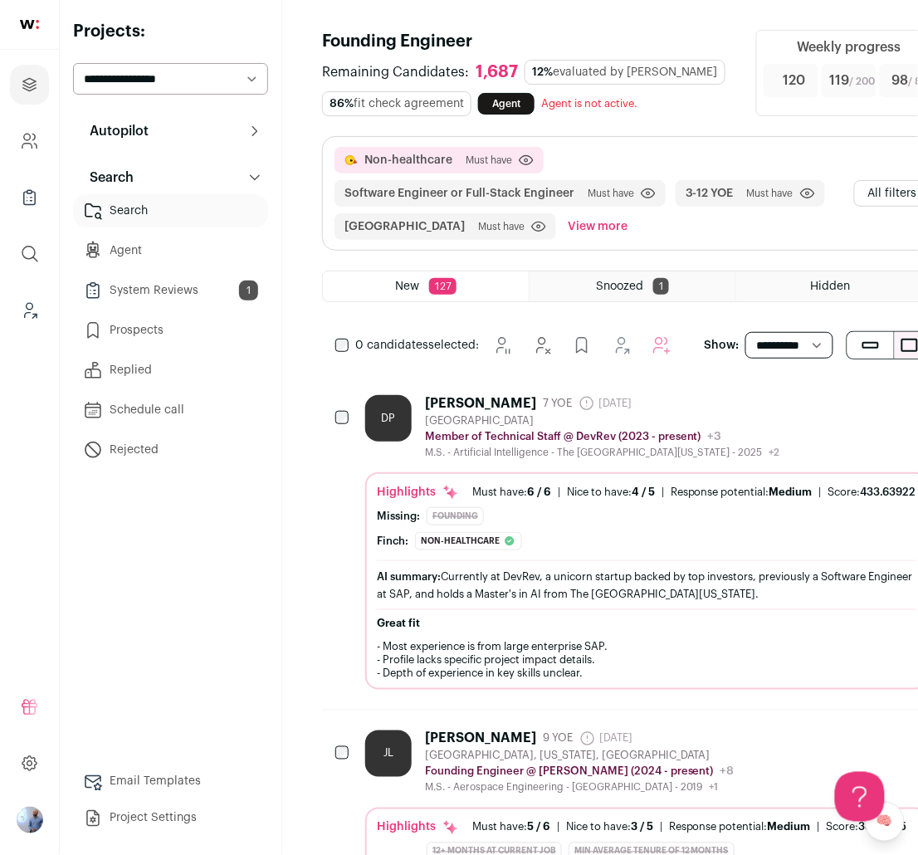
click at [858, 192] on button "All filters" at bounding box center [892, 193] width 77 height 27
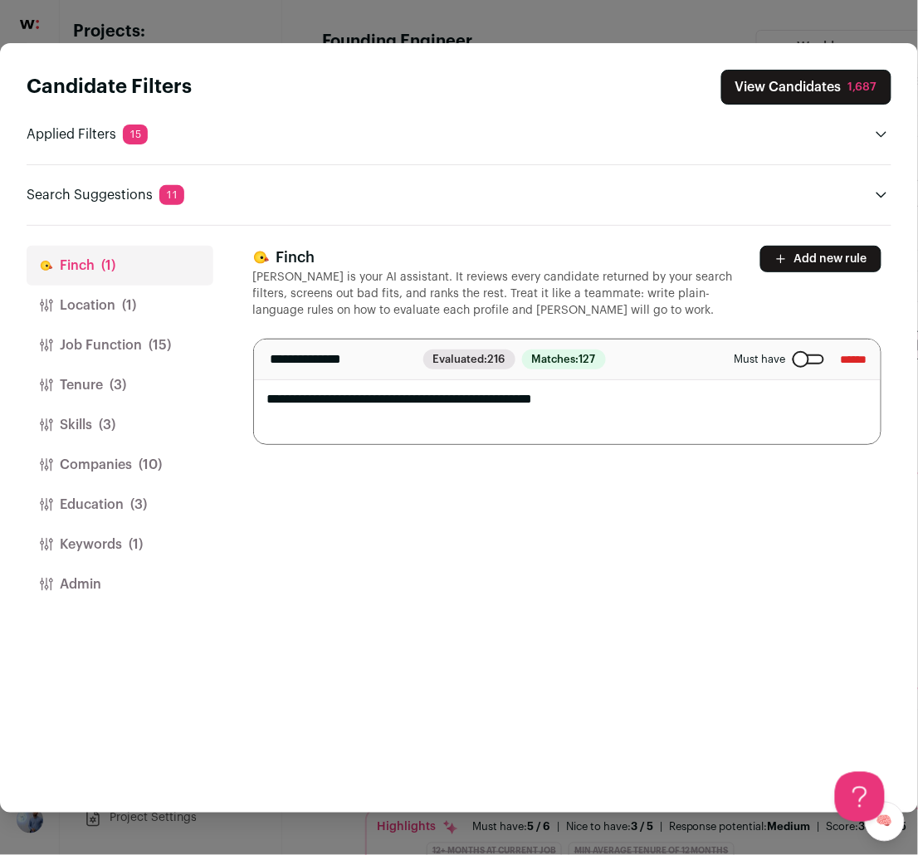
click at [138, 300] on button "Location (1)" at bounding box center [120, 306] width 187 height 40
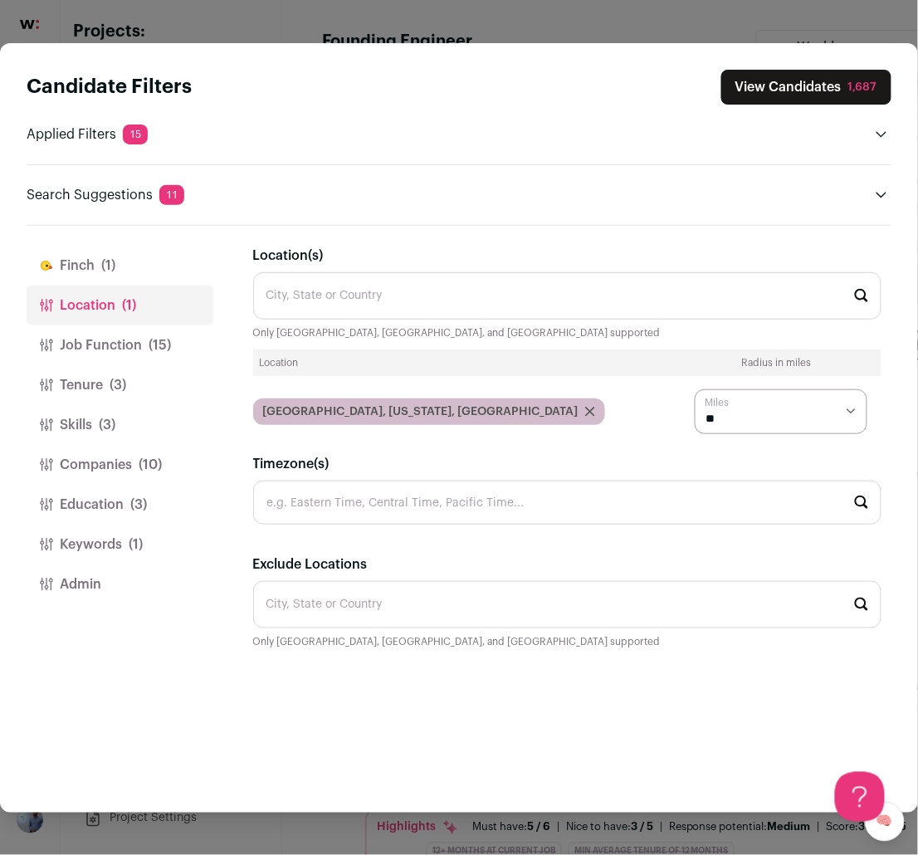
click at [137, 336] on button "Job Function (15)" at bounding box center [120, 345] width 187 height 40
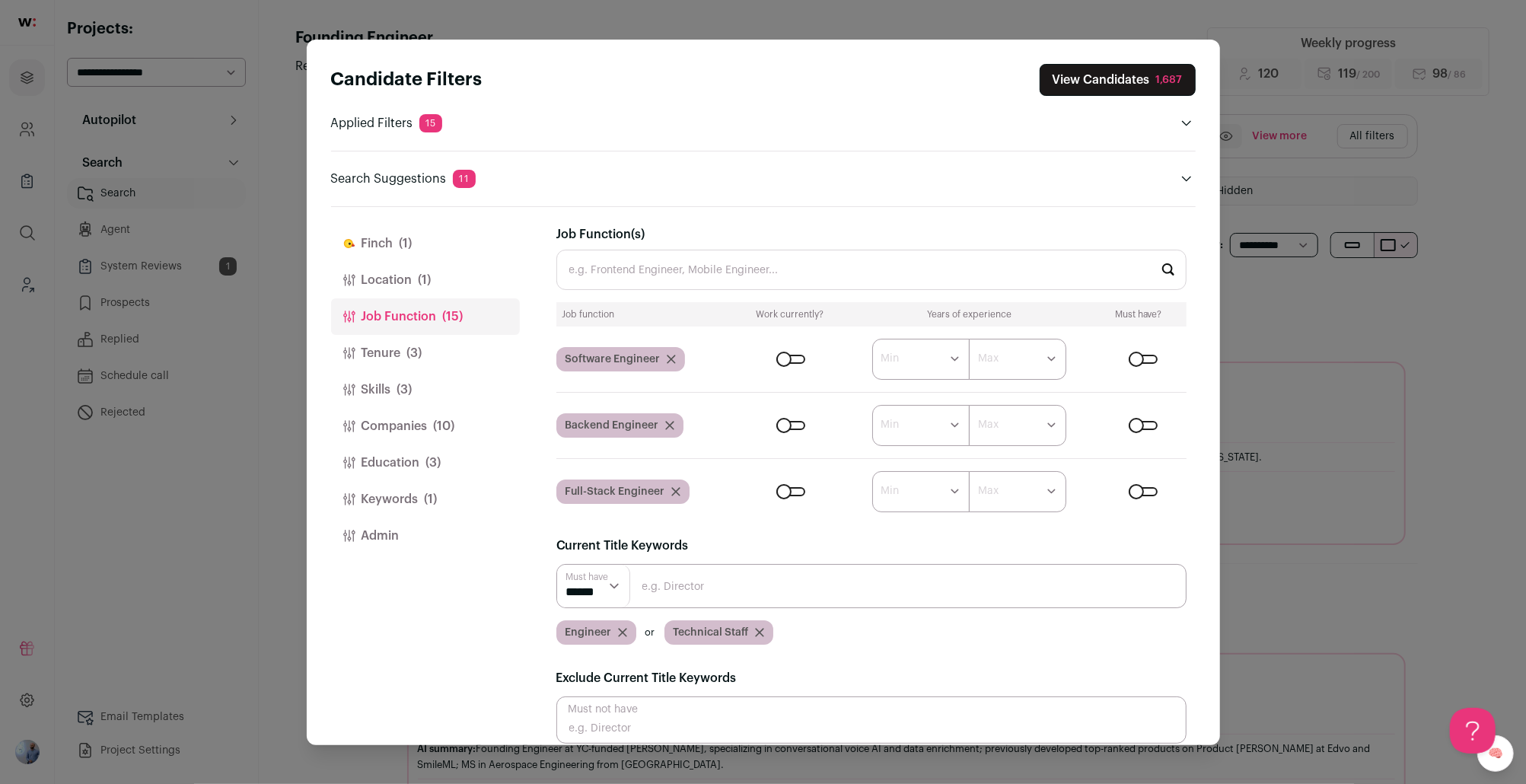
scroll to position [83, 0]
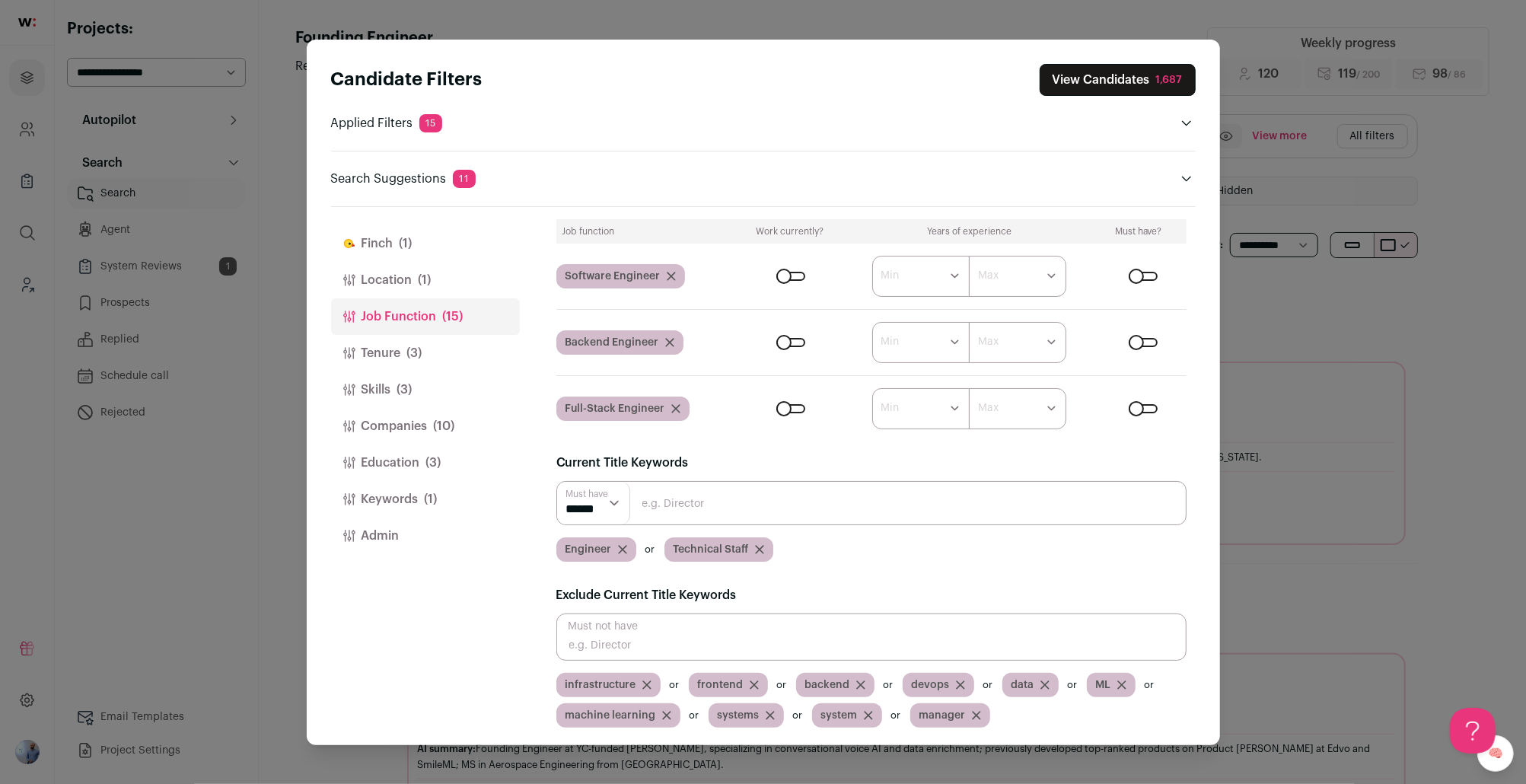
click at [375, 342] on button "Tenure (3)" at bounding box center [426, 353] width 189 height 37
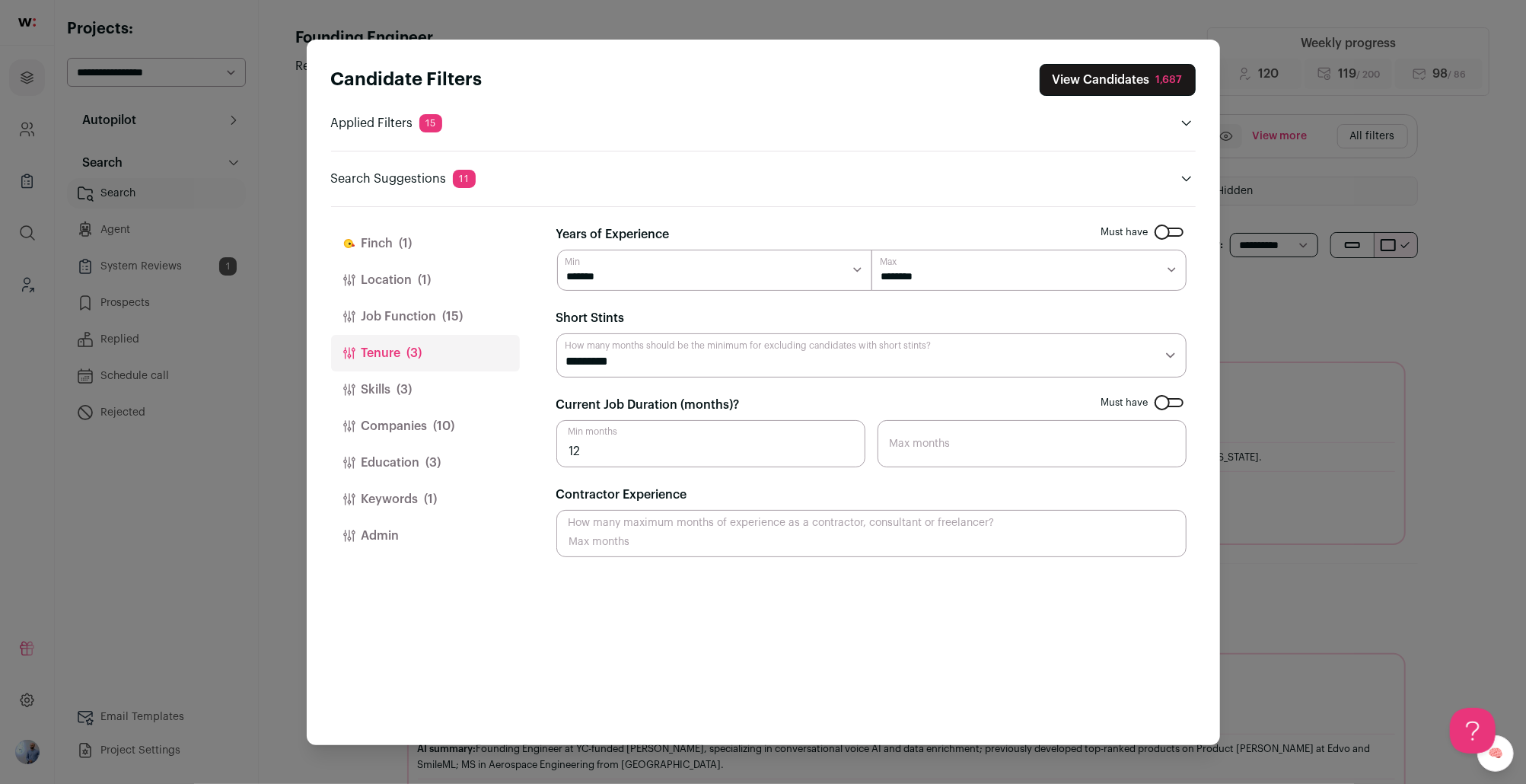
scroll to position [0, 0]
click at [455, 320] on span "(15)" at bounding box center [453, 316] width 20 height 18
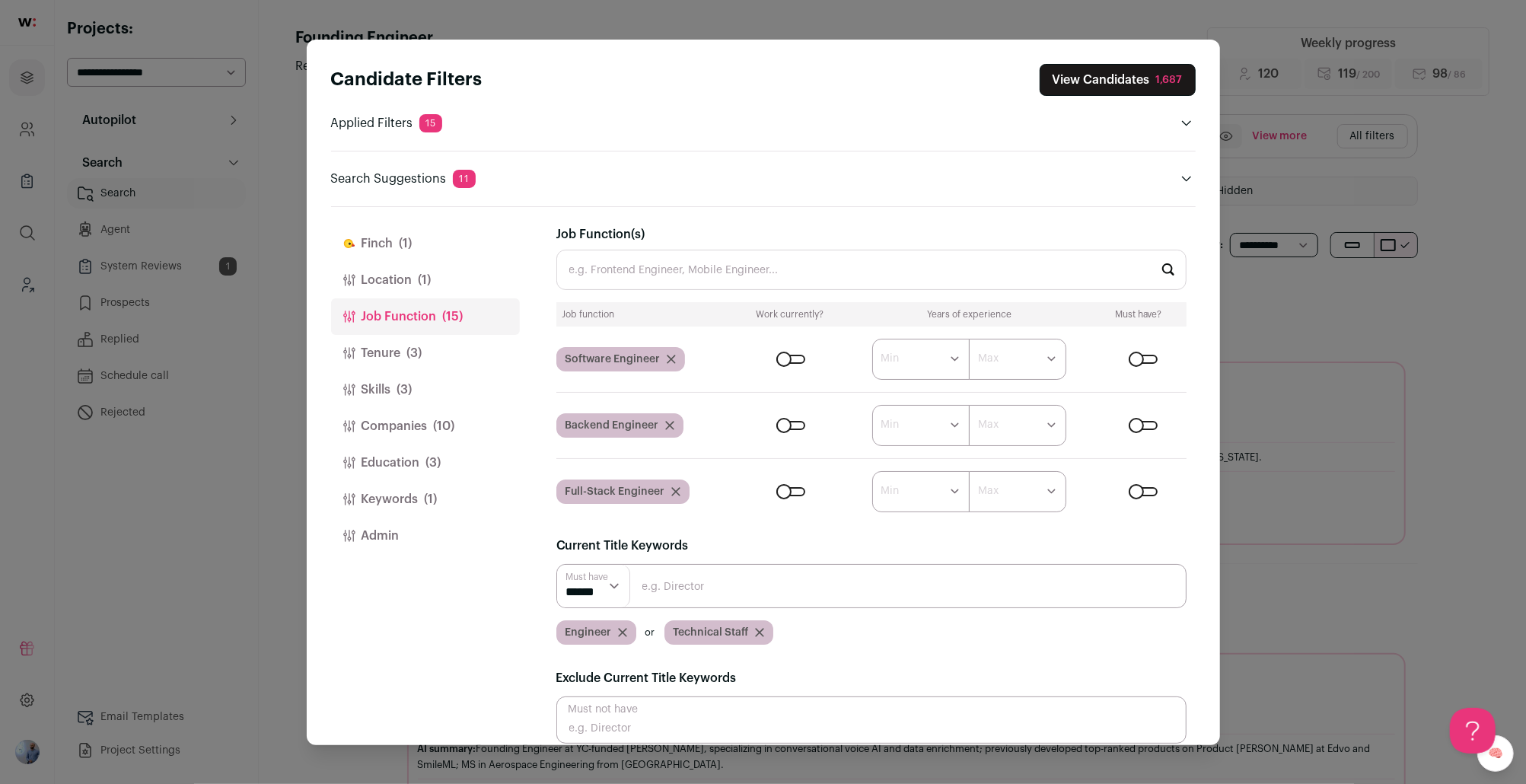
click at [411, 360] on span "(3)" at bounding box center [415, 353] width 16 height 18
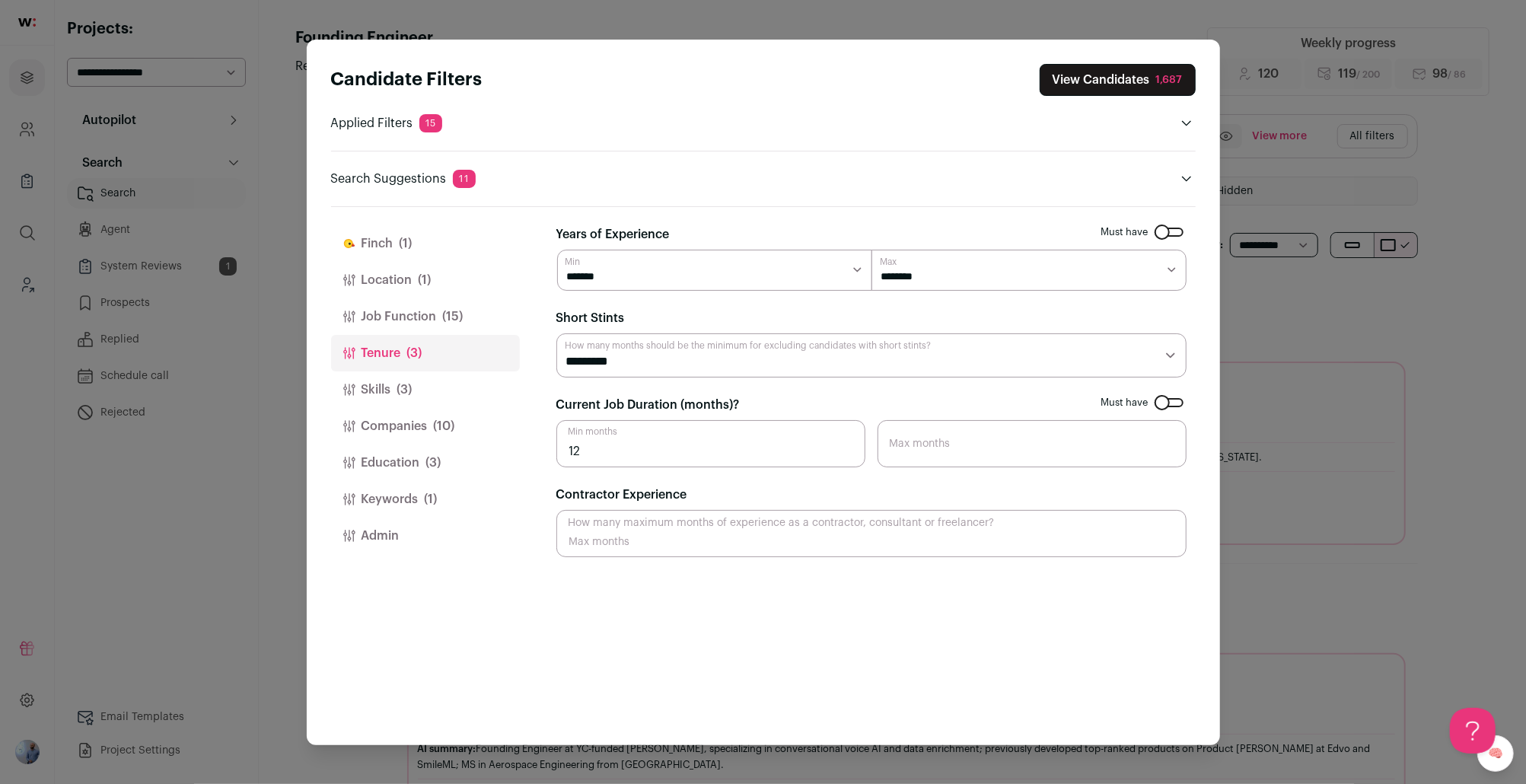
click at [449, 383] on button "Skills (3)" at bounding box center [426, 390] width 189 height 37
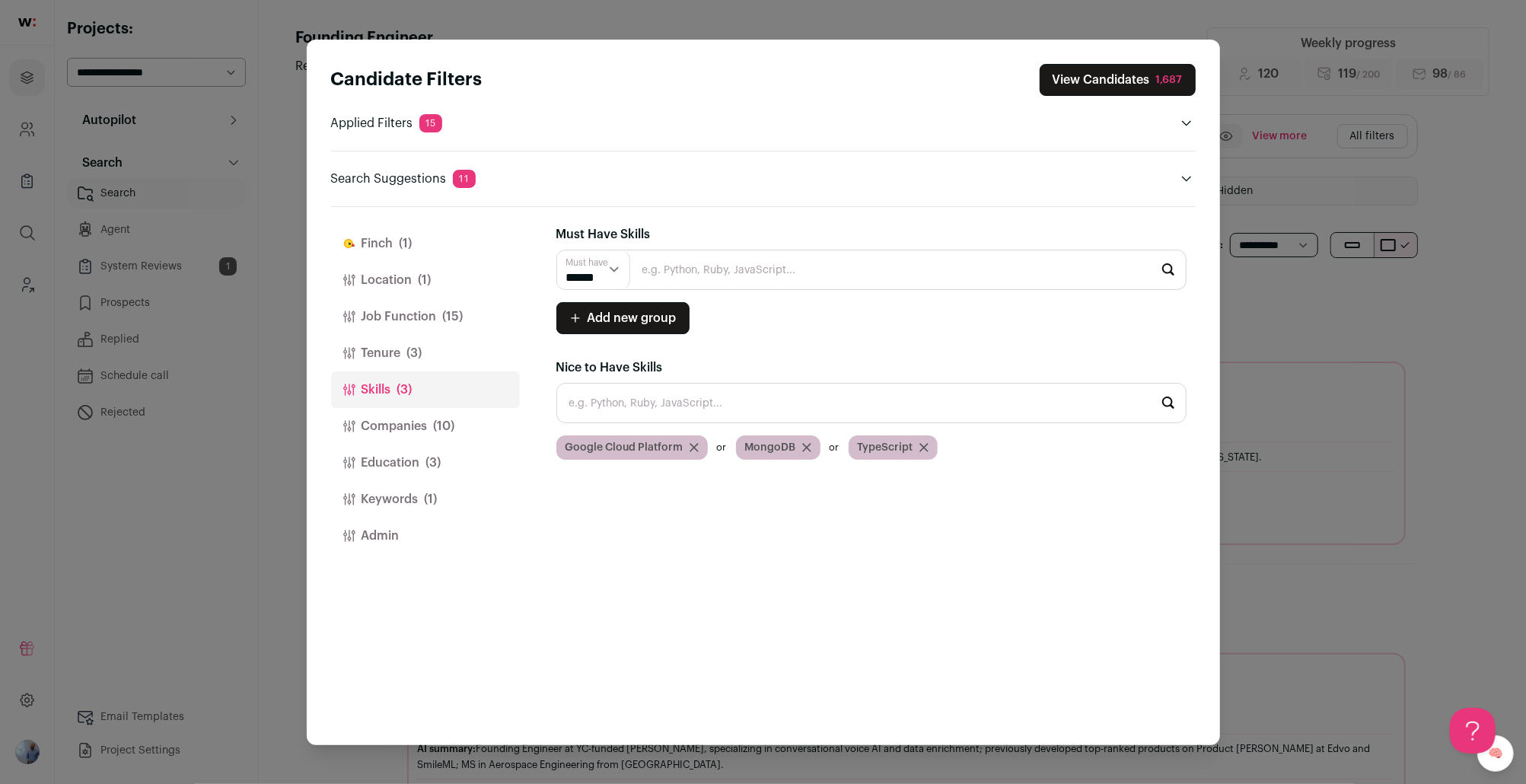
click at [437, 416] on button "Companies (10)" at bounding box center [426, 426] width 189 height 37
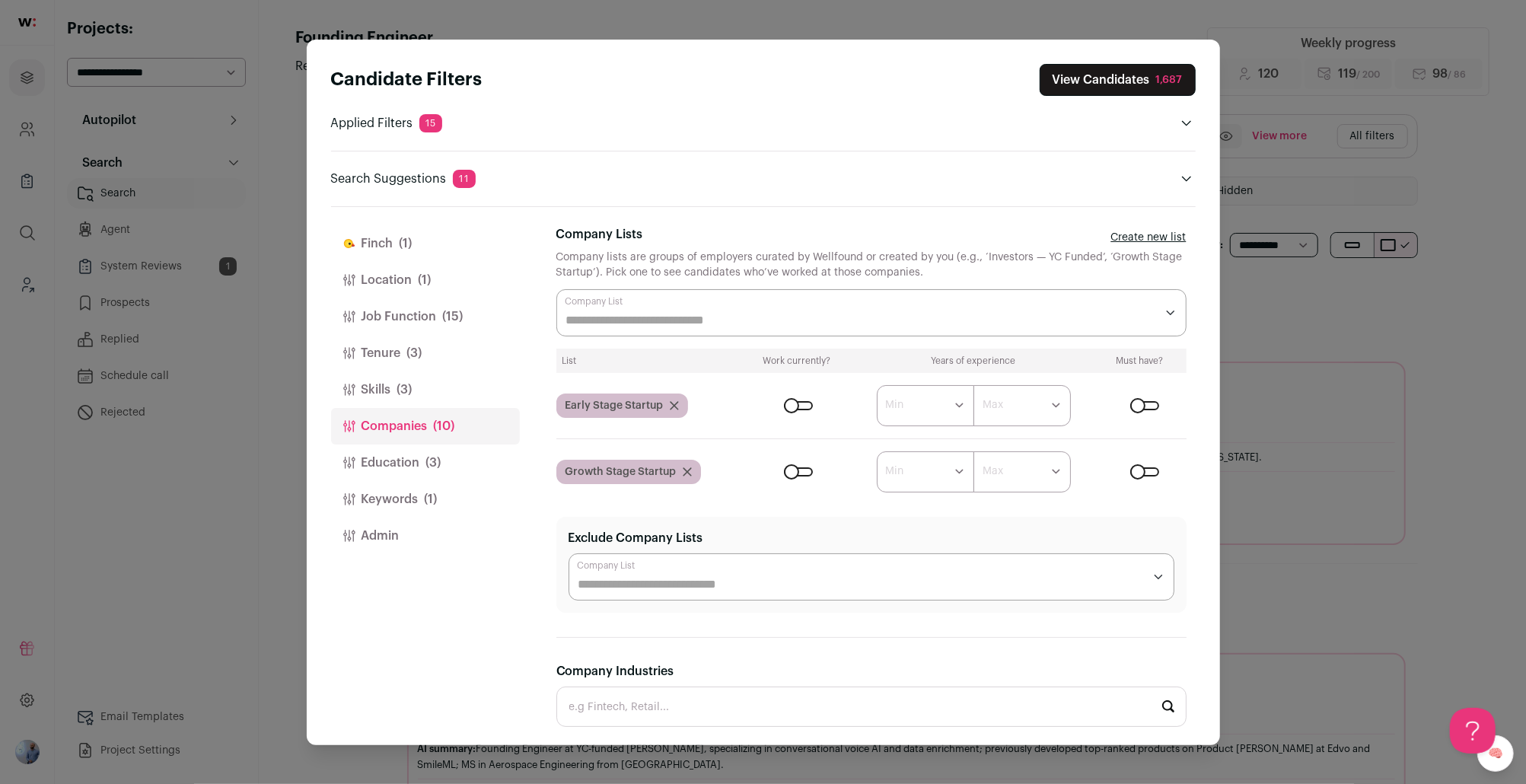
click at [456, 438] on button "Companies (10)" at bounding box center [426, 426] width 189 height 37
click at [451, 452] on button "Education (3)" at bounding box center [426, 463] width 189 height 37
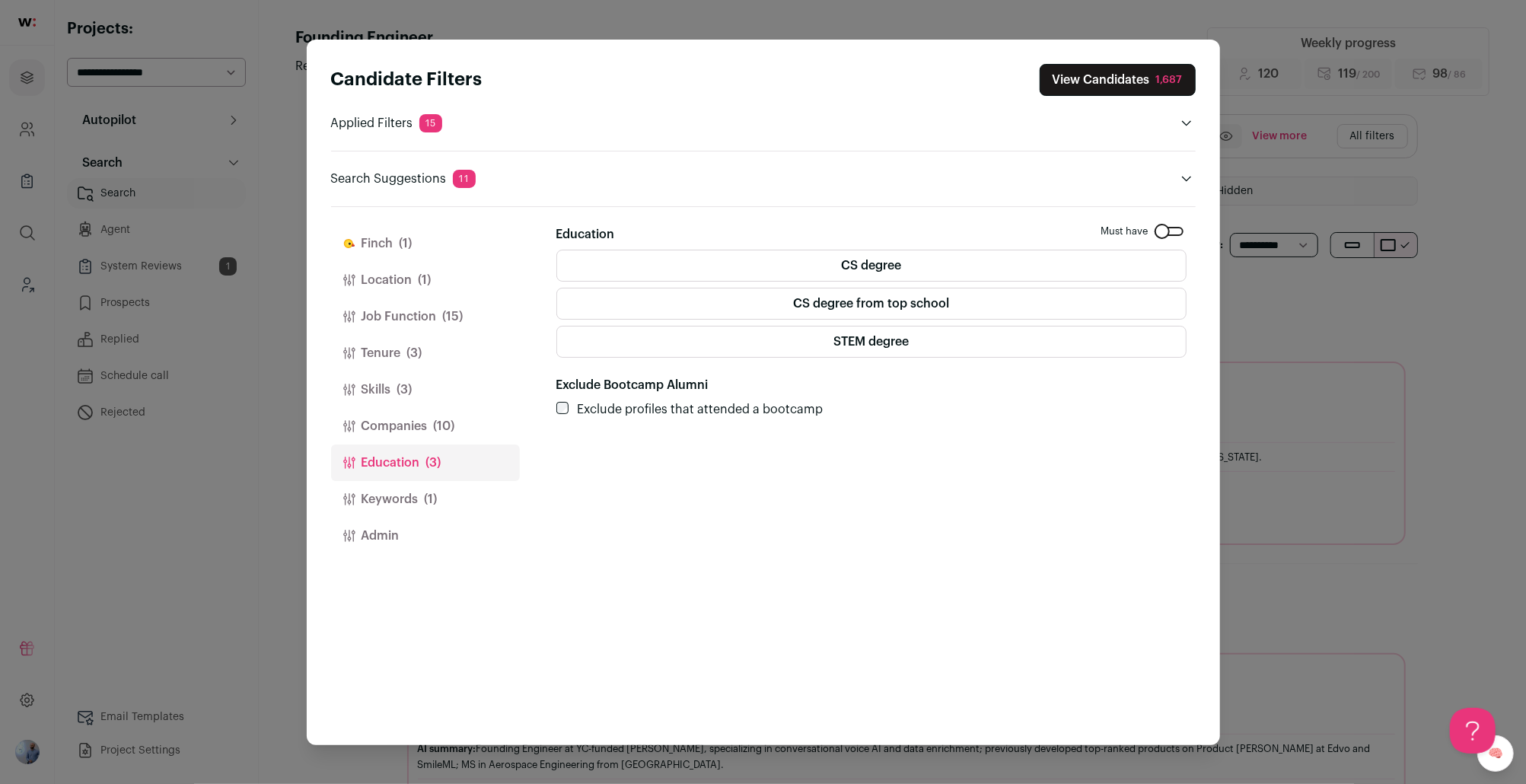
click at [426, 496] on span "(1)" at bounding box center [431, 499] width 13 height 18
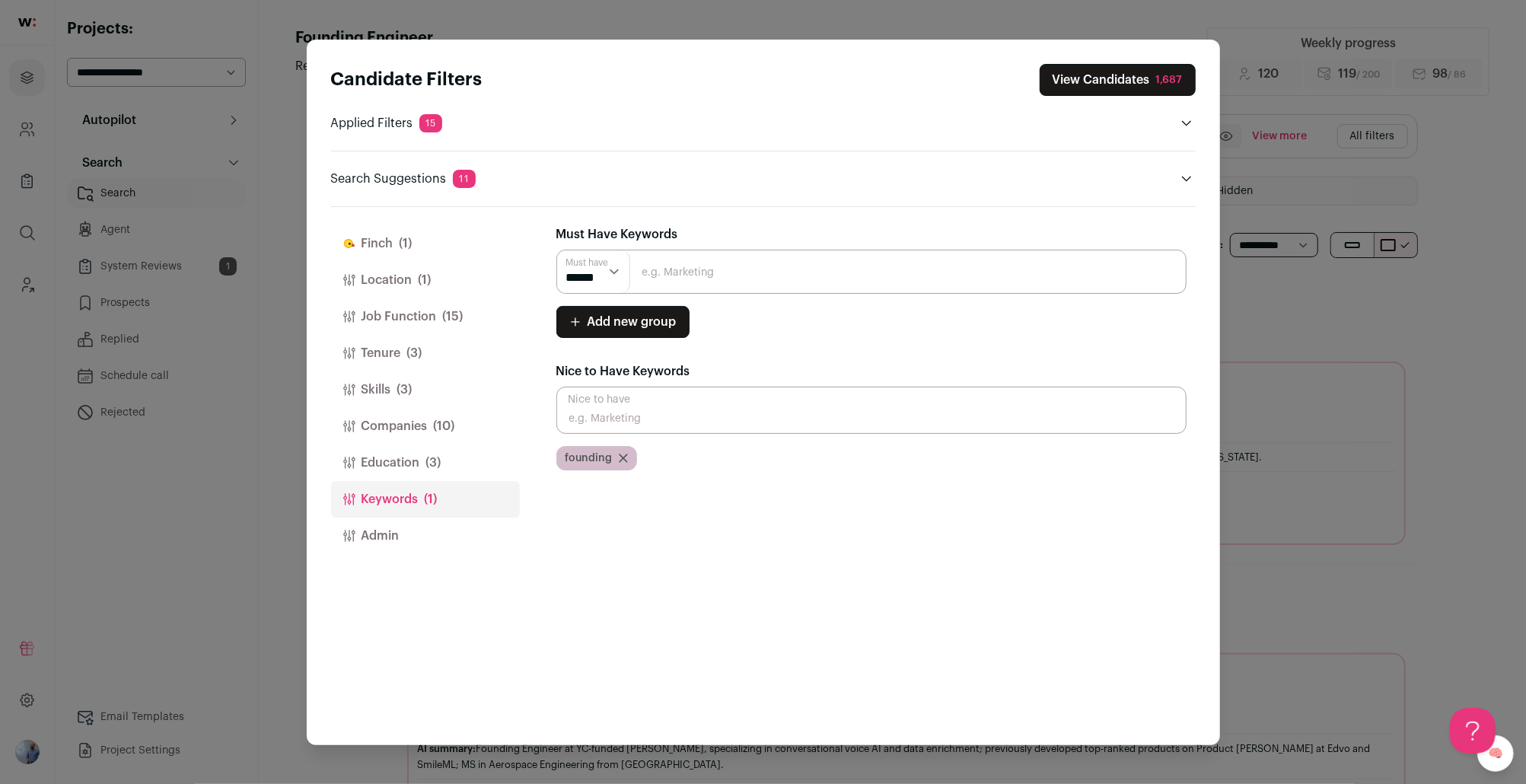
click at [419, 390] on button "Skills (3)" at bounding box center [426, 390] width 189 height 37
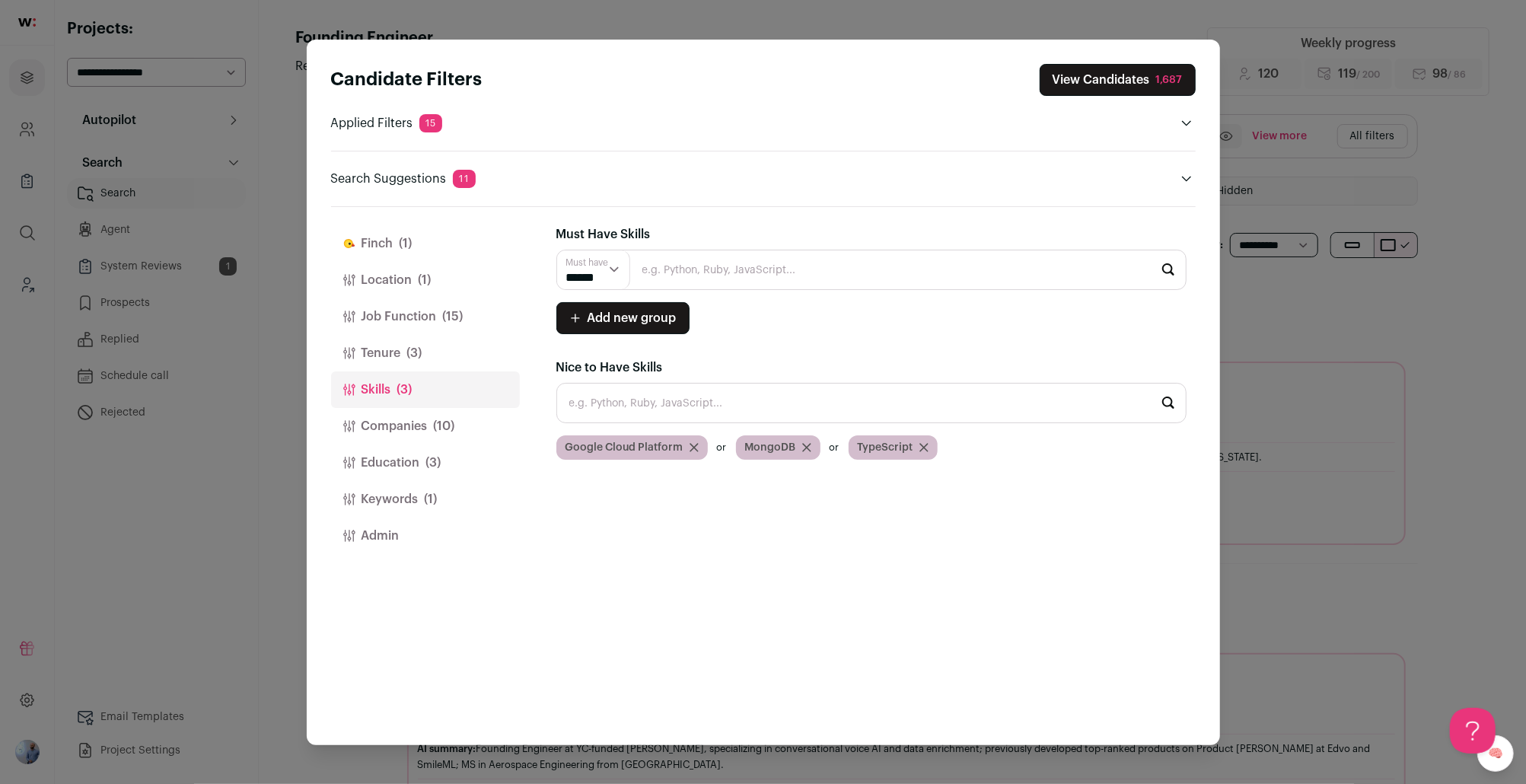
click at [241, 361] on div "Candidate Filters View Candidates 1,687 Applied Filters 15 Non-healthcare Must …" at bounding box center [763, 392] width 1526 height 784
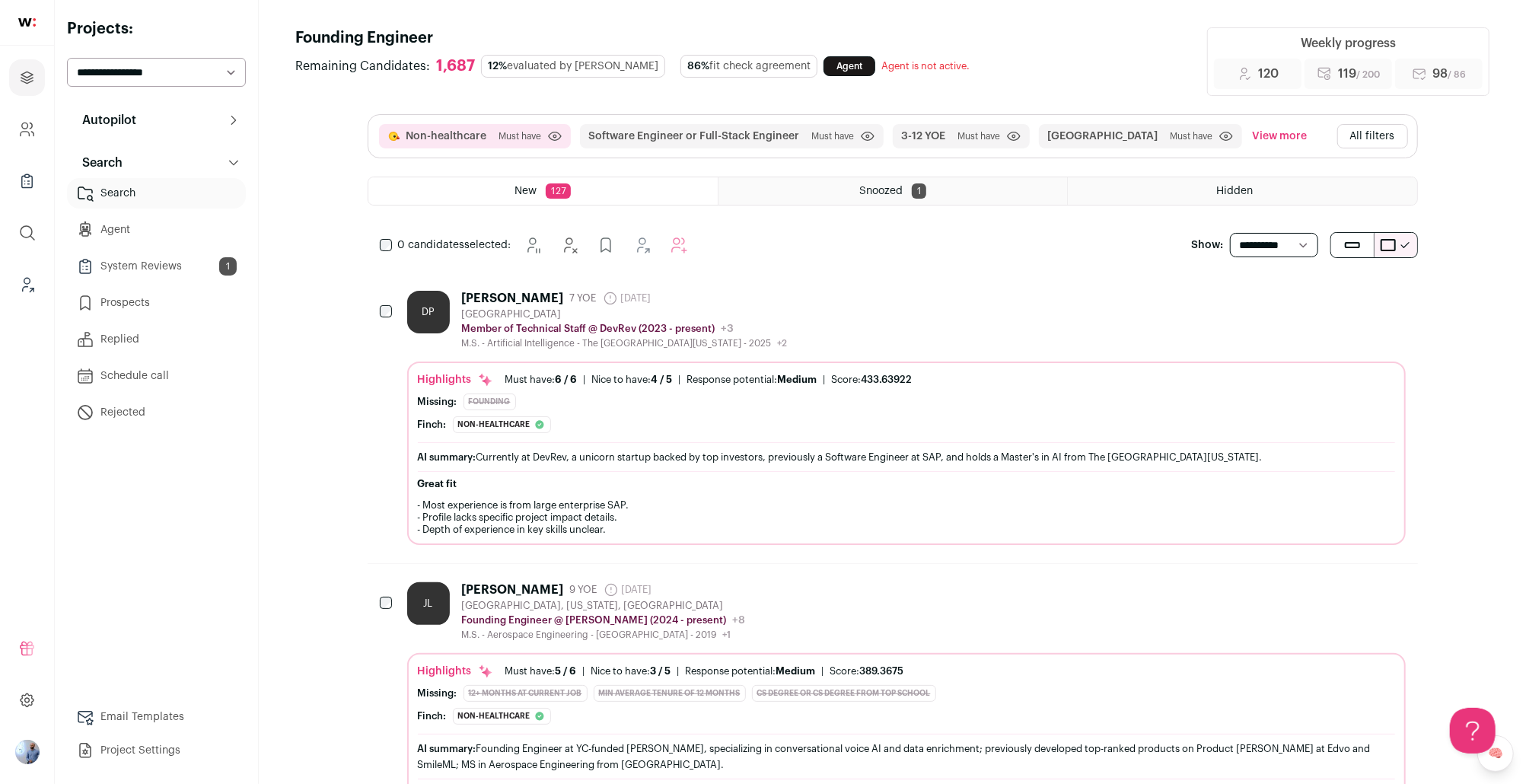
click at [189, 132] on button "Autopilot" at bounding box center [156, 120] width 179 height 30
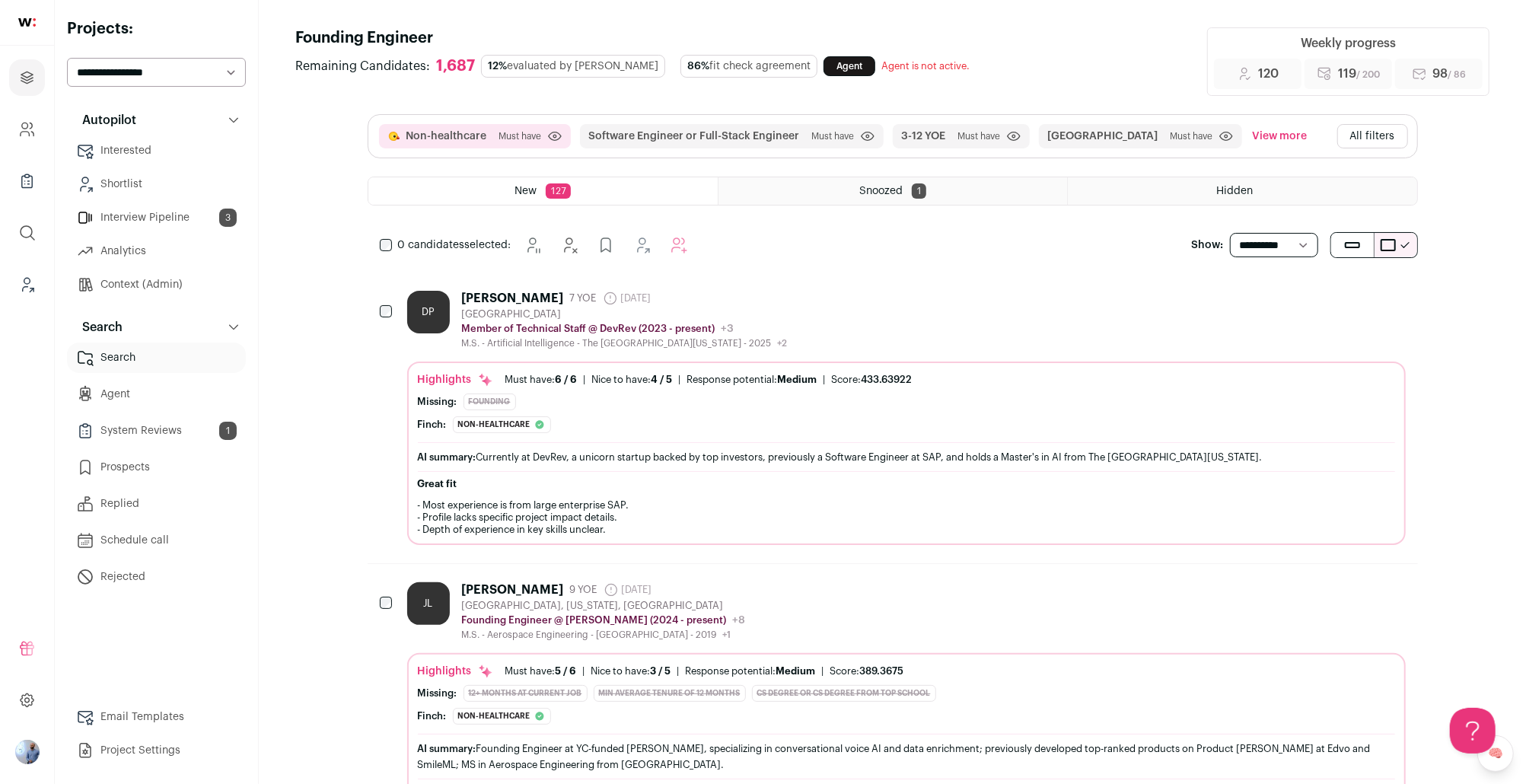
click at [153, 278] on link "Context (Admin)" at bounding box center [156, 284] width 179 height 30
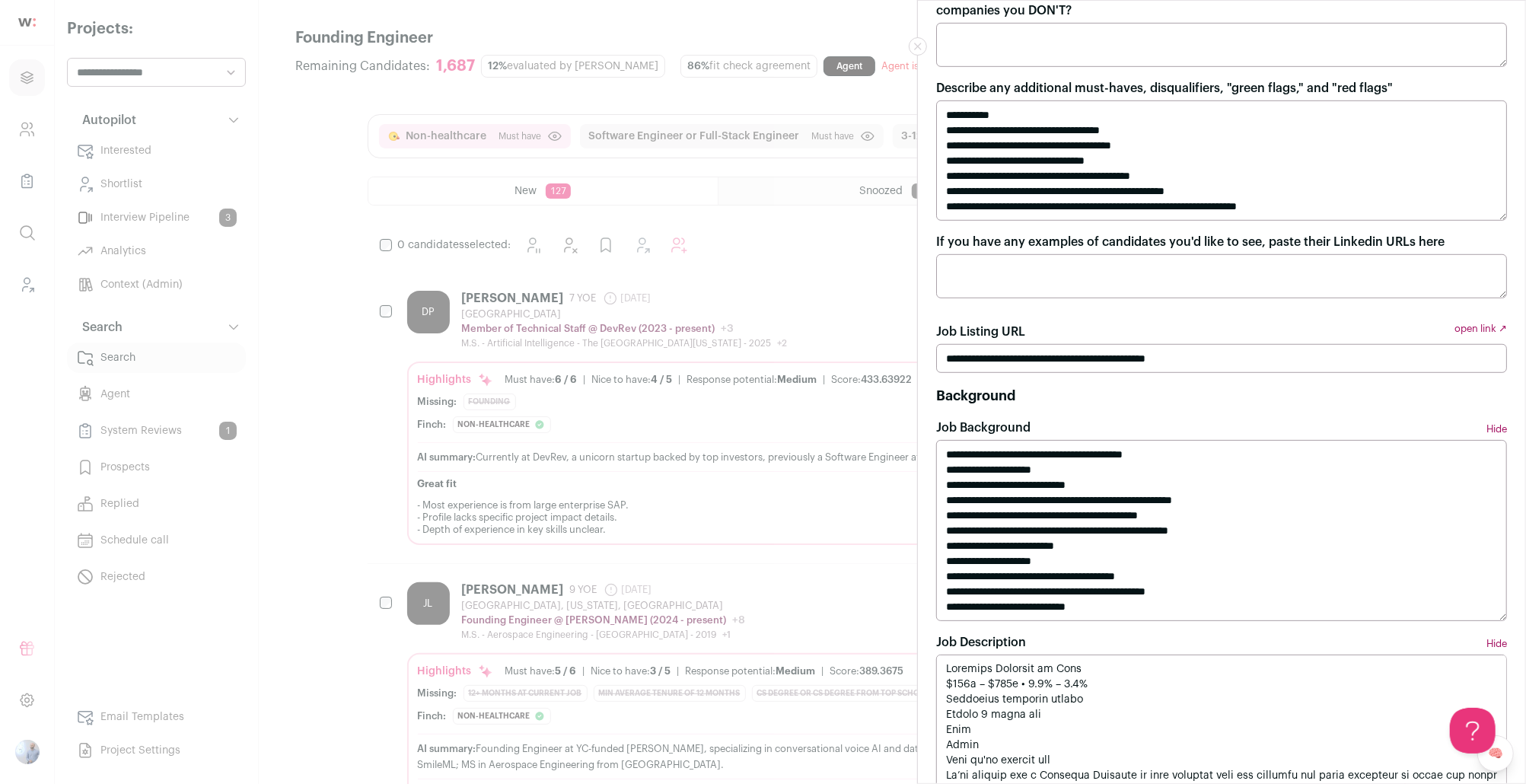
scroll to position [677, 0]
click at [680, 565] on div "**********" at bounding box center [763, 392] width 1526 height 784
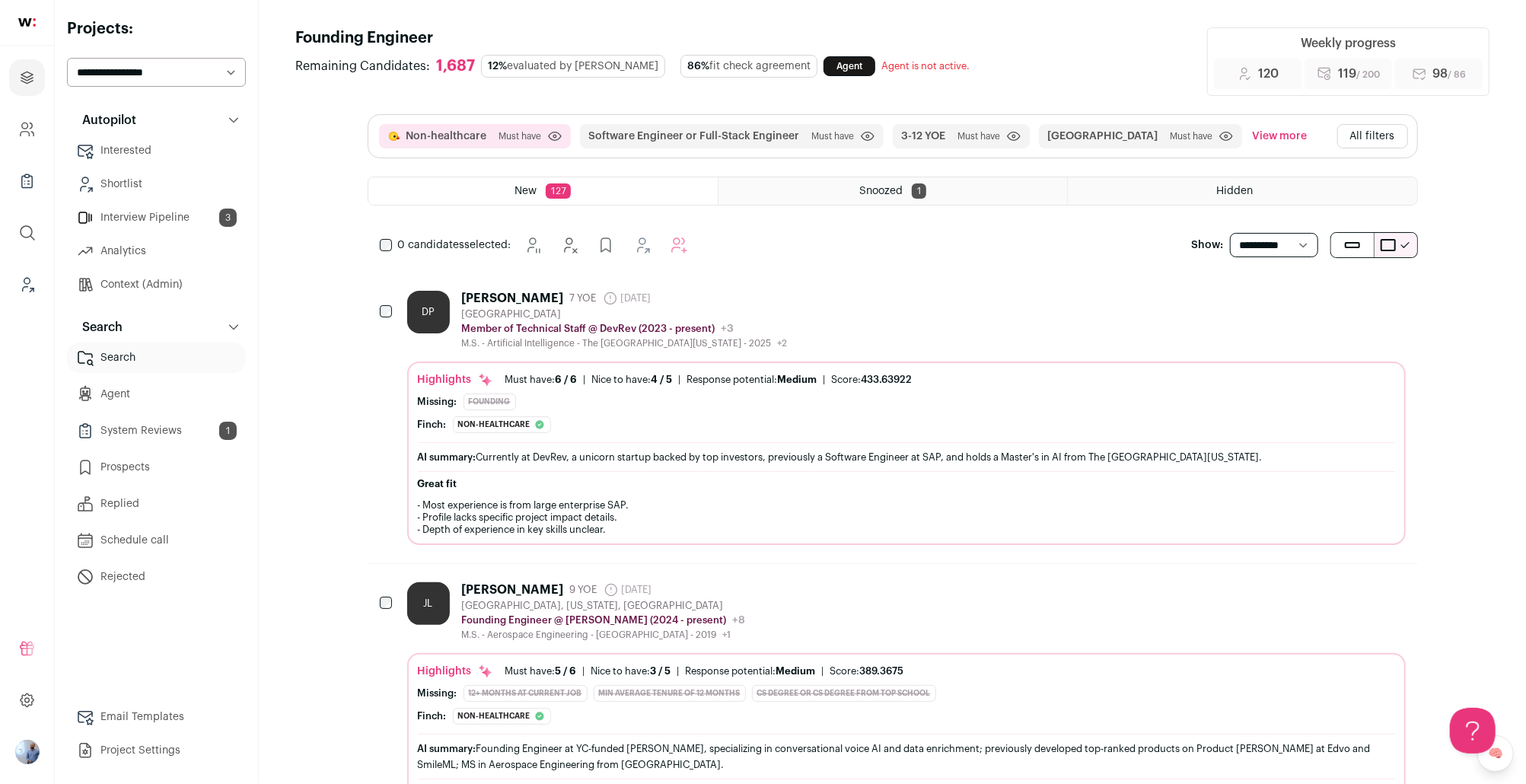
click at [202, 265] on link "Analytics" at bounding box center [156, 250] width 179 height 30
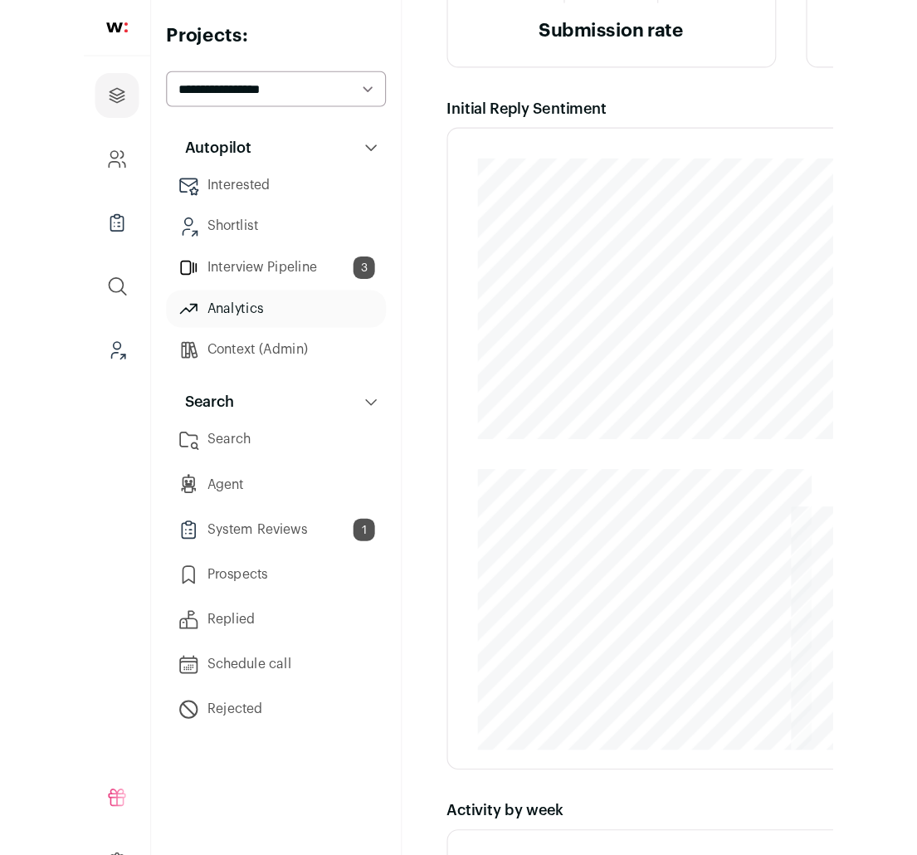
scroll to position [359, 0]
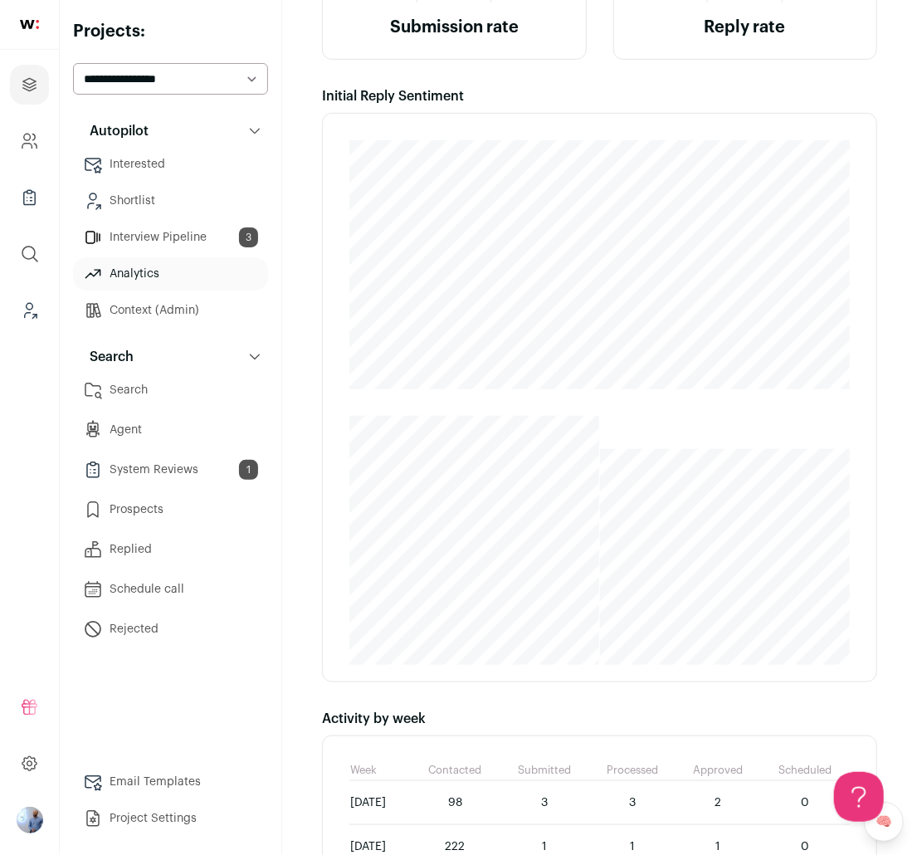
click at [170, 398] on link "Search" at bounding box center [170, 389] width 195 height 33
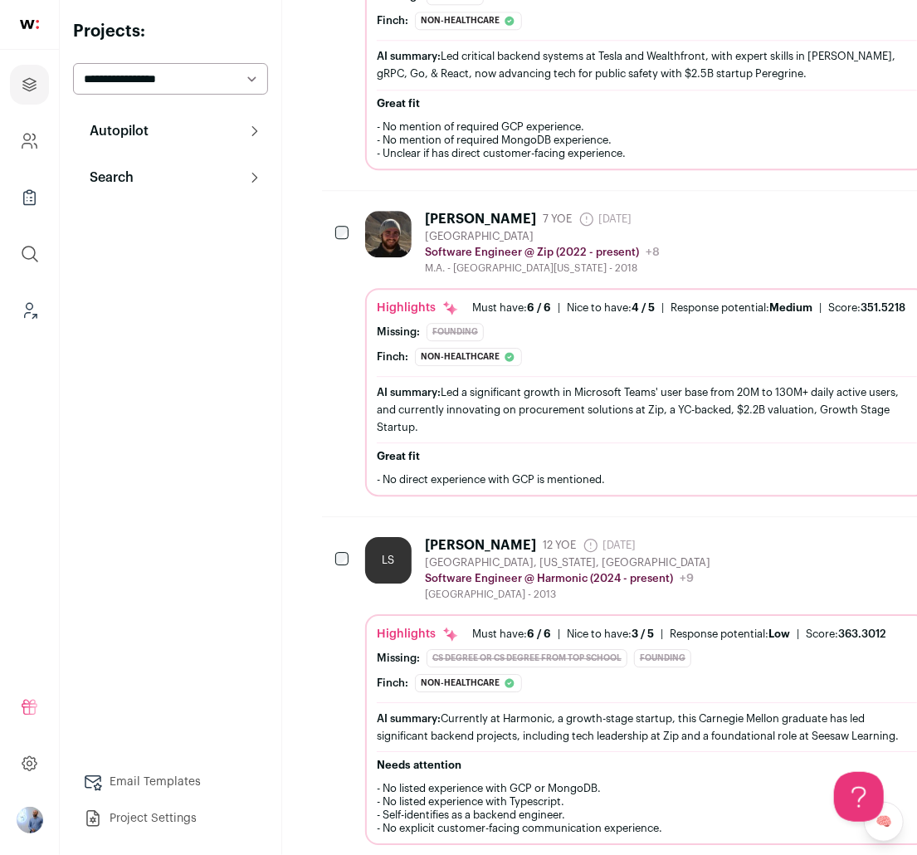
scroll to position [1908, 0]
